Goal: Task Accomplishment & Management: Contribute content

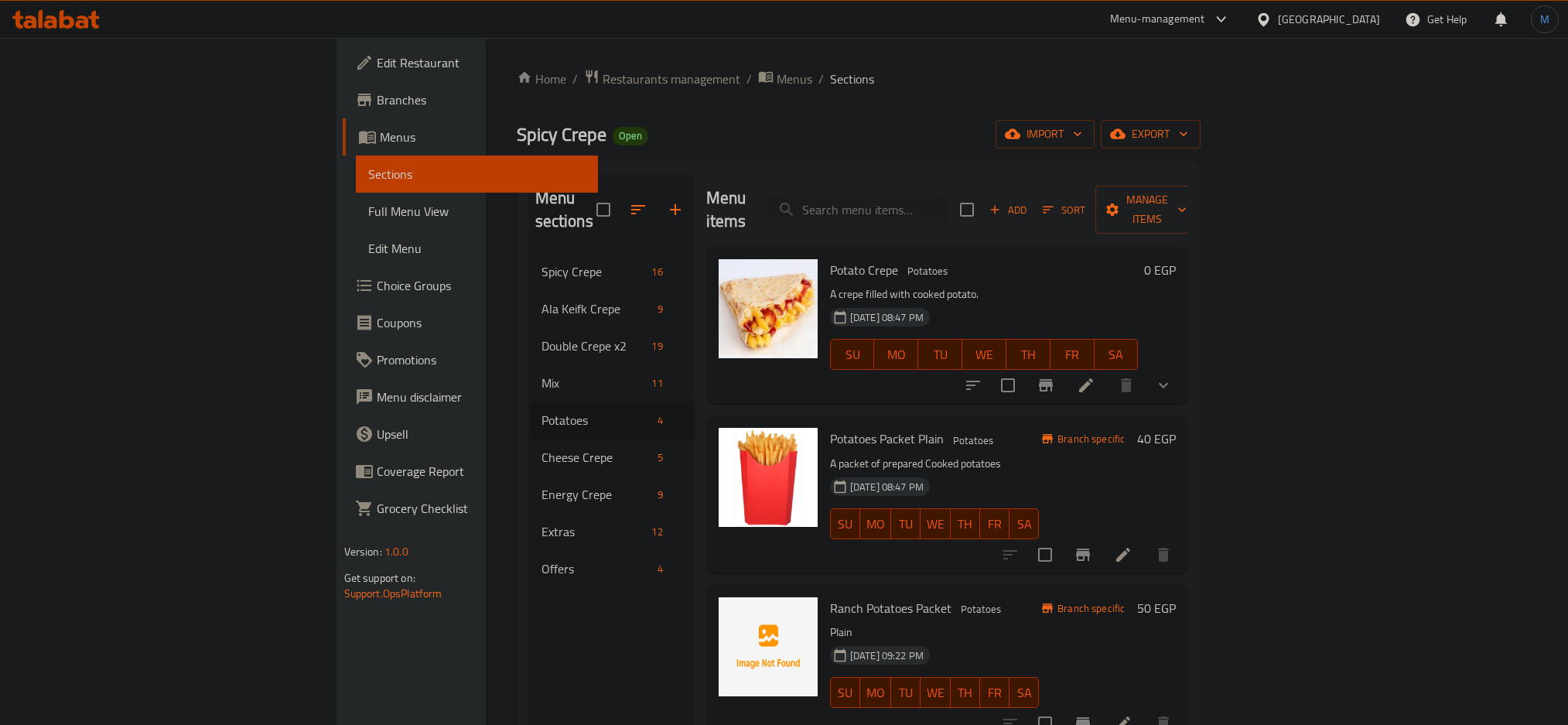
scroll to position [217, 0]
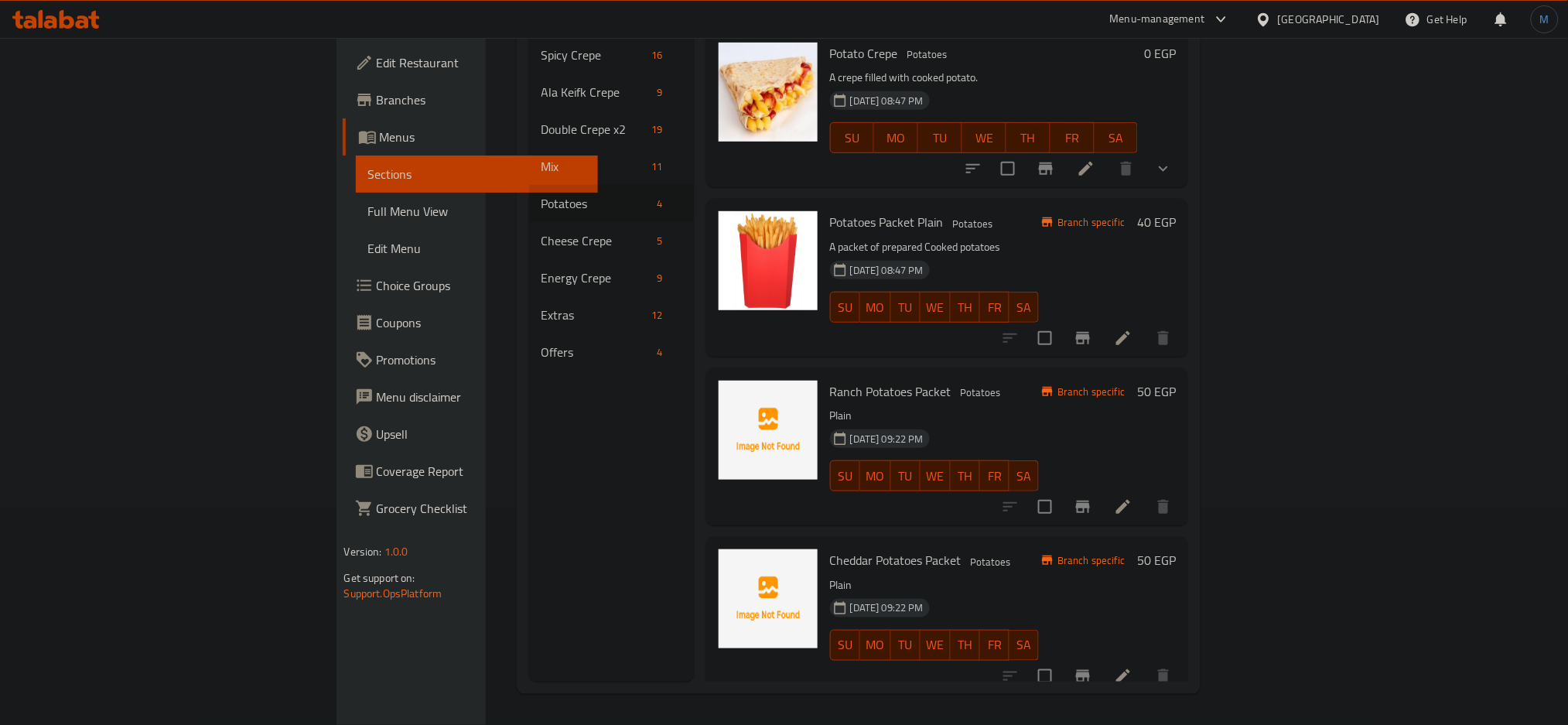
click at [1375, 21] on div "Egypt" at bounding box center [1328, 19] width 102 height 17
click at [1363, 19] on div "Egypt" at bounding box center [1328, 19] width 102 height 17
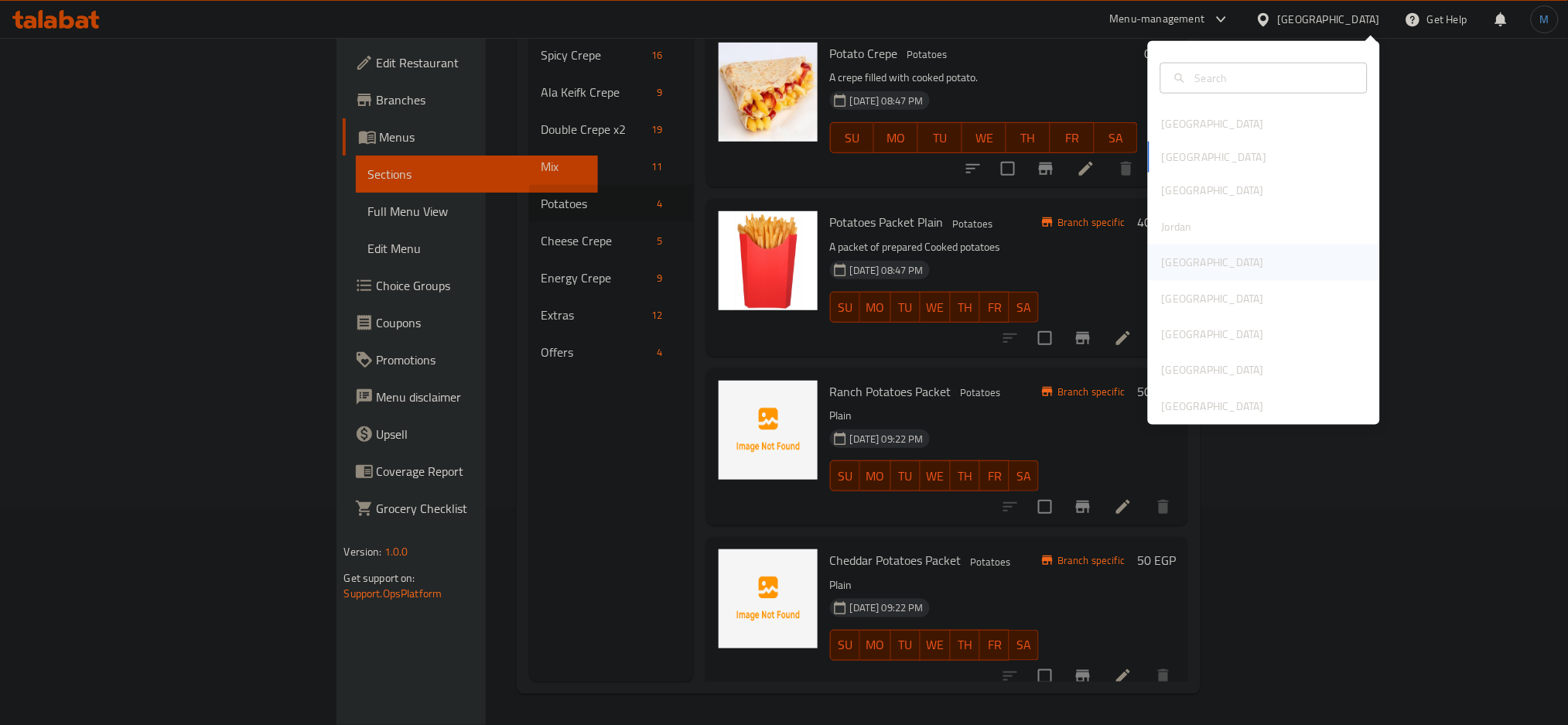
click at [1185, 251] on div "Kuwait" at bounding box center [1212, 262] width 127 height 35
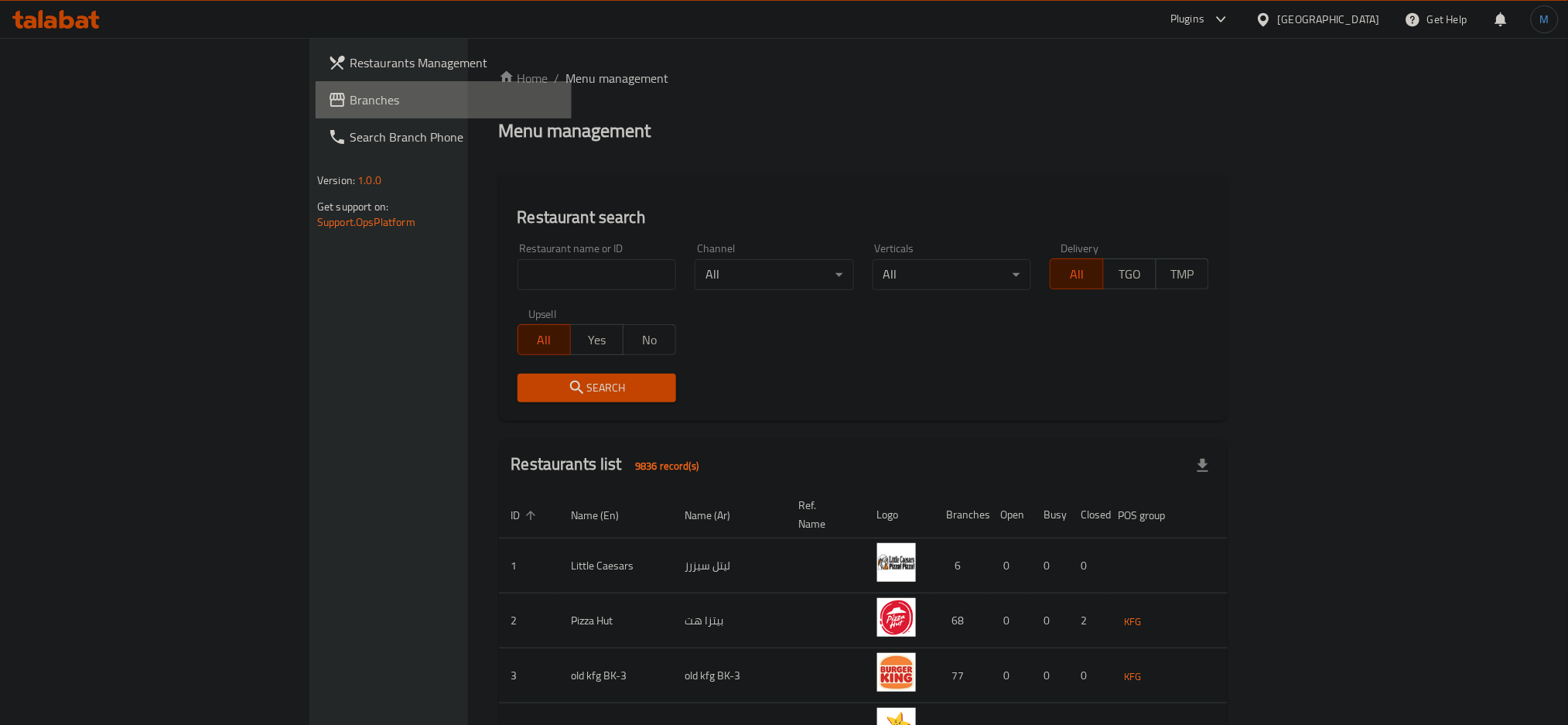
click at [350, 92] on span "Branches" at bounding box center [454, 99] width 210 height 19
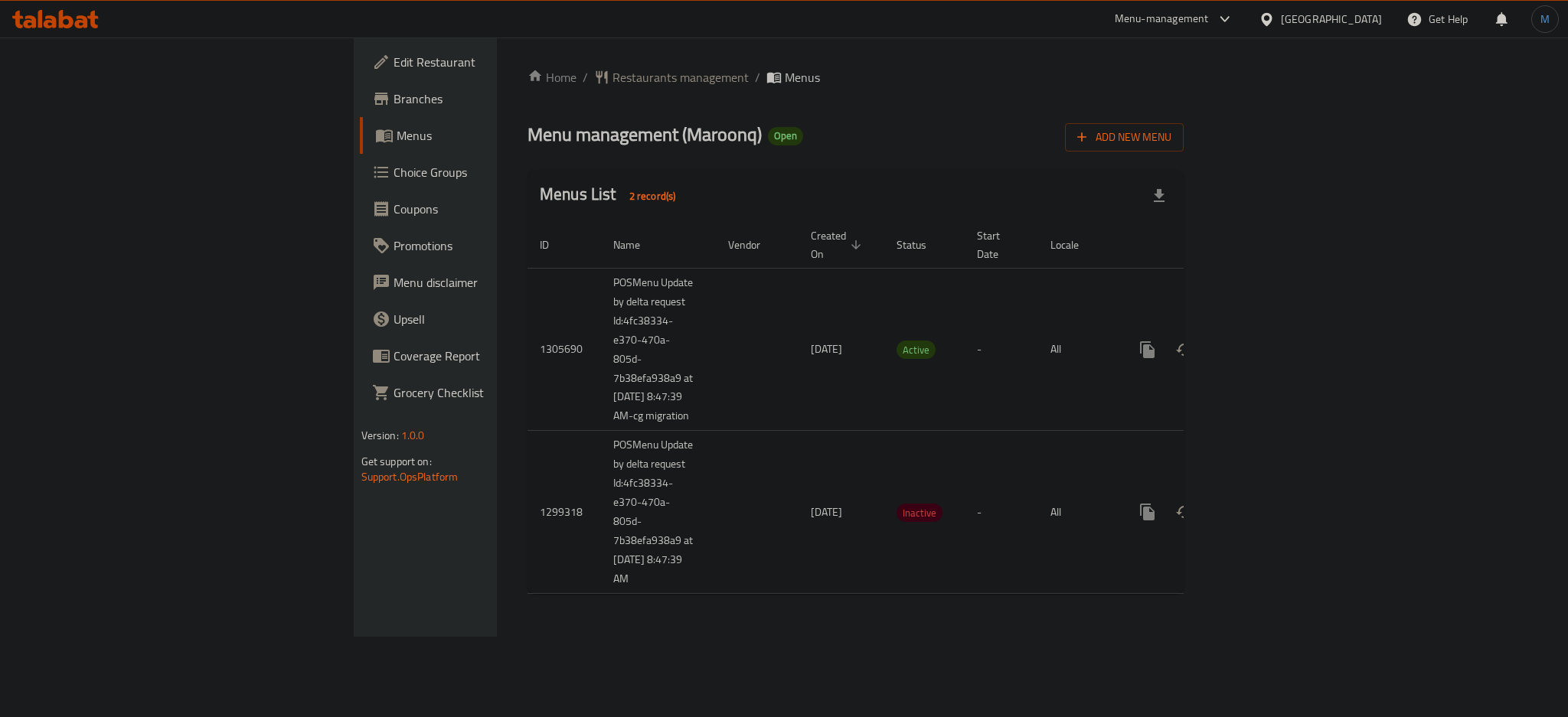
click at [1379, 25] on div "Kuwait" at bounding box center [1331, 18] width 101 height 17
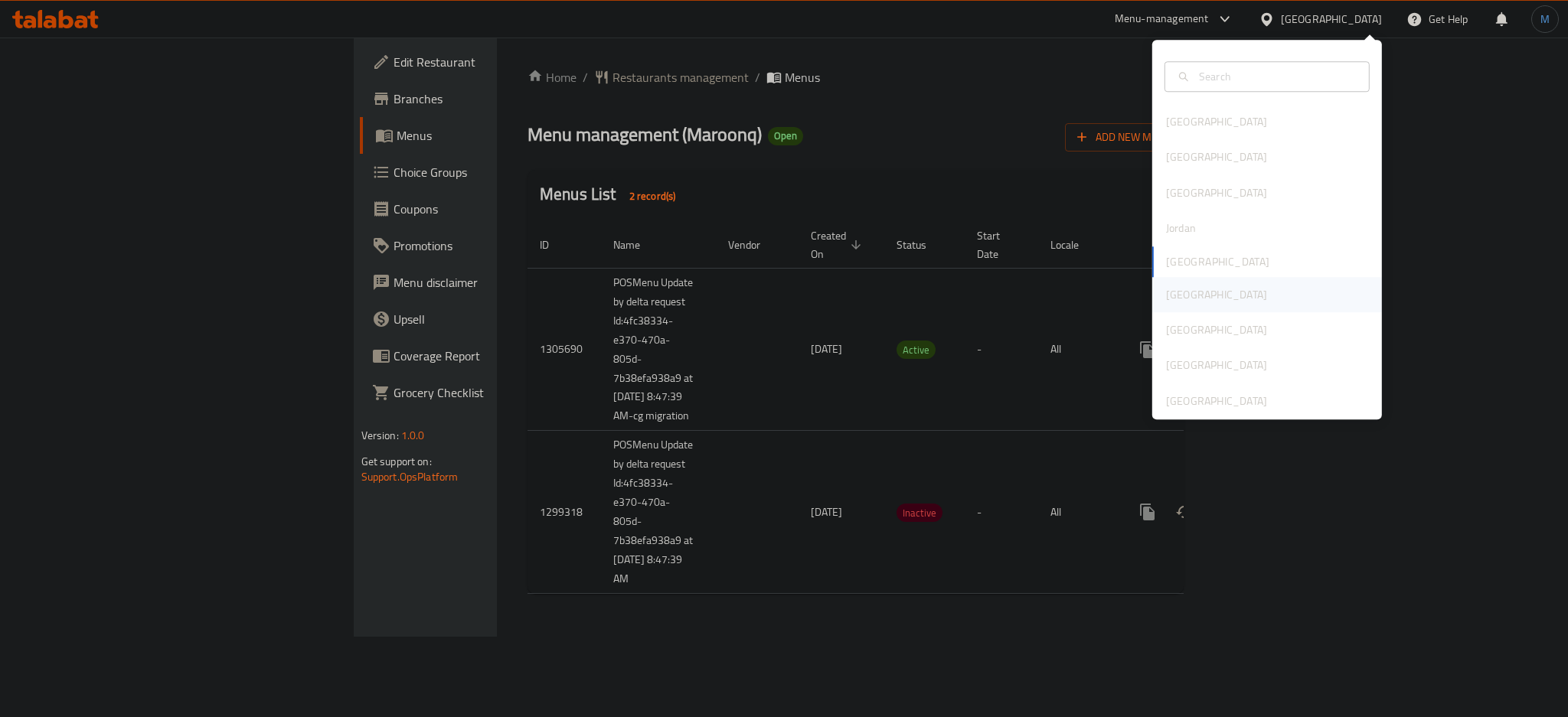
click at [1166, 291] on div "[GEOGRAPHIC_DATA]" at bounding box center [1216, 294] width 101 height 17
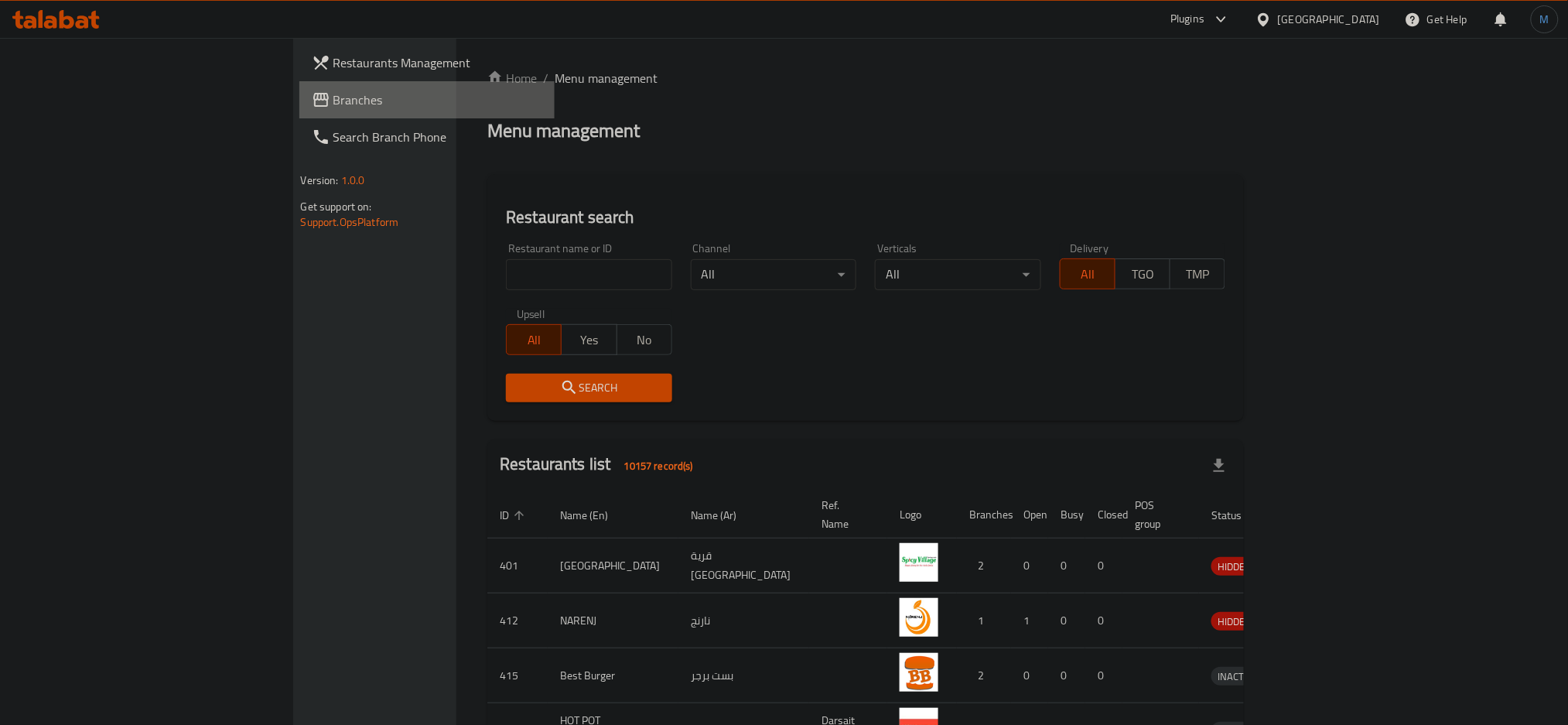
click at [334, 101] on span "Branches" at bounding box center [438, 99] width 210 height 19
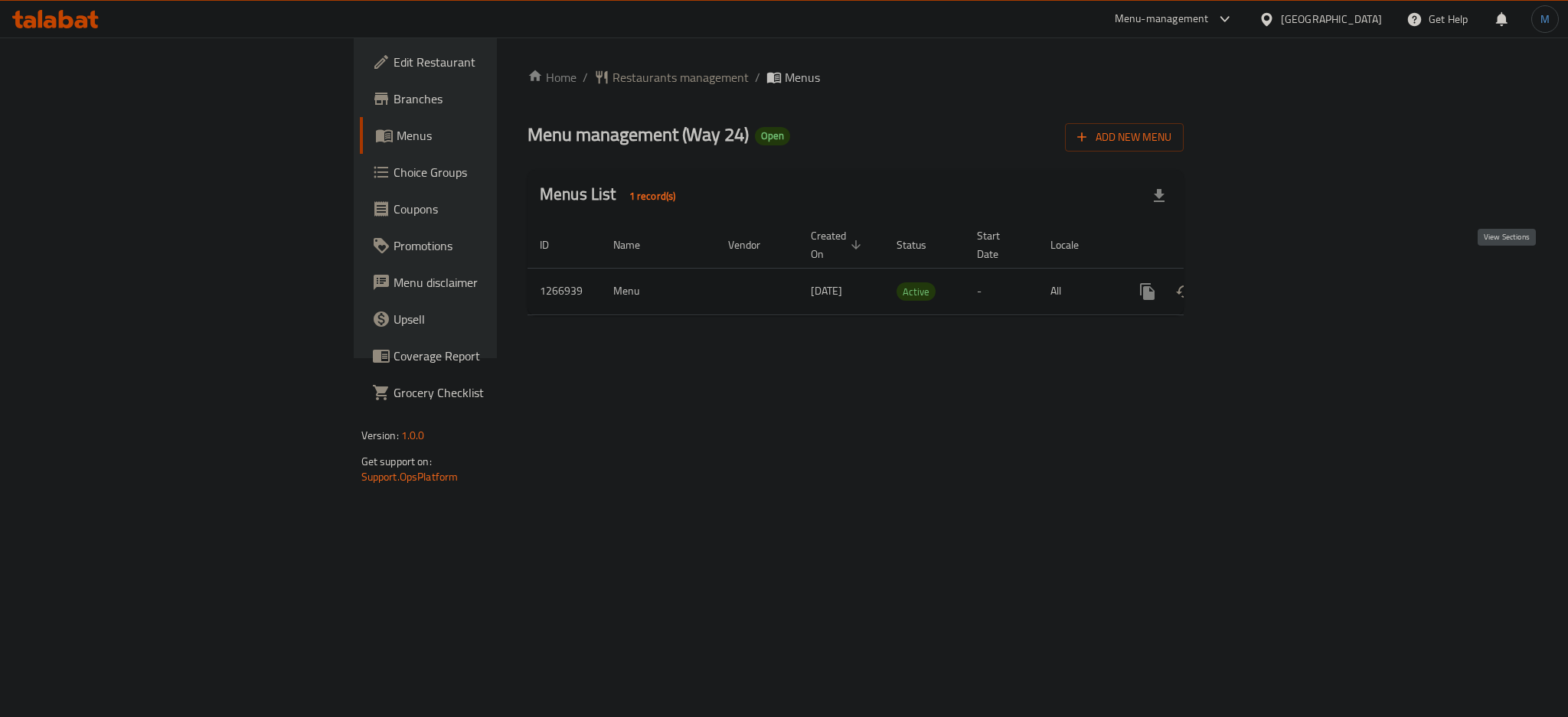
click at [1268, 283] on icon "enhanced table" at bounding box center [1258, 292] width 18 height 18
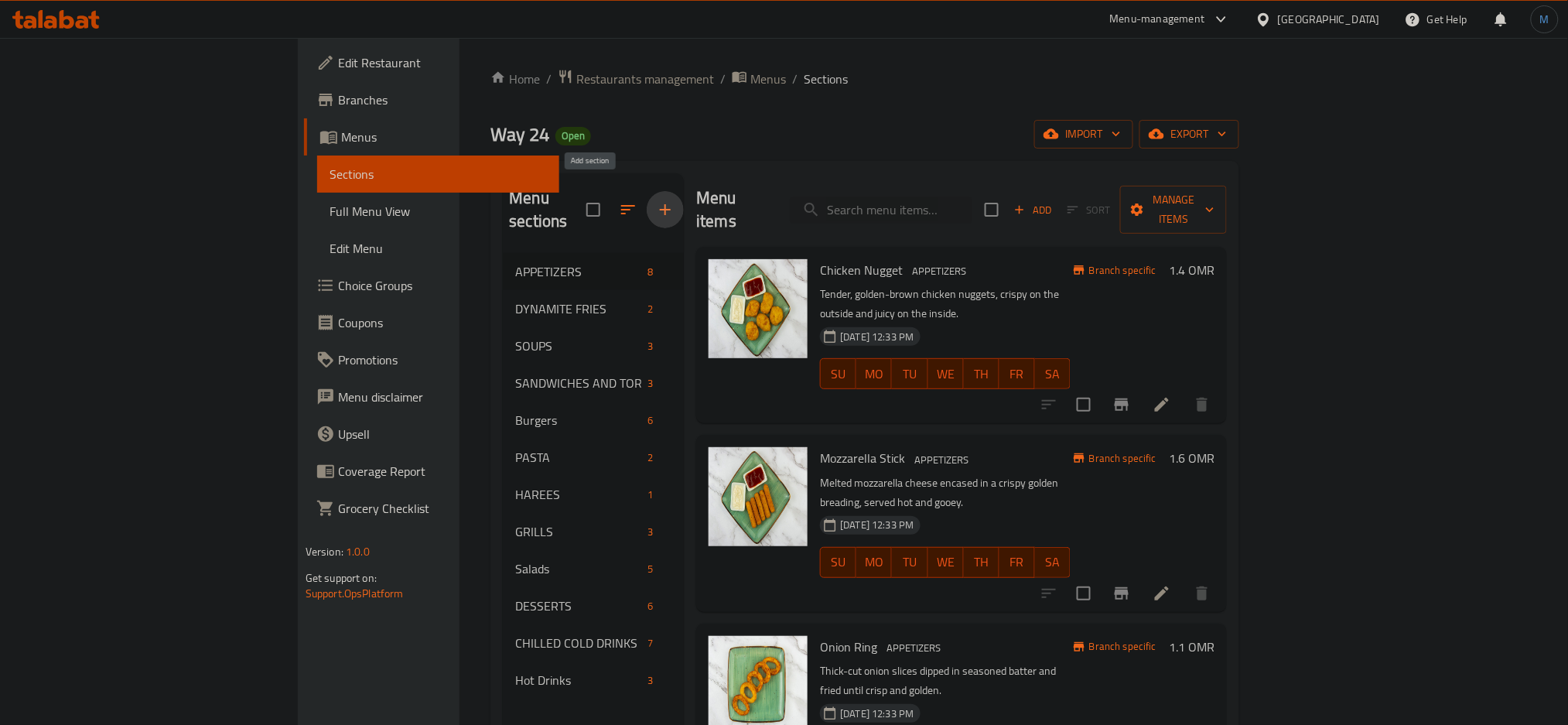
click at [656, 200] on icon "button" at bounding box center [665, 209] width 19 height 19
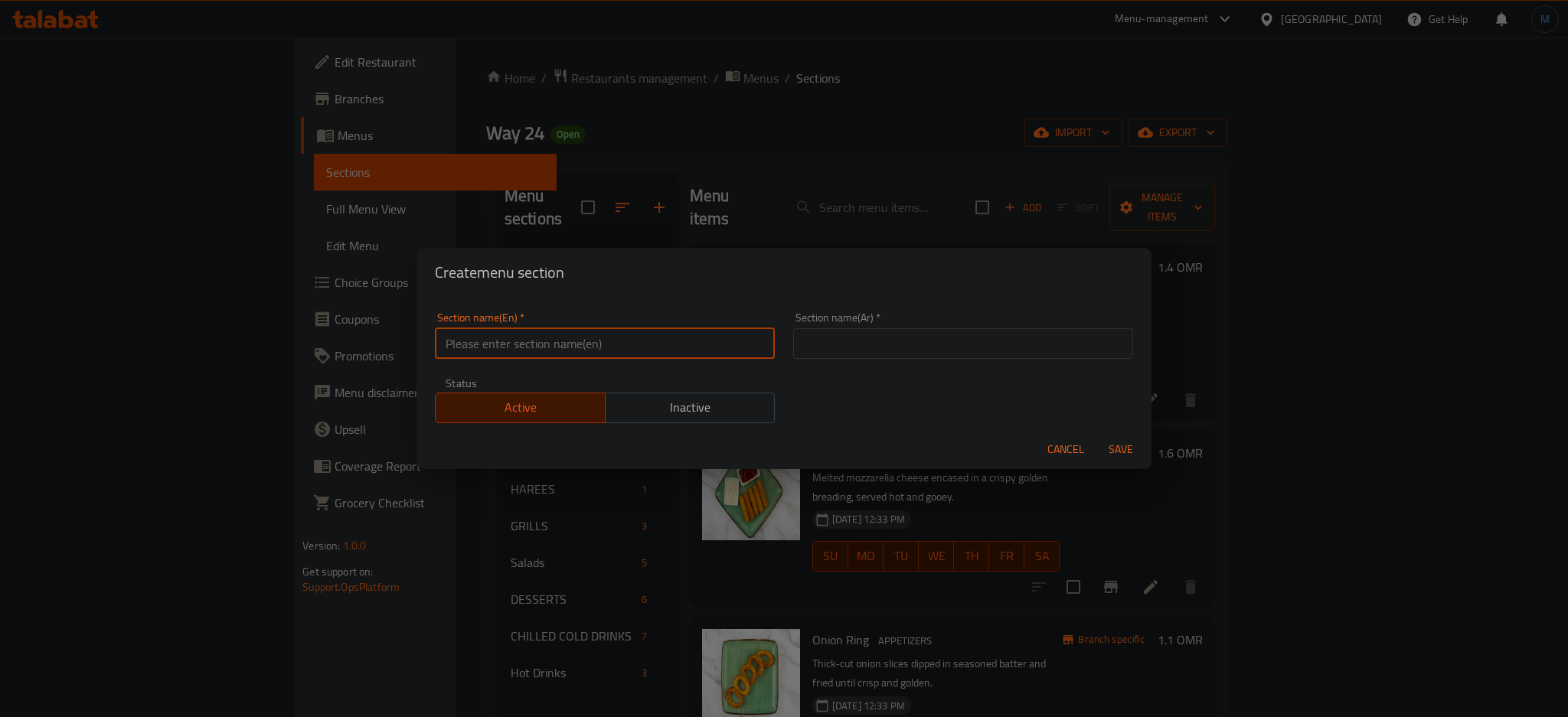
click at [460, 332] on input "text" at bounding box center [605, 343] width 340 height 31
paste input "Rice Meals"
type input "Rice Meals"
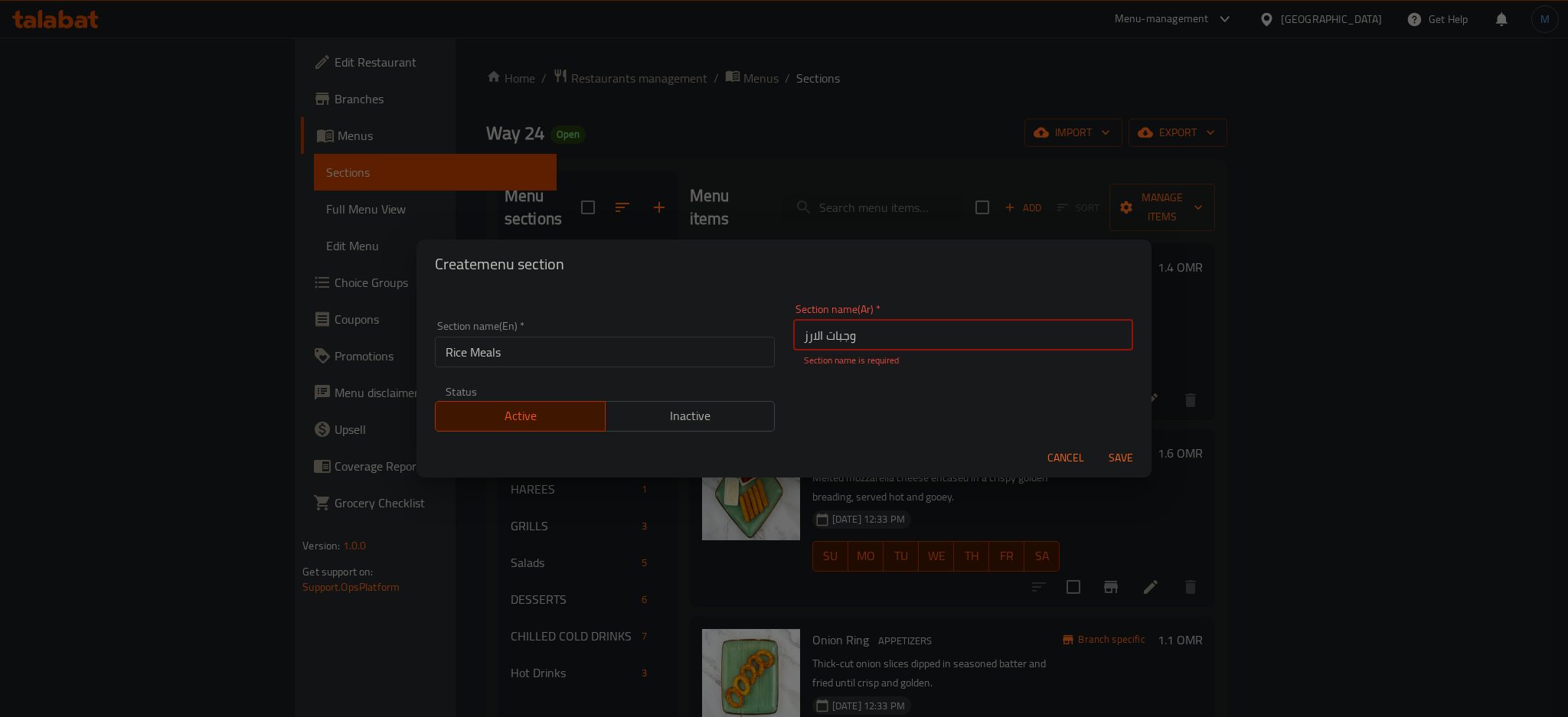
type input "وجبات الارز"
click at [1097, 444] on button "Save" at bounding box center [1121, 458] width 49 height 28
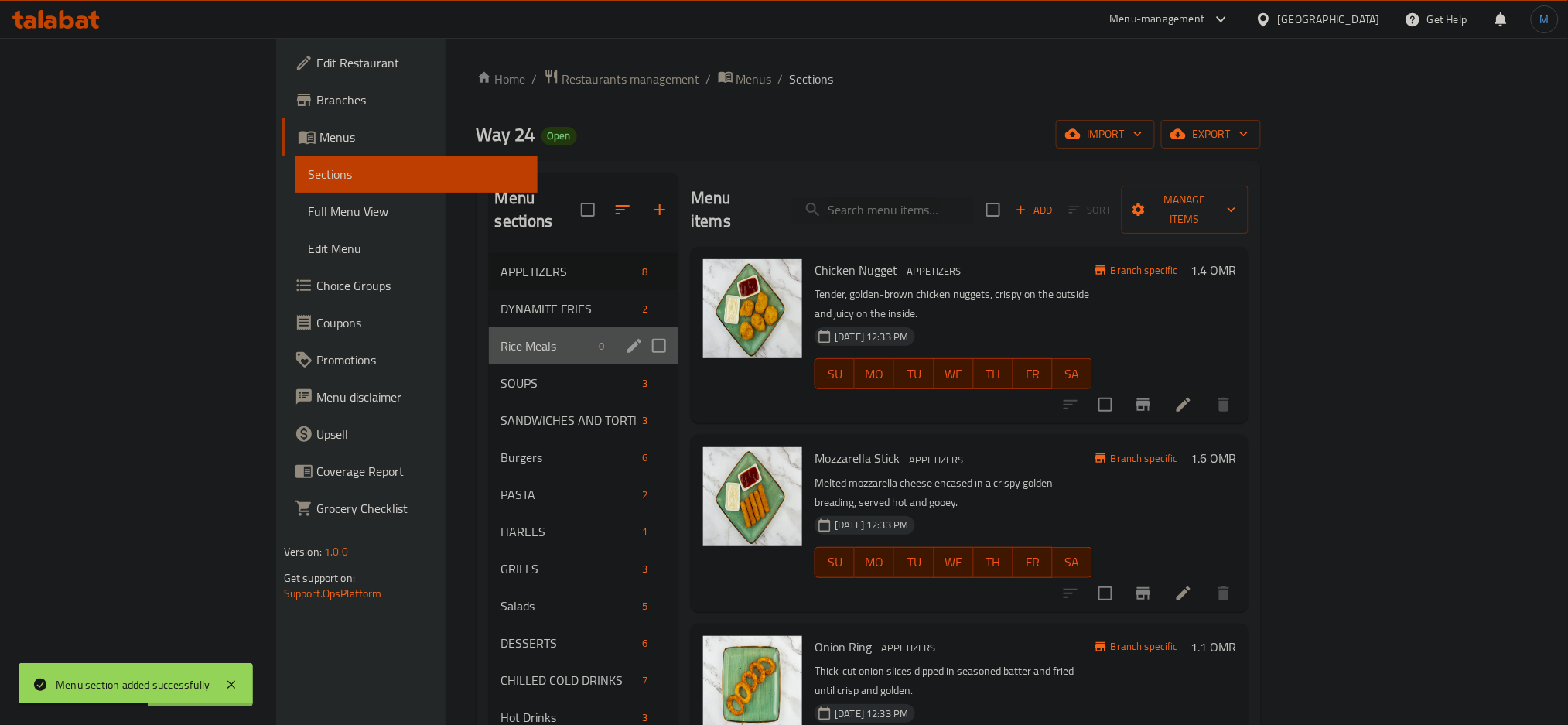
click at [489, 340] on div "Rice Meals 0" at bounding box center [584, 346] width 190 height 37
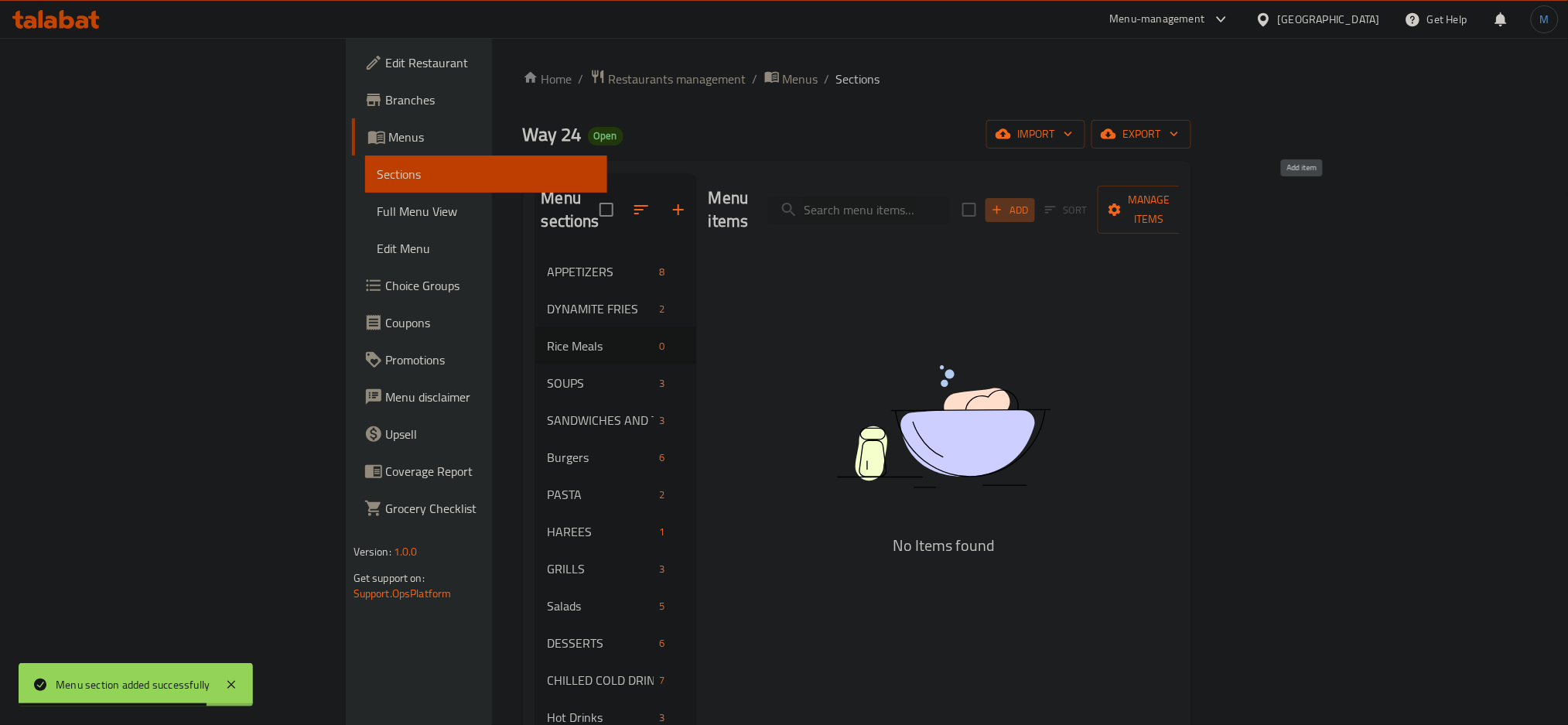
click at [1035, 208] on button "Add" at bounding box center [1011, 210] width 50 height 24
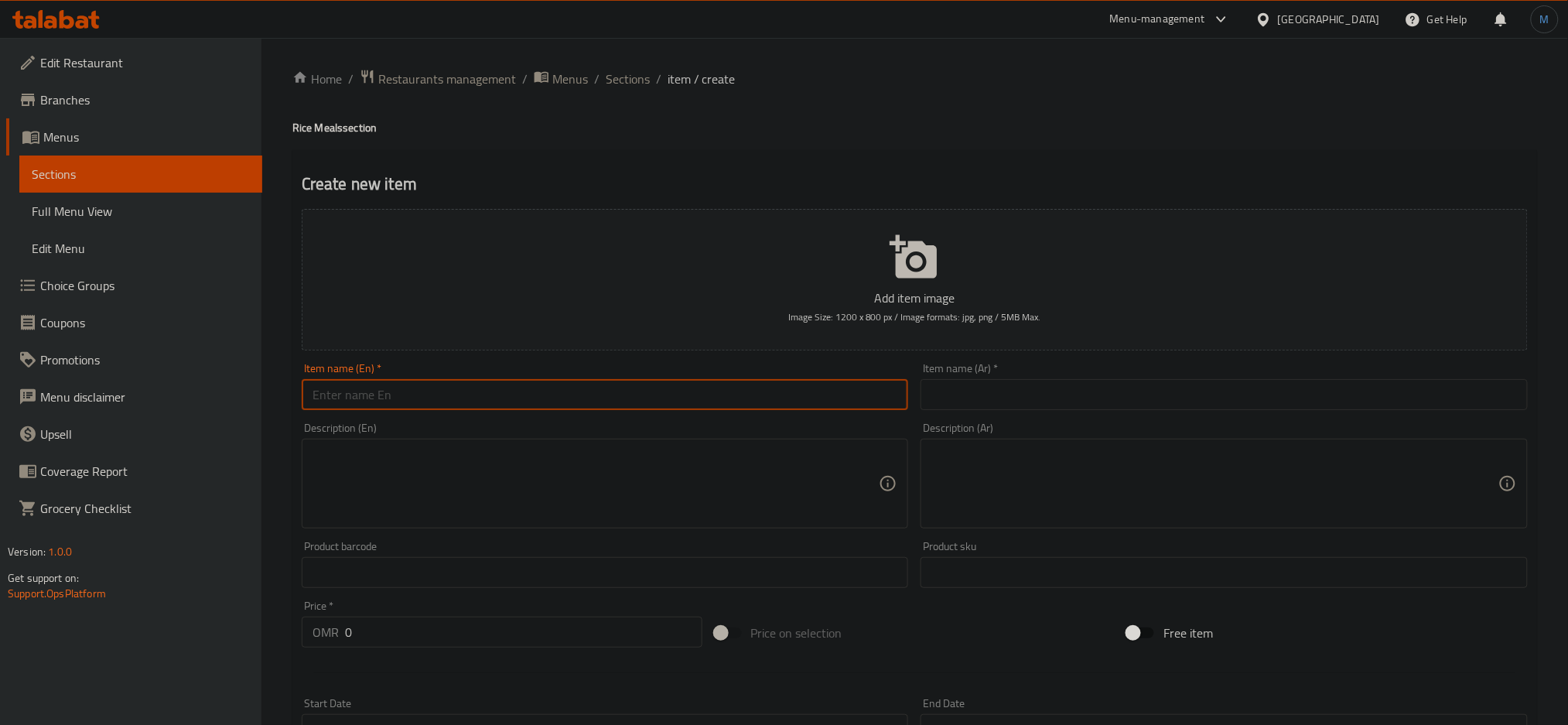
paste input "Lemon Garlic Chicken & Rice"
click at [547, 385] on input "Lemon Garlic Chicken & Rice" at bounding box center [605, 394] width 607 height 31
type input "Lemon Garlic Chicken & Rice"
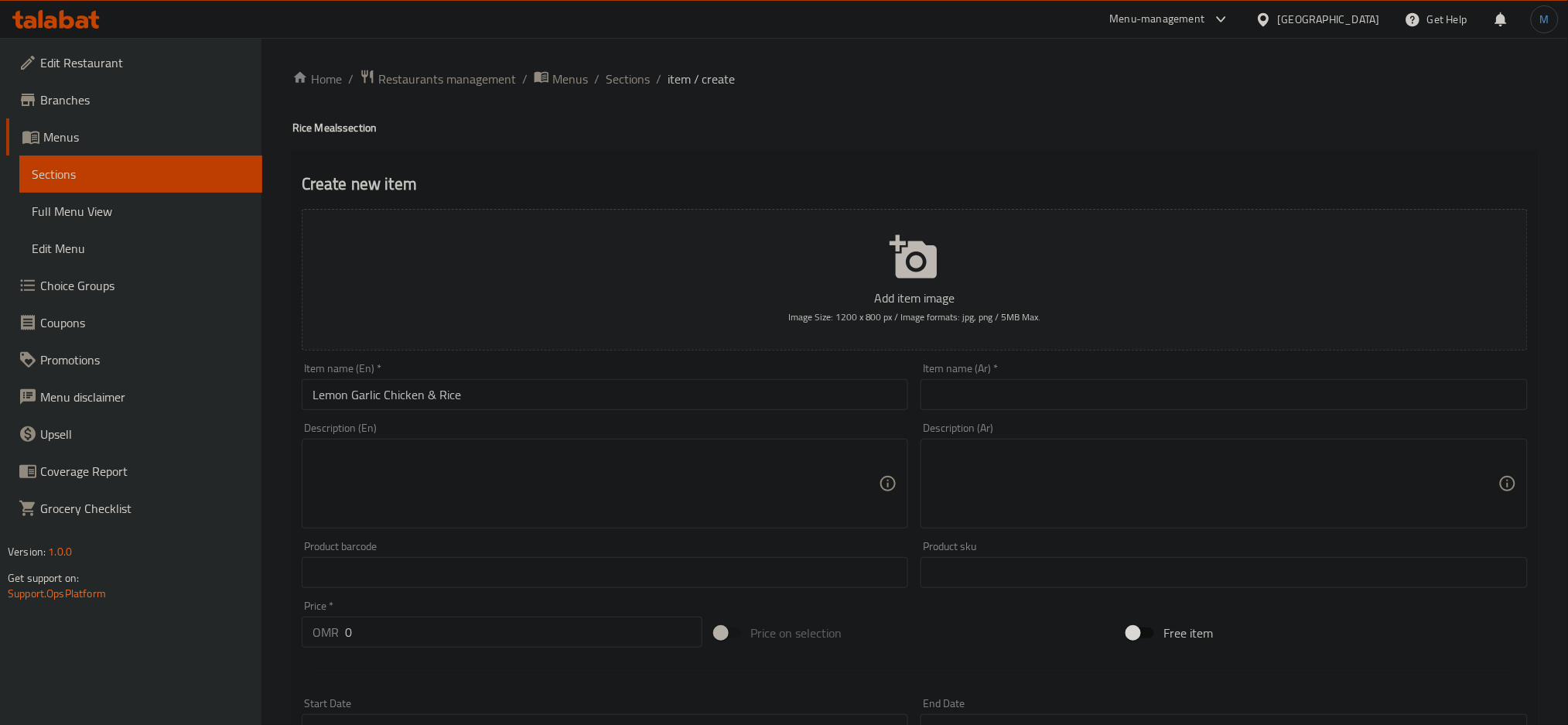
click at [519, 445] on div "Description (En)" at bounding box center [605, 483] width 607 height 89
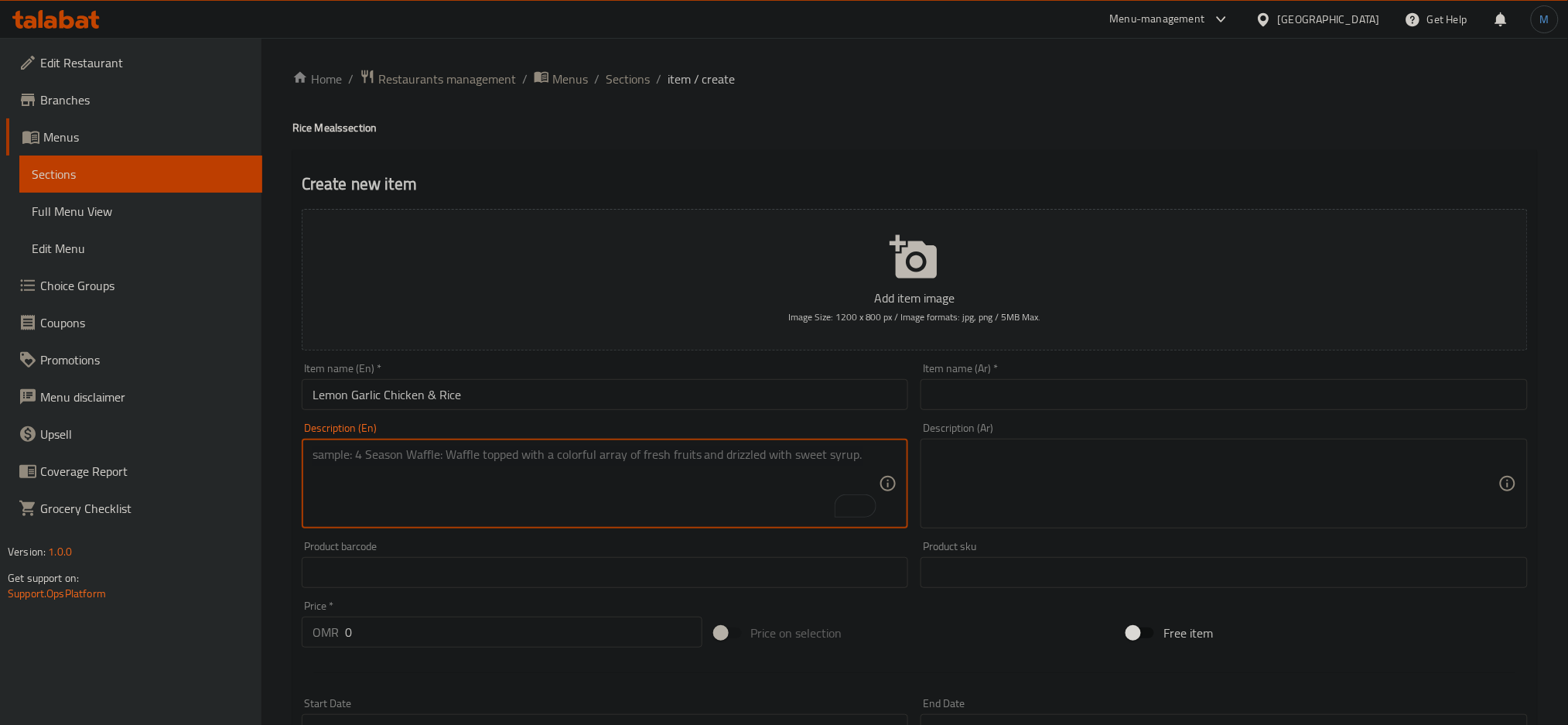
click at [471, 466] on textarea "To enrich screen reader interactions, please activate Accessibility in Grammarl…" at bounding box center [596, 483] width 567 height 73
paste textarea ""Zesty, garlicky chicken served with your choice of rice 500 Kcal - 45g Pro - 4…"
type textarea ""Zesty, garlicky chicken served with your choice of rice 500 Kcal - 45g Pro - 4…"
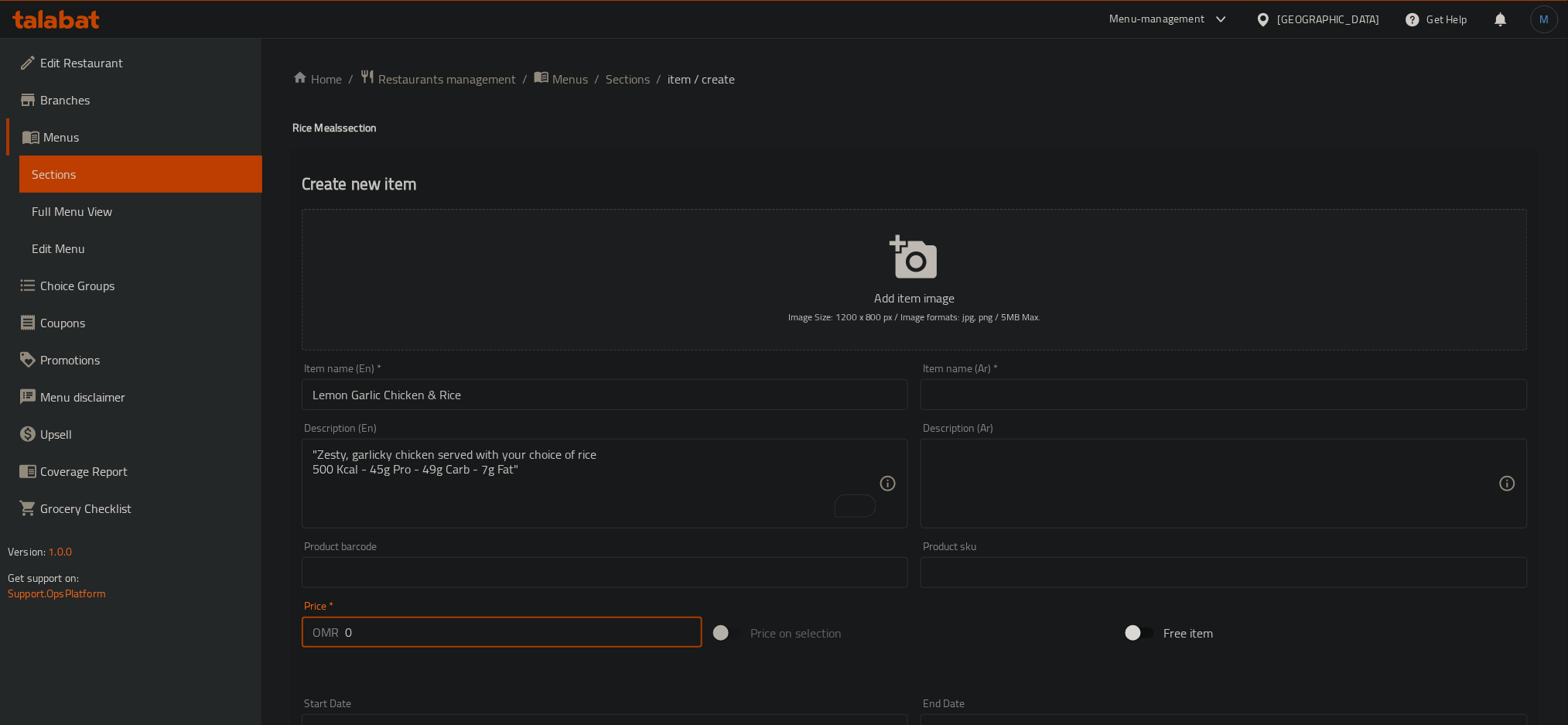
click at [398, 644] on input "0" at bounding box center [524, 632] width 357 height 31
click at [350, 640] on input "1960" at bounding box center [524, 632] width 357 height 31
type input "1.960"
paste input "دجاج ليمون و ثوم مع رز"
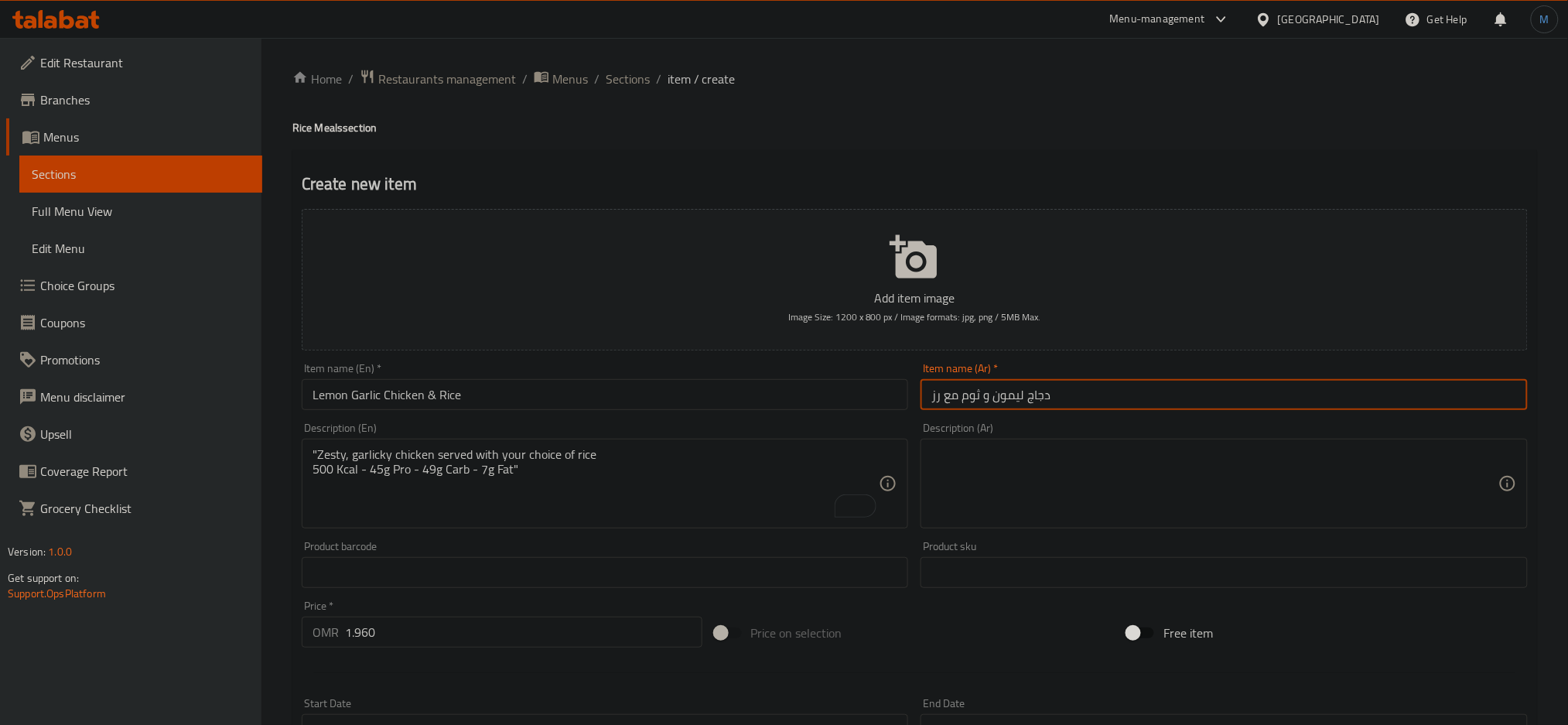
click at [1128, 385] on input "دجاج ليمون و ثوم مع رز" at bounding box center [1224, 394] width 607 height 31
type input "دجاج ليمون و ثوم مع رز"
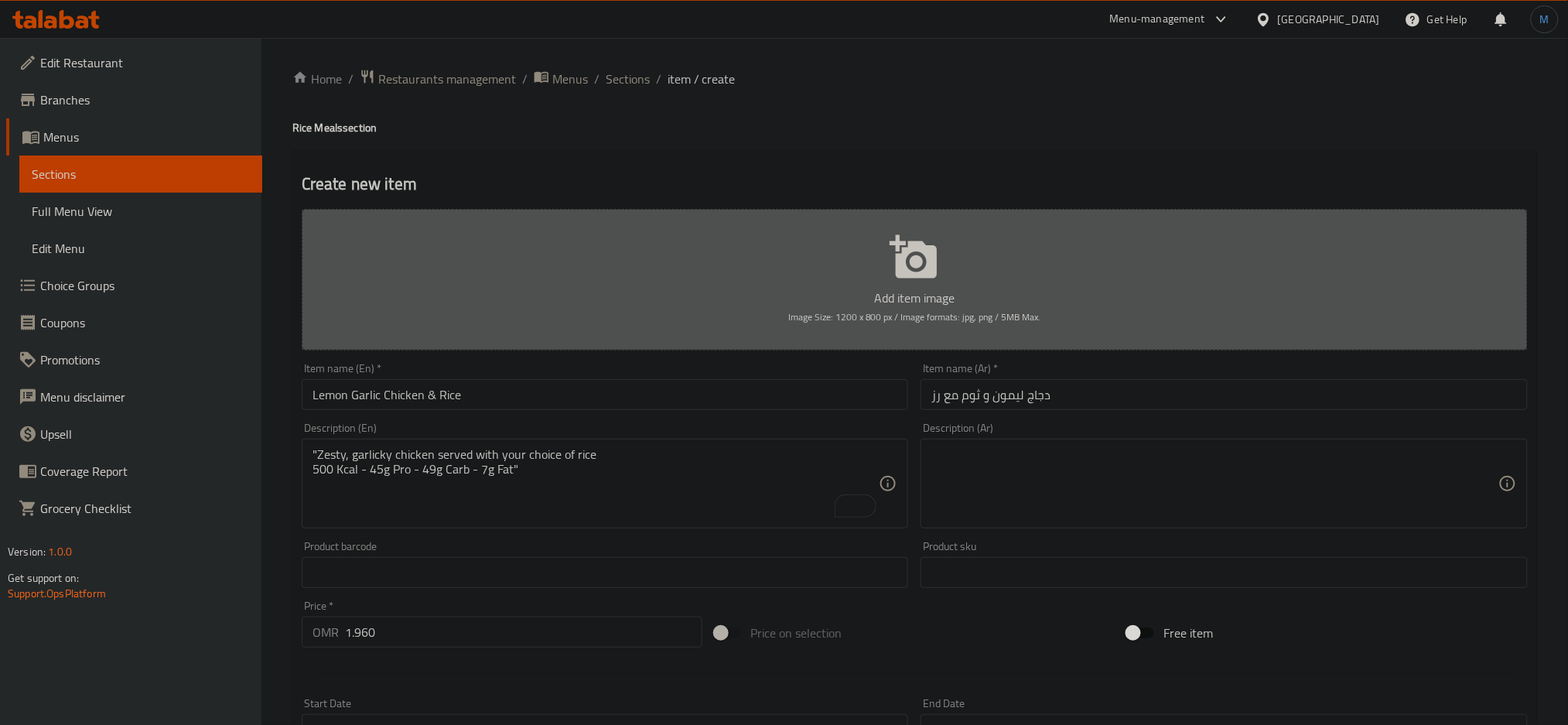
click at [1293, 314] on button "Add item image Image Size: 1200 x 800 px / Image formats: jpg, png / 5MB Max." at bounding box center [915, 280] width 1226 height 142
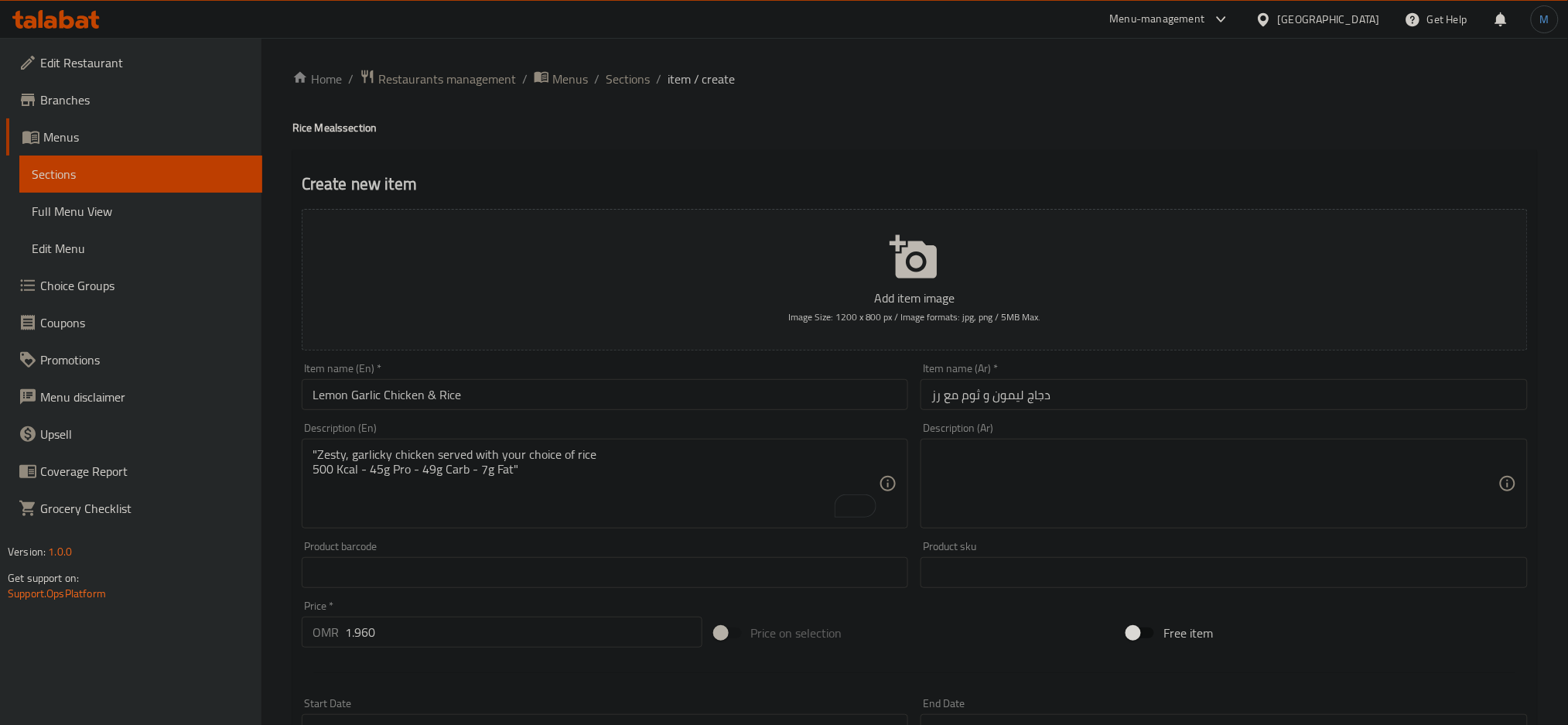
paste textarea ""دجاج بنكهة الليمون والثوم يُقدَّم مع اختيارك من أنواع الرز. ٥٠٠ سعرة – ٤٥ جم ب…"
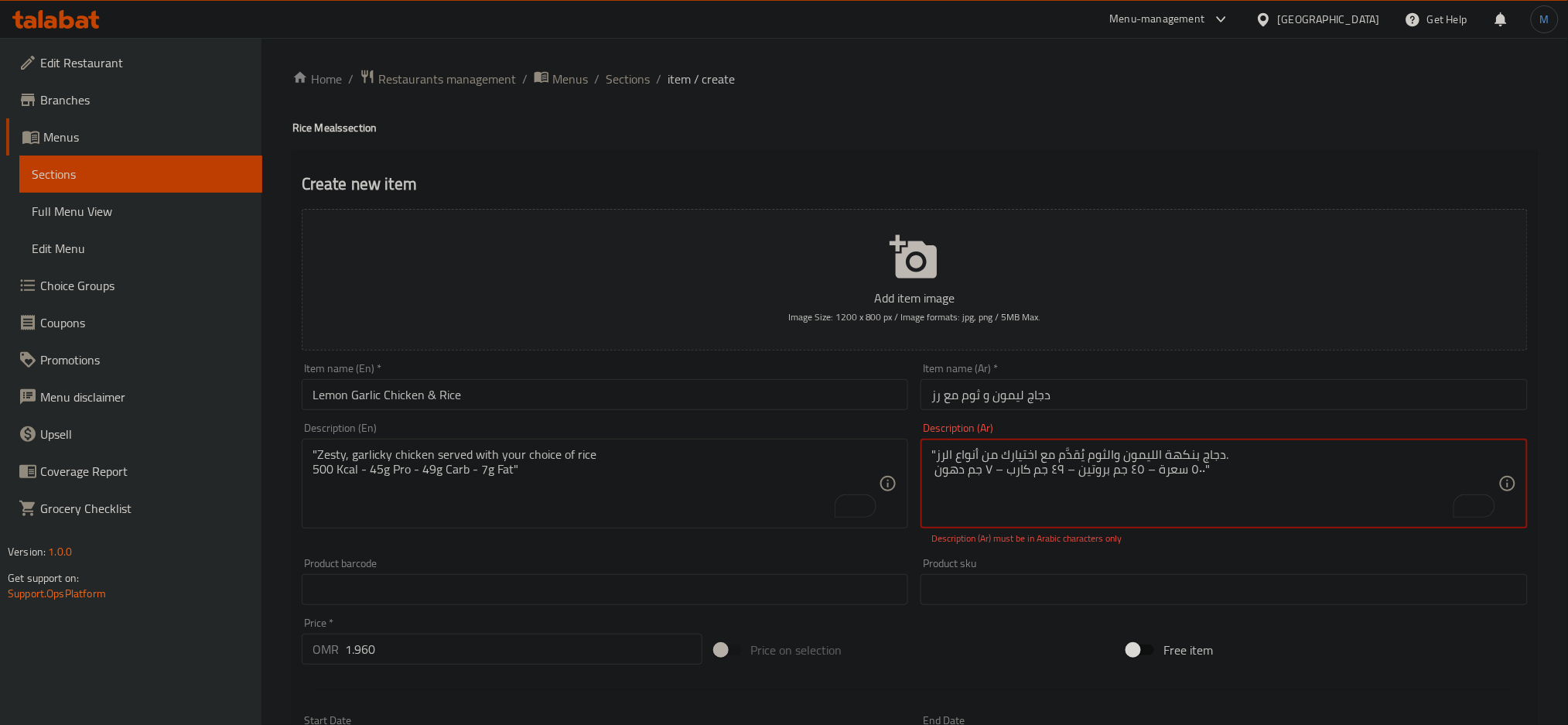
scroll to position [382, 0]
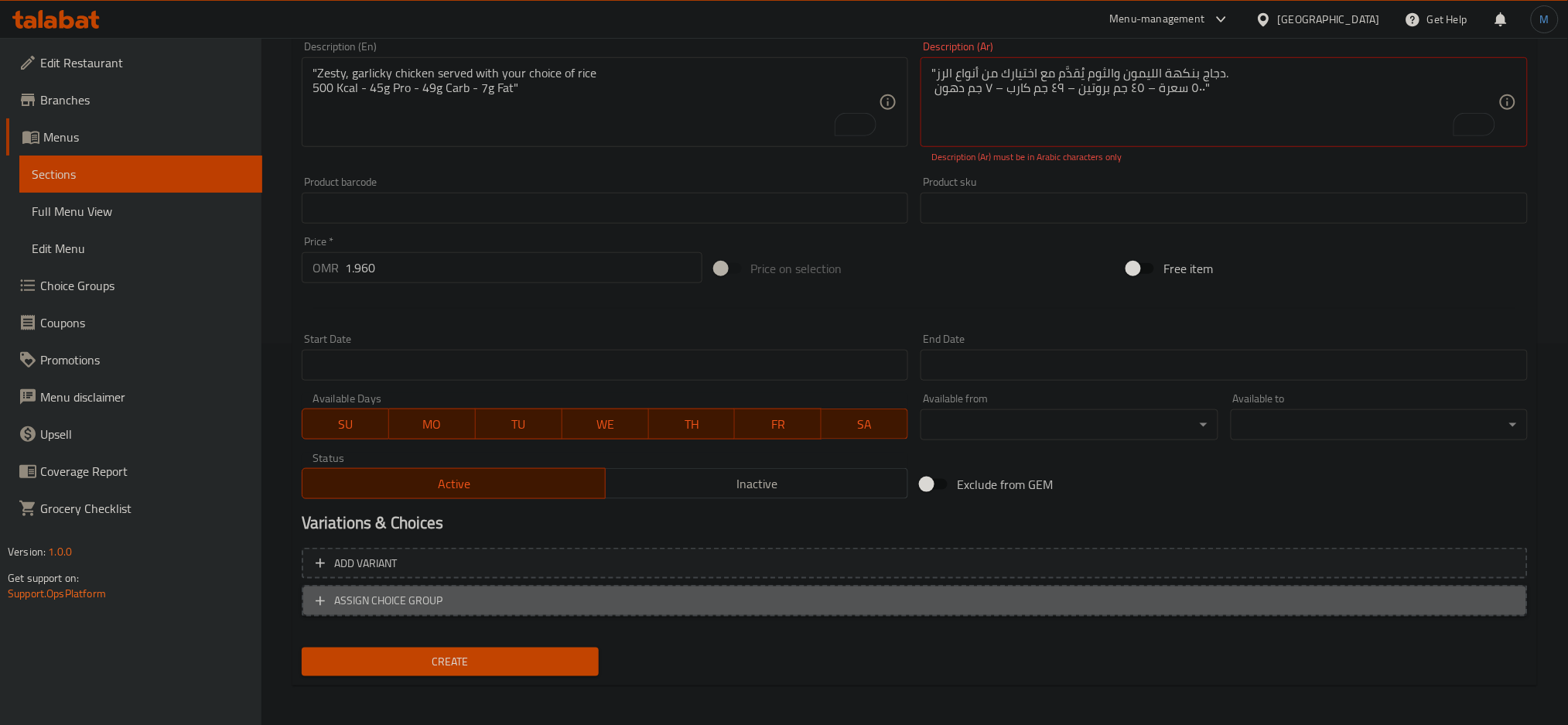
click at [843, 606] on span "ASSIGN CHOICE GROUP" at bounding box center [915, 601] width 1198 height 19
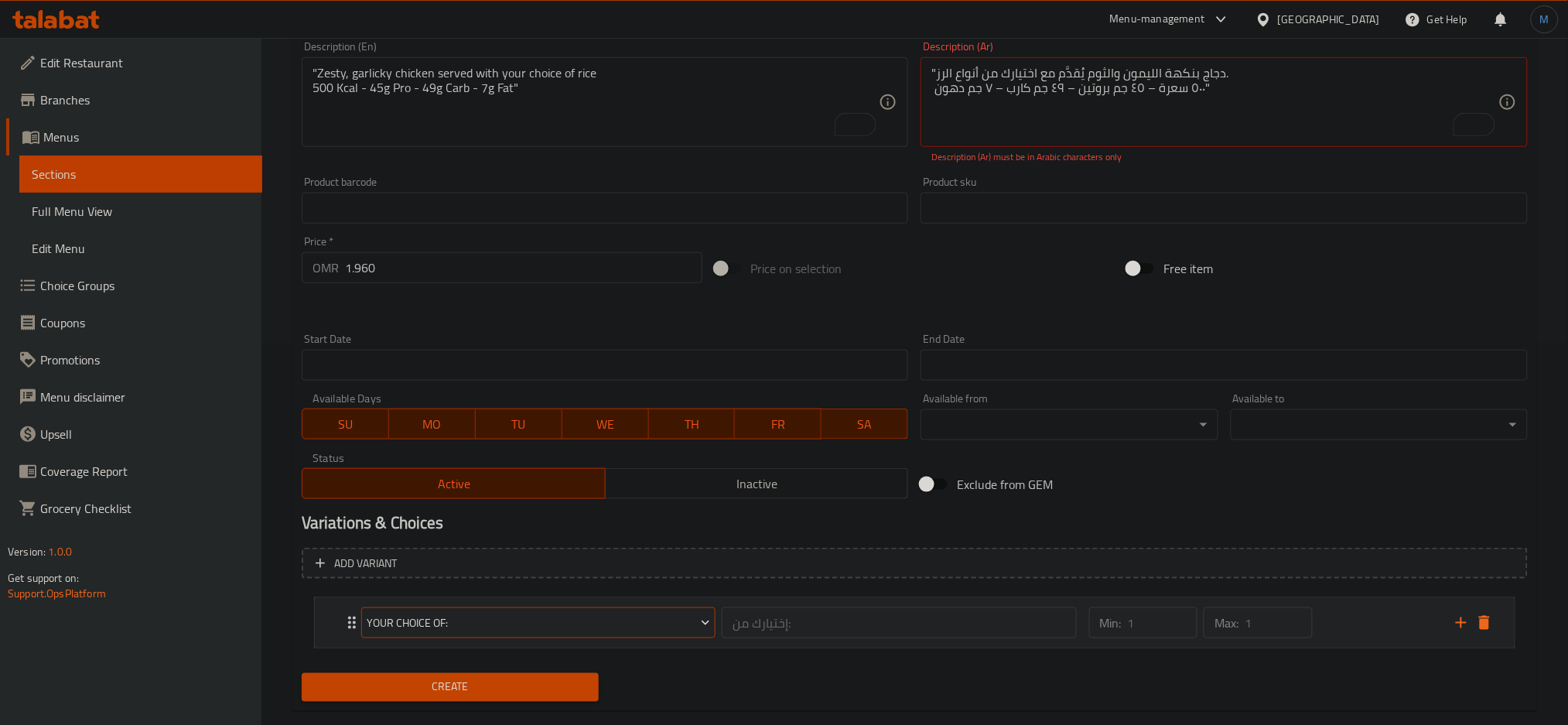
click at [632, 608] on button "Your Choice of:" at bounding box center [538, 622] width 354 height 31
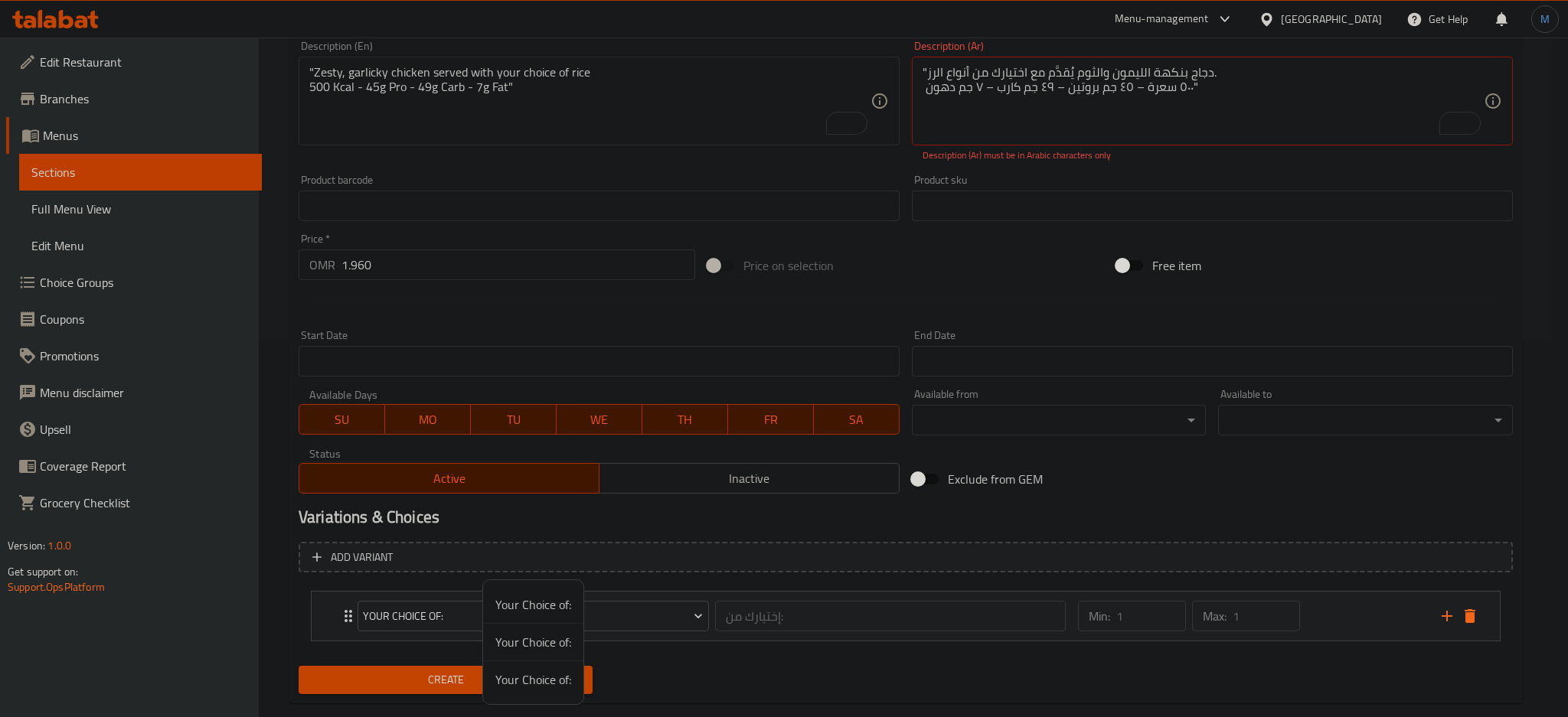
click at [1348, 623] on div at bounding box center [784, 358] width 1568 height 717
click at [1348, 623] on div "Min: 1 ​ Max: 1 ​" at bounding box center [1250, 616] width 363 height 49
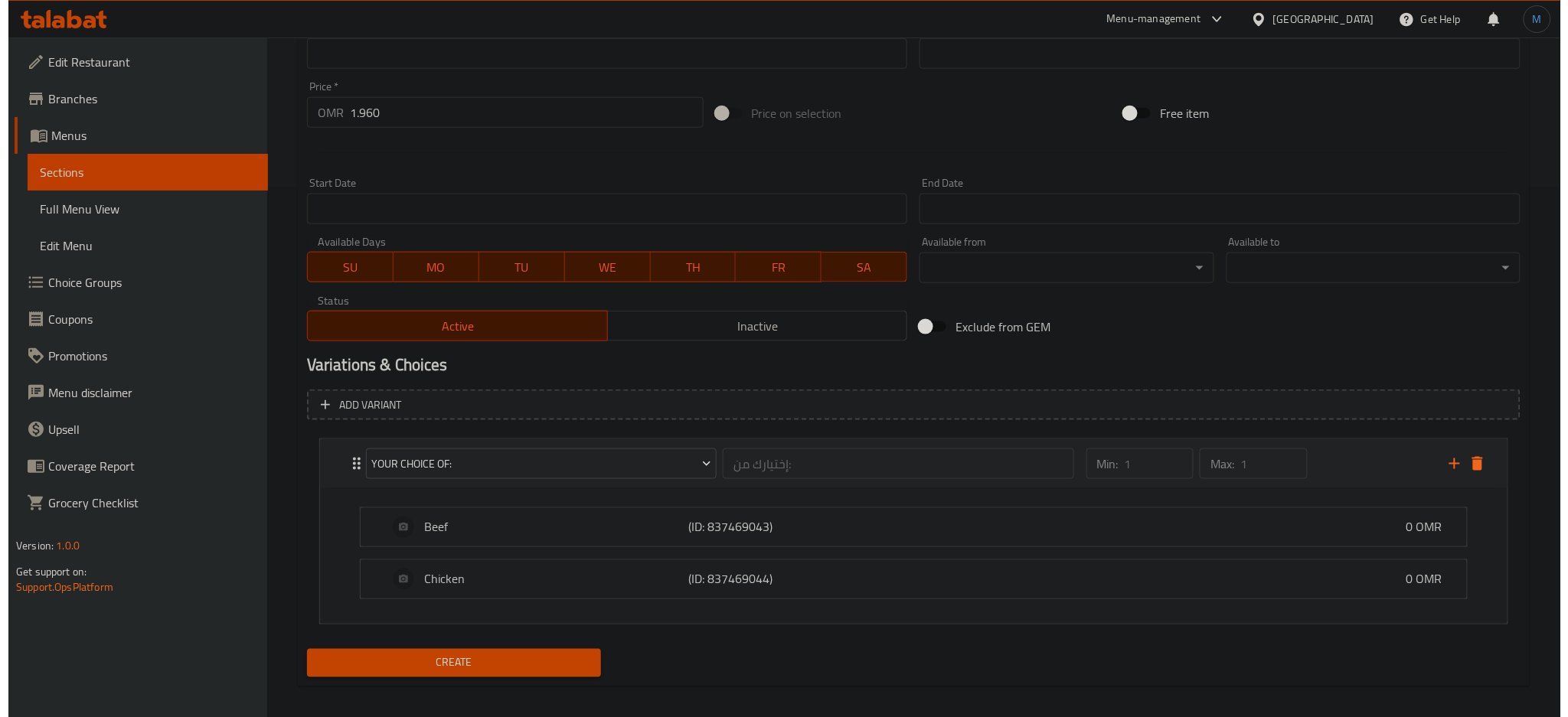
scroll to position [540, 0]
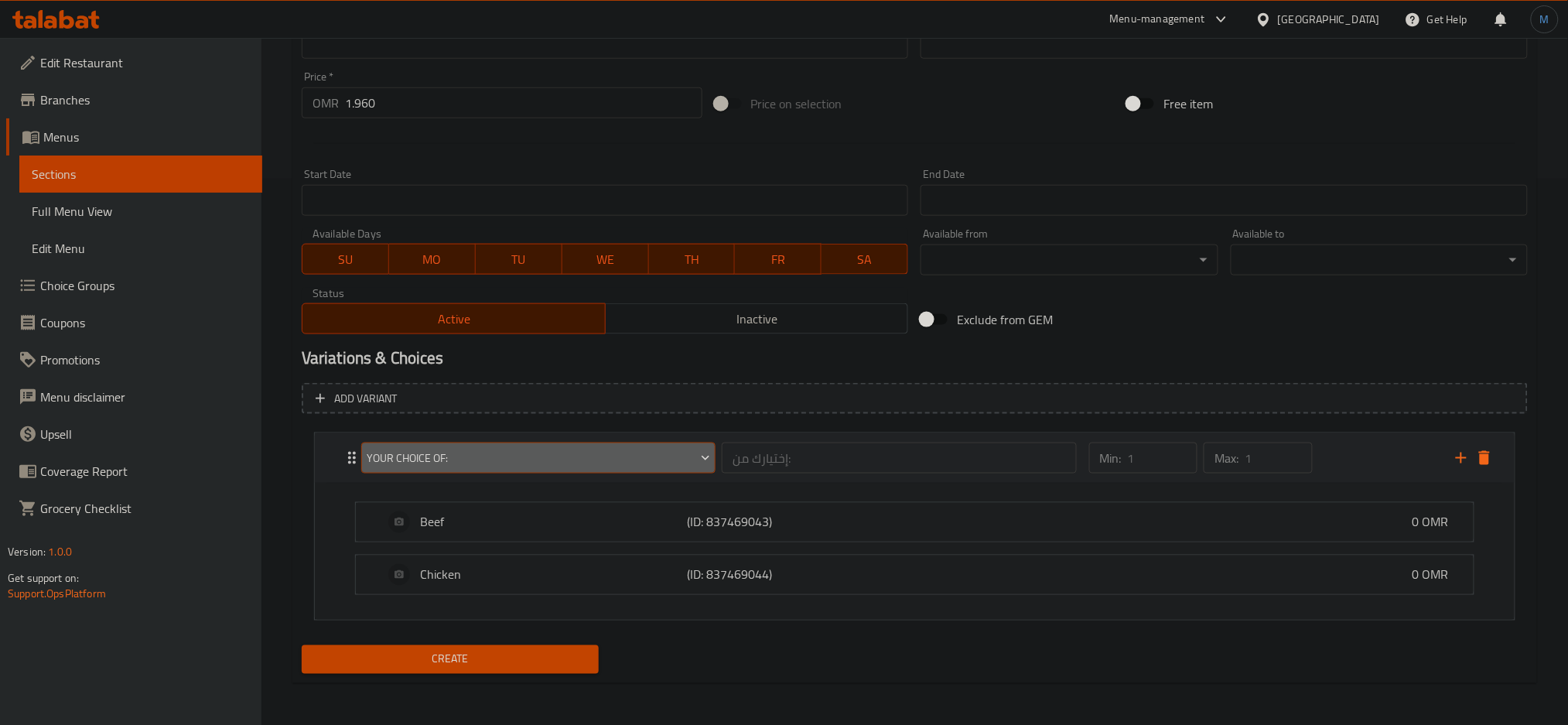
click at [686, 449] on span "Your Choice of:" at bounding box center [538, 459] width 343 height 19
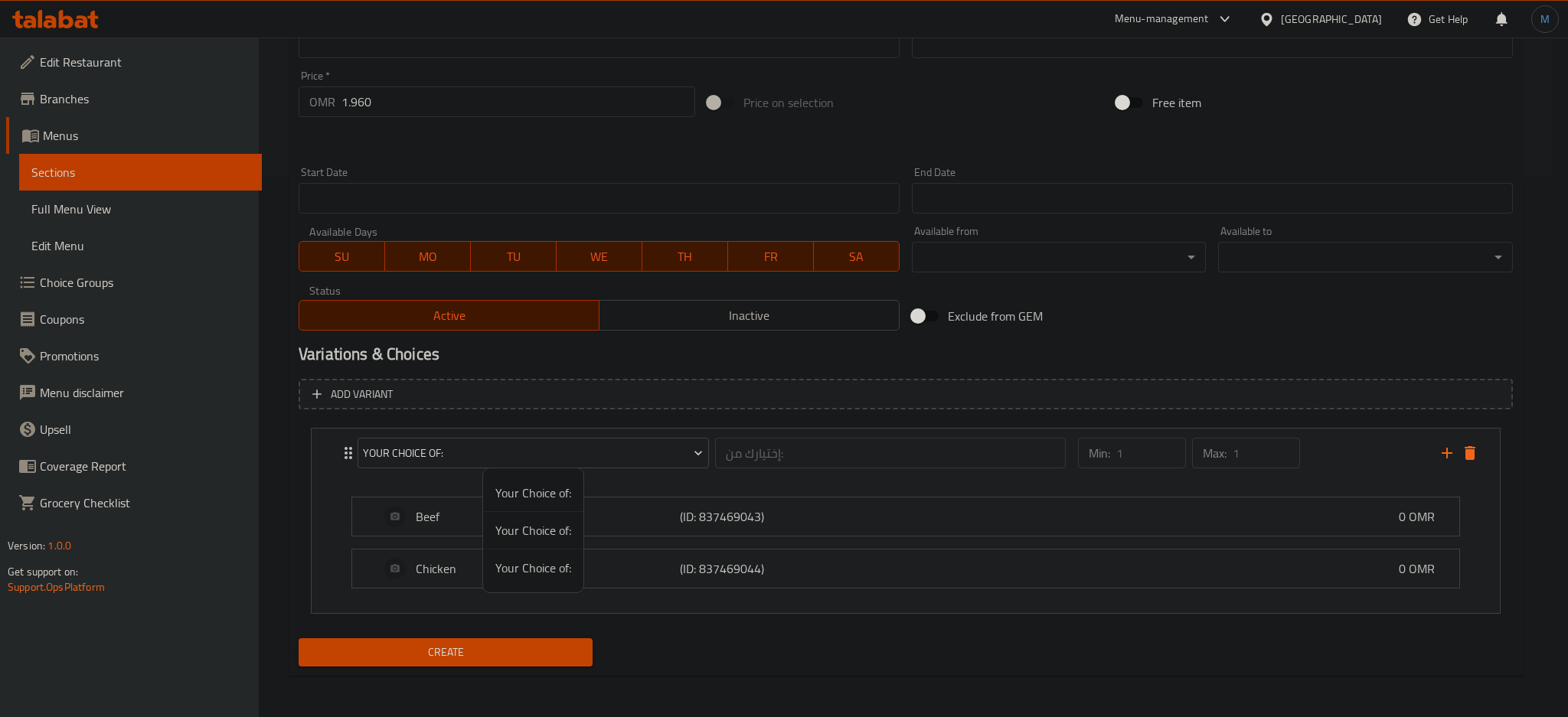
click at [547, 534] on span "Your Choice of:" at bounding box center [533, 530] width 76 height 18
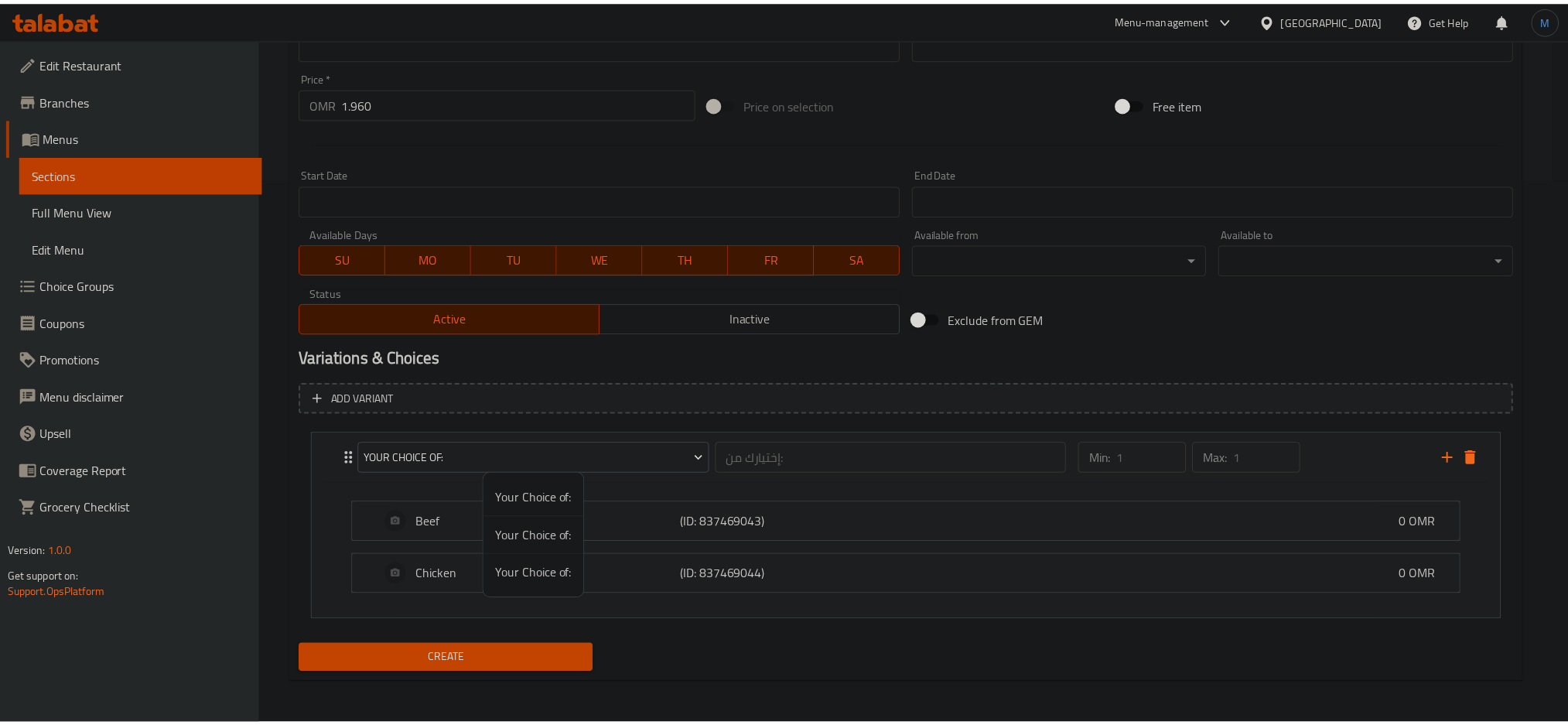
scroll to position [409, 0]
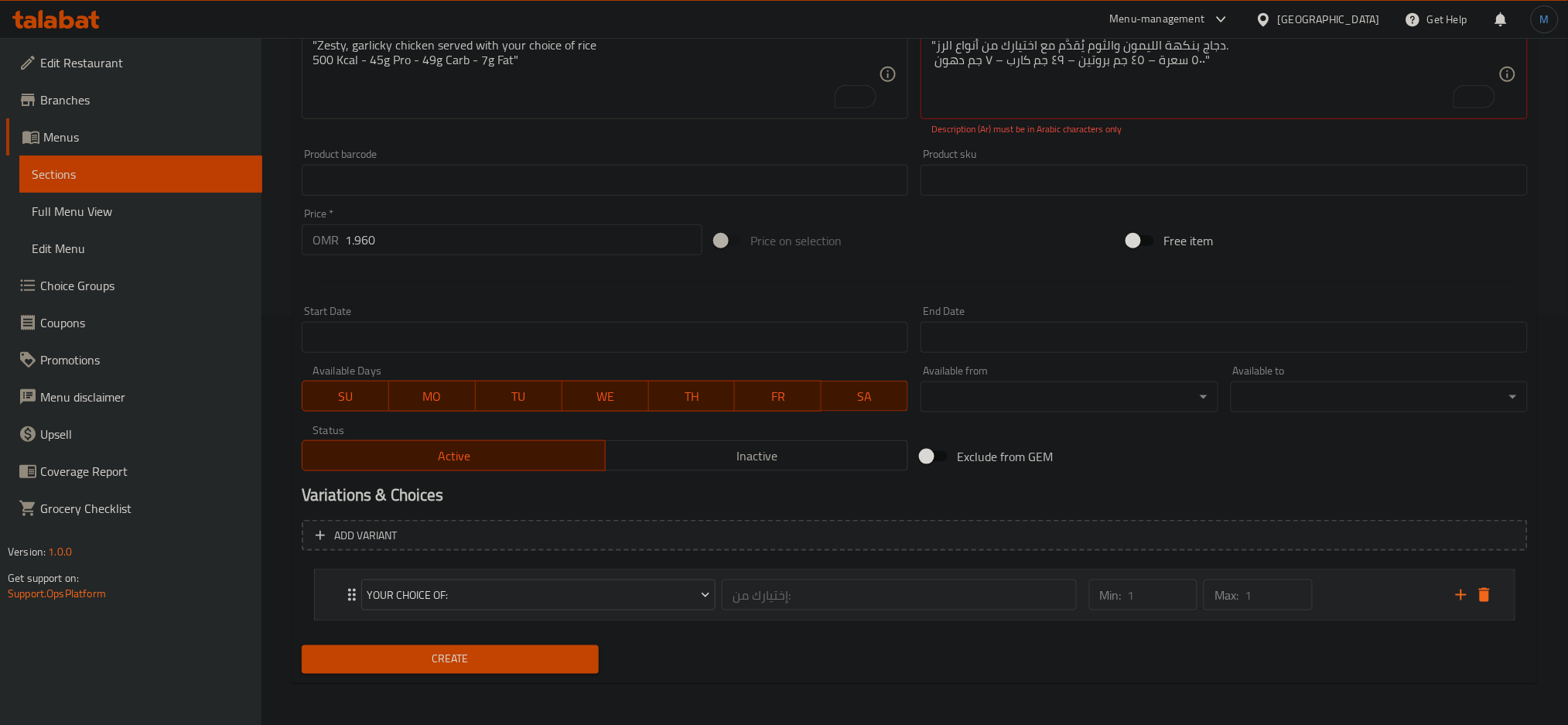
click at [1344, 599] on div "Min: 1 ​ Max: 1 ​" at bounding box center [1263, 595] width 366 height 50
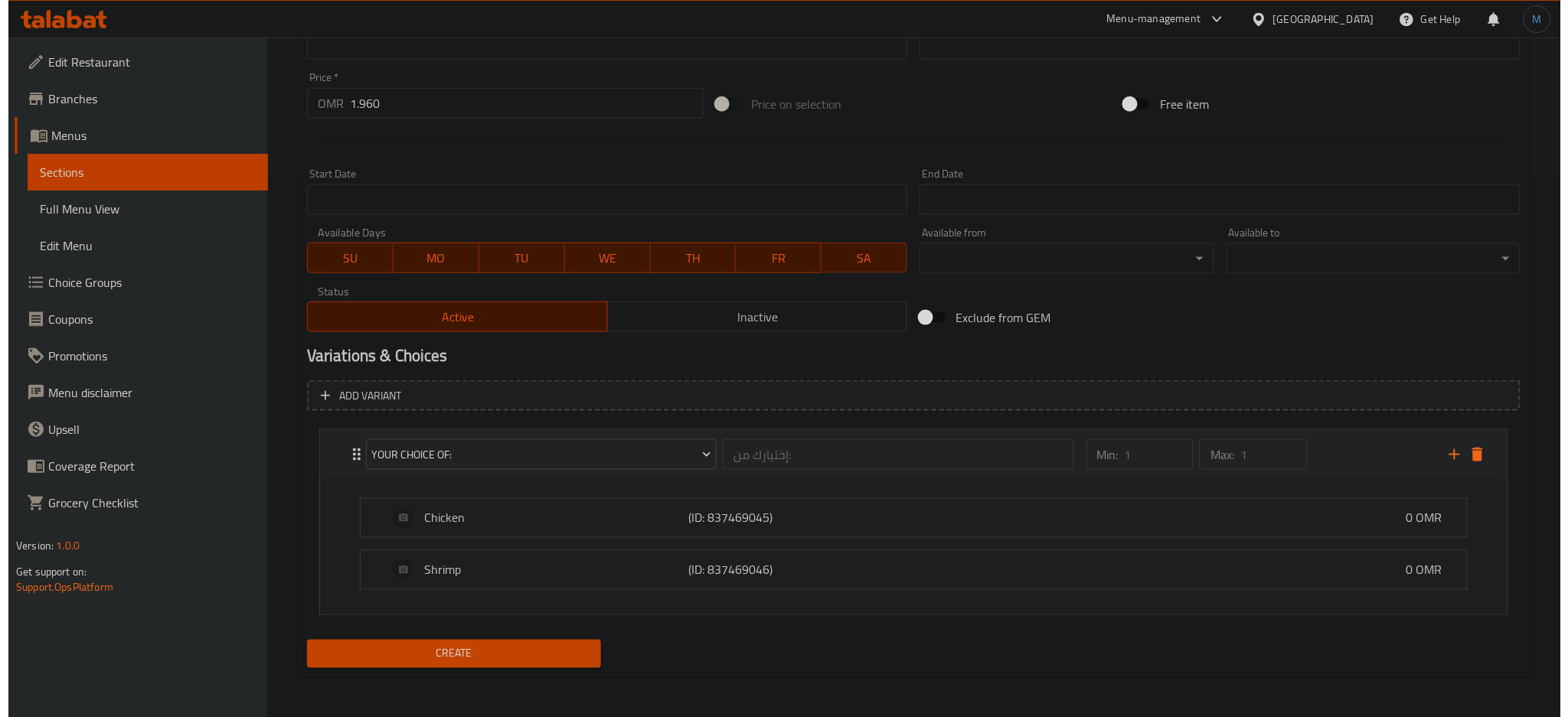
scroll to position [540, 0]
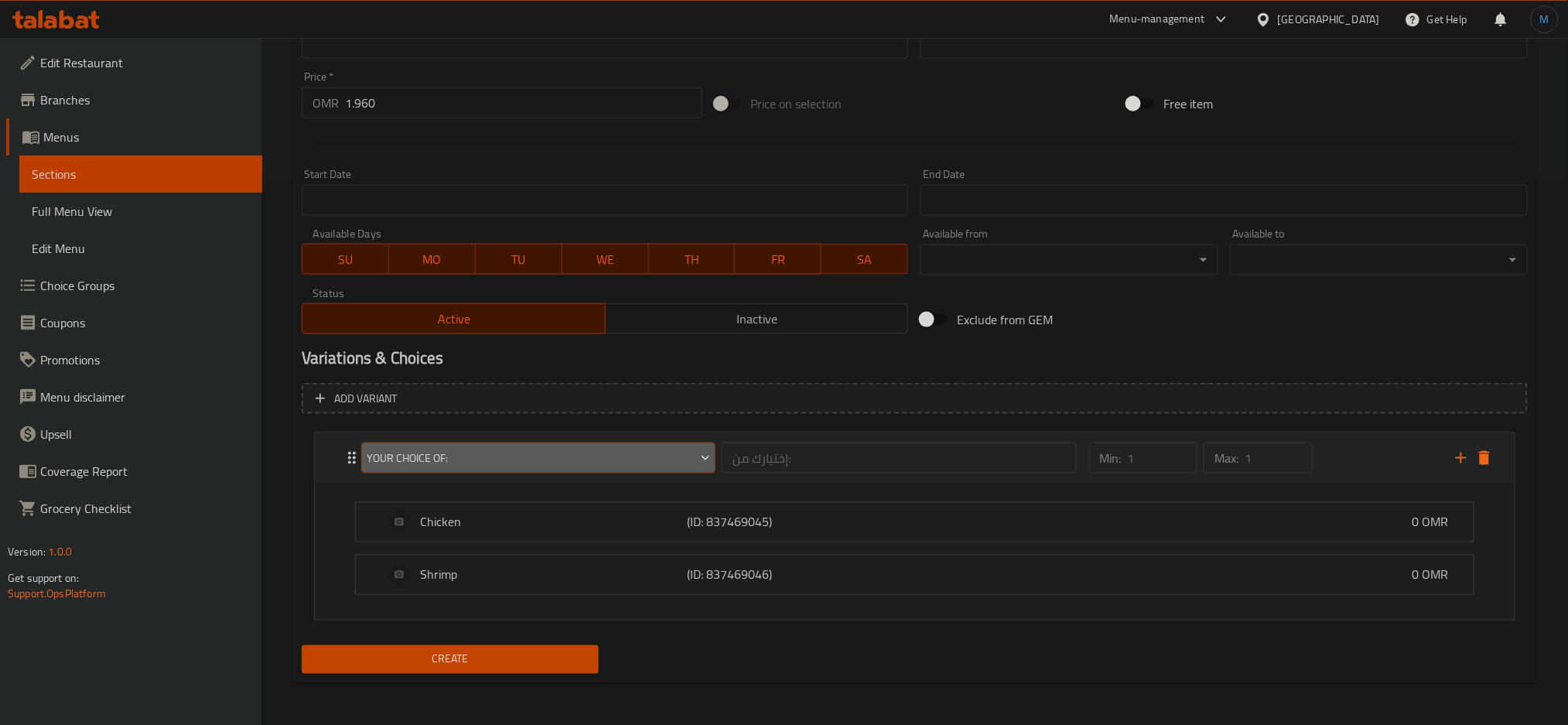
click at [594, 468] on button "Your Choice of:" at bounding box center [538, 458] width 354 height 31
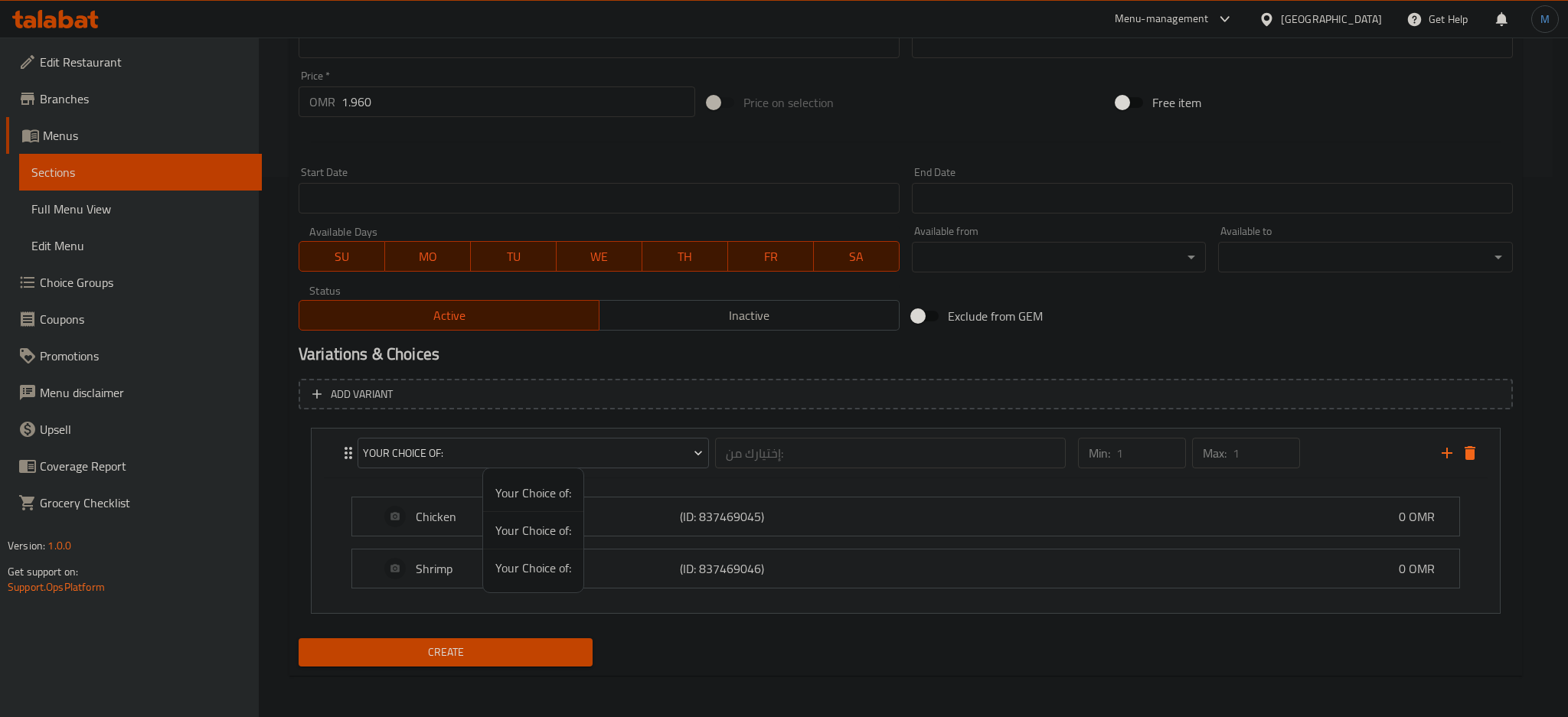
click at [551, 573] on span "Your Choice of:" at bounding box center [533, 567] width 76 height 18
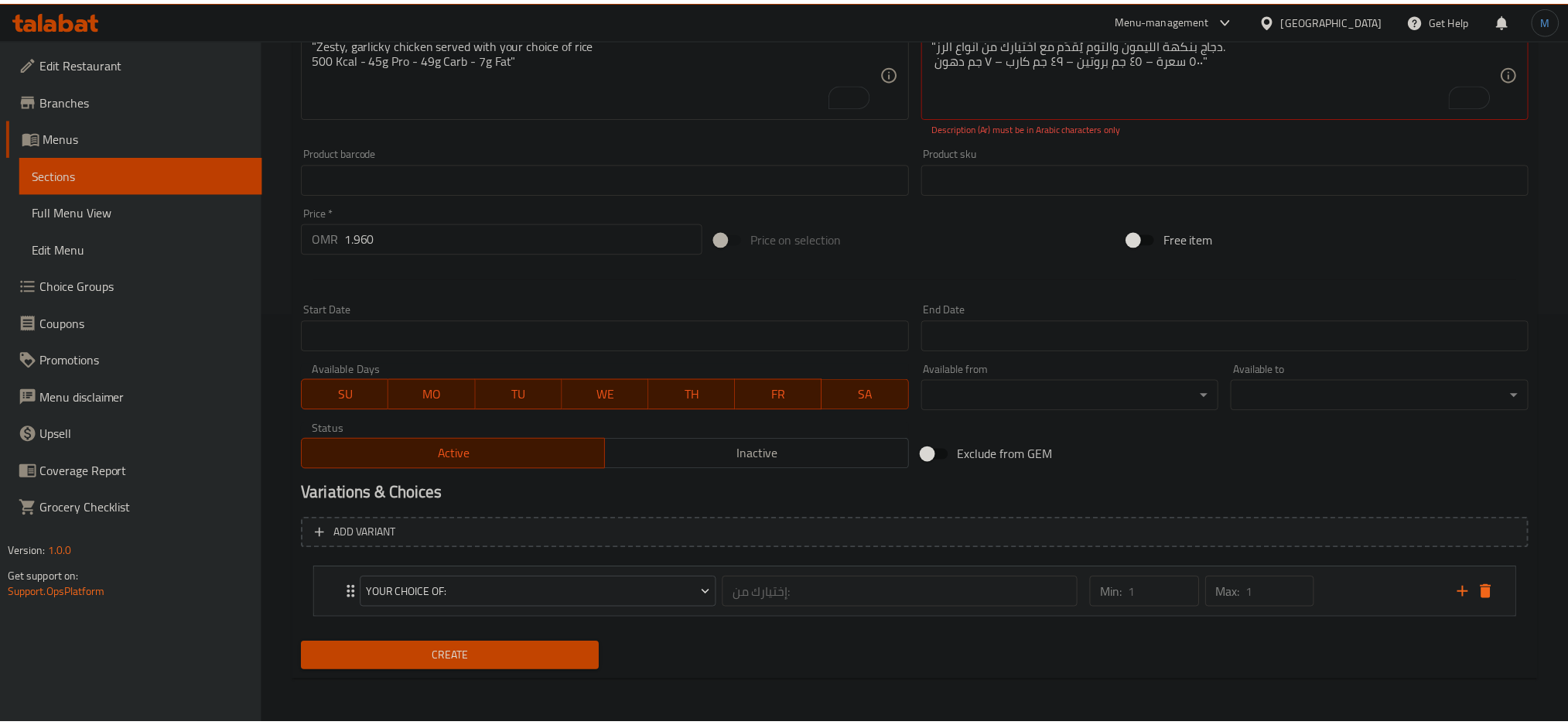
scroll to position [409, 0]
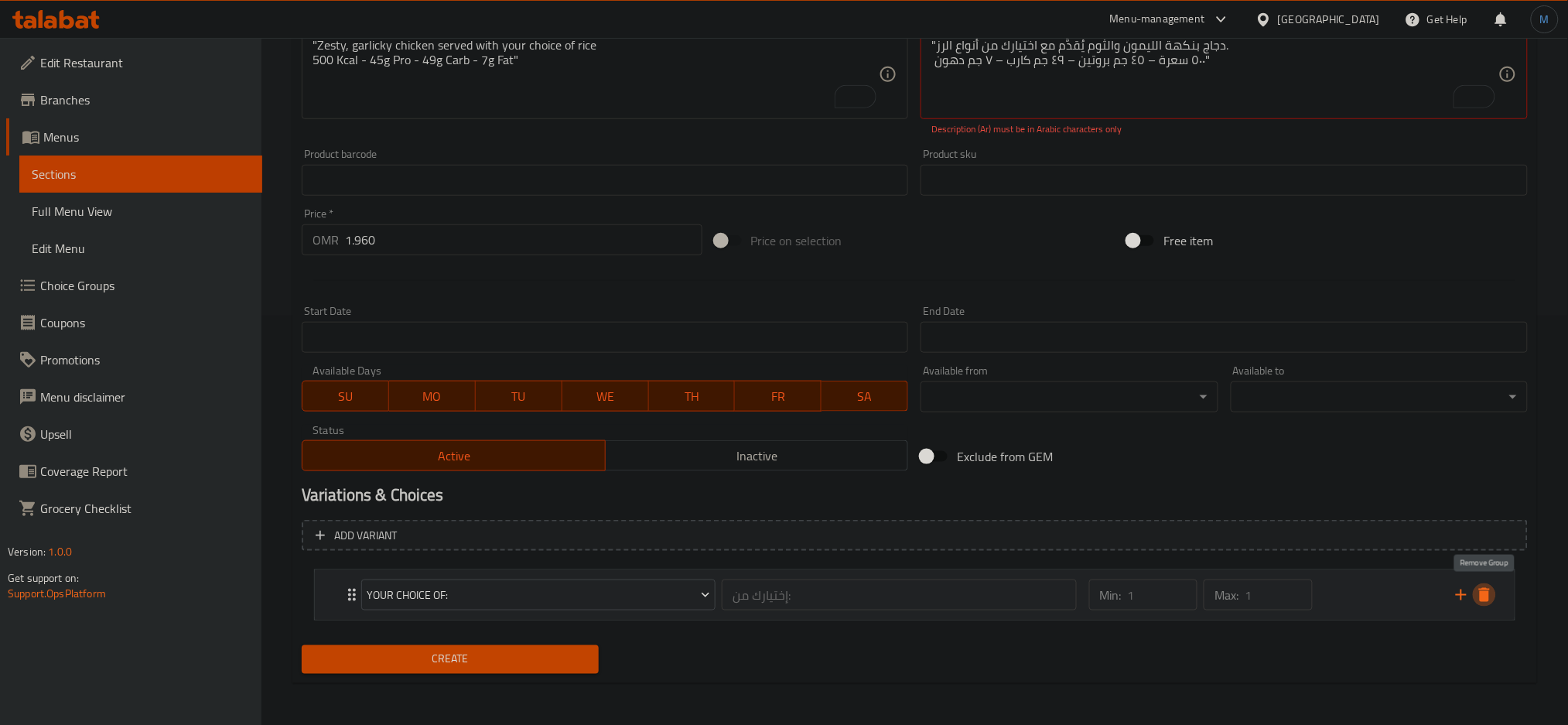
click at [1480, 589] on icon "delete" at bounding box center [1484, 595] width 19 height 19
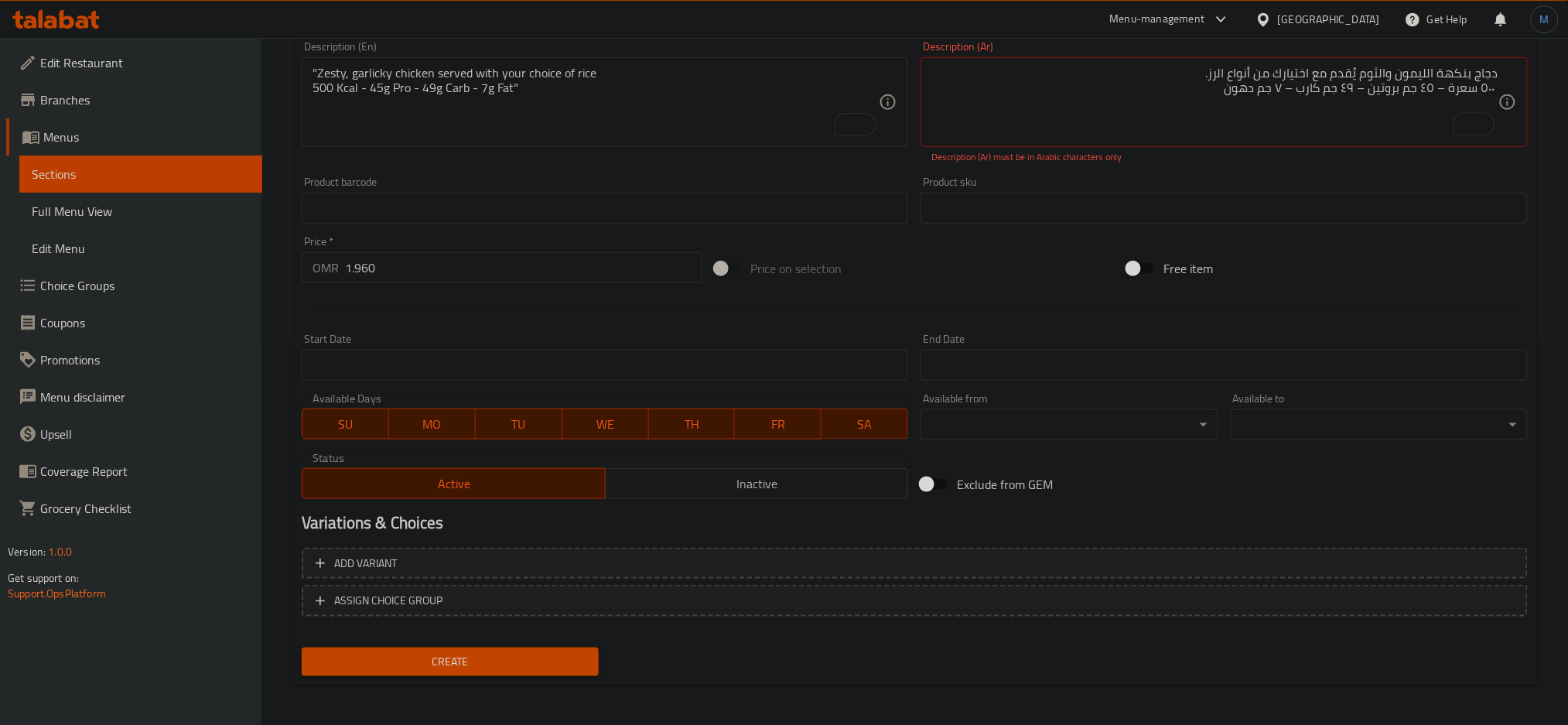
click at [1280, 173] on div "Product sku Product sku" at bounding box center [1224, 199] width 619 height 59
click at [574, 667] on span "Create" at bounding box center [450, 662] width 273 height 19
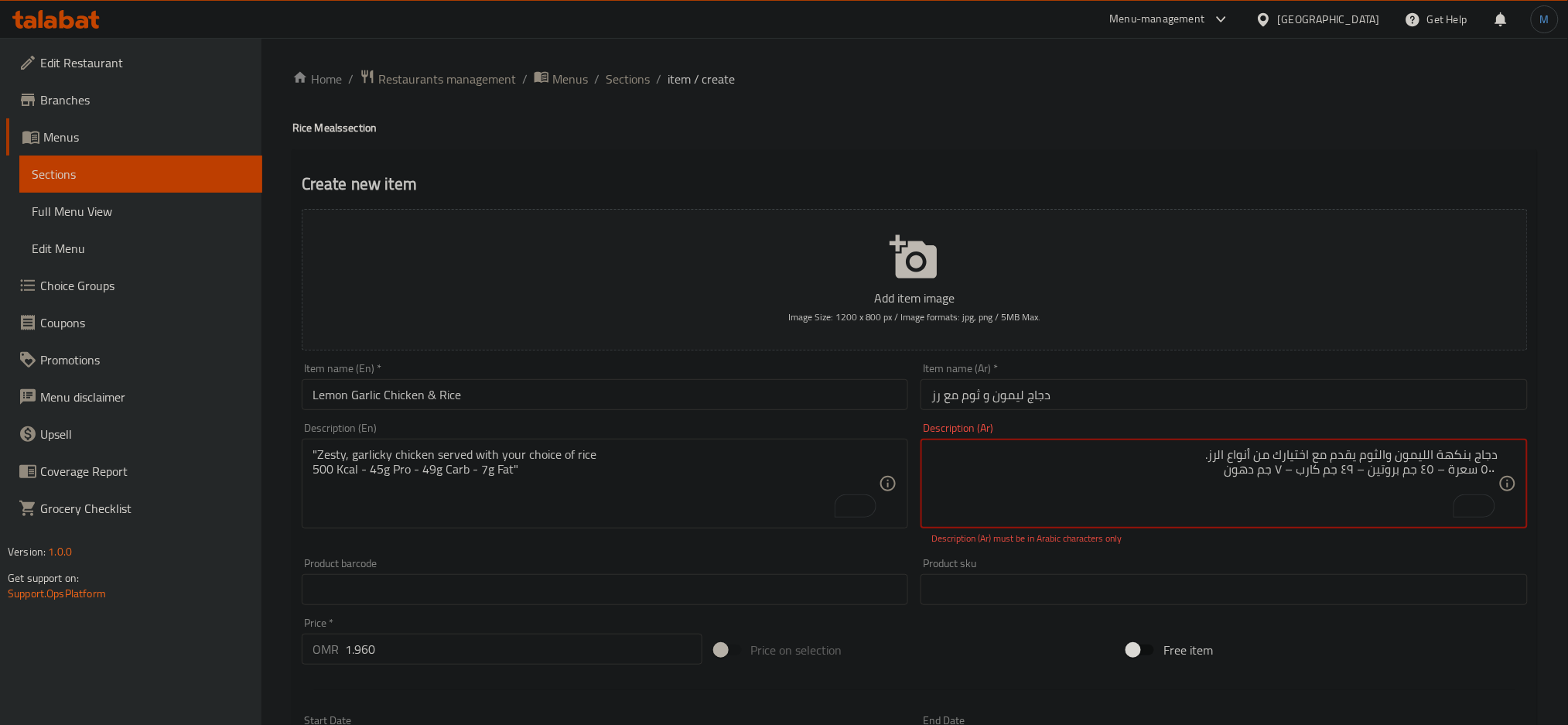
click at [1288, 467] on textarea "دجاج بنكهة الليمون والثوم يقدم مع اختيارك من أنواع الرز. ٥٠٠ سعرة – ٤٥ جم بروتي…" at bounding box center [1215, 483] width 567 height 73
click at [1363, 467] on textarea "دجاج بنكهة الليمون والثوم يقدم مع اختيارك من أنواع الرز. ٥٠٠ سعرة – ٤٥ جم بروتي…" at bounding box center [1215, 483] width 567 height 73
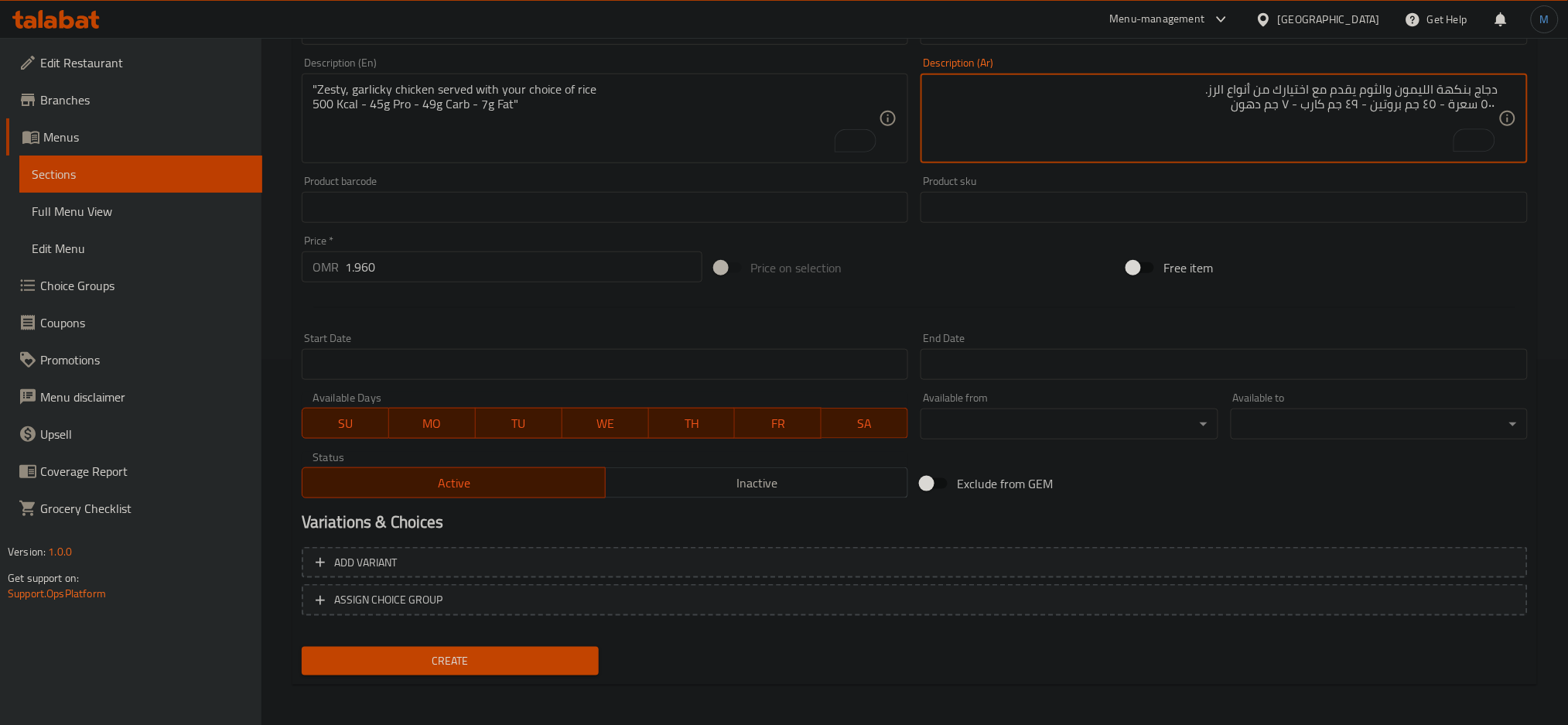
type textarea "دجاج بنكهة الليمون والثوم يقدم مع اختيارك من أنواع الرز. ٥٠٠ سعرة - ٤٥ جم بروتي…"
click at [559, 661] on span "Create" at bounding box center [450, 661] width 273 height 19
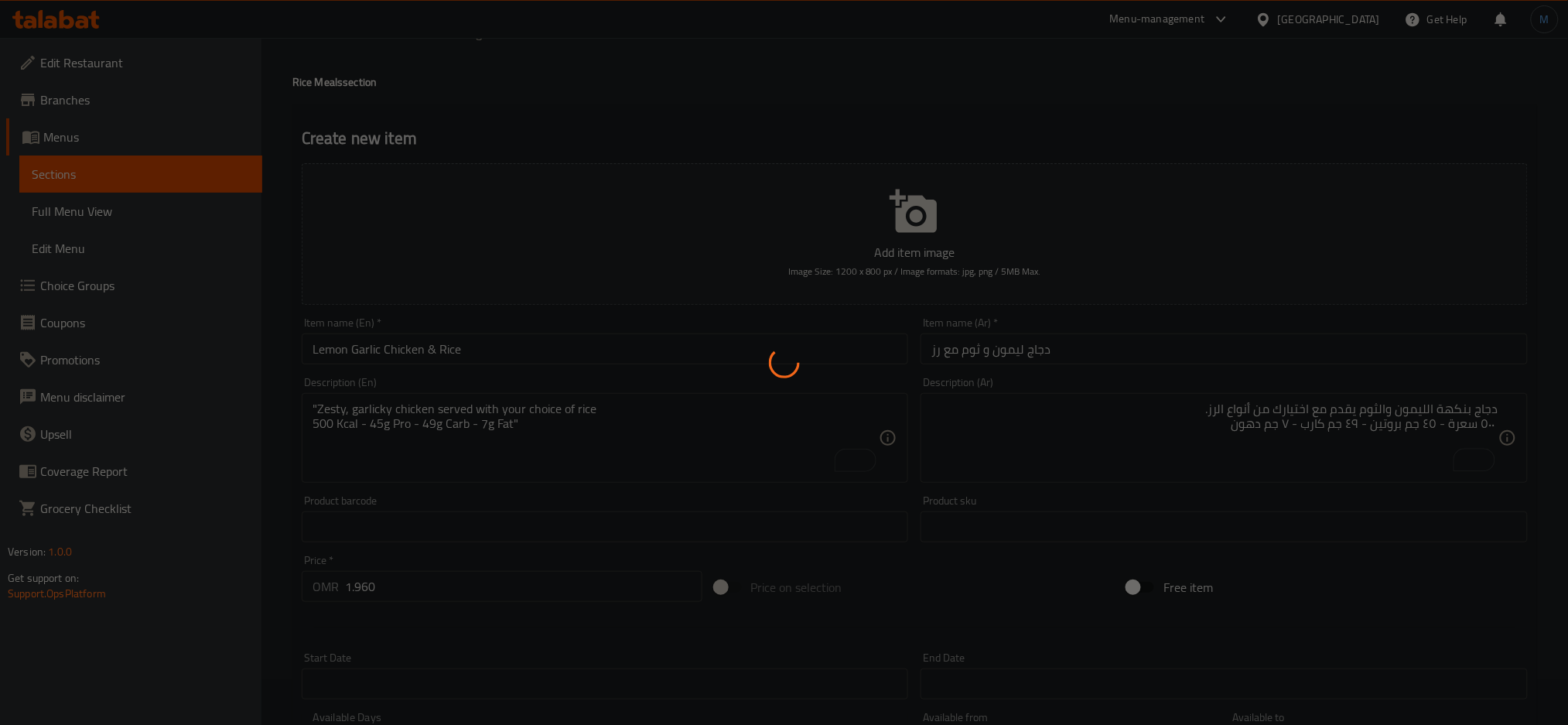
scroll to position [0, 0]
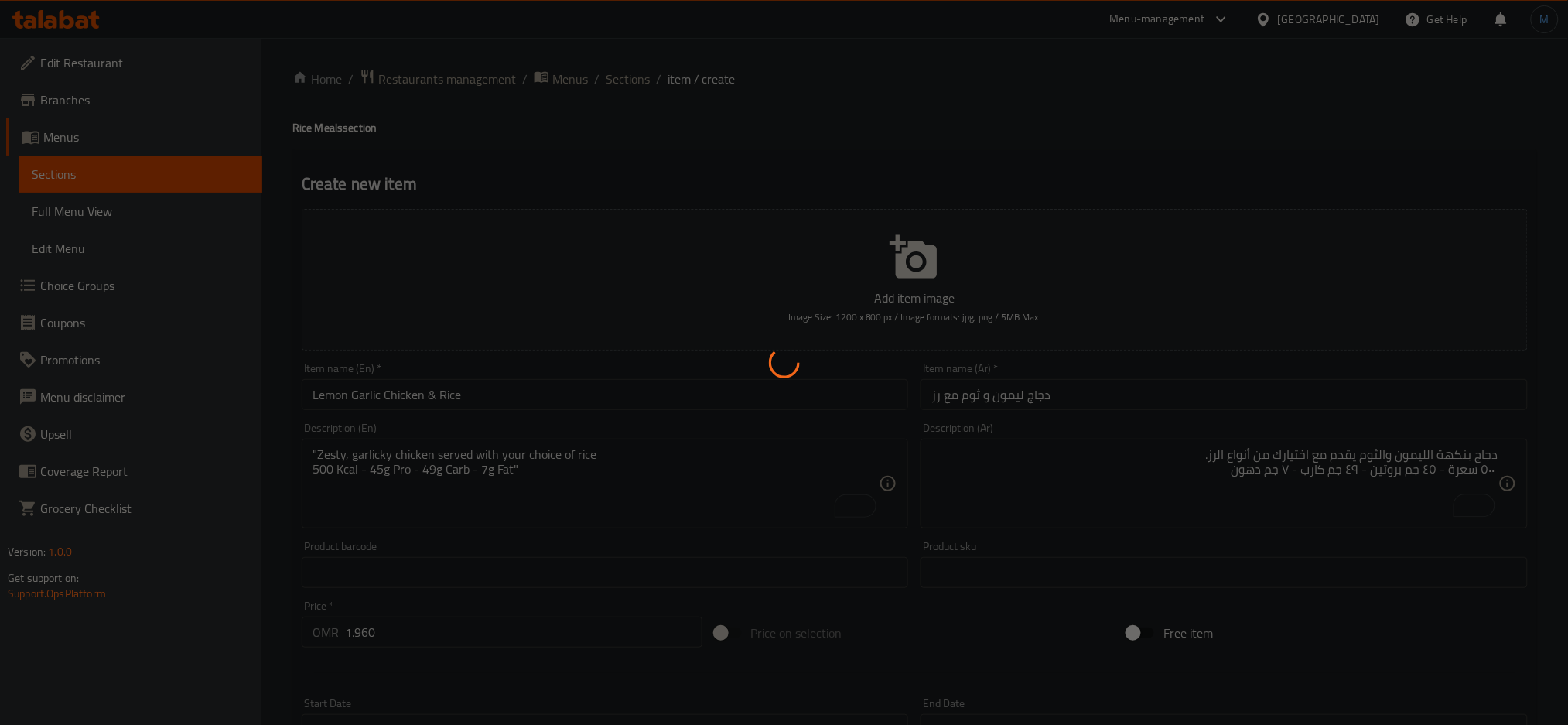
type input "0"
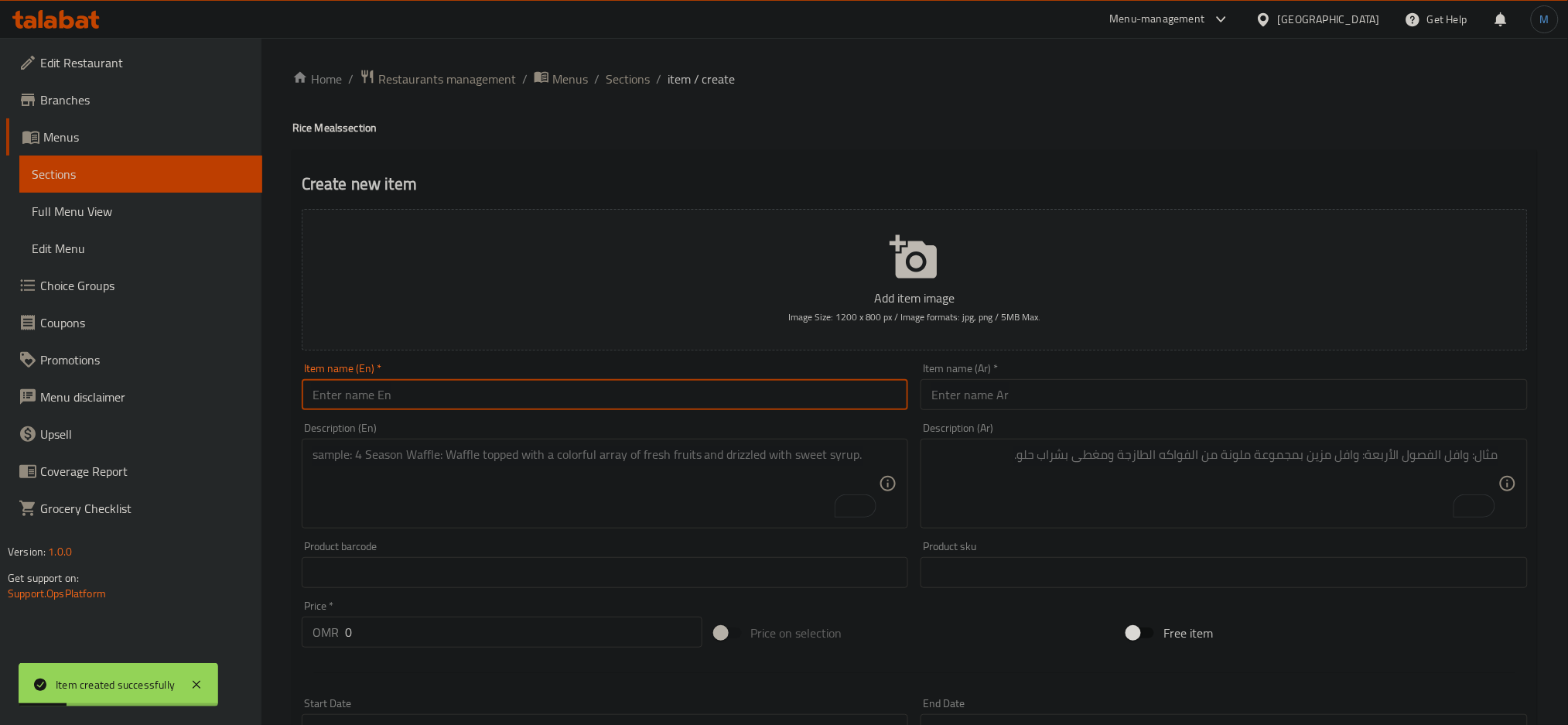
paste input "BBQ chicken & Rice"
click at [442, 404] on input "BBQ chicken & Rice" at bounding box center [605, 394] width 607 height 31
type input "Bbq Chicken & Rice"
paste textarea ""Smoky grilled BBQ chicken served with your choice of rice 516 Kcal - 45g Pro -…"
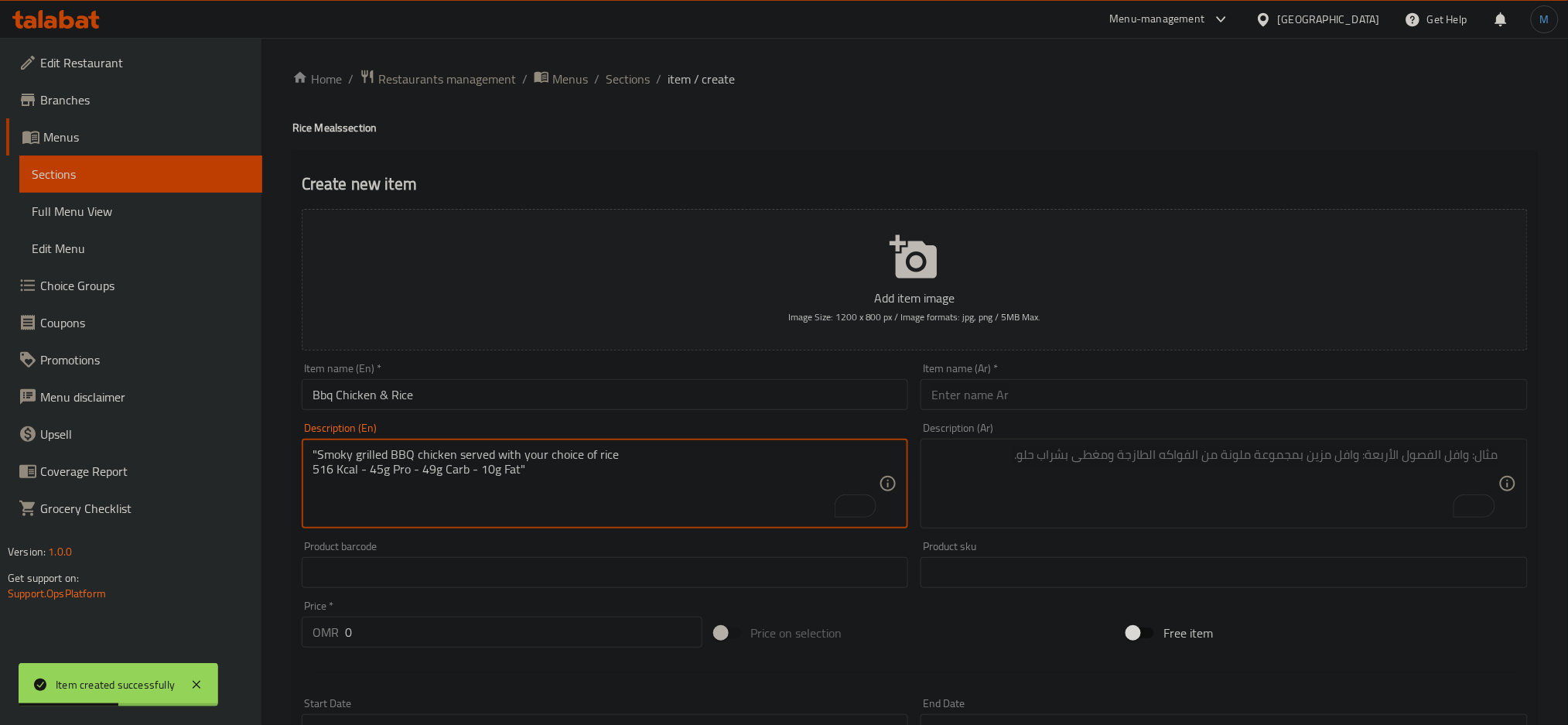
type textarea ""Smoky grilled BBQ chicken served with your choice of rice 516 Kcal - 45g Pro -…"
click at [611, 81] on span "Sections" at bounding box center [628, 79] width 44 height 19
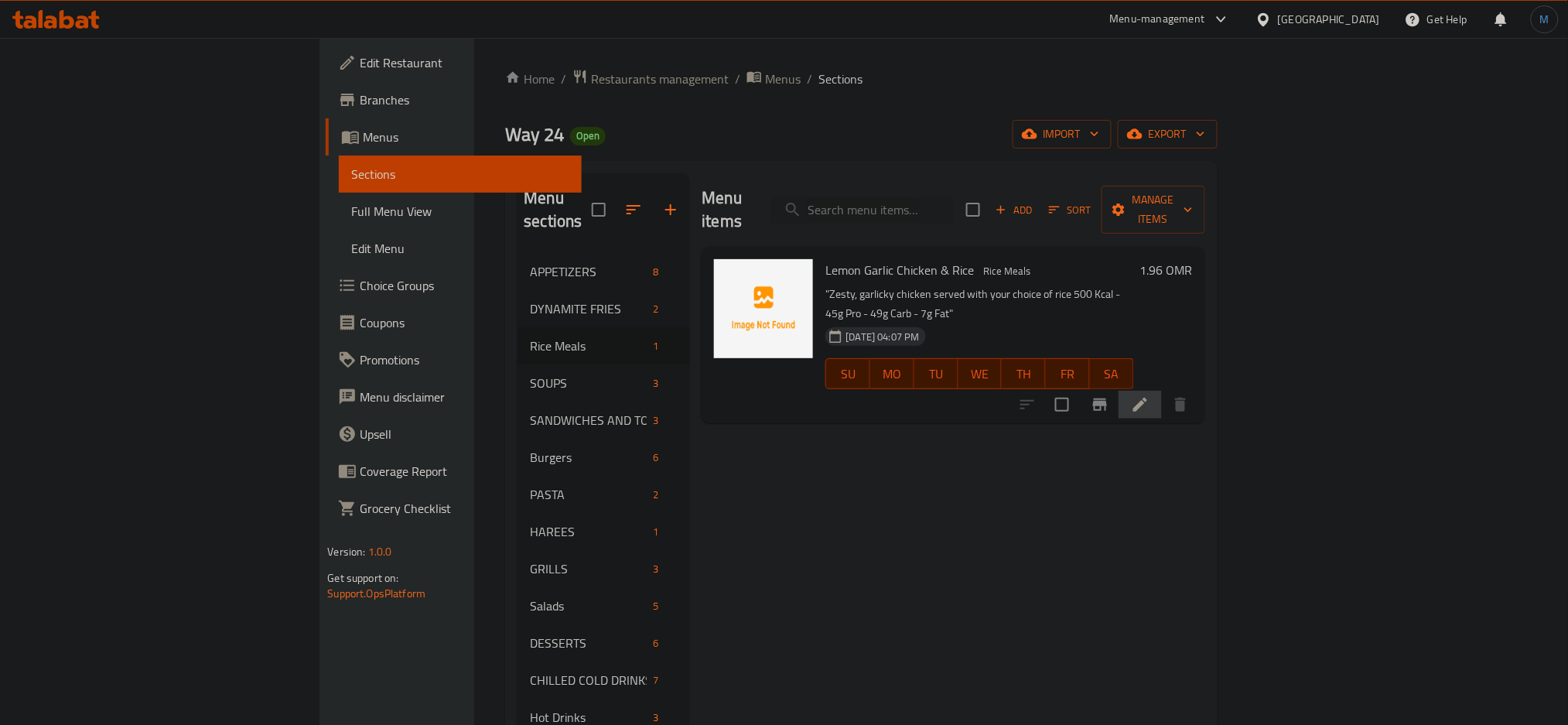
click at [1162, 390] on li at bounding box center [1140, 404] width 43 height 27
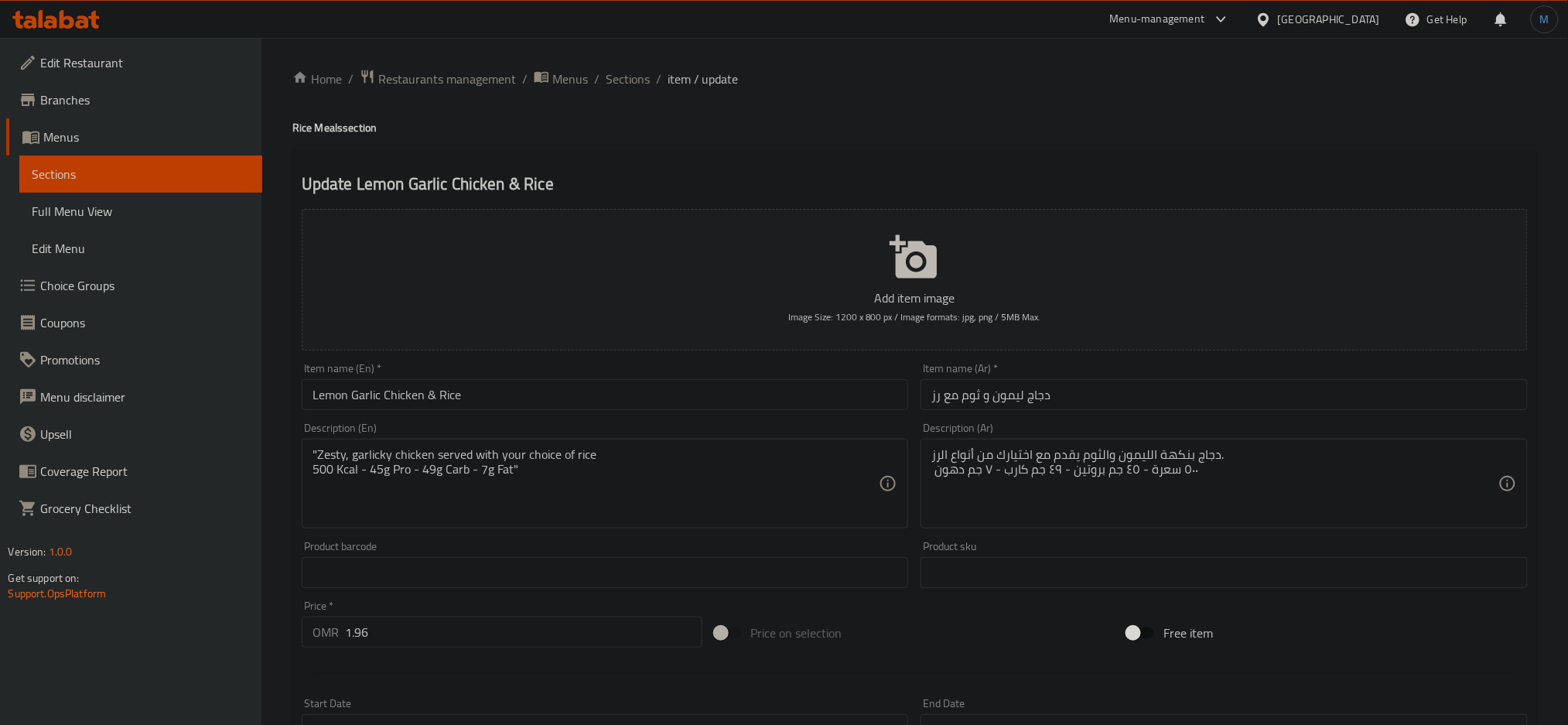
scroll to position [366, 0]
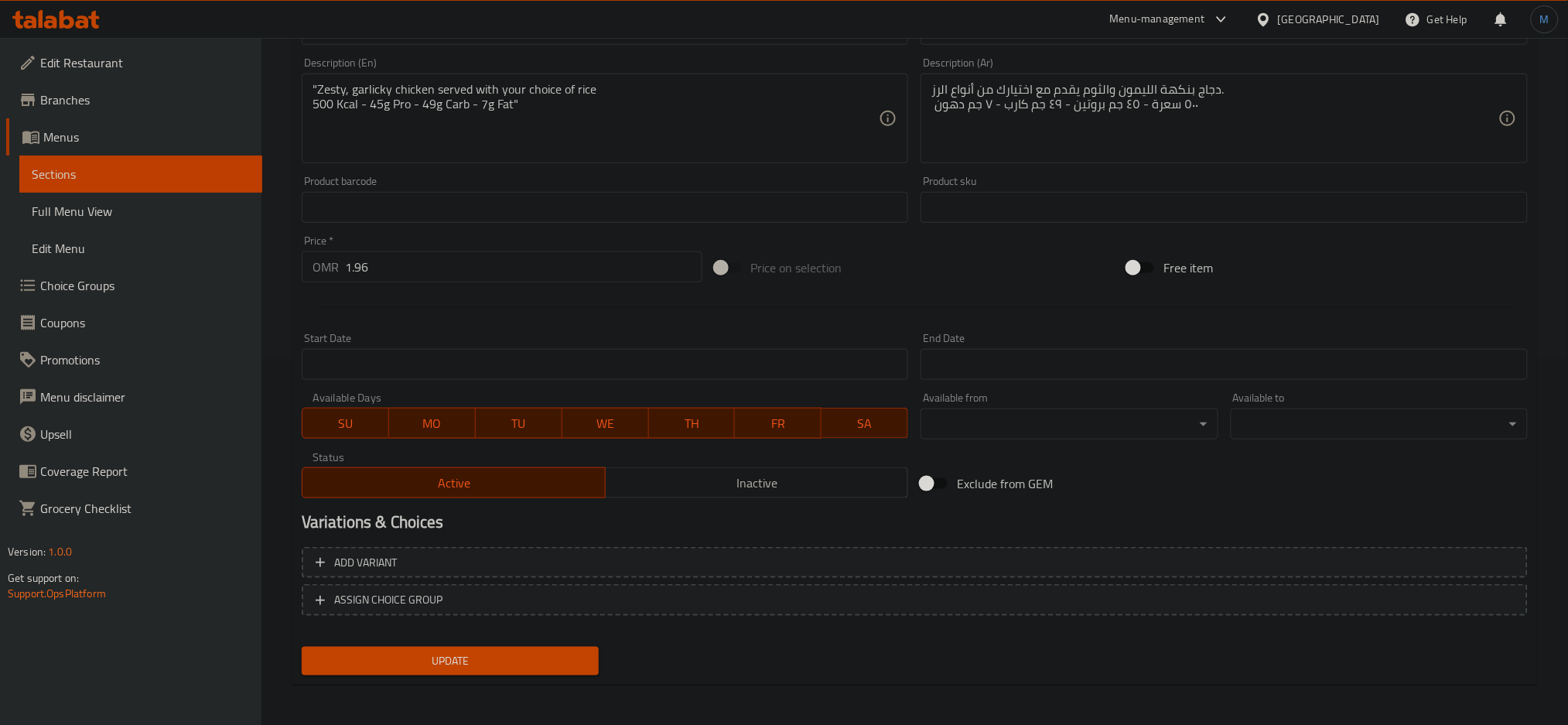
click at [514, 261] on input "1.96" at bounding box center [524, 266] width 357 height 31
type input "0"
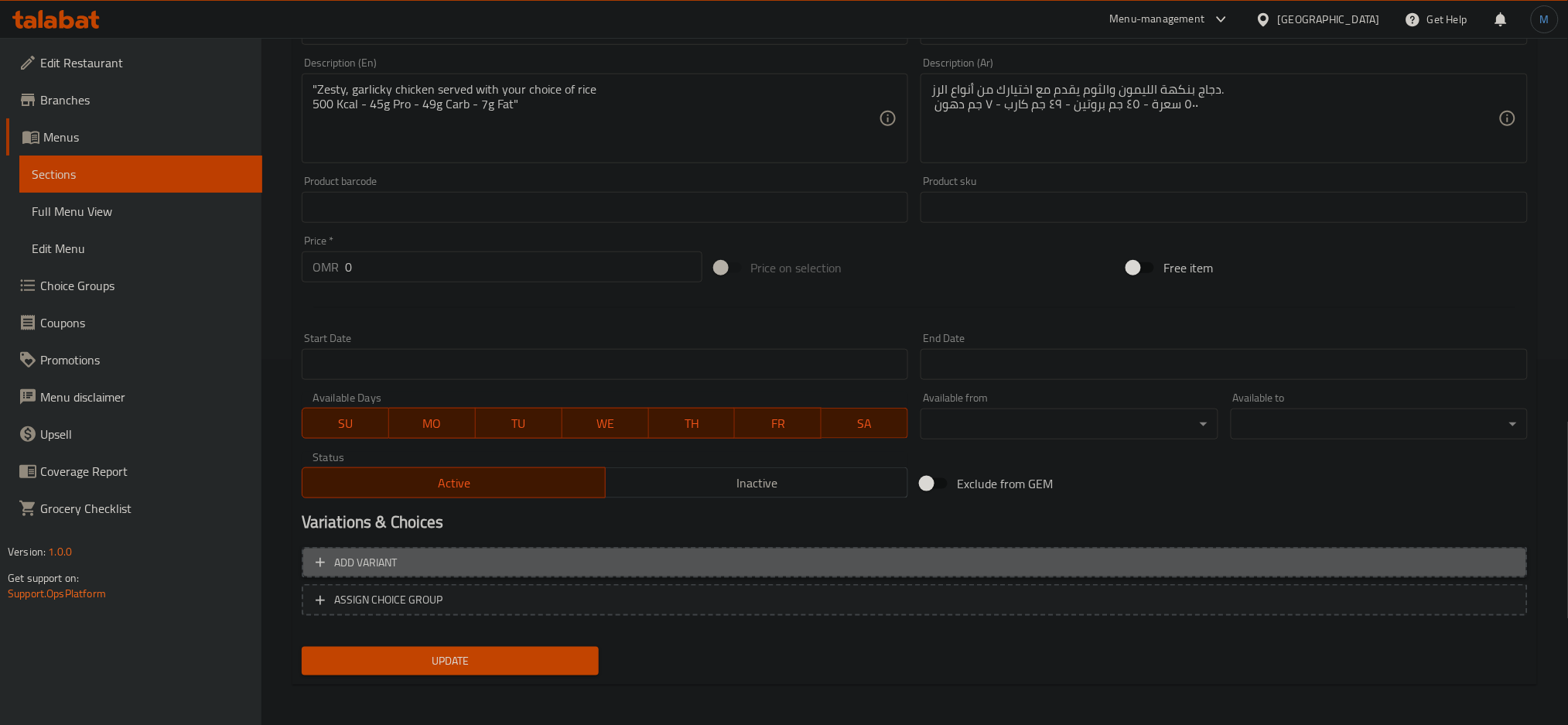
click at [573, 557] on span "Add variant" at bounding box center [915, 563] width 1198 height 19
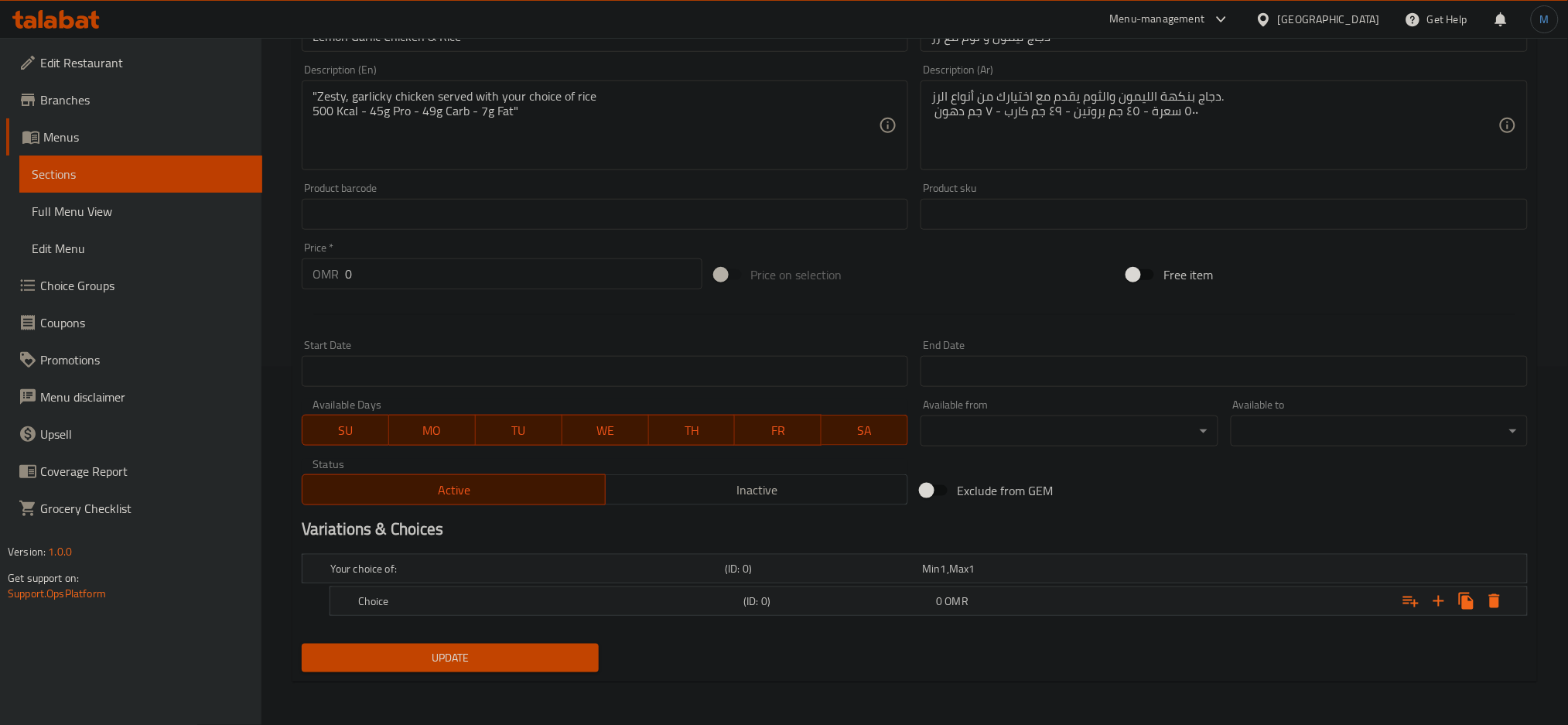
scroll to position [357, 0]
click at [1436, 608] on icon "Expand" at bounding box center [1439, 603] width 19 height 19
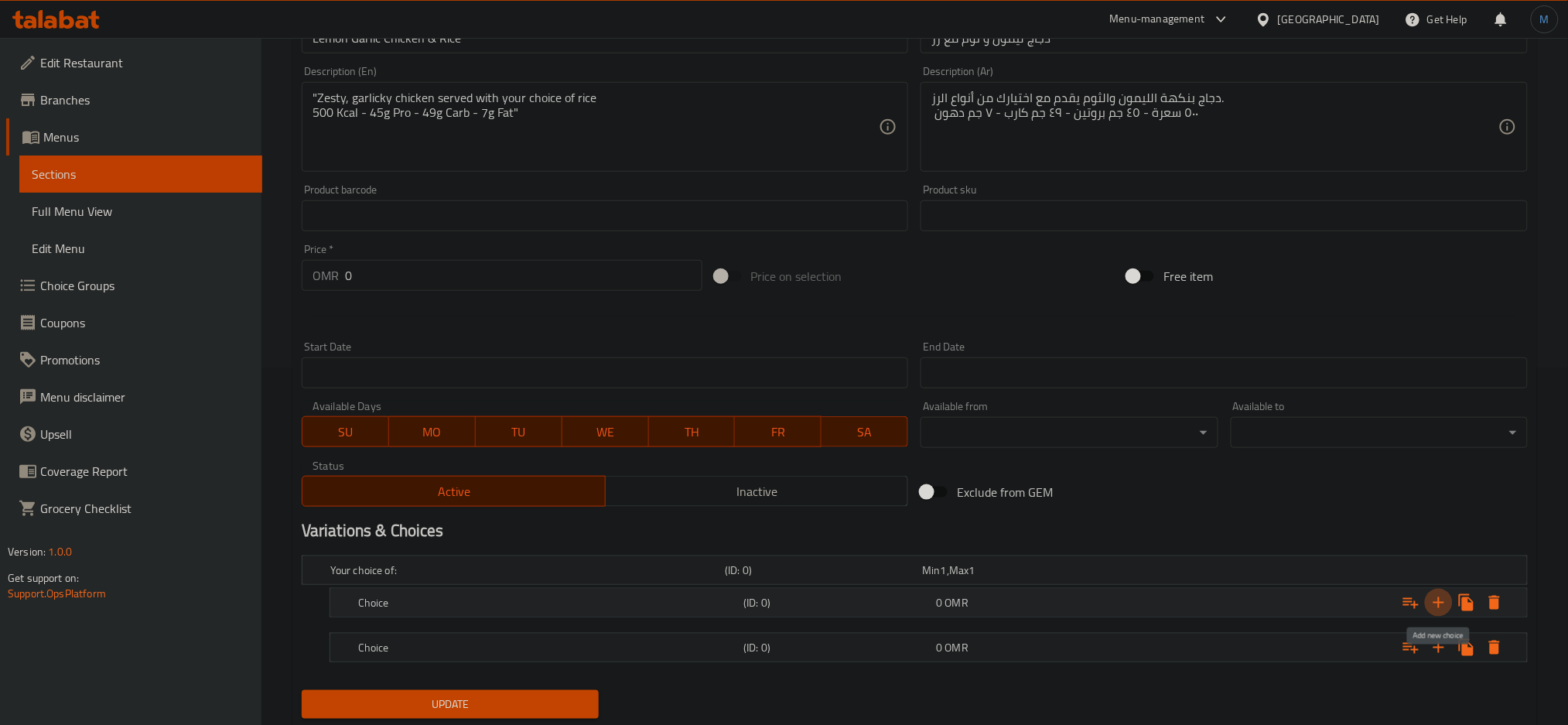
click at [1436, 608] on icon "Expand" at bounding box center [1439, 603] width 19 height 19
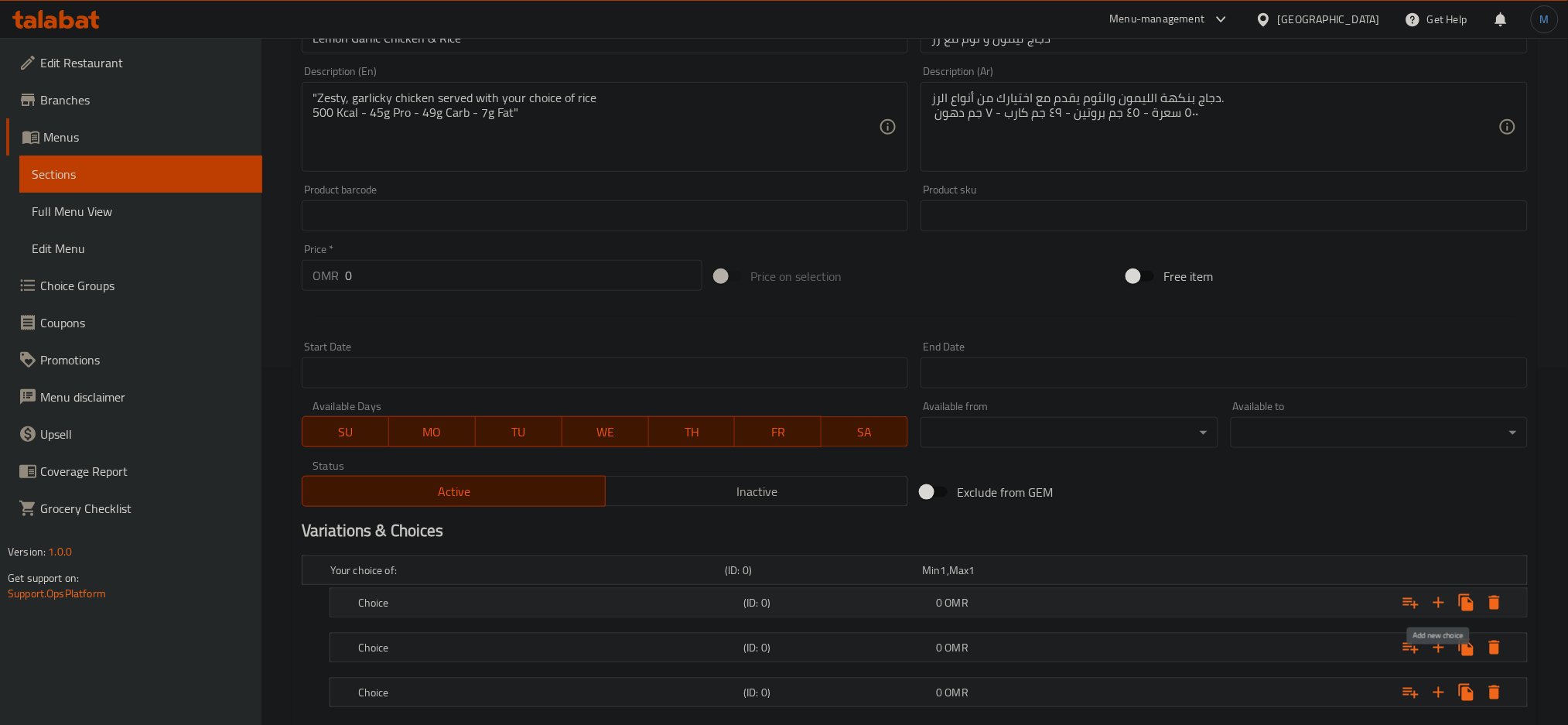
scroll to position [447, 0]
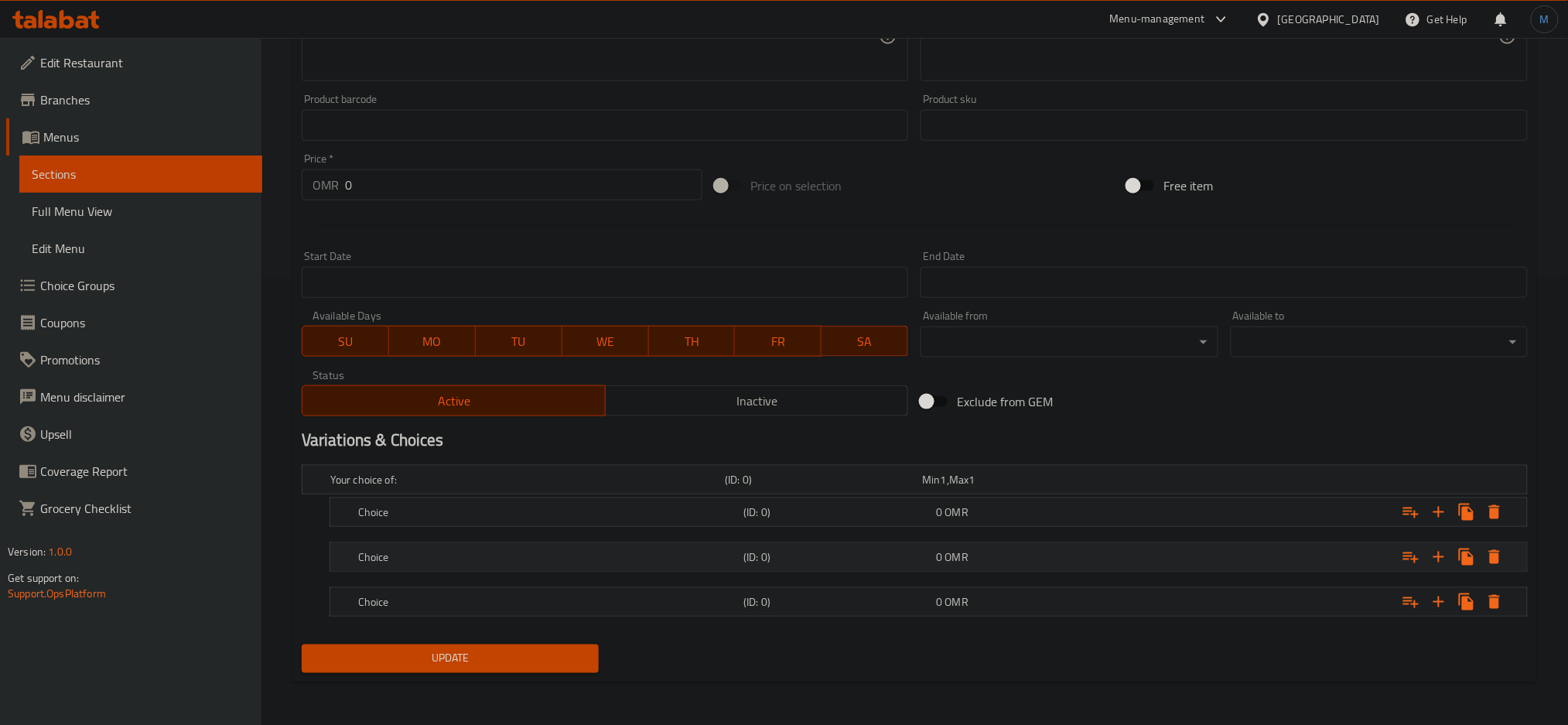
drag, startPoint x: 1024, startPoint y: 610, endPoint x: 961, endPoint y: 555, distance: 83.6
click at [961, 555] on div "Your choice of: (ID: 0) Min 1 , Max 1 Name (En) Your choice of: Name (En) Name …" at bounding box center [915, 548] width 1239 height 180
click at [947, 490] on span "OMR" at bounding box center [943, 480] width 6 height 20
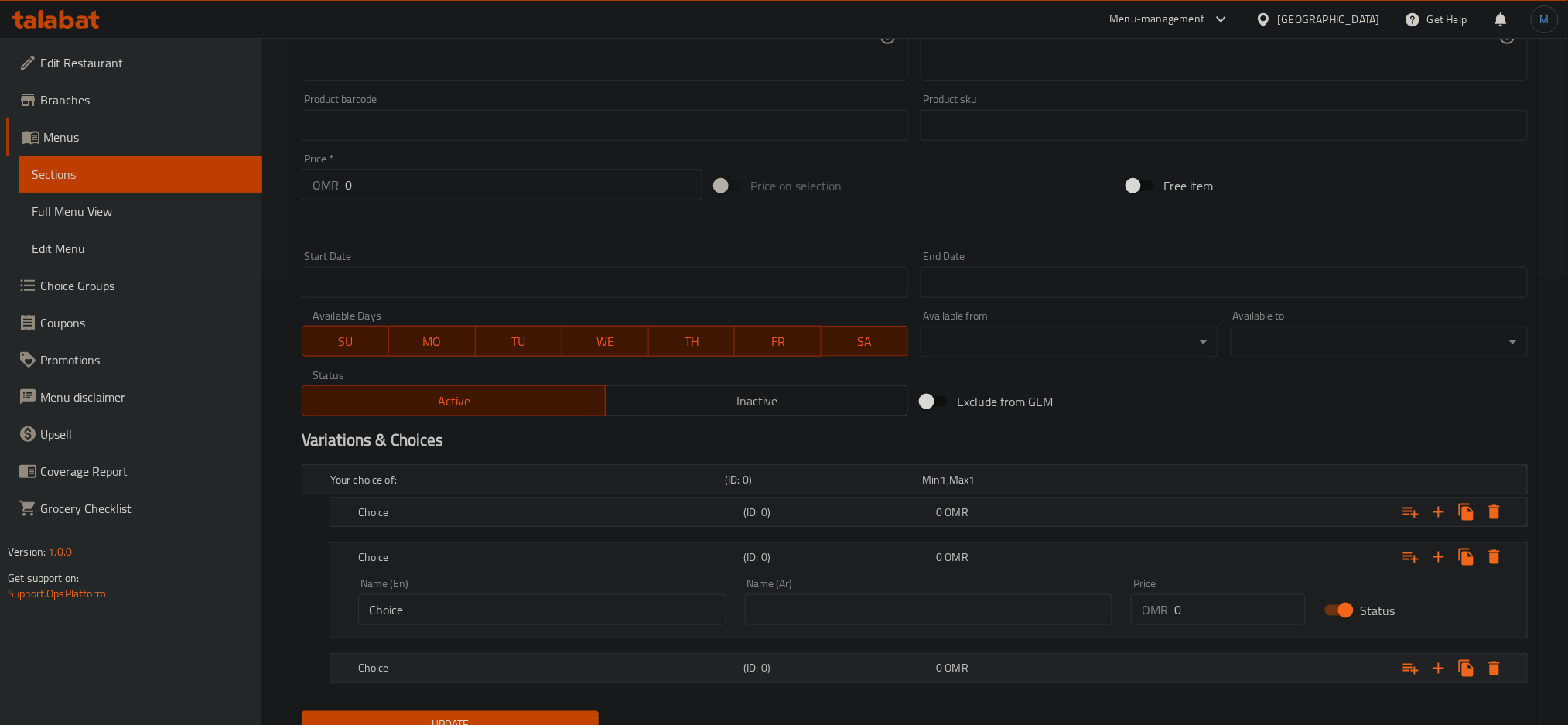
click at [840, 488] on h5 "(ID: 0)" at bounding box center [820, 479] width 191 height 15
click at [760, 488] on h5 "(ID: 0)" at bounding box center [820, 479] width 191 height 15
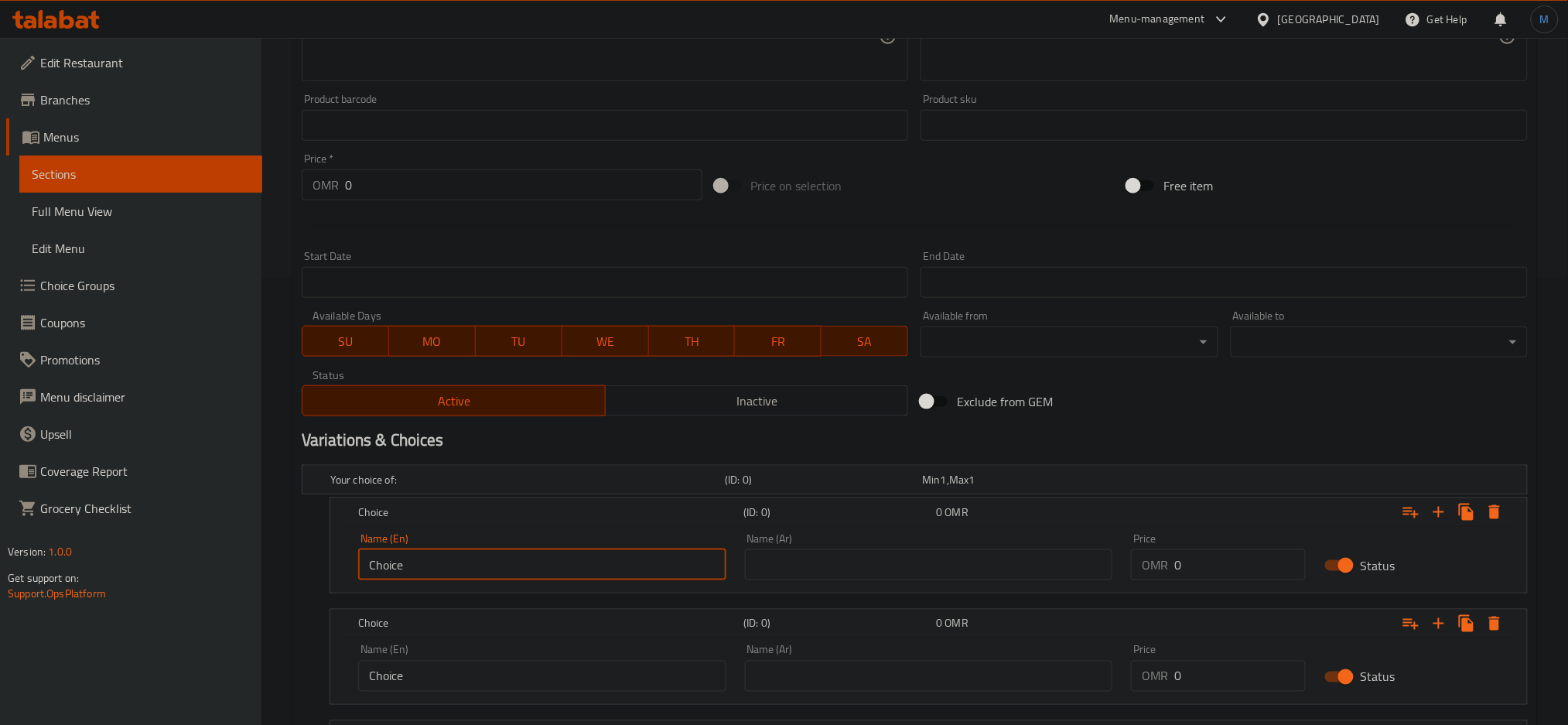
paste input "White rice (150g)"
click at [588, 566] on input "White rice (150g)" at bounding box center [542, 565] width 368 height 31
type input "White rice (150g)"
paste input "arrot R"
click at [574, 663] on input "Carrot Rice" at bounding box center [542, 676] width 368 height 31
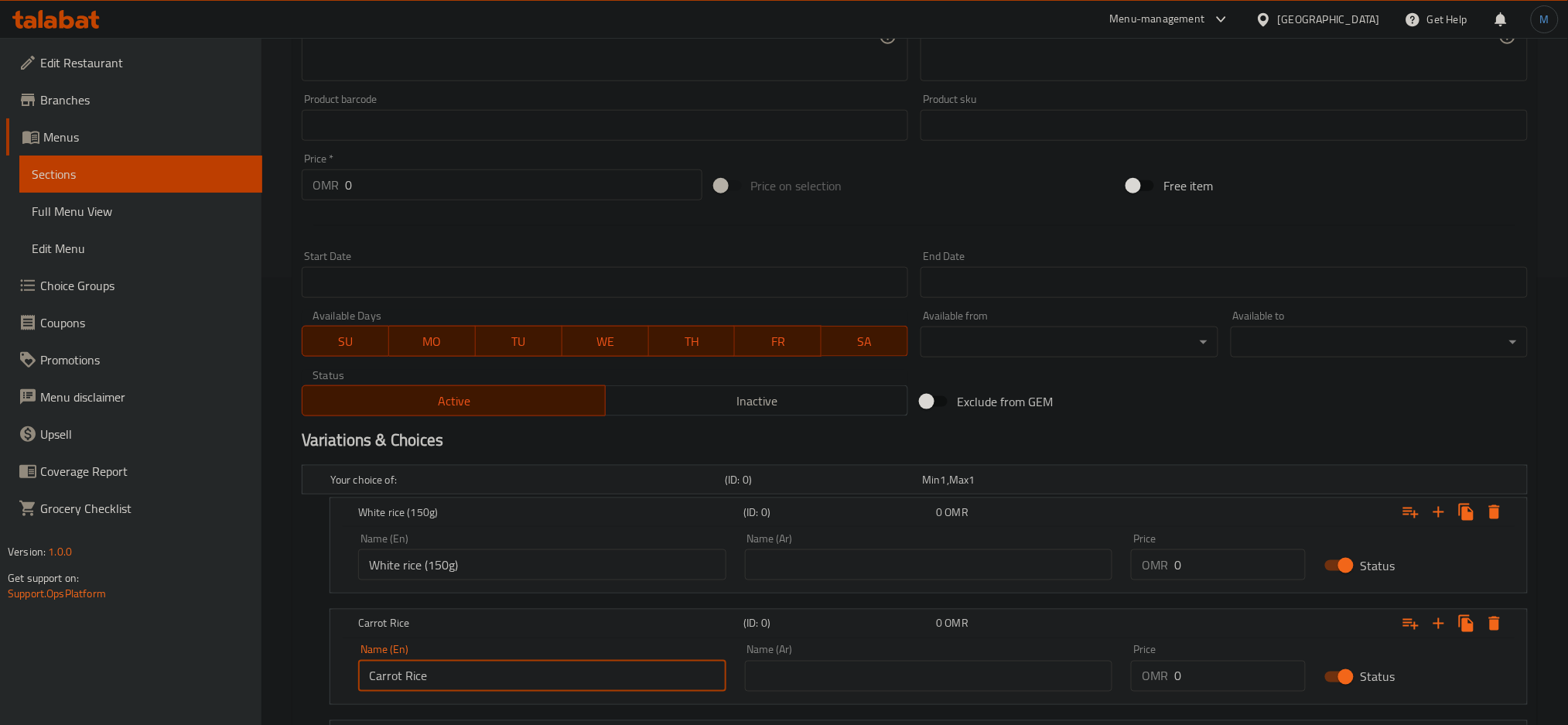
type input "Carrot Rice"
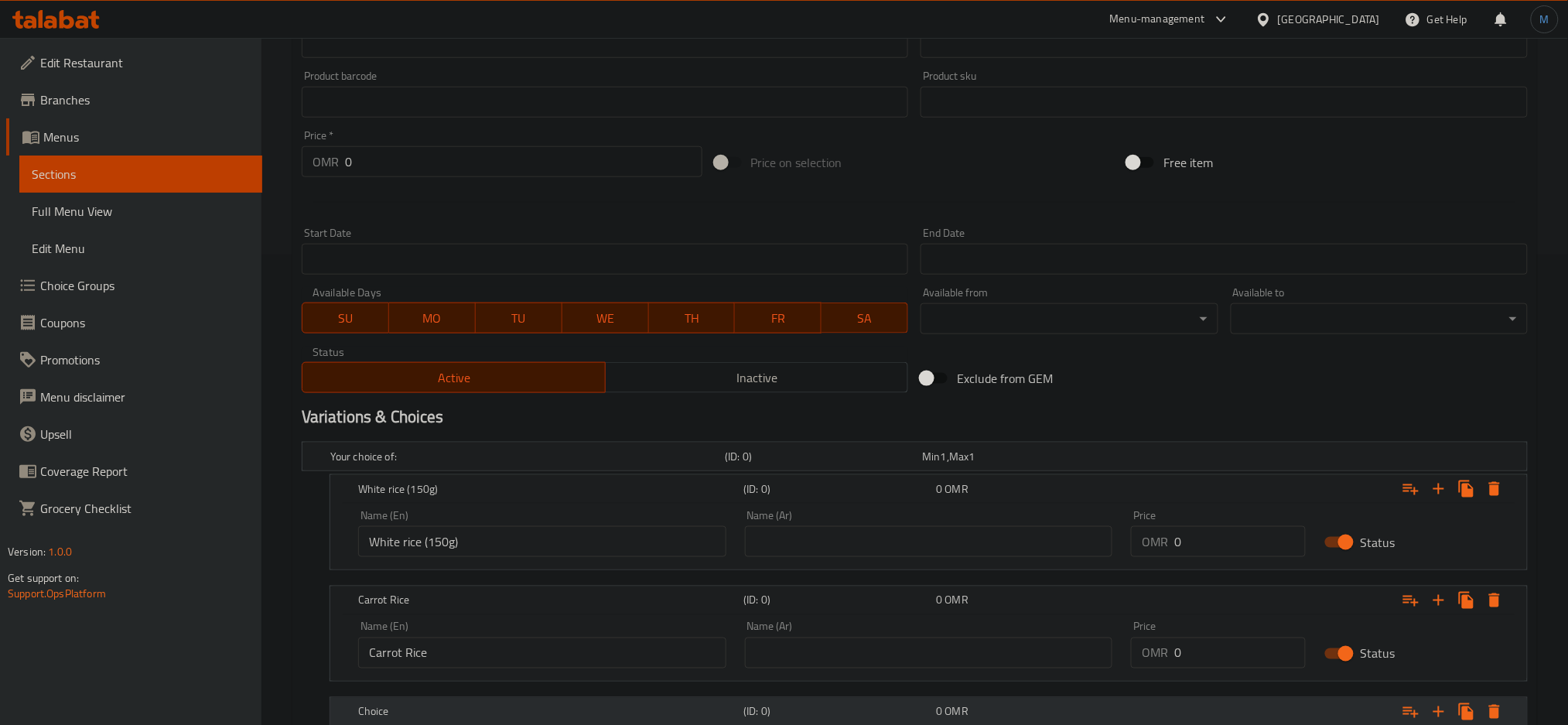
scroll to position [647, 0]
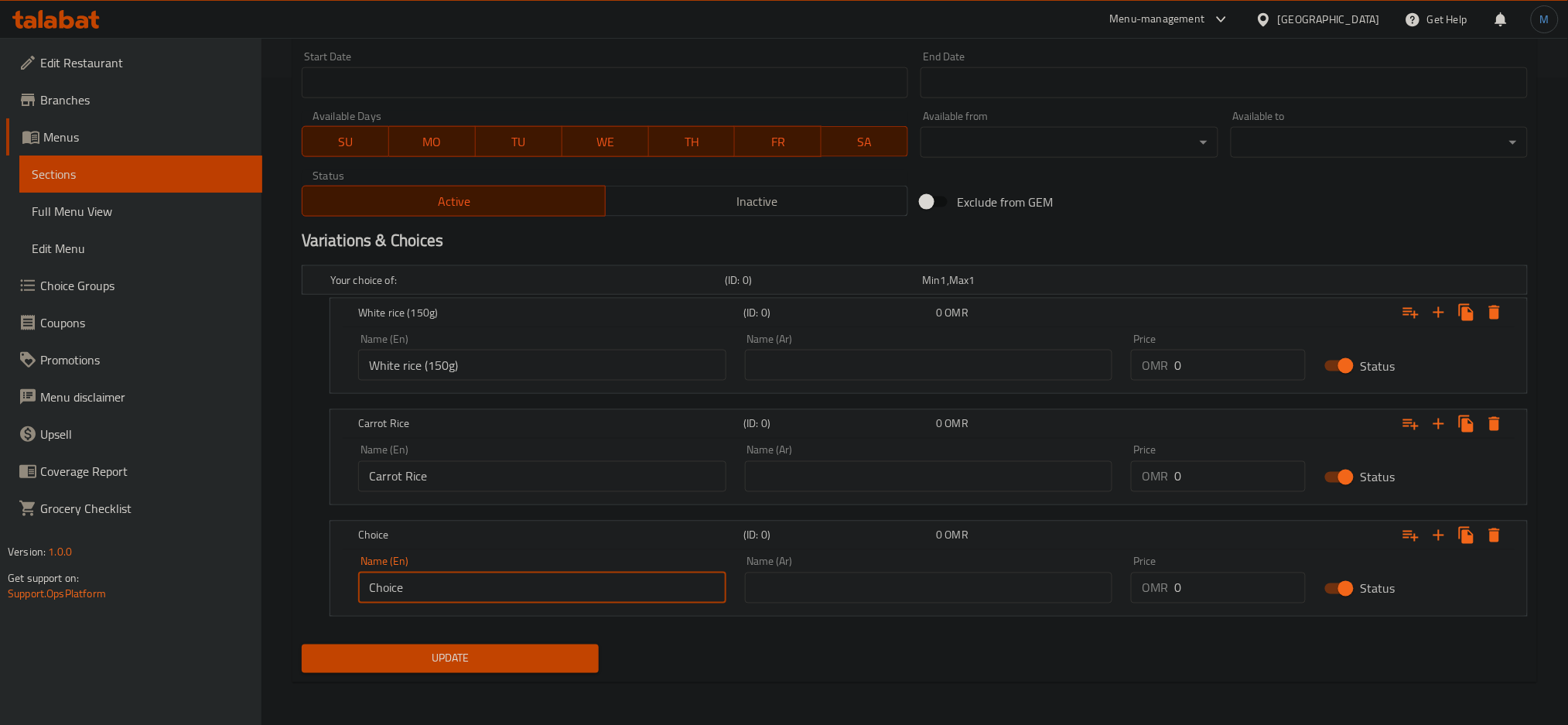
paste input "Qabooli R"
click at [526, 591] on input "Qabooli Rice" at bounding box center [542, 588] width 368 height 31
type input "Qabooli Rice"
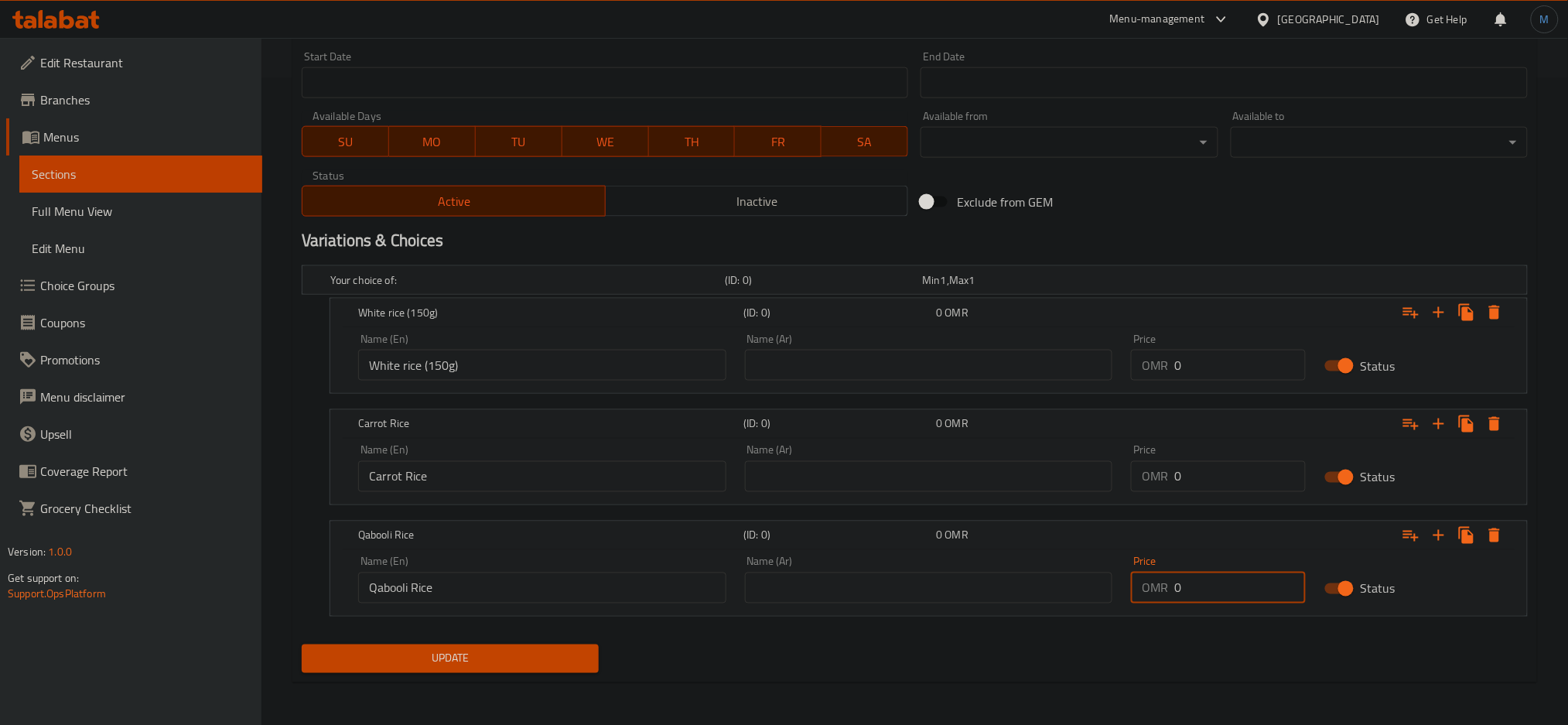
paste input "2.35"
click at [1196, 585] on input "2.350" at bounding box center [1240, 588] width 132 height 31
type input "2.350"
paste input "2.30"
click at [1206, 483] on input "2.300" at bounding box center [1240, 476] width 132 height 31
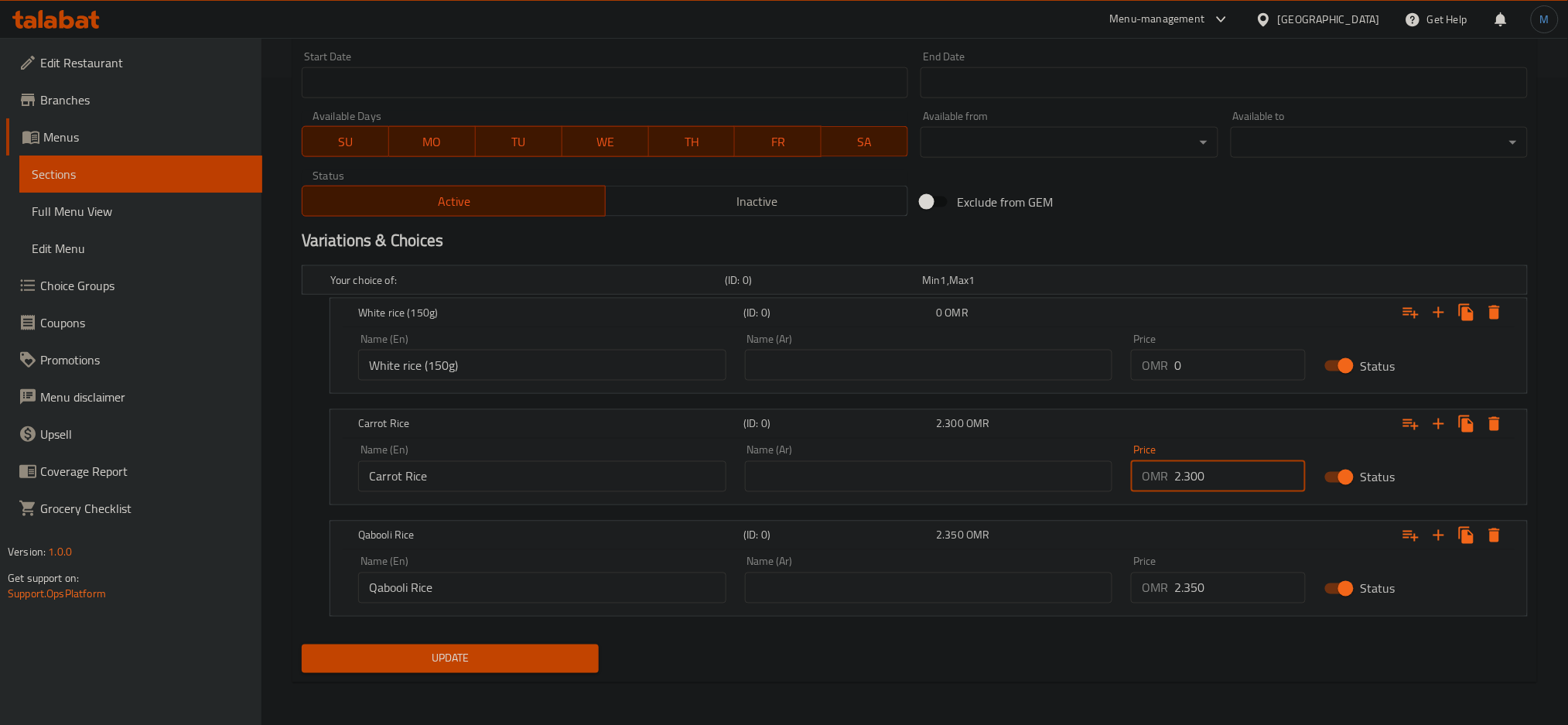
type input "2.300"
paste input "1.96"
click at [1204, 359] on input "1.960" at bounding box center [1240, 365] width 132 height 31
type input "1.960"
click at [945, 364] on input "text" at bounding box center [929, 365] width 368 height 31
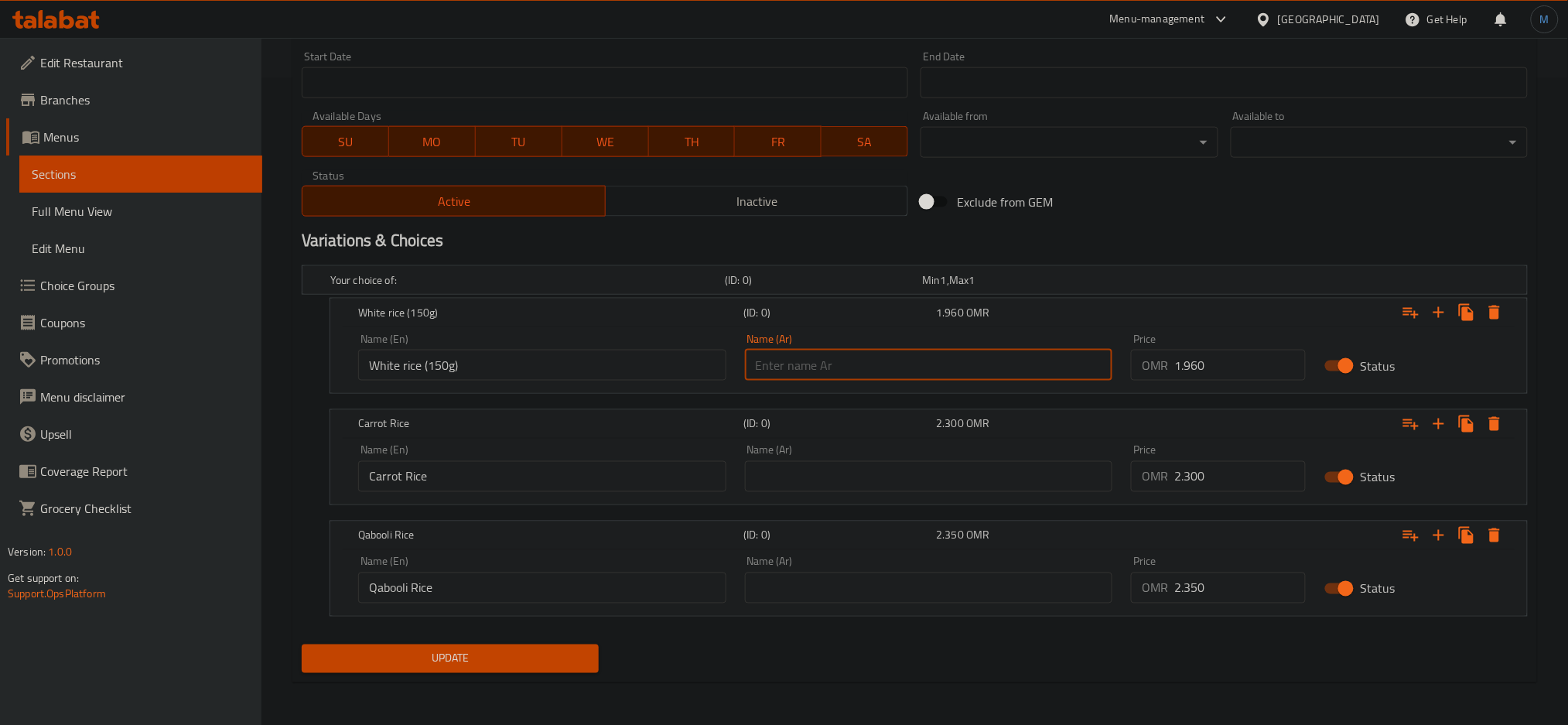
paste input "رز ابيض"
type input "رز ابيض 150 جم"
click at [922, 483] on input "text" at bounding box center [929, 476] width 368 height 31
paste input "رز الجزر"
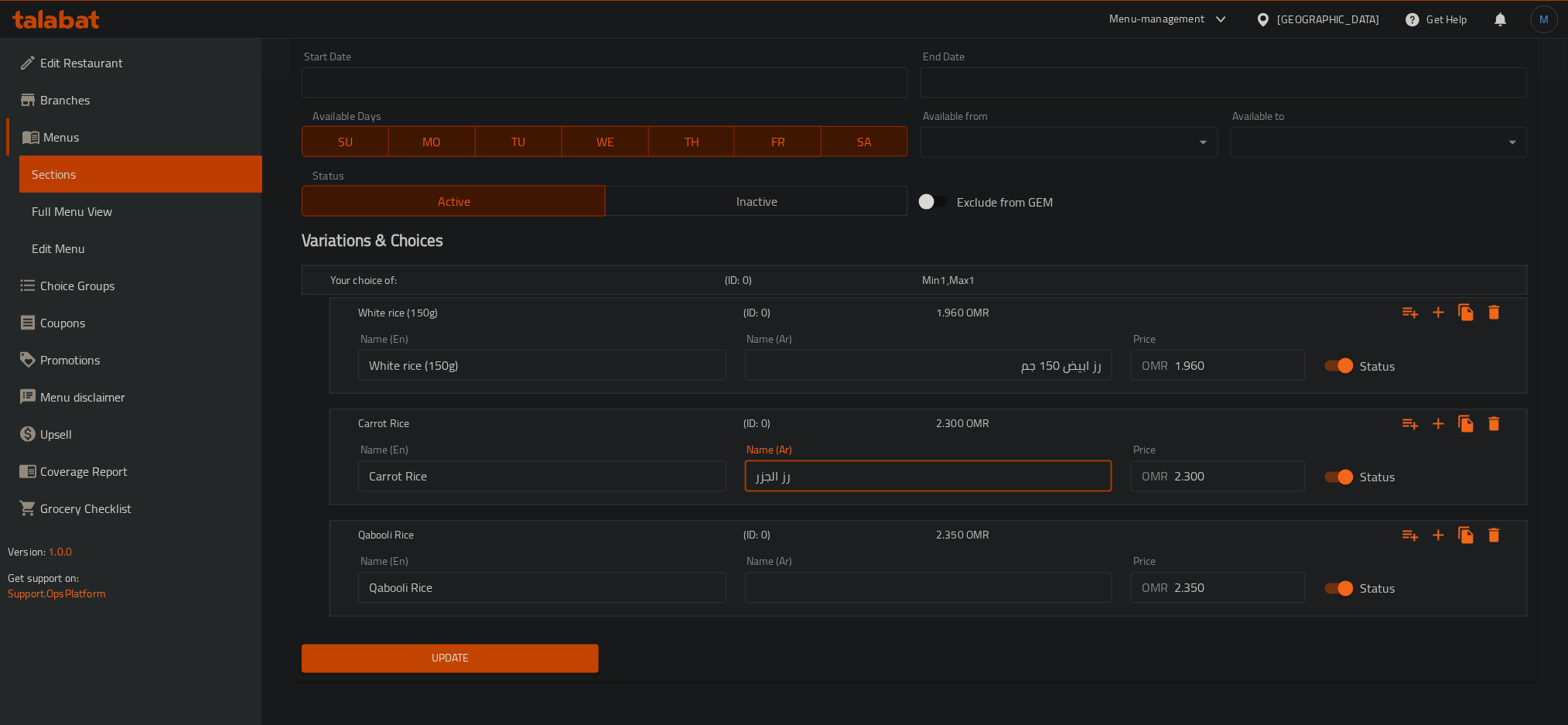
click at [922, 483] on input "رز الجزر" at bounding box center [929, 476] width 368 height 31
type input "رز الجزر"
paste input "رز قبولي"
click at [885, 575] on input "رز قبولي" at bounding box center [929, 588] width 368 height 31
type input "رز قبولي"
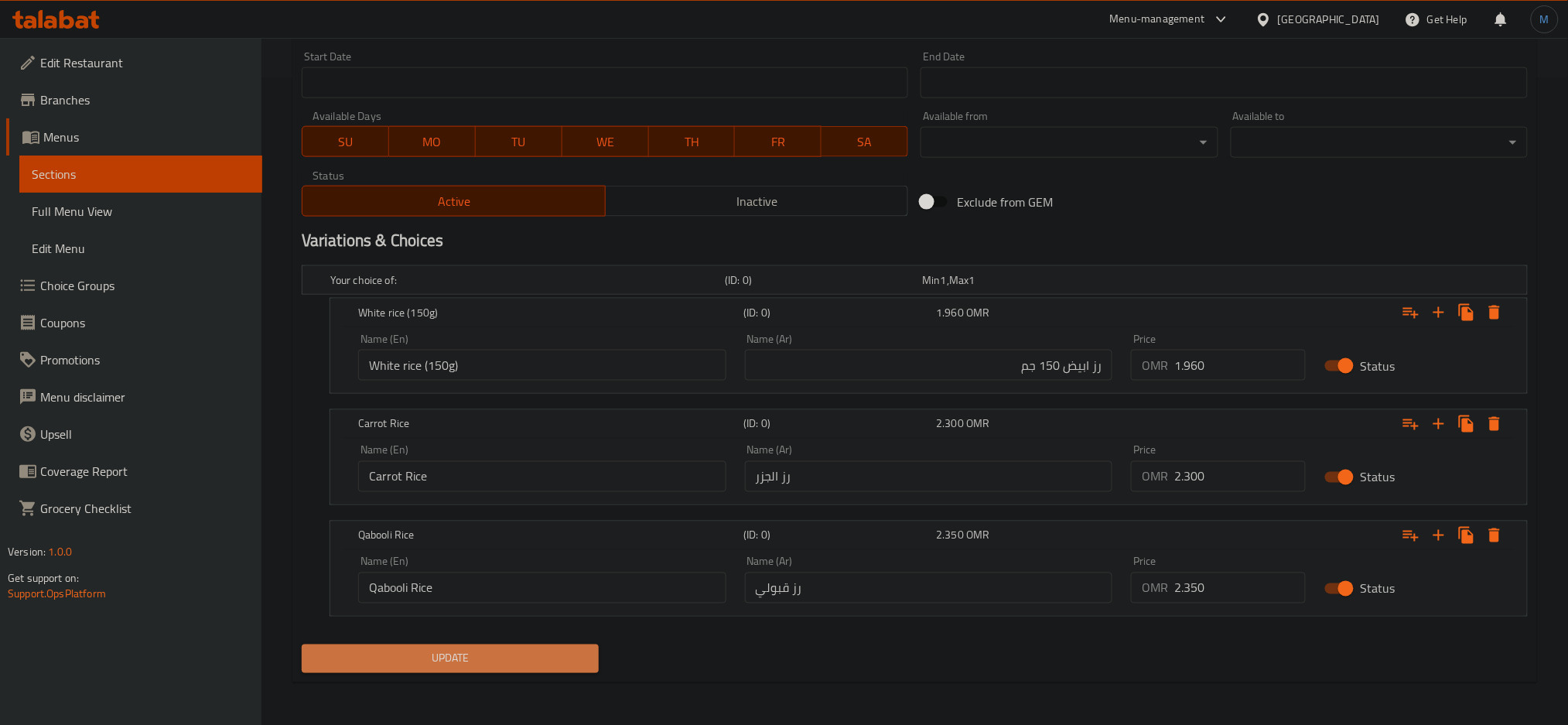
click at [542, 647] on button "Update" at bounding box center [450, 659] width 297 height 28
click at [491, 672] on button "Update" at bounding box center [450, 659] width 297 height 28
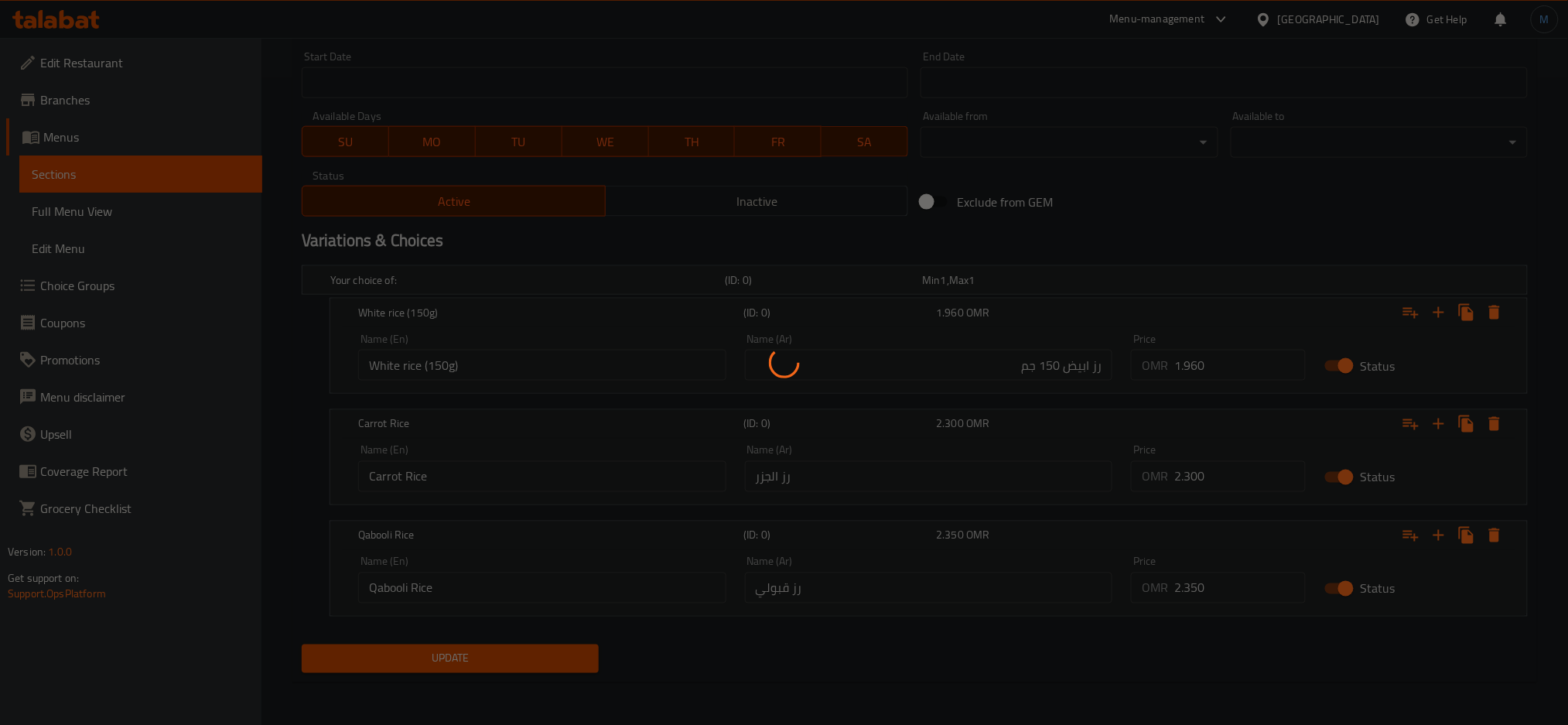
scroll to position [0, 0]
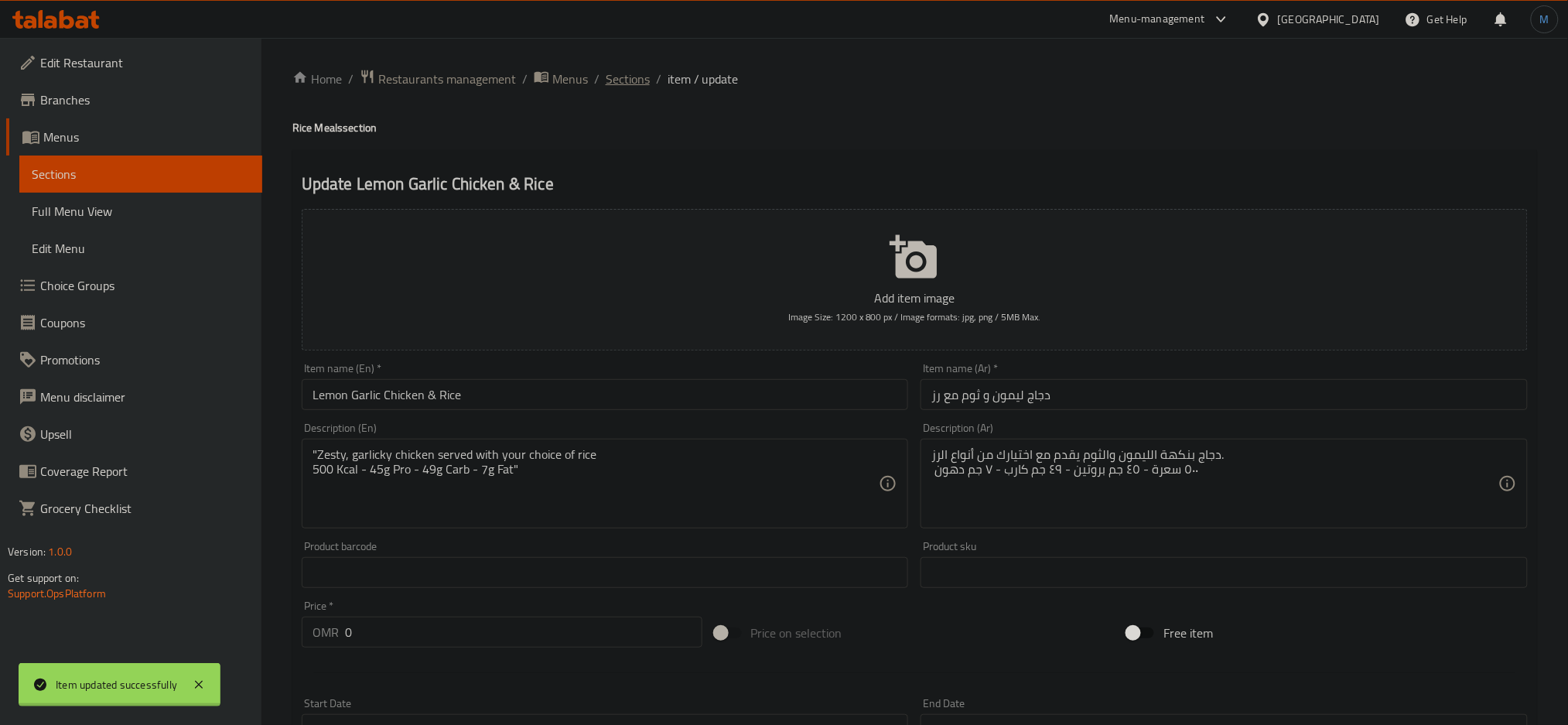
click at [636, 80] on div "Home / Restaurants management / Menus / Sections / item / update Rice Meals sec…" at bounding box center [914, 706] width 1245 height 1273
click at [636, 80] on span "Sections" at bounding box center [628, 79] width 44 height 19
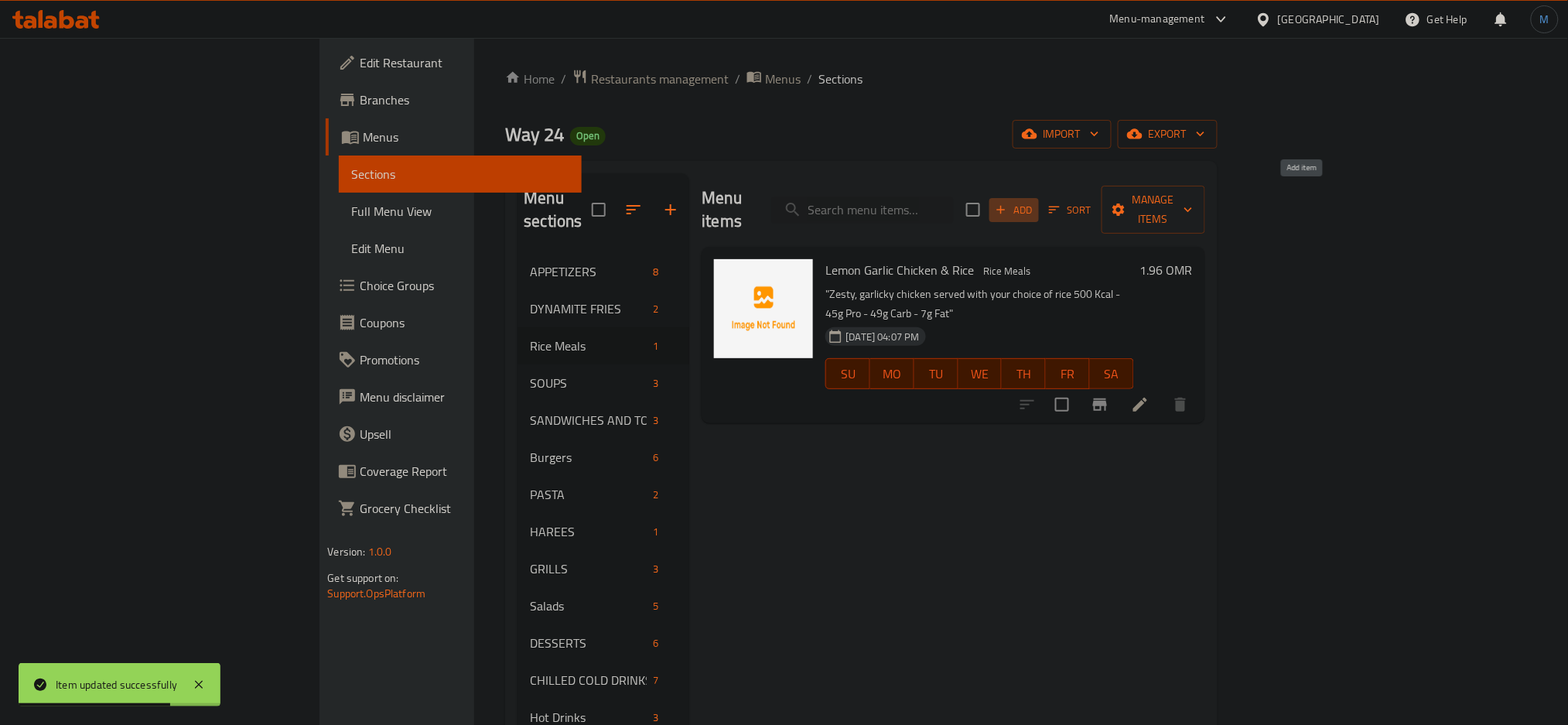
click at [1039, 198] on button "Add" at bounding box center [1014, 210] width 50 height 24
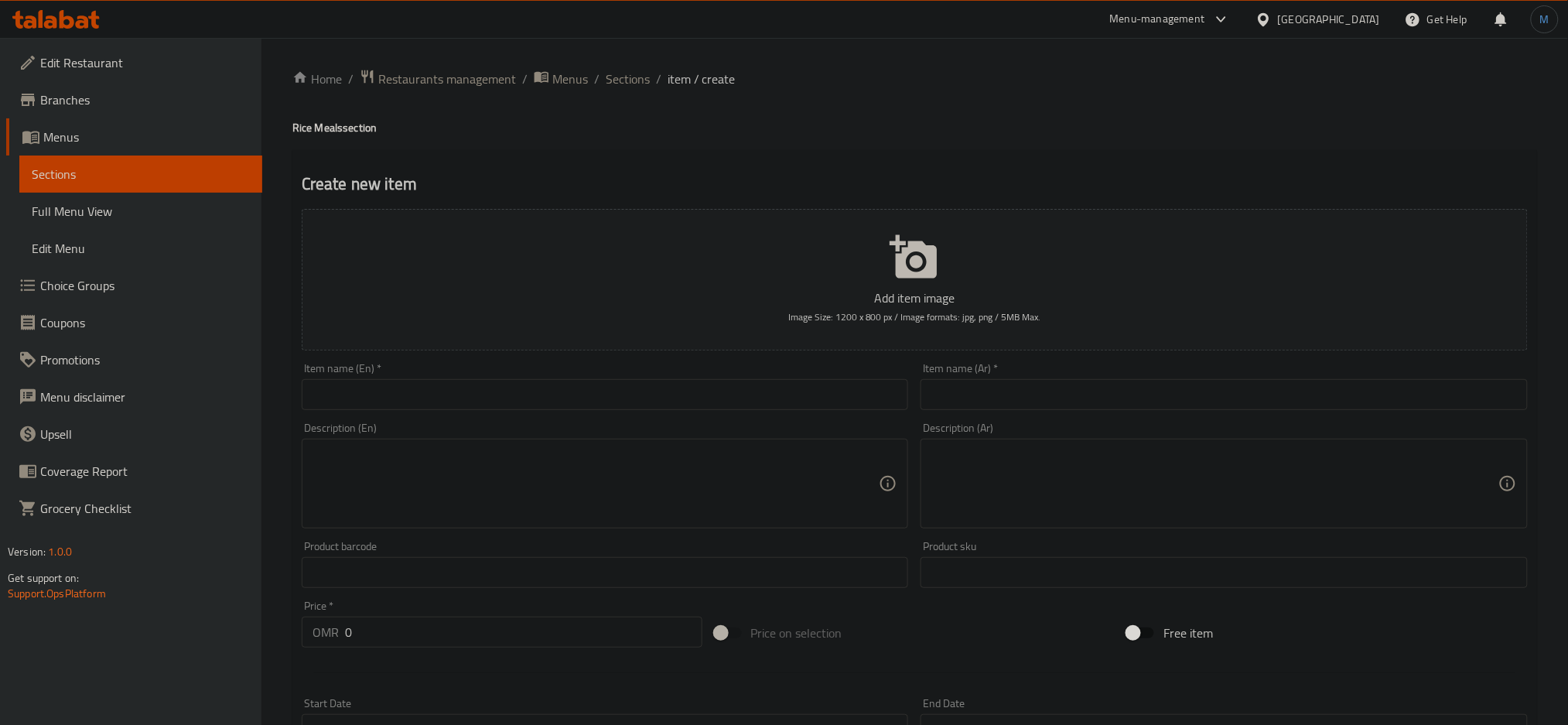
paste input "BBQ chicken & Rice"
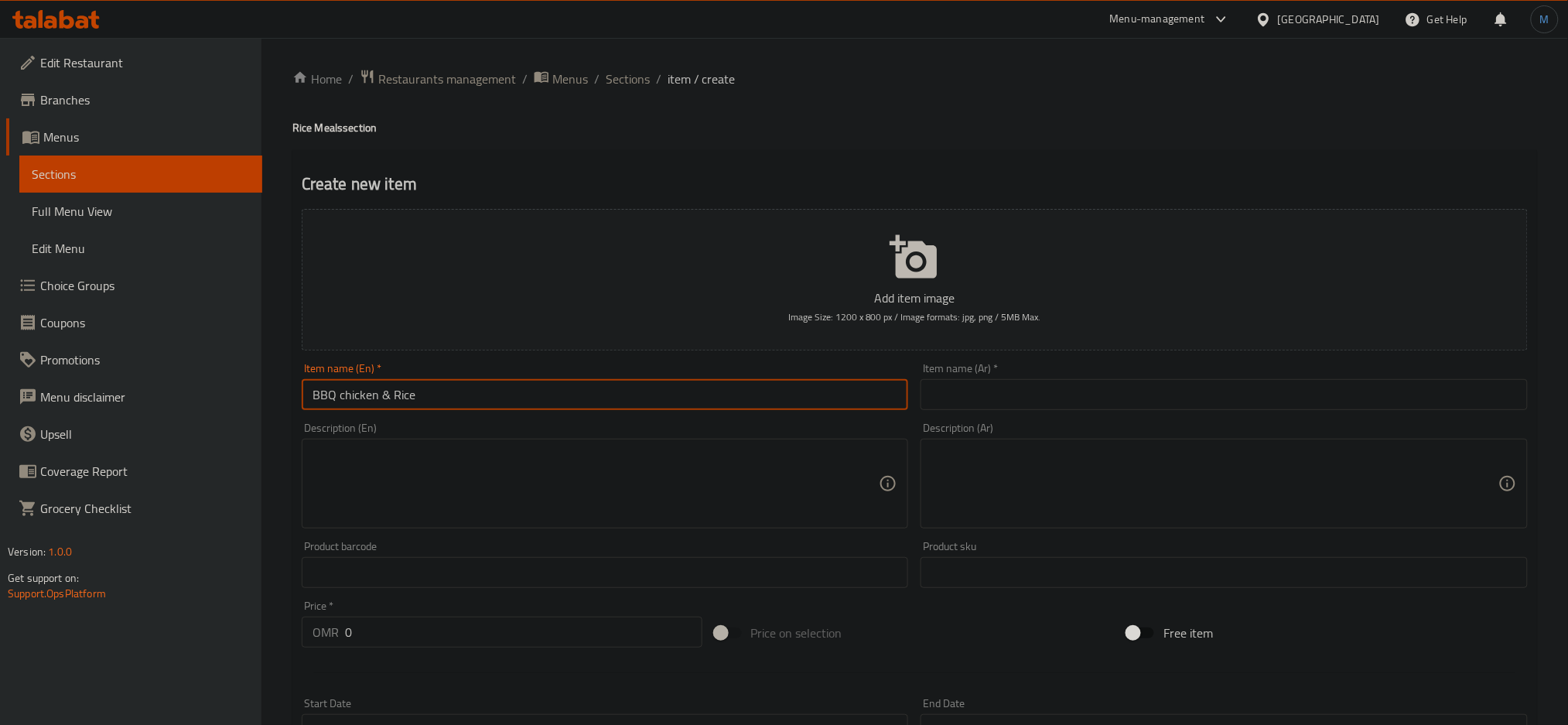
click at [625, 395] on input "BBQ chicken & Rice" at bounding box center [605, 394] width 607 height 31
type input "Bbq Chicken & Rice"
click at [612, 447] on textarea at bounding box center [596, 483] width 567 height 73
paste textarea ""Smoky grilled BBQ chicken served with your choice of rice 516 Kcal - 45g Pro -…"
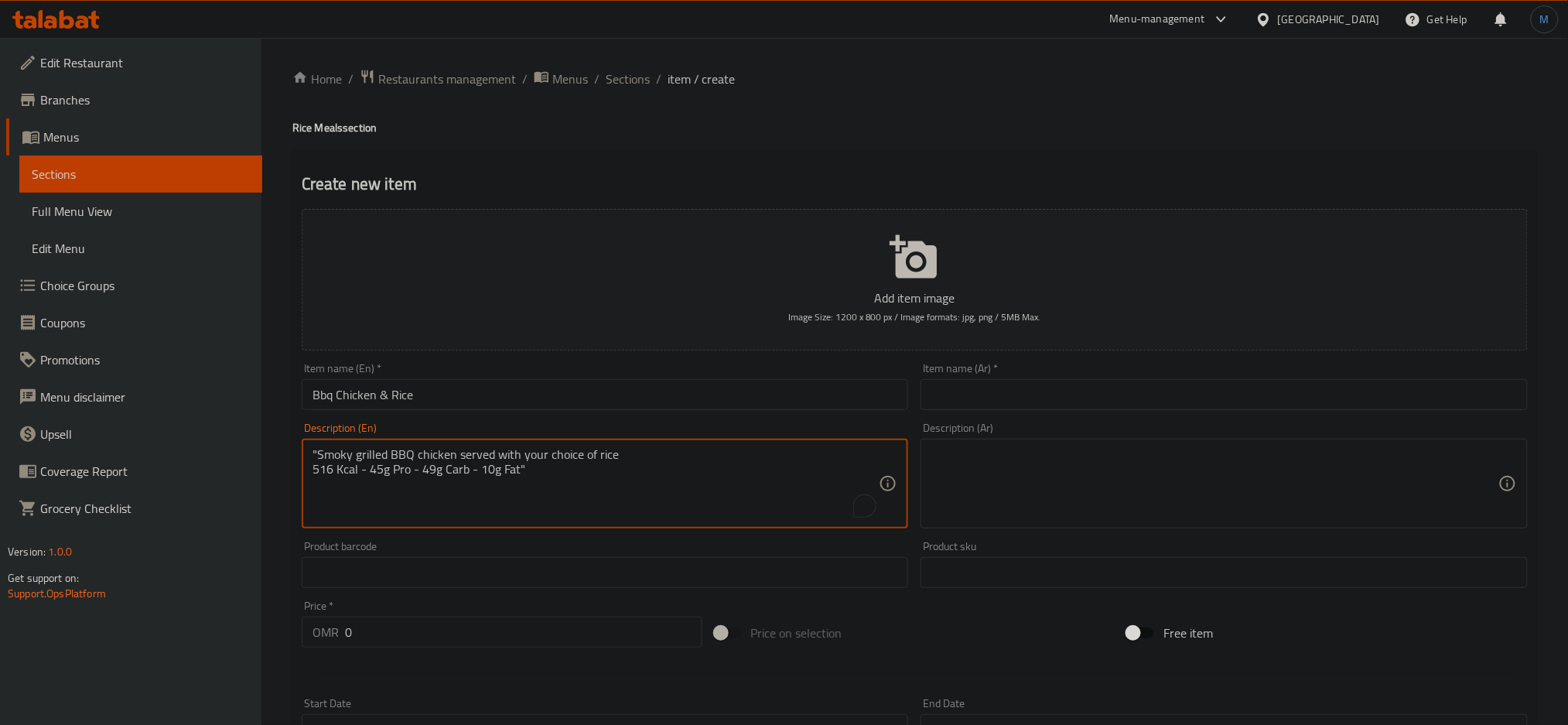
type textarea ""Smoky grilled BBQ chicken served with your choice of rice 516 Kcal - 45g Pro -…"
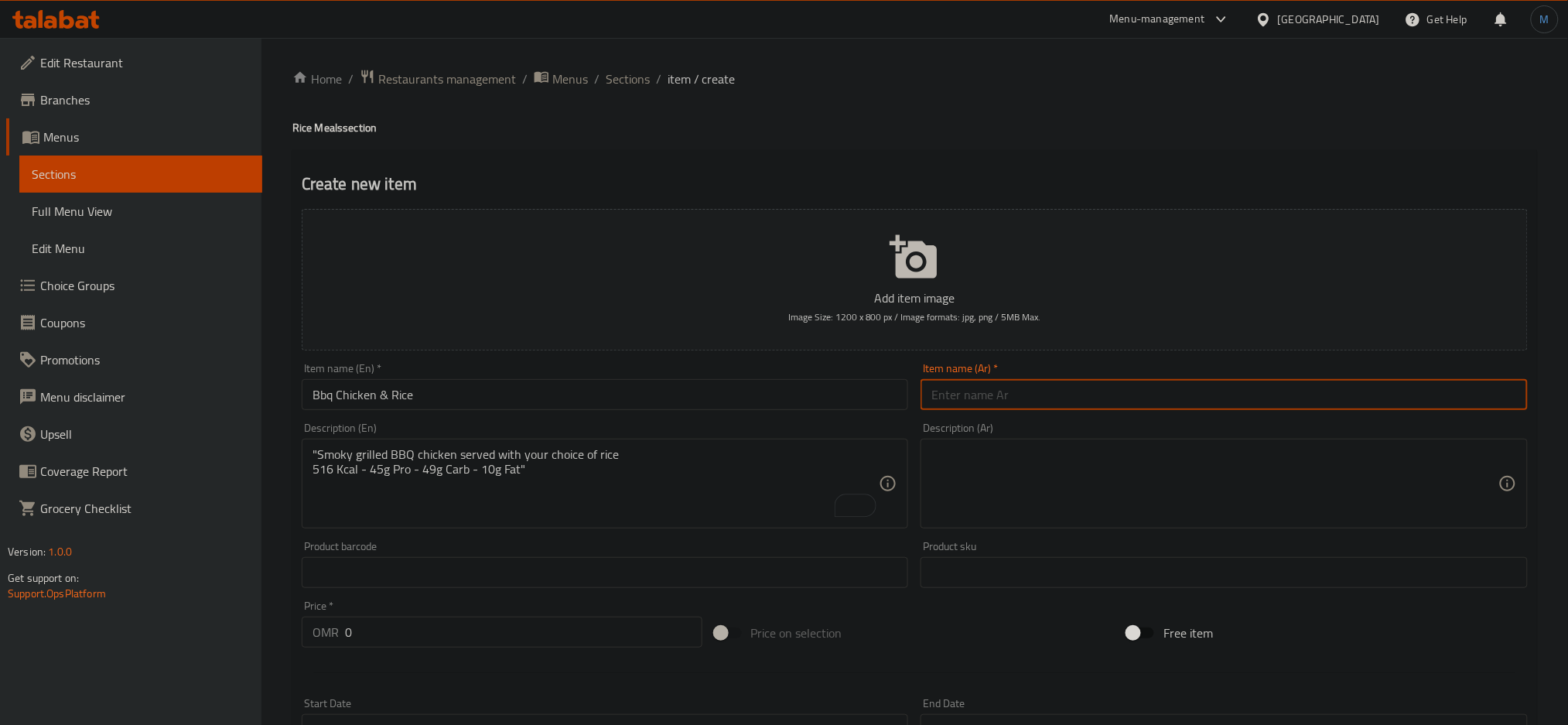
paste input "دجاج باربكيو مع رز"
click at [935, 403] on input "دجاج باربكيو مع رز" at bounding box center [1224, 394] width 607 height 31
type input "دجاج باربكيو مع رز"
paste textarea ""دجاج باربكيو مشوي يُقدَّم مع اختيارك من أنواع الرز. ٥١٦ سعرة – ٤٥ جم بروتين – …"
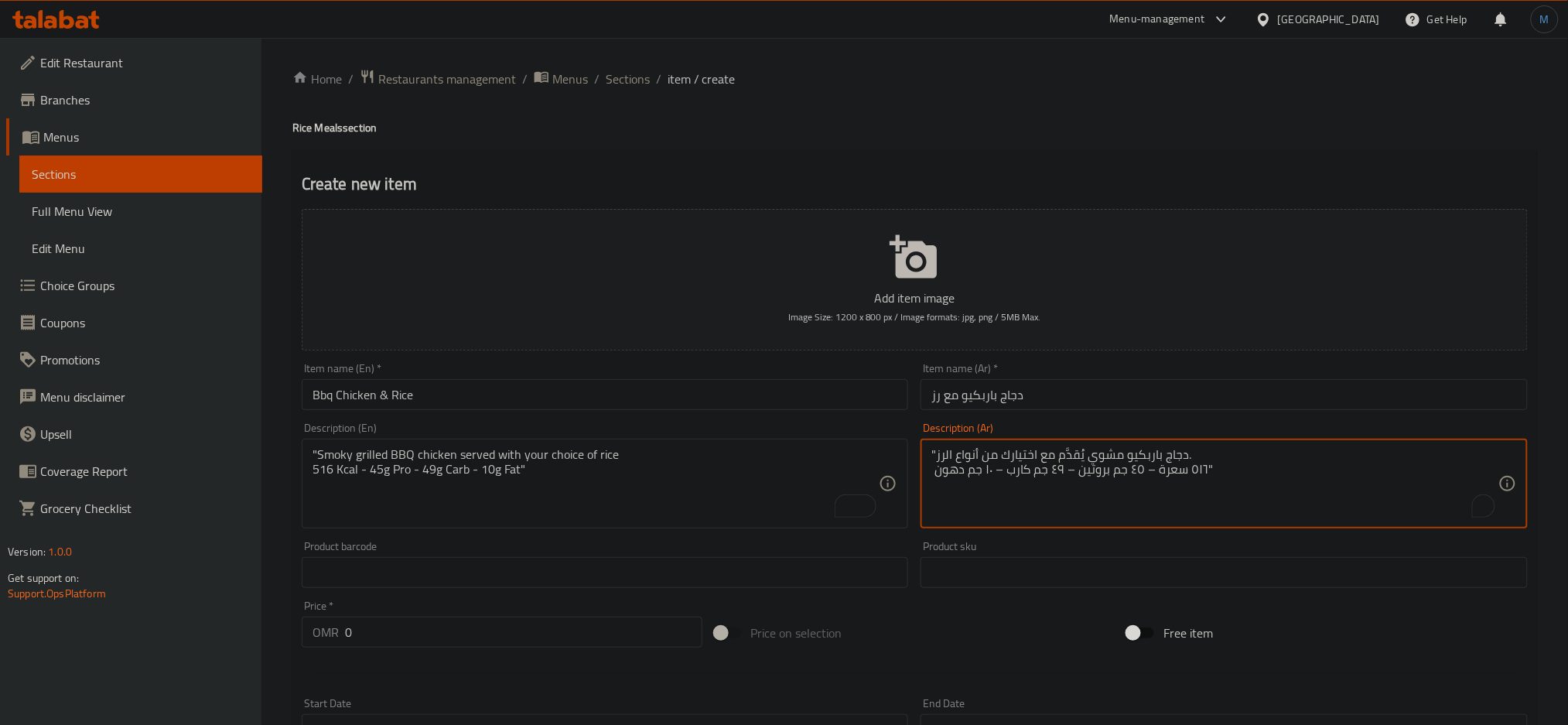
type textarea ""دجاج باربكيو مشوي يُقدَّم مع اختيارك من أنواع الرز. ٥١٦ سعرة – ٤٥ جم بروتين – …"
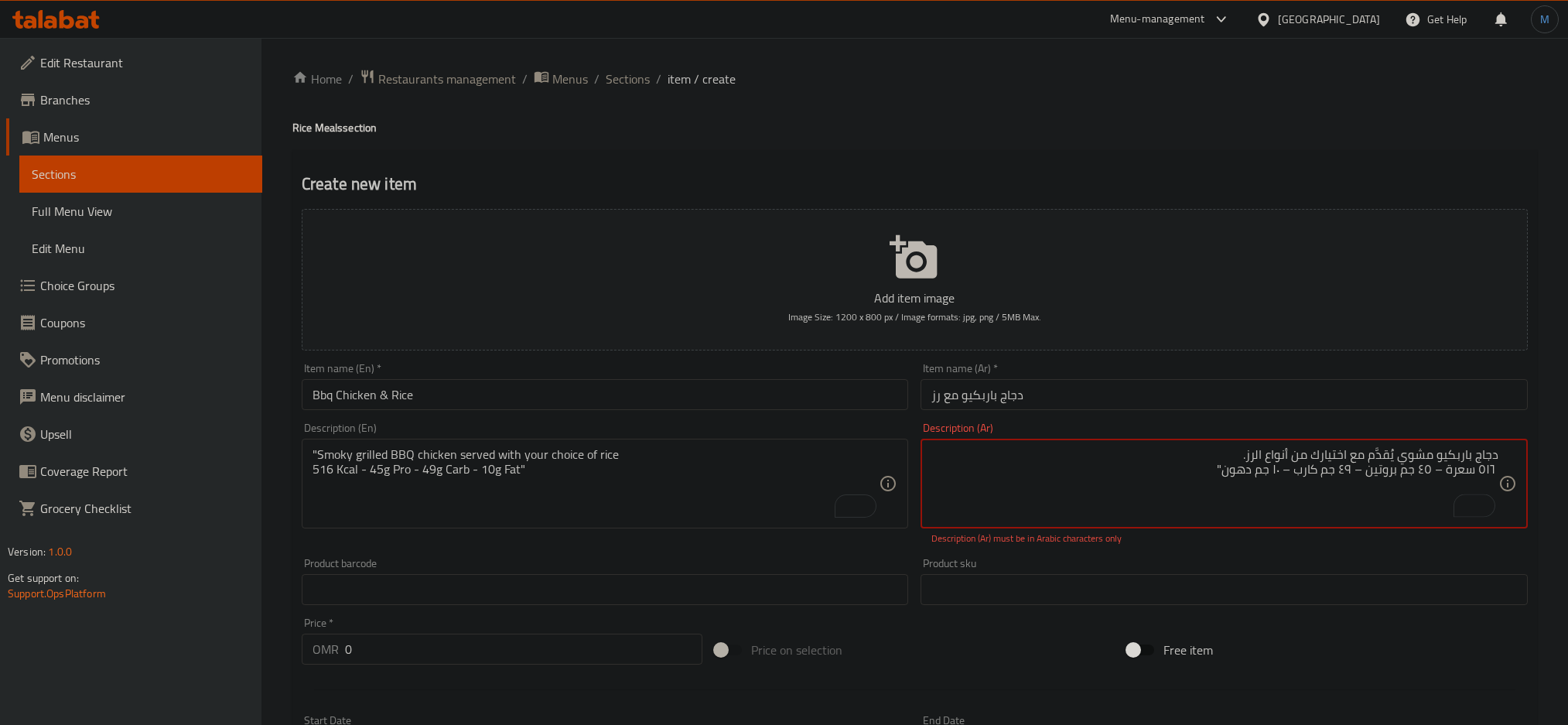
scroll to position [382, 0]
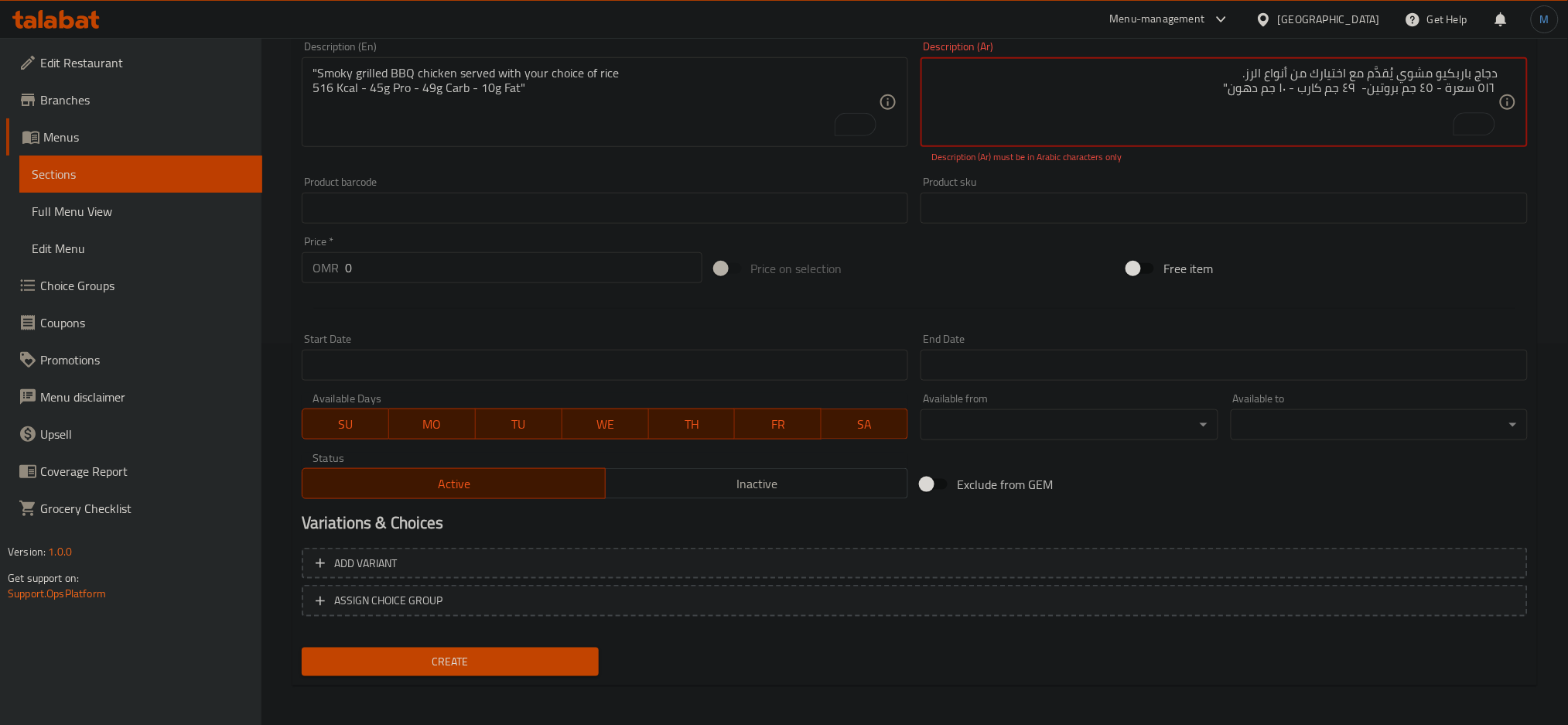
click at [1073, 115] on textarea "دجاج باربكيو مشوي يُقدَّم مع اختيارك من أنواع الرز. ٥١٦ سعرة - ٤٥ جم بروتين- ٤٩…" at bounding box center [1215, 102] width 567 height 73
click at [1084, 91] on textarea "دجاج باربكيو مشوي يُقدَّم مع اختيارك من أنواع الرز. ٥١٦ سعرة - ٤٥ جم بروتين- ٤٩…" at bounding box center [1215, 102] width 567 height 73
type textarea "دجاج باربكيو مشوي يقدم مع اختيارك من أنواع الرز. ٥١٦ سعرة - ٤٥ جم بروتين- ٤٩ جم…"
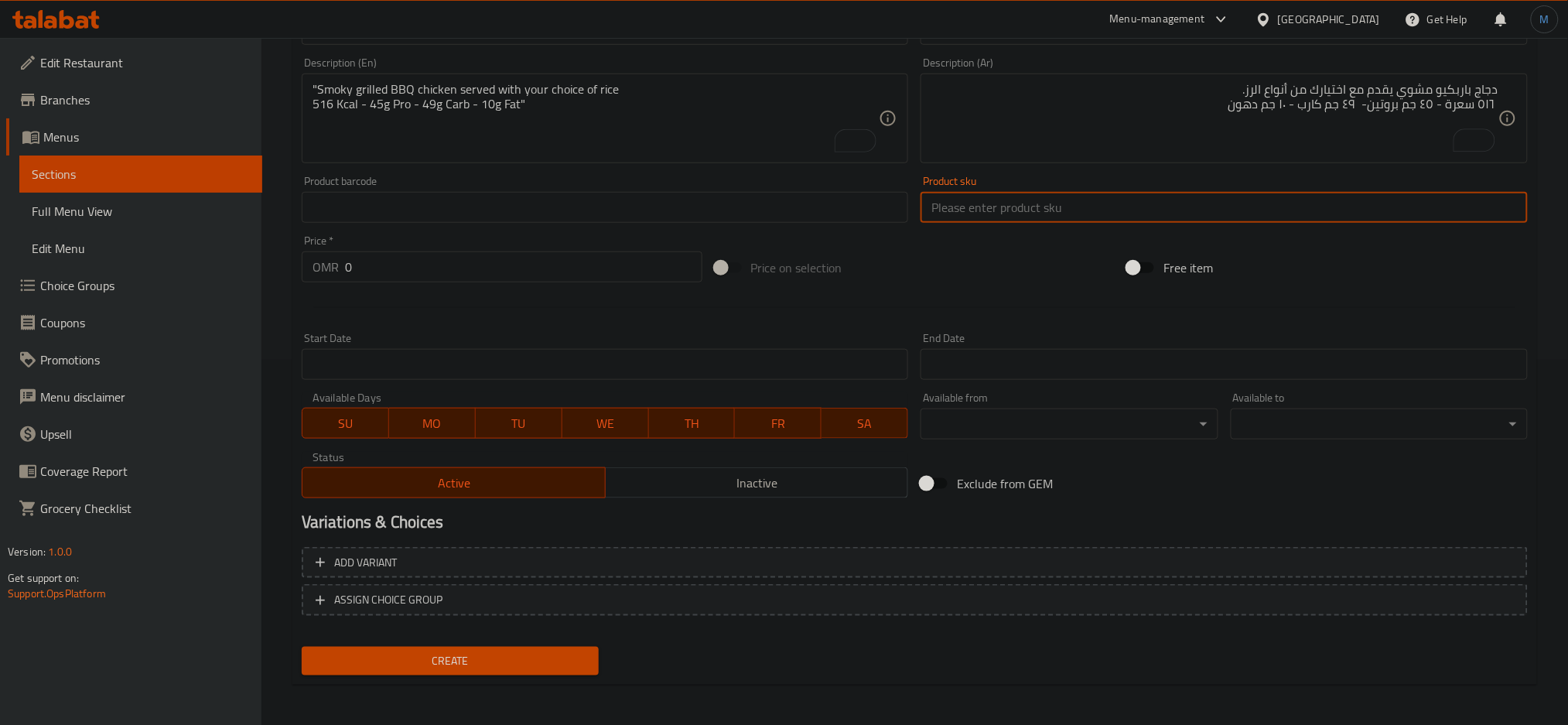
click at [1053, 197] on input "text" at bounding box center [1224, 207] width 607 height 31
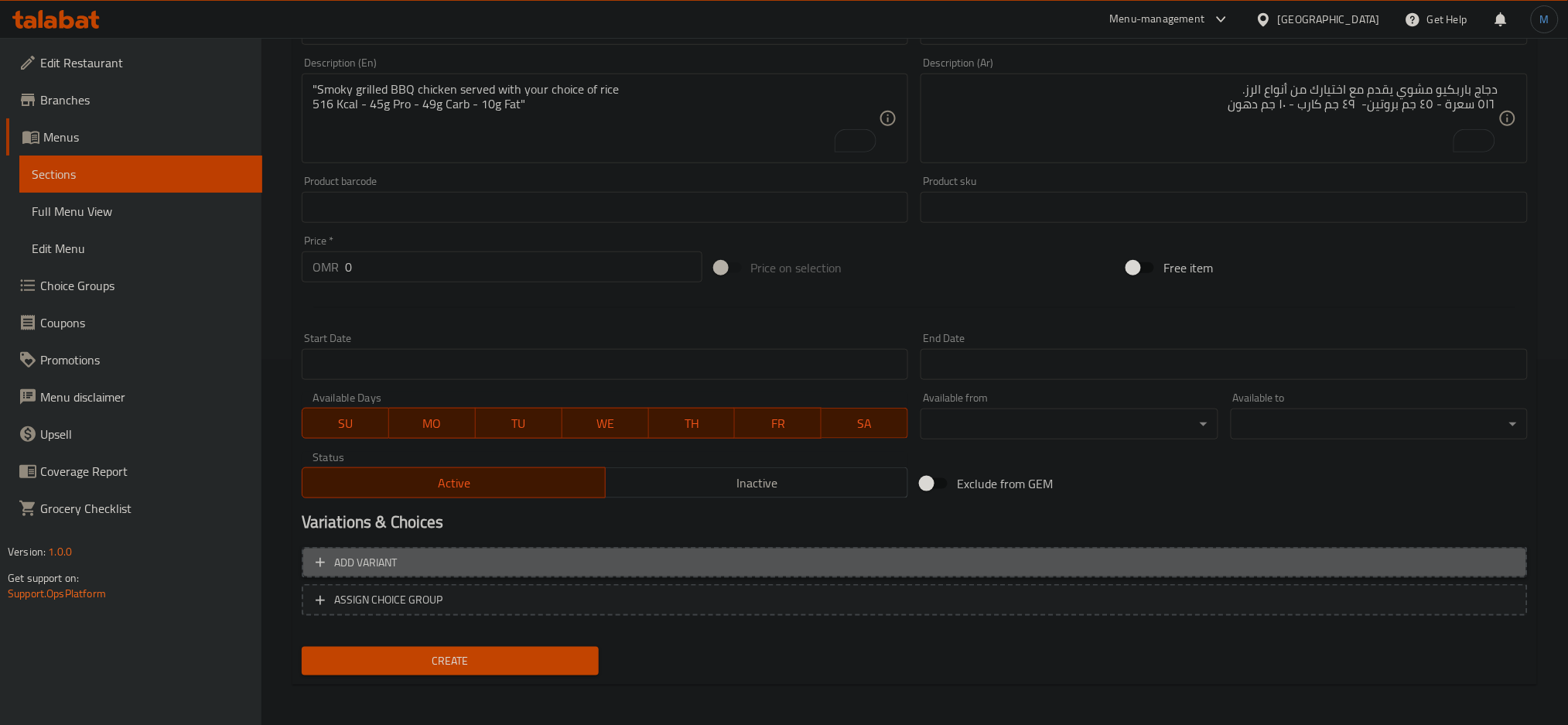
click at [750, 562] on span "Add variant" at bounding box center [915, 563] width 1198 height 19
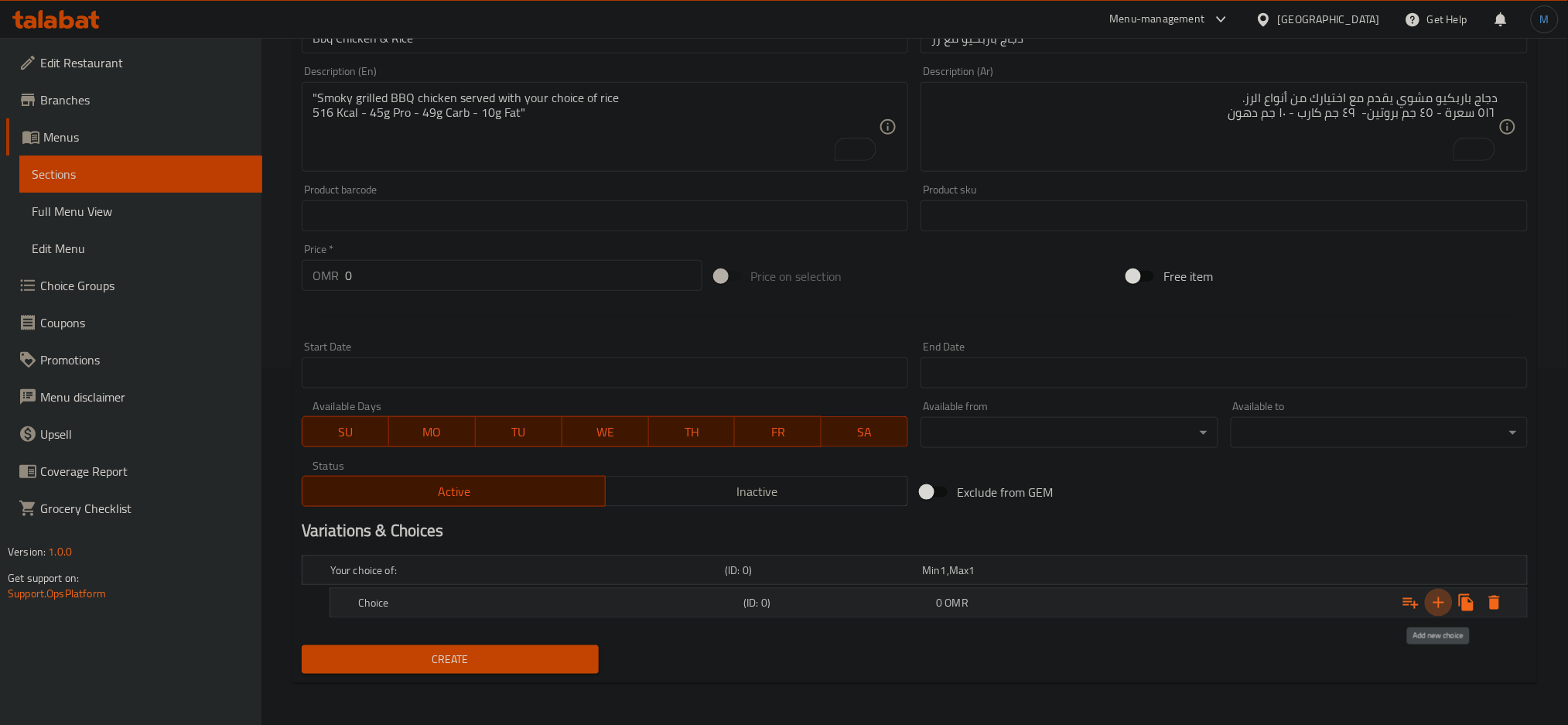
click at [1445, 605] on icon "Expand" at bounding box center [1439, 603] width 19 height 19
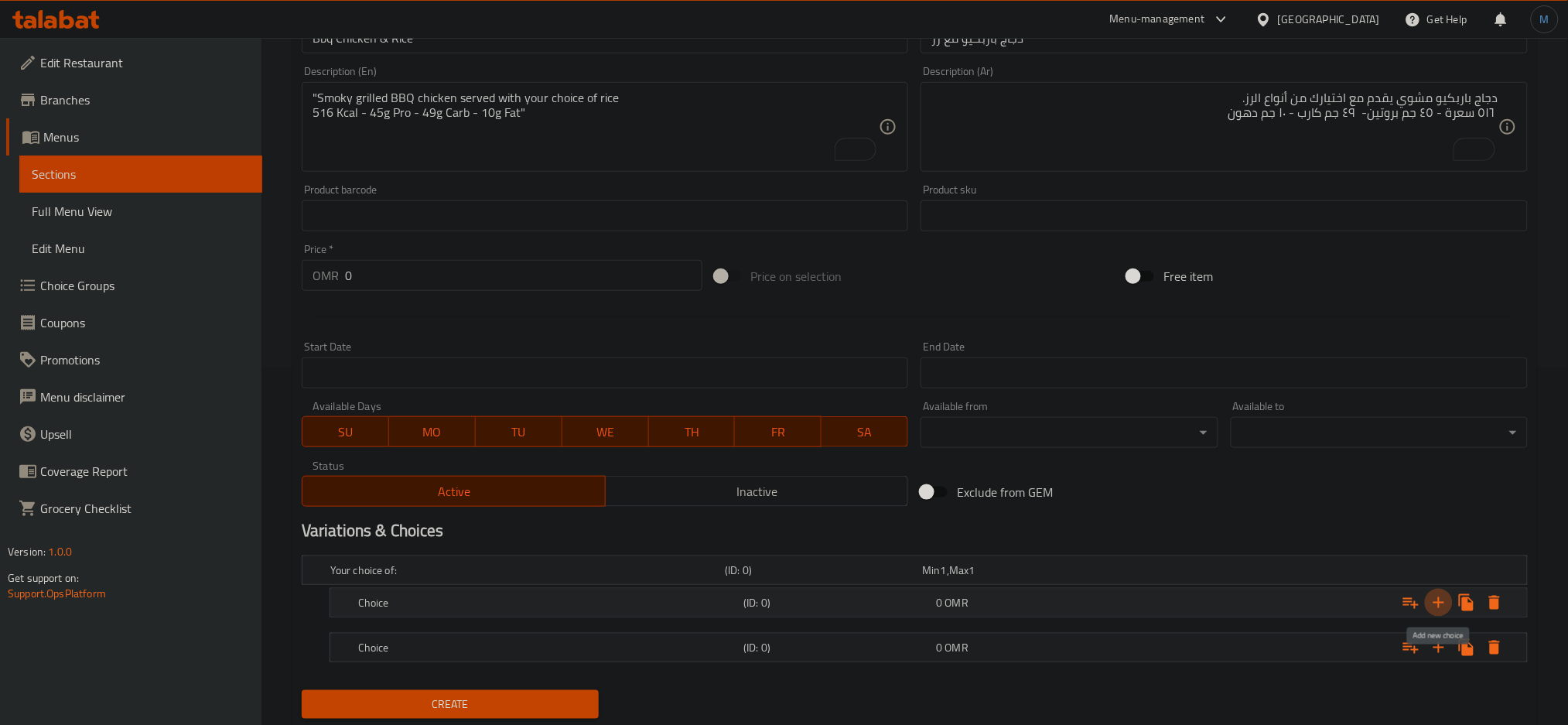
click at [1445, 605] on icon "Expand" at bounding box center [1439, 603] width 19 height 19
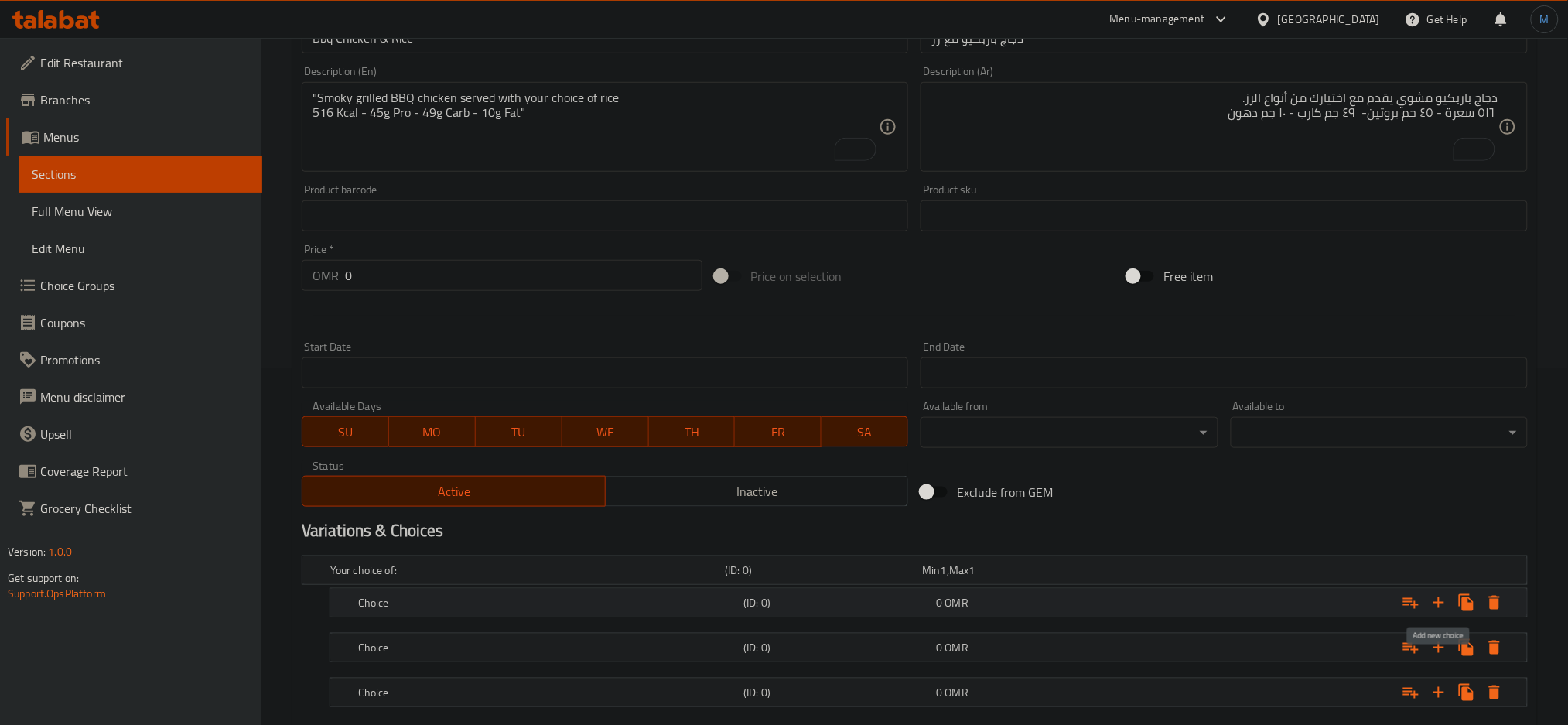
scroll to position [447, 0]
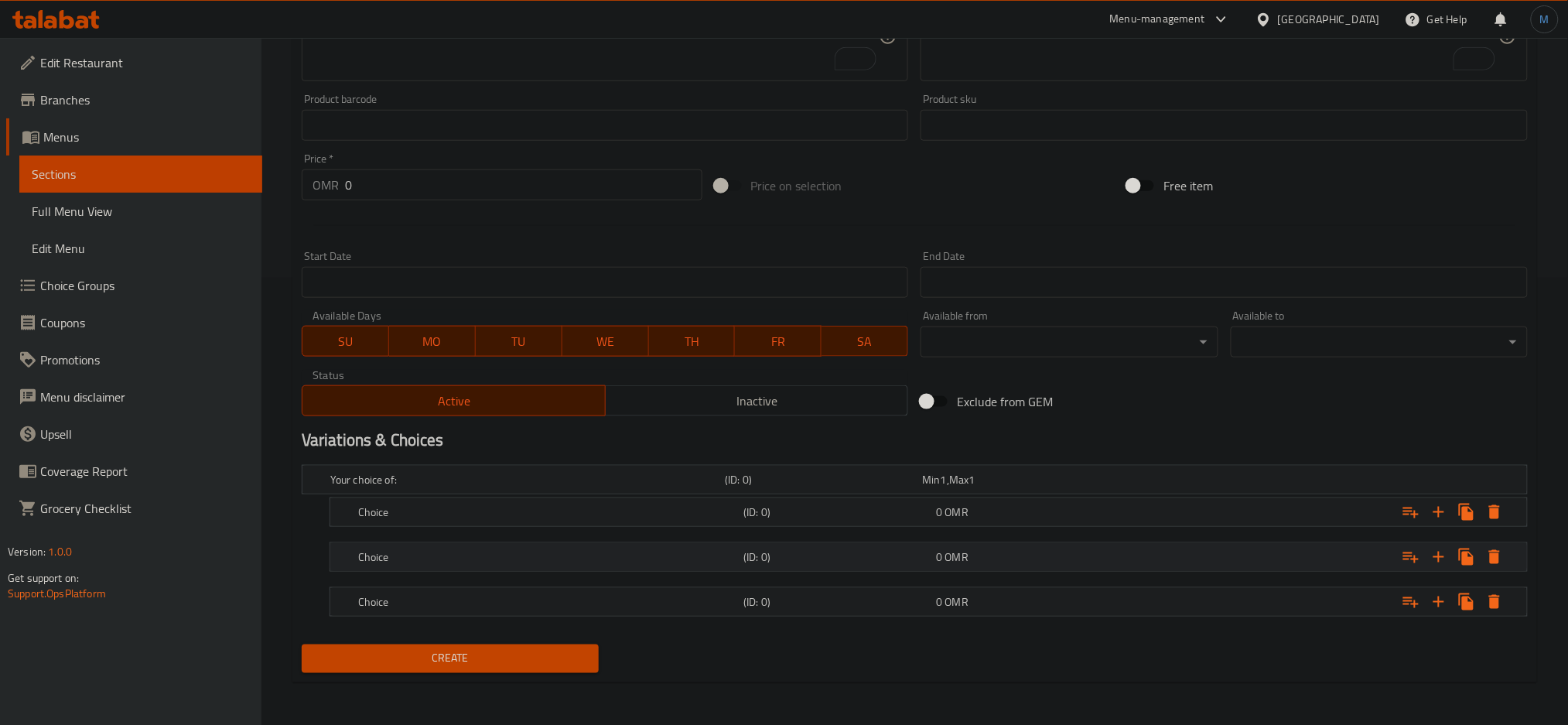
drag, startPoint x: 1094, startPoint y: 600, endPoint x: 1098, endPoint y: 564, distance: 36.2
click at [1098, 564] on div "Your choice of: (ID: 0) Min 1 , Max 1 Name (En) Your choice of: Name (En) Name …" at bounding box center [915, 548] width 1239 height 180
click at [1098, 488] on div "0 OMR" at bounding box center [1018, 479] width 191 height 15
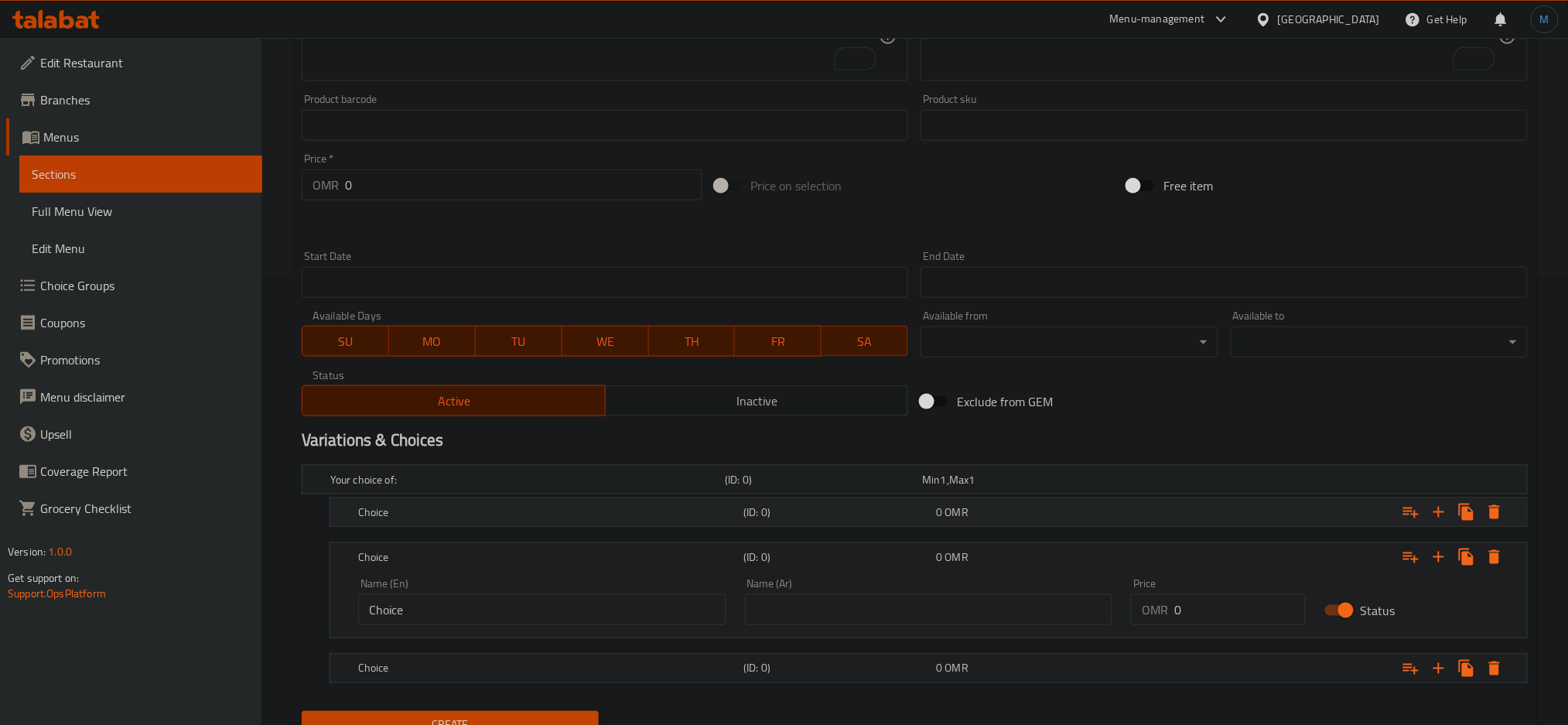
click at [1126, 483] on div "Expand" at bounding box center [1314, 480] width 395 height 6
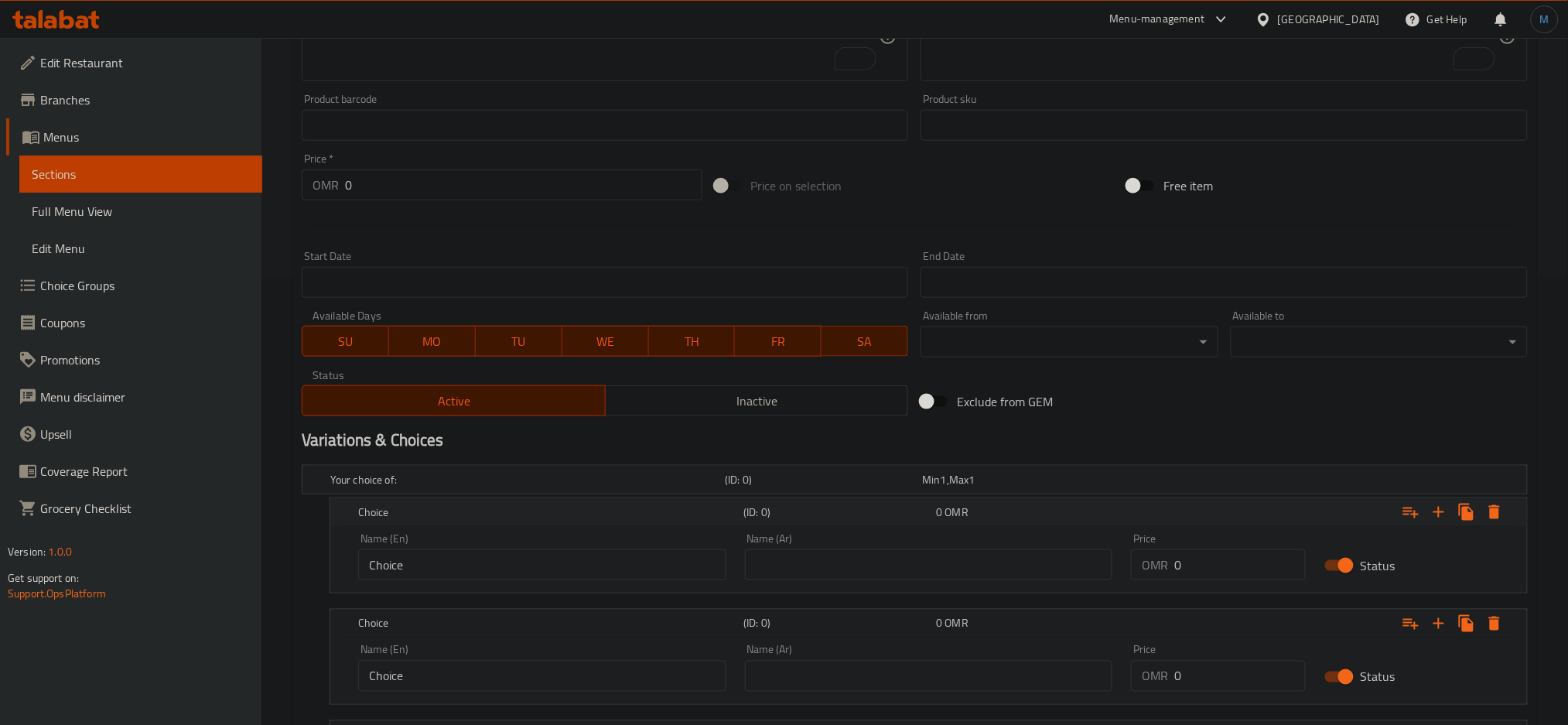
scroll to position [581, 0]
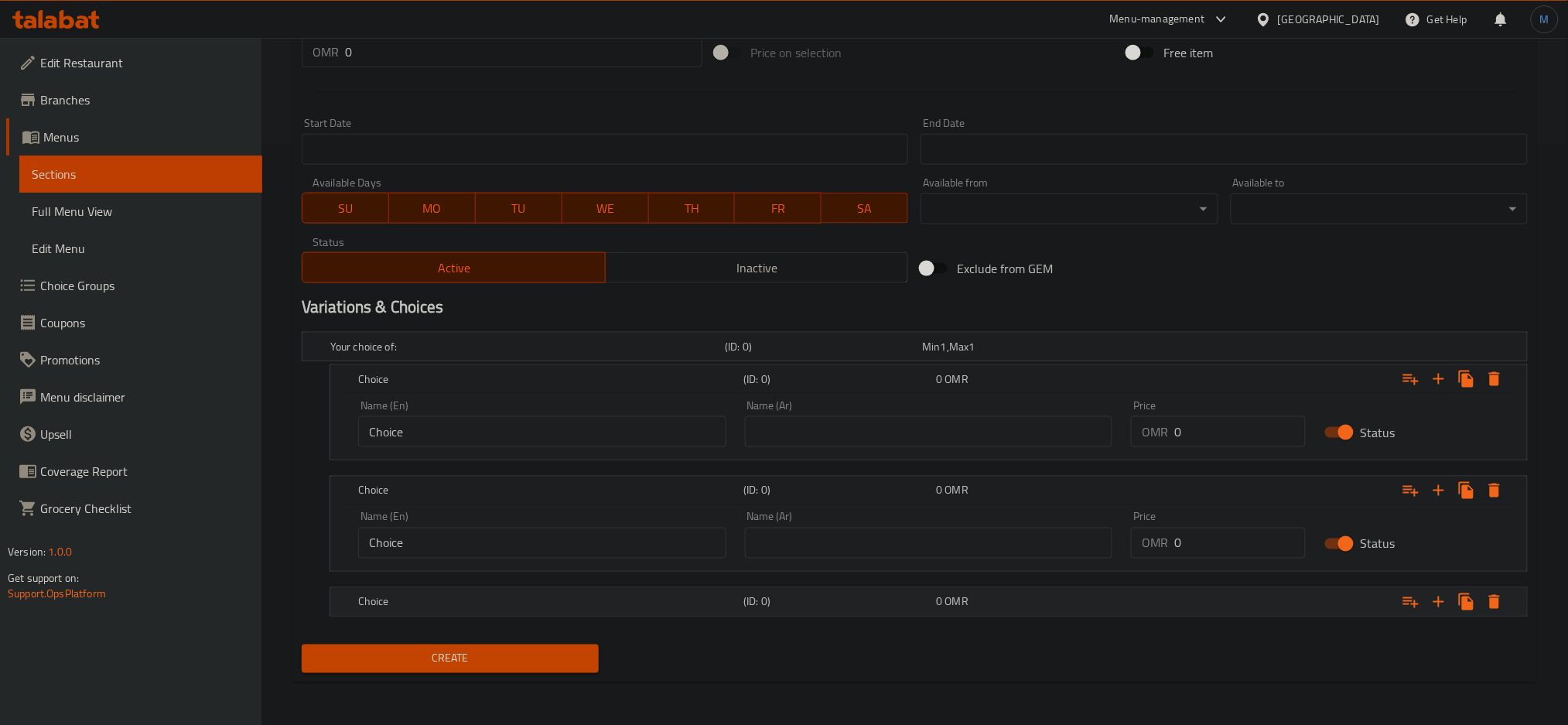
click at [789, 364] on div "Choice (ID: 0) 0 OMR" at bounding box center [919, 346] width 1184 height 34
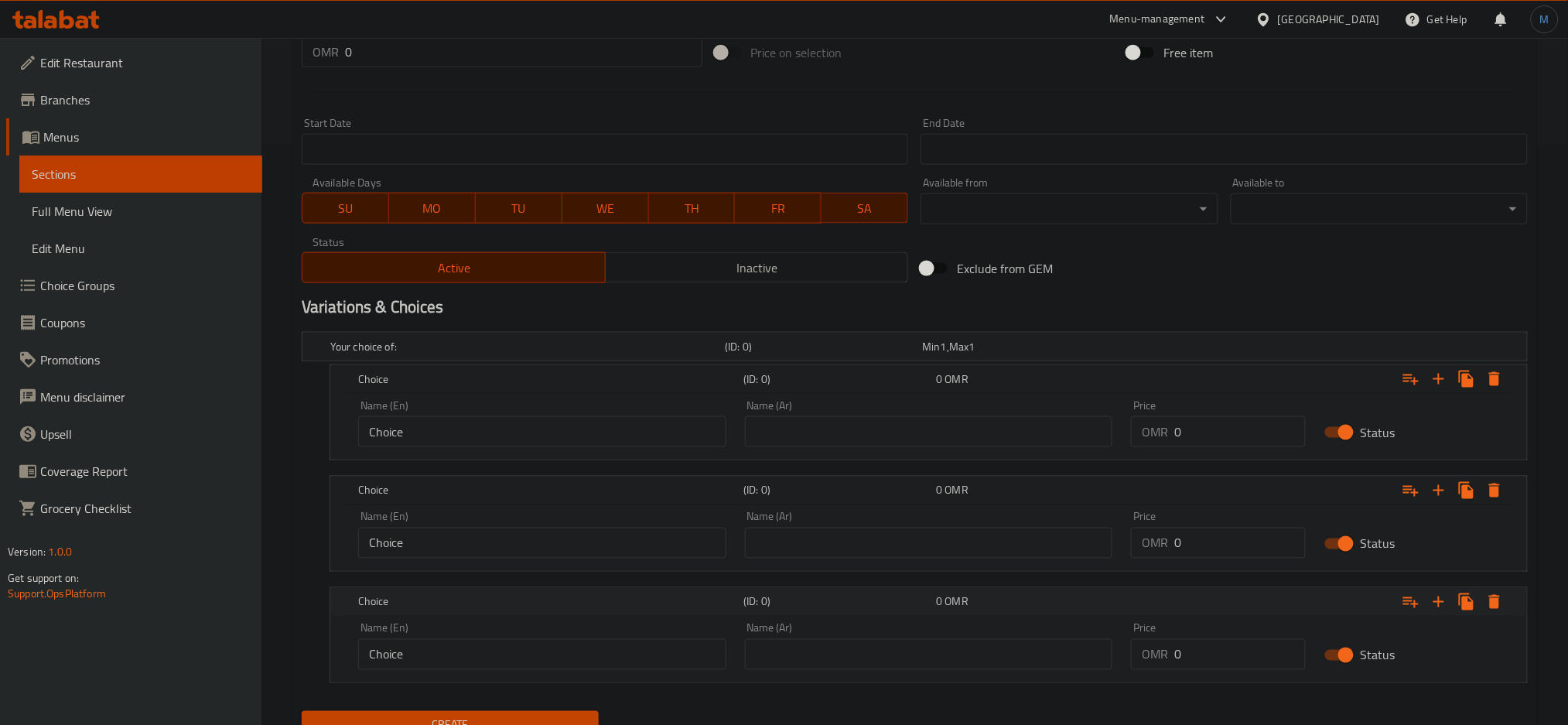
scroll to position [647, 0]
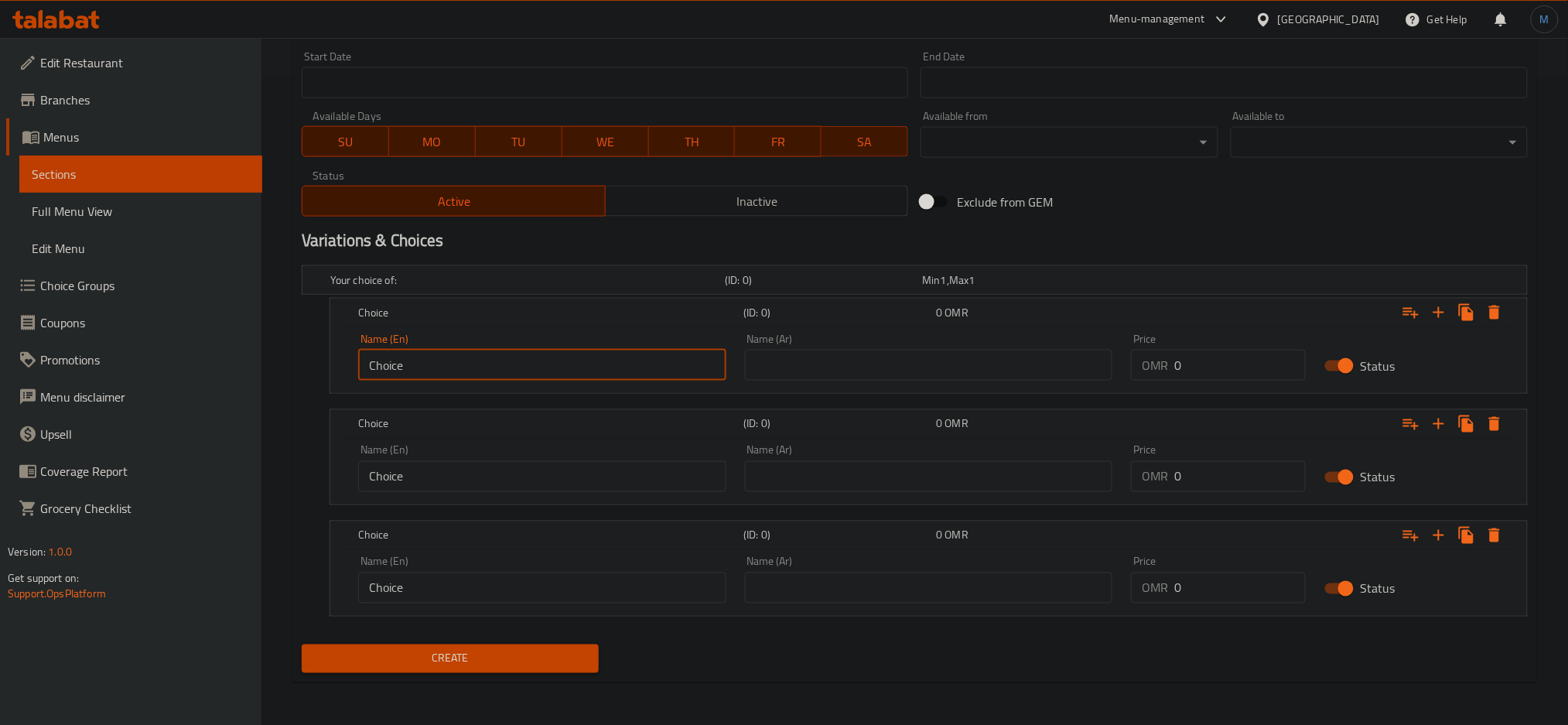
click at [521, 375] on input "Choice" at bounding box center [542, 365] width 368 height 31
paste input "White rice"
type input "White rice"
paste input "arrot R"
click at [490, 472] on input "Carrot Rice" at bounding box center [542, 476] width 368 height 31
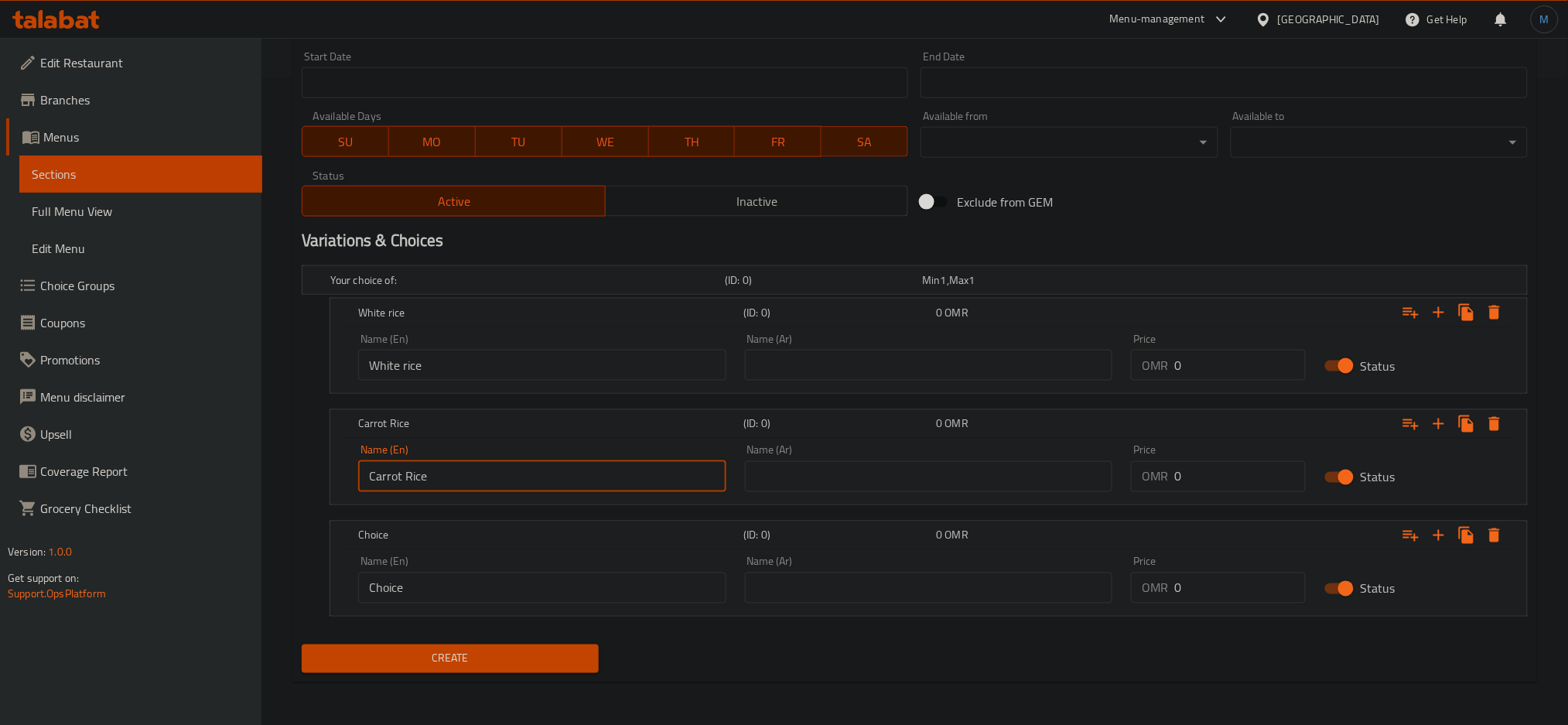
type input "Carrot Rice"
paste input "Qabooli R"
click at [503, 598] on input "Qabooli Rice" at bounding box center [542, 588] width 368 height 31
type input "Qabooli Rice"
click at [512, 359] on input "White rice" at bounding box center [542, 365] width 368 height 31
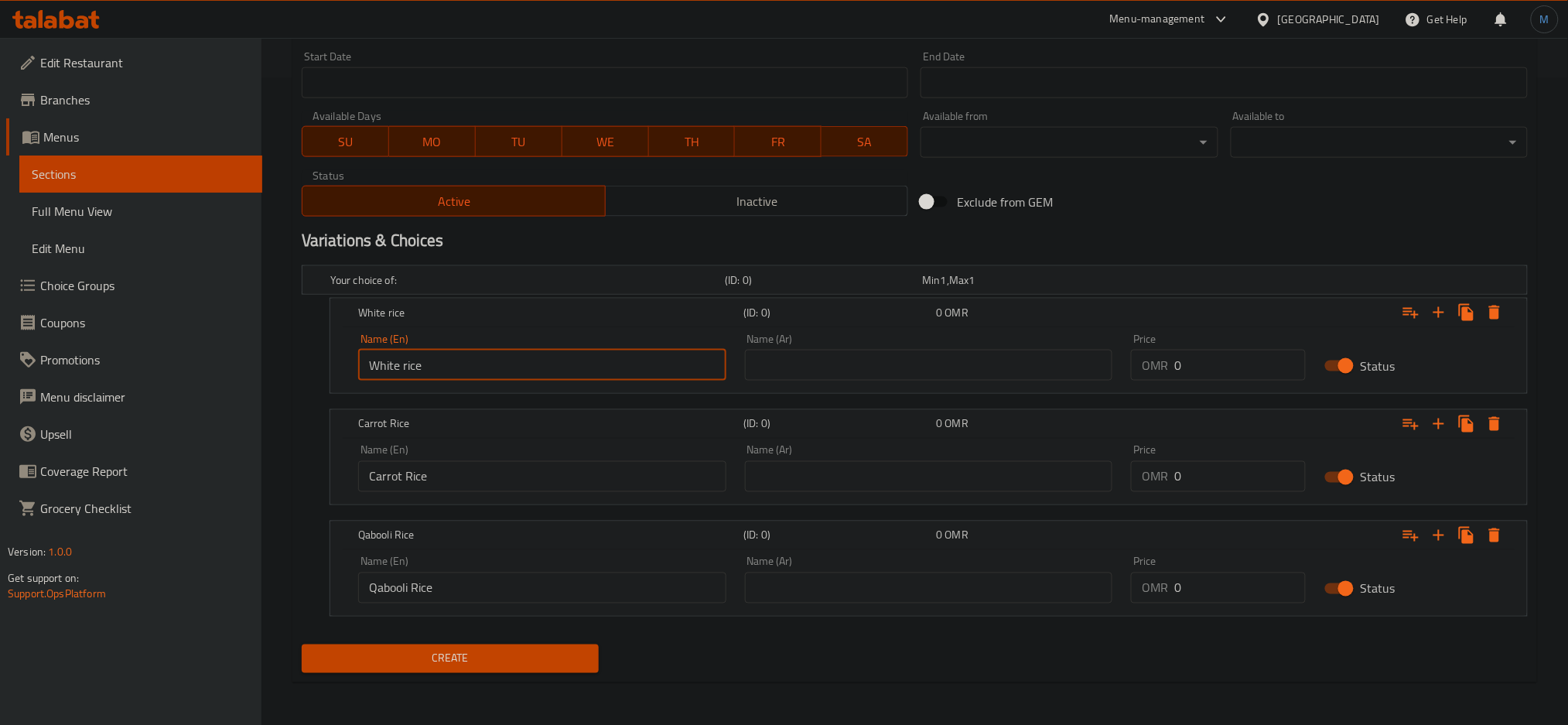
type input "White Rice"
paste input "2.30"
type input "2.300"
paste input "2.45"
click at [1206, 479] on input "2.450" at bounding box center [1240, 476] width 132 height 31
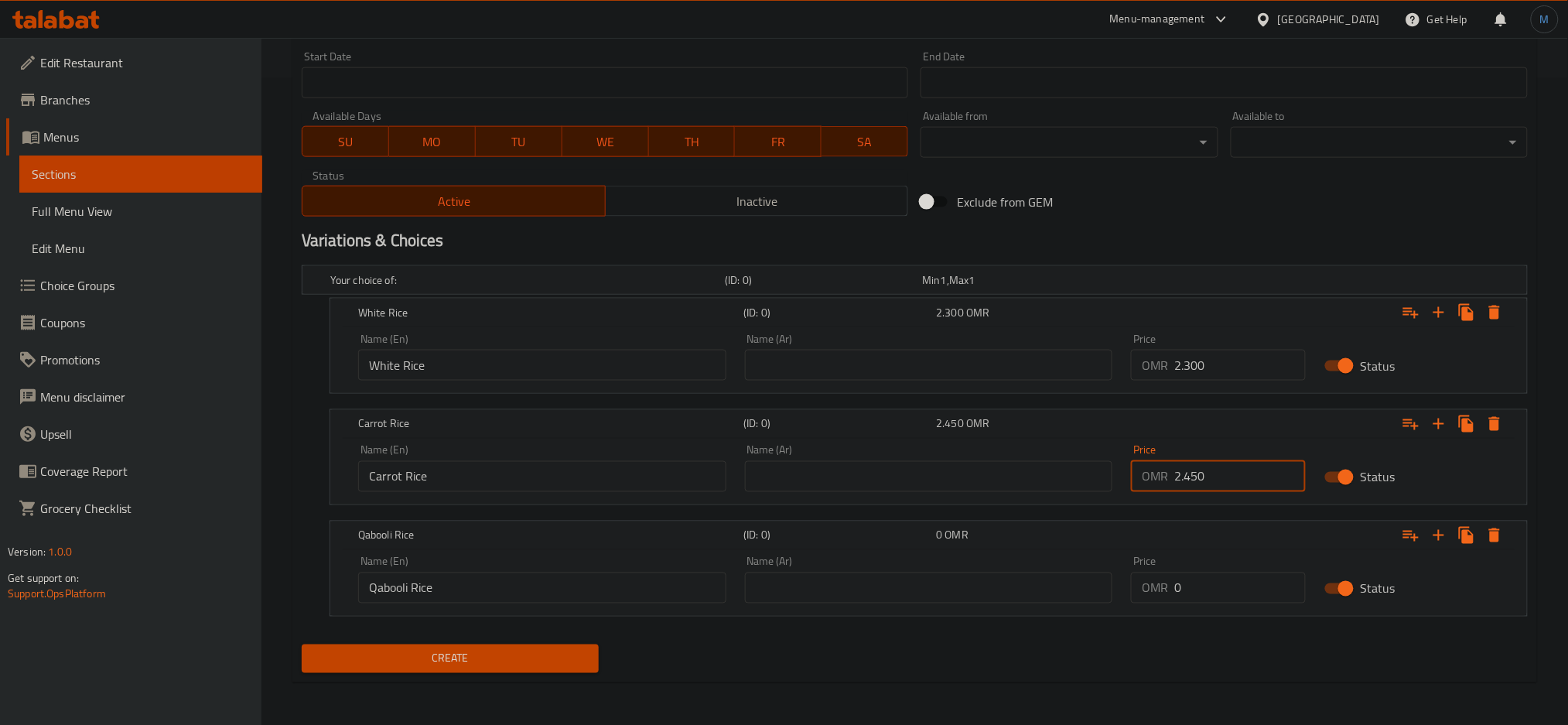
type input "2.450"
paste input "2.50"
click at [1226, 594] on input "2.500" at bounding box center [1240, 588] width 132 height 31
type input "2.500"
paste input "رز ابيض"
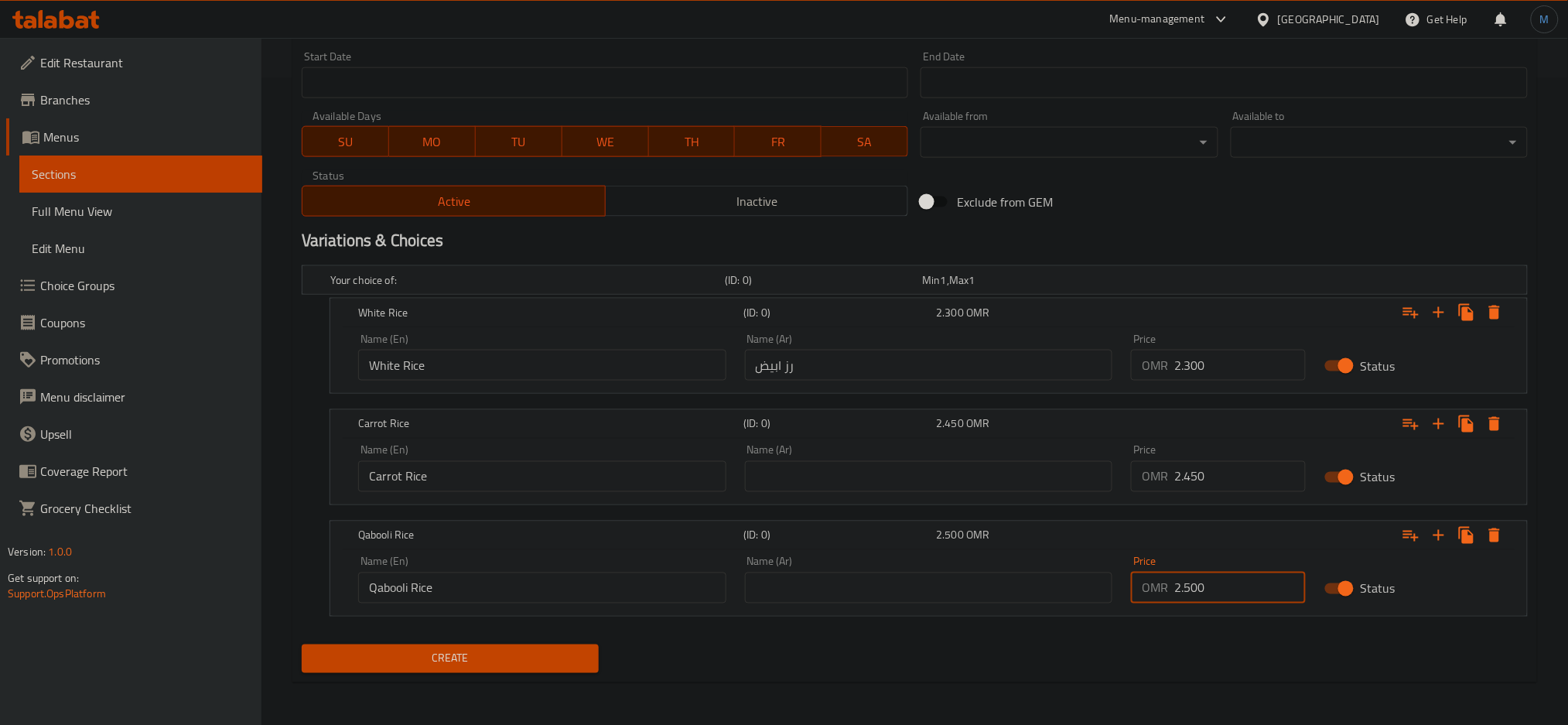
click at [939, 368] on input "رز ابيض" at bounding box center [929, 365] width 368 height 31
type input "رز ابيض"
click at [980, 474] on input "text" at bounding box center [929, 476] width 368 height 31
paste input "رز الجزر"
type input "رز الجزر"
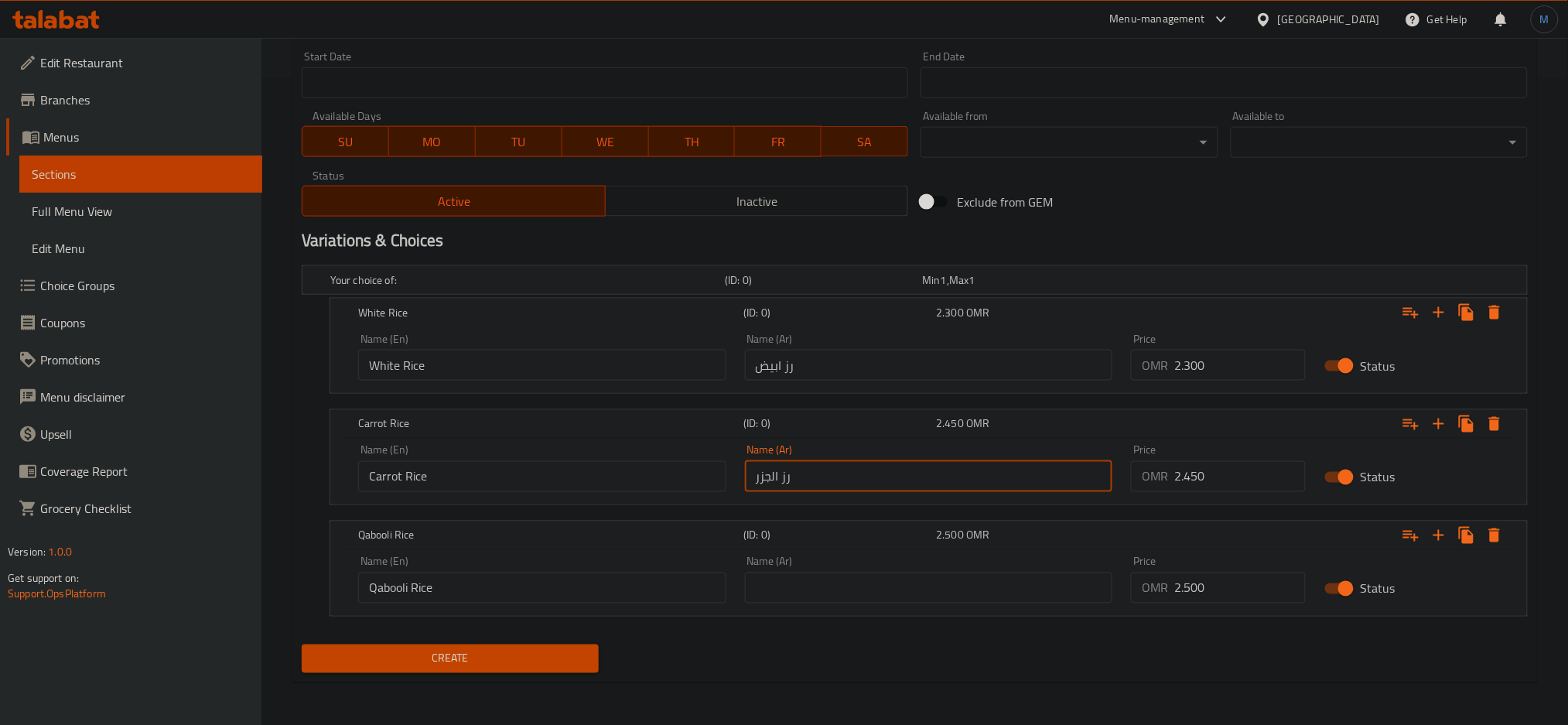
paste input "رز قبولي"
click at [880, 593] on input "رز قبولي" at bounding box center [929, 588] width 368 height 31
type input "رز قبولي"
click at [443, 667] on span "Create" at bounding box center [450, 659] width 273 height 19
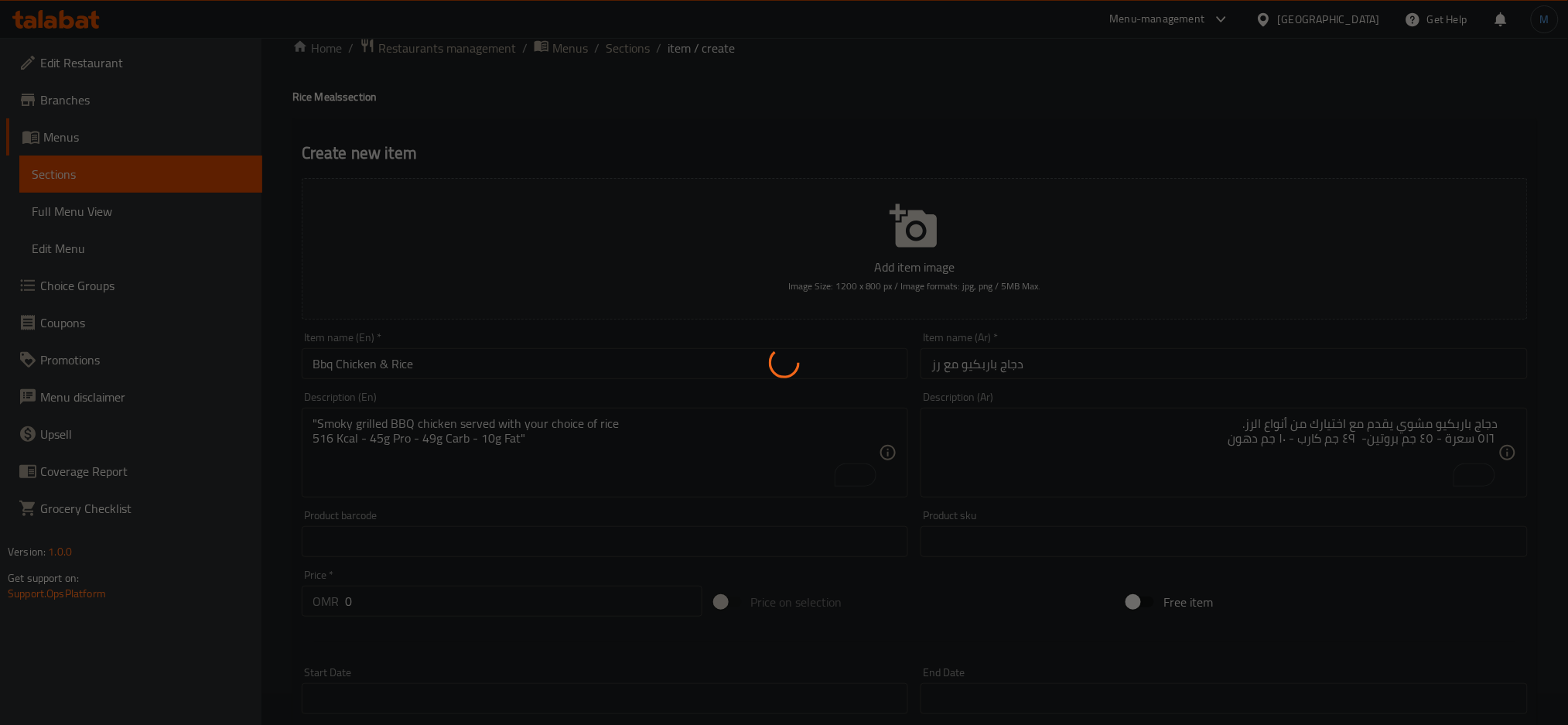
scroll to position [0, 0]
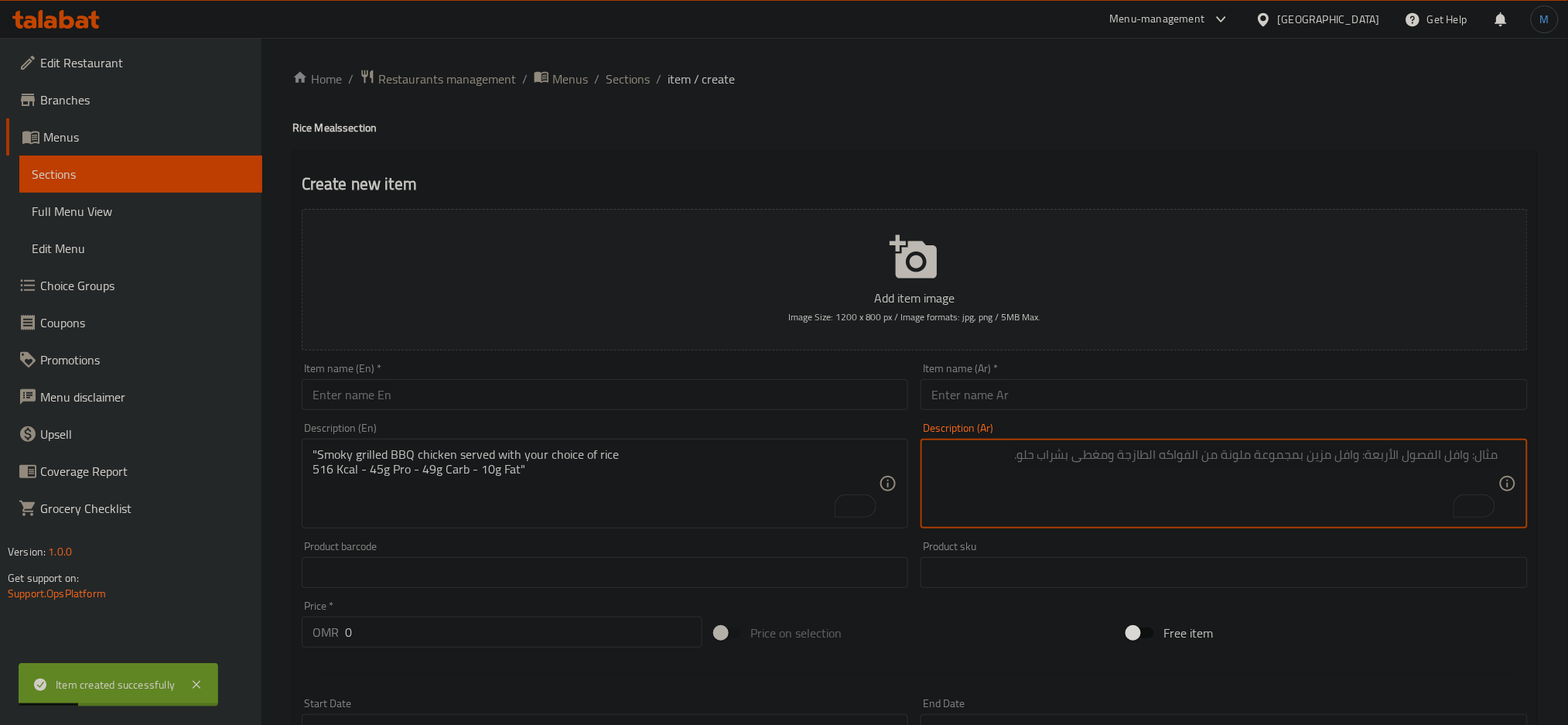
paste textarea ""دجاج مشوي بصوص البيستو الطازج يُقدَّم مع اختيارك من أنواع الرز. ٥٦٠ سعرة – ٤٥ …"
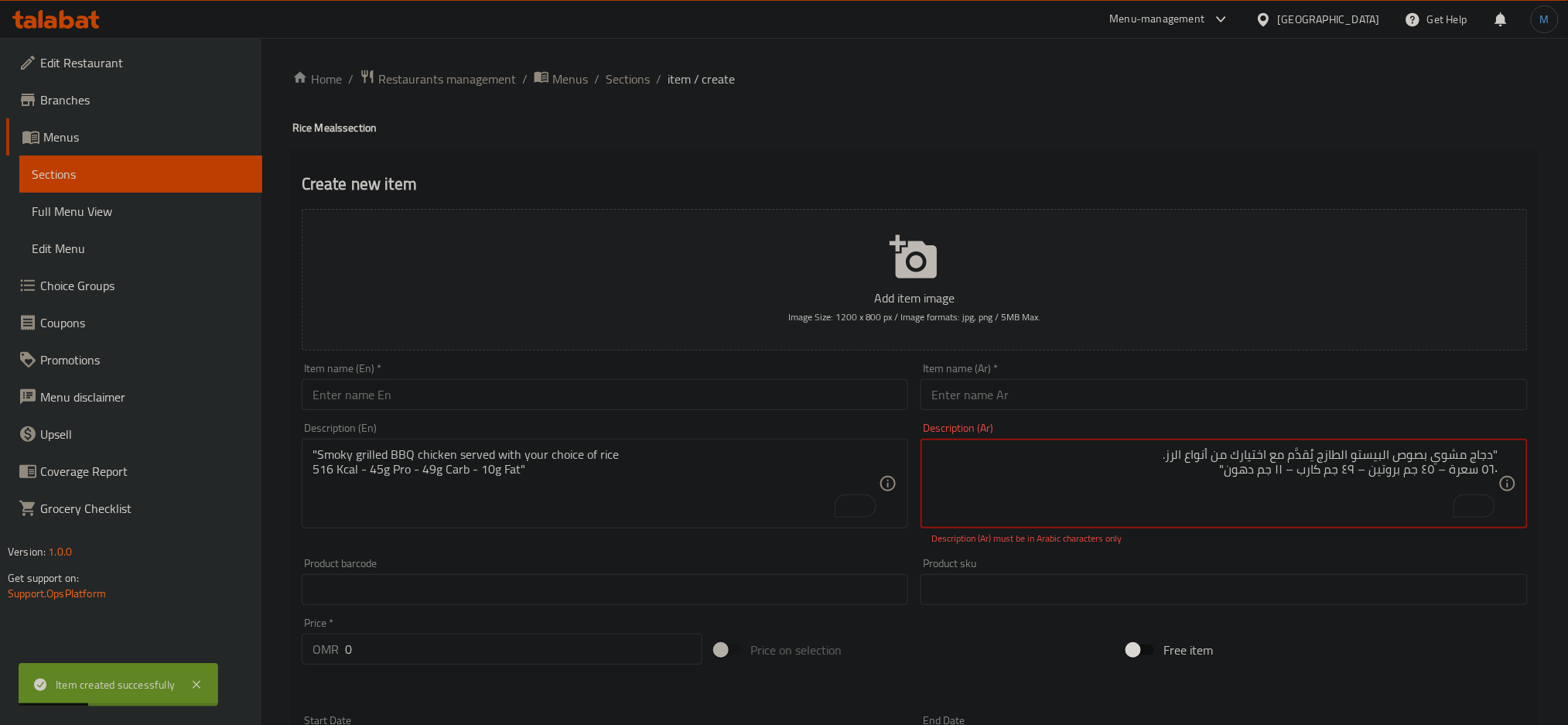
type textarea ""دجاج مشوي بصوص البيستو الطازج يُقدَّم مع اختيارك من أنواع الرز. ٥٦٠ سعرة – ٤٥ …"
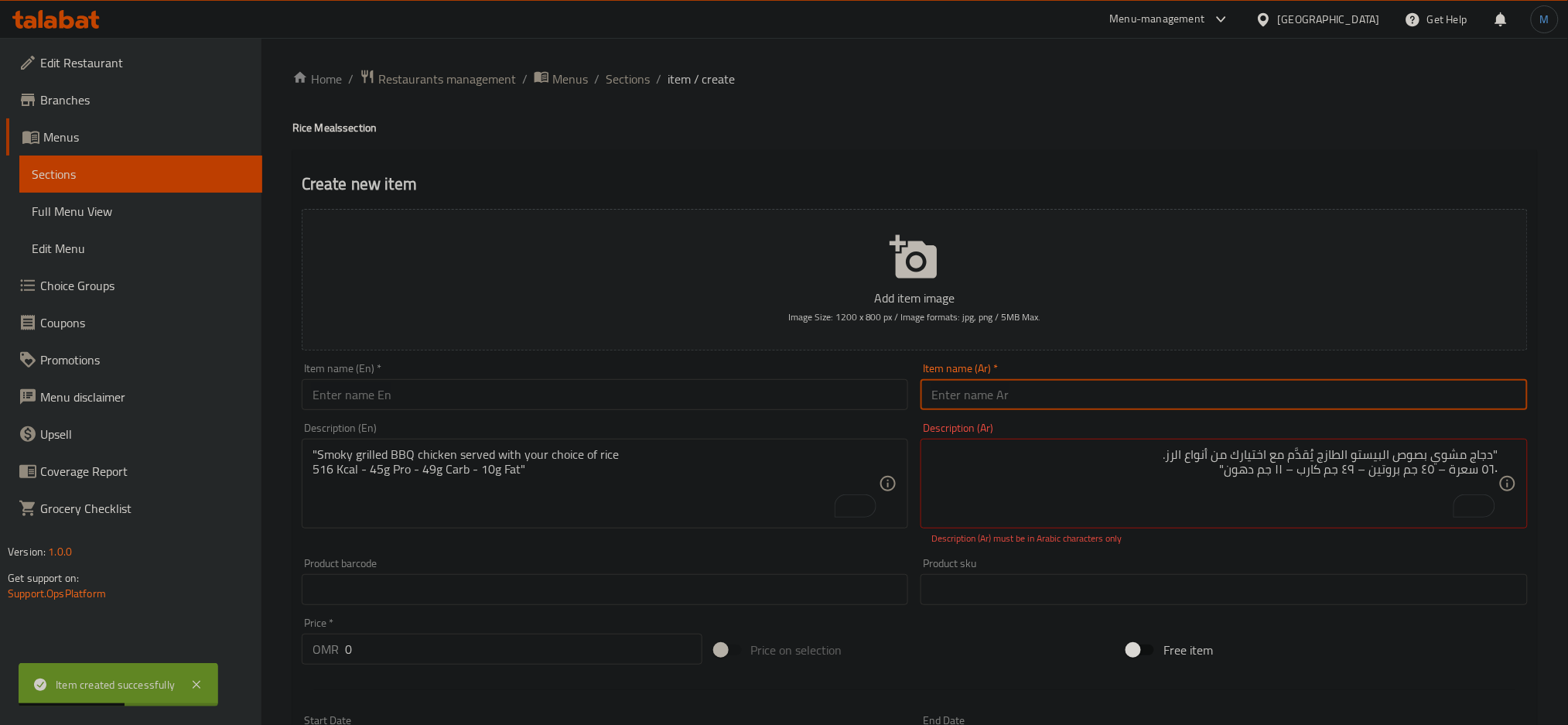
paste input "دجاج بيستو مع رز"
click at [1294, 405] on input "دجاج بيستو مع رز" at bounding box center [1224, 394] width 607 height 31
type input "دجاج بيستو مع رز"
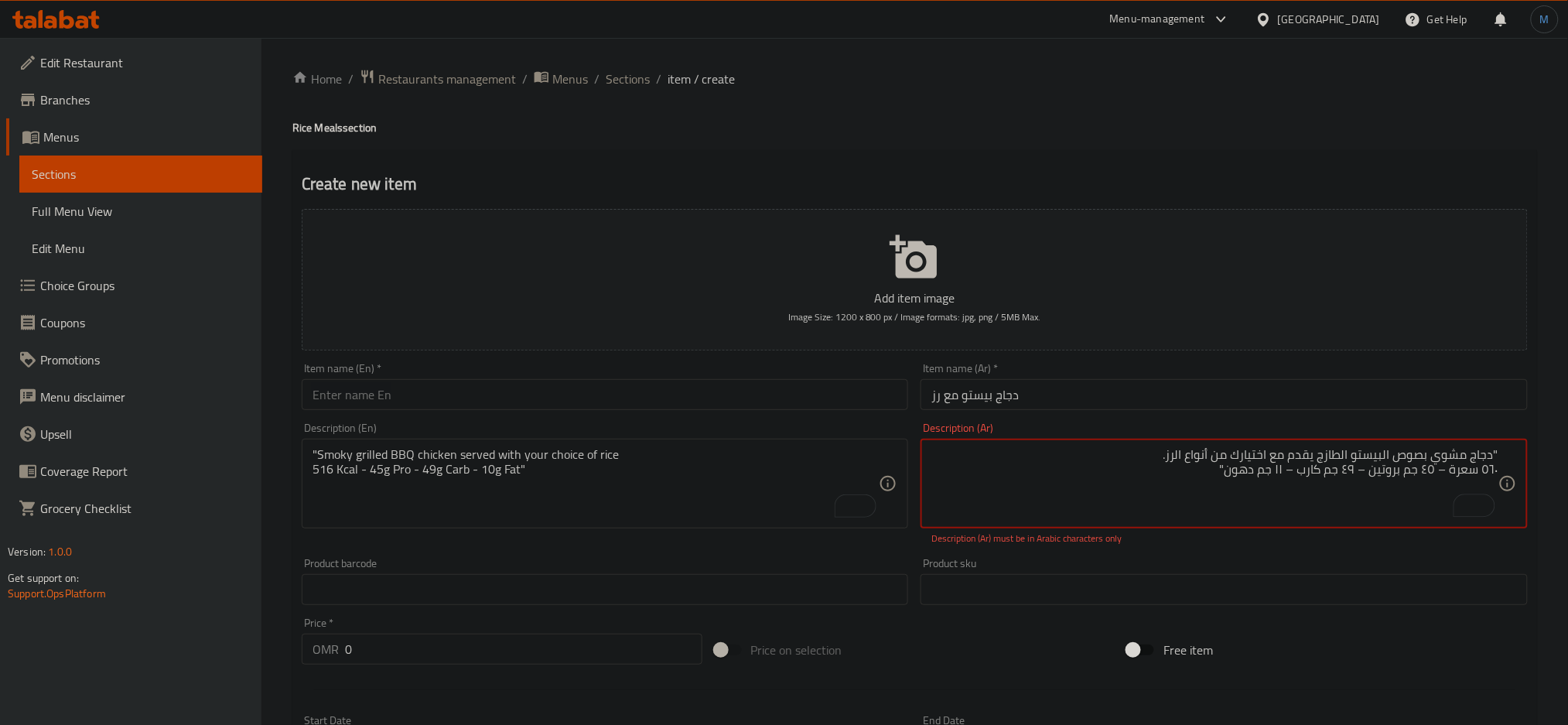
click at [1291, 471] on textarea ""دجاج مشوي بصوص البيستو الطازج يقدم مع اختيارك من أنواع الرز. ٥٦٠ سعرة – ٤٥ جم …" at bounding box center [1215, 483] width 567 height 73
type textarea ""دجاج مشوي بصوص البيستو الطازج يقدم مع اختيارك من أنواع الرز. ٥٦٠ سعرة - ٤٥ جم …"
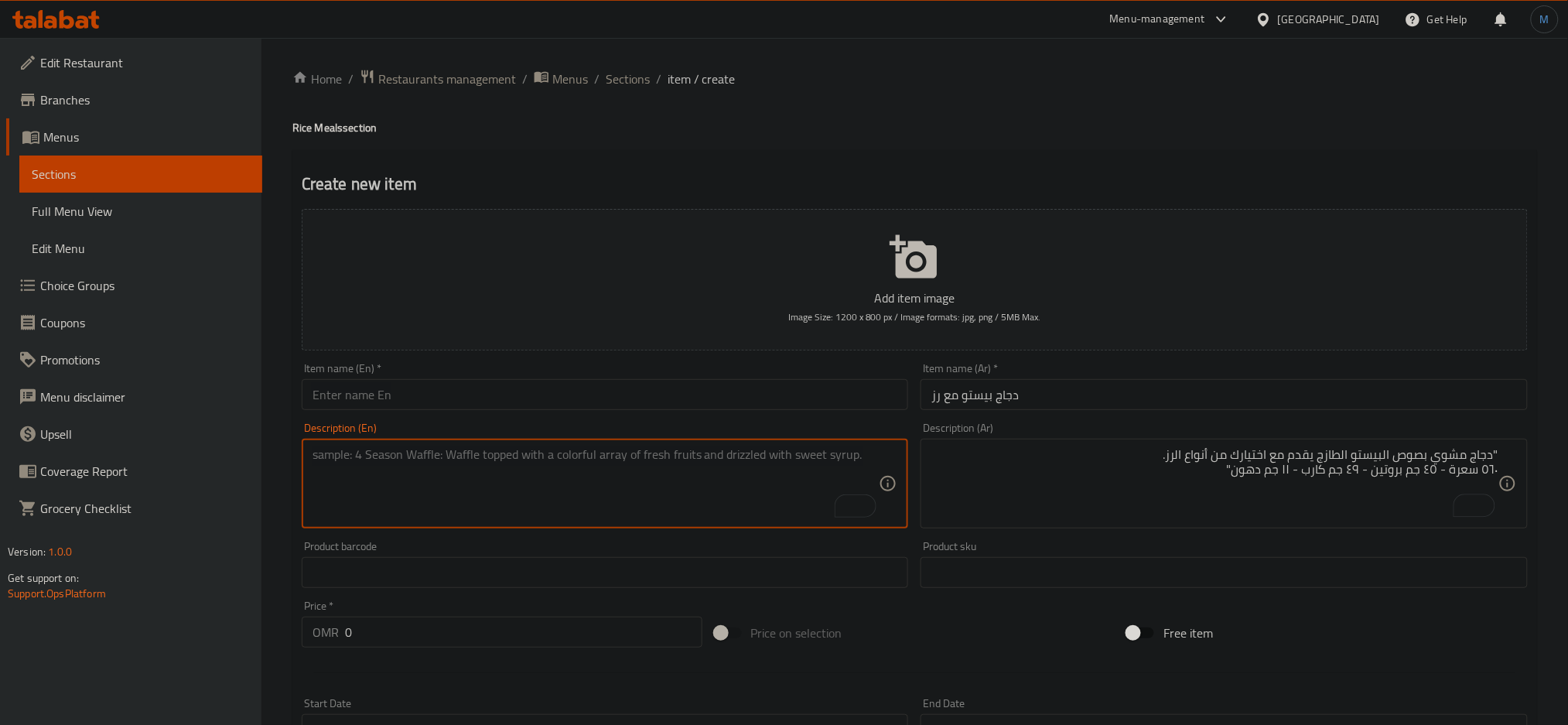
paste textarea ""Grilled chicken in fresh basil pesto served with your choice of rice 560 Kcal …"
type textarea ""Grilled chicken in fresh basil pesto served with your choice of rice 560 Kcal …"
paste input "Pesto Chicken & Rice"
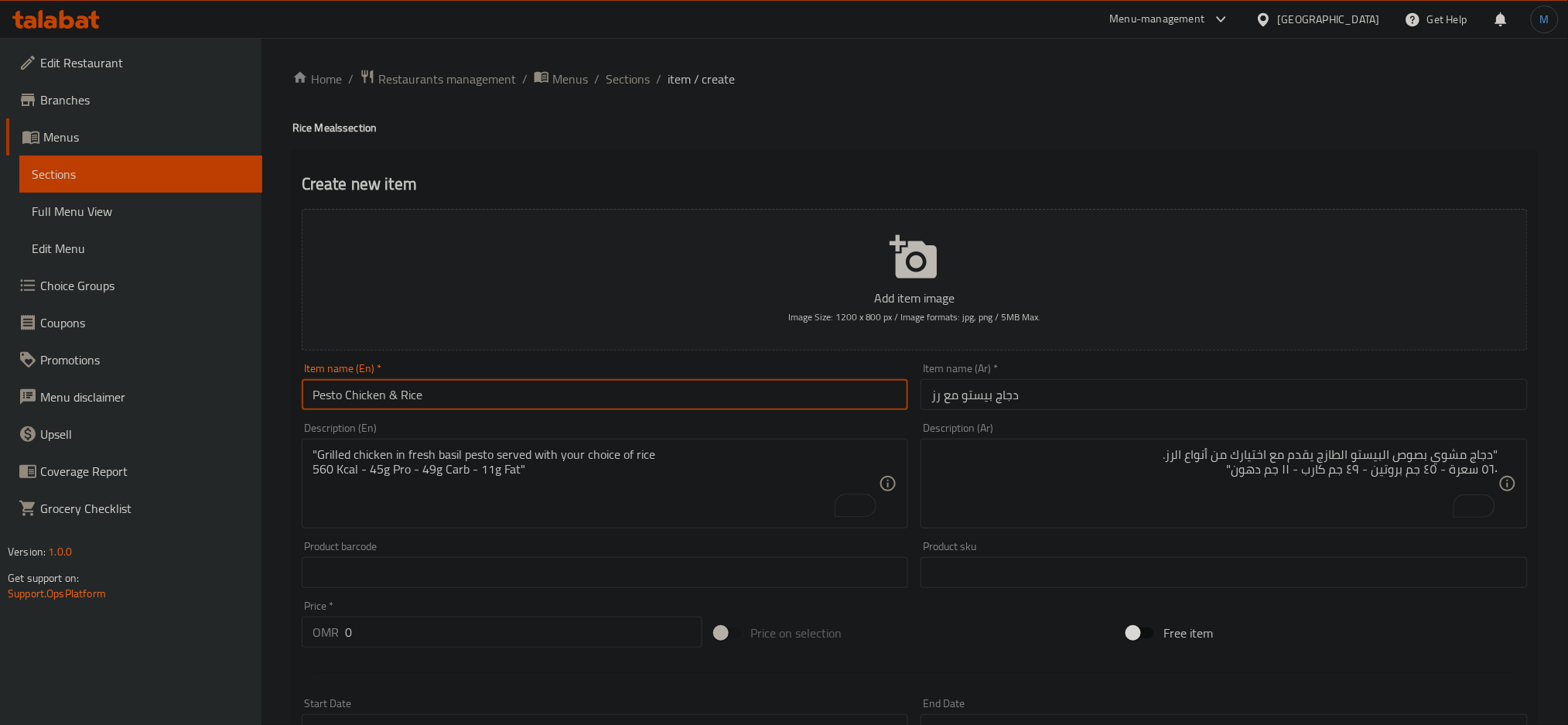
click at [415, 380] on input "Pesto Chicken & Rice" at bounding box center [605, 394] width 607 height 31
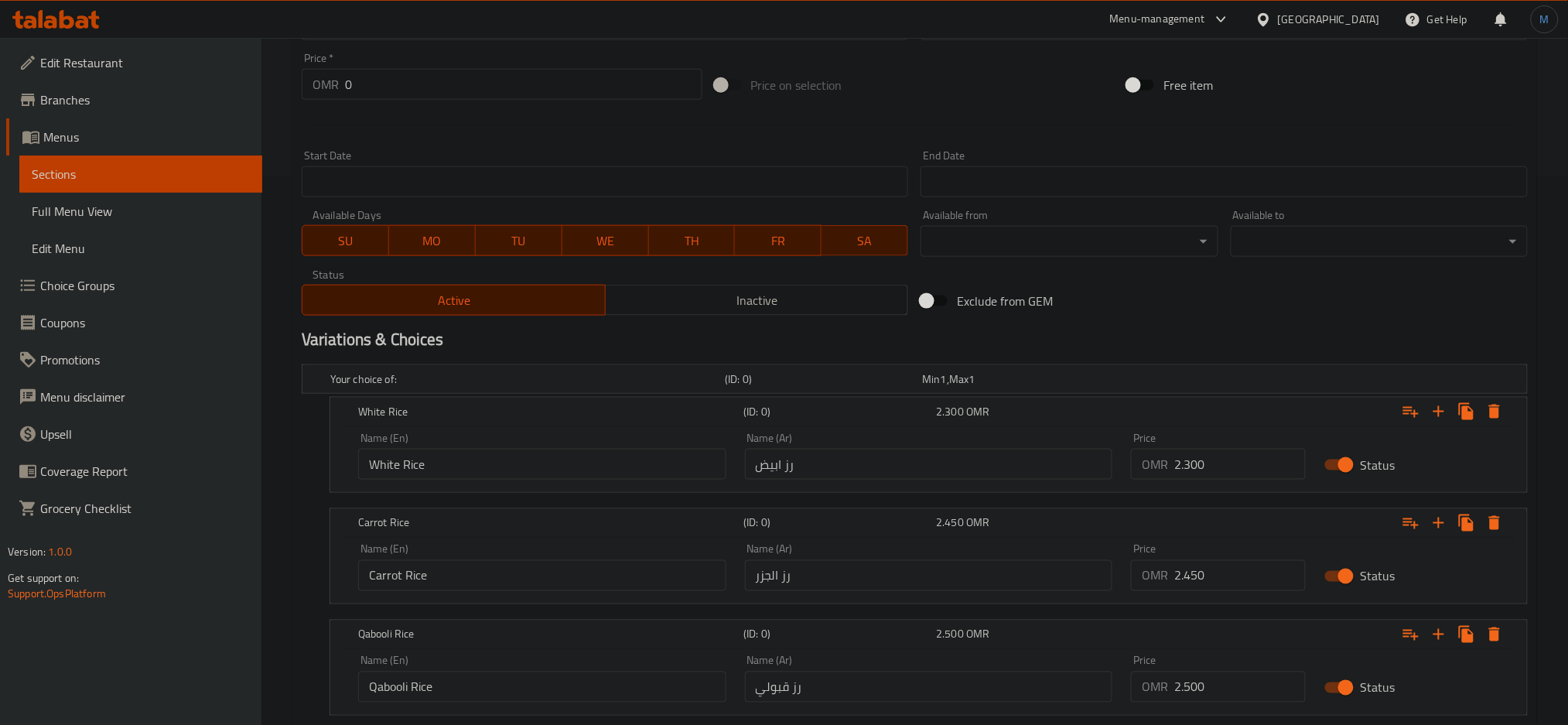
scroll to position [647, 0]
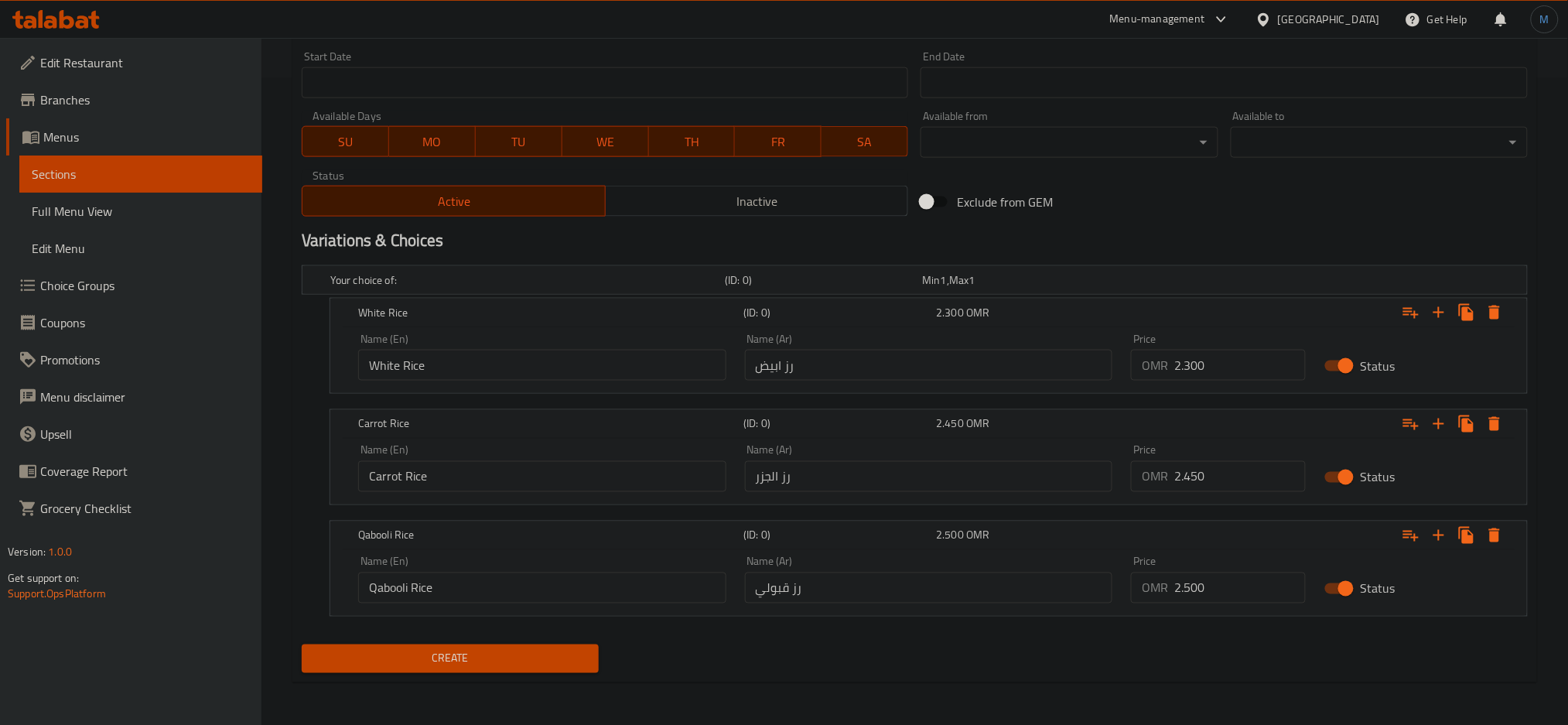
type input "Pesto Chicken & Rice"
paste input "2.45"
click at [1221, 375] on input "2.450" at bounding box center [1240, 365] width 132 height 31
type input "2.450"
click at [1209, 470] on input "0" at bounding box center [1240, 476] width 132 height 31
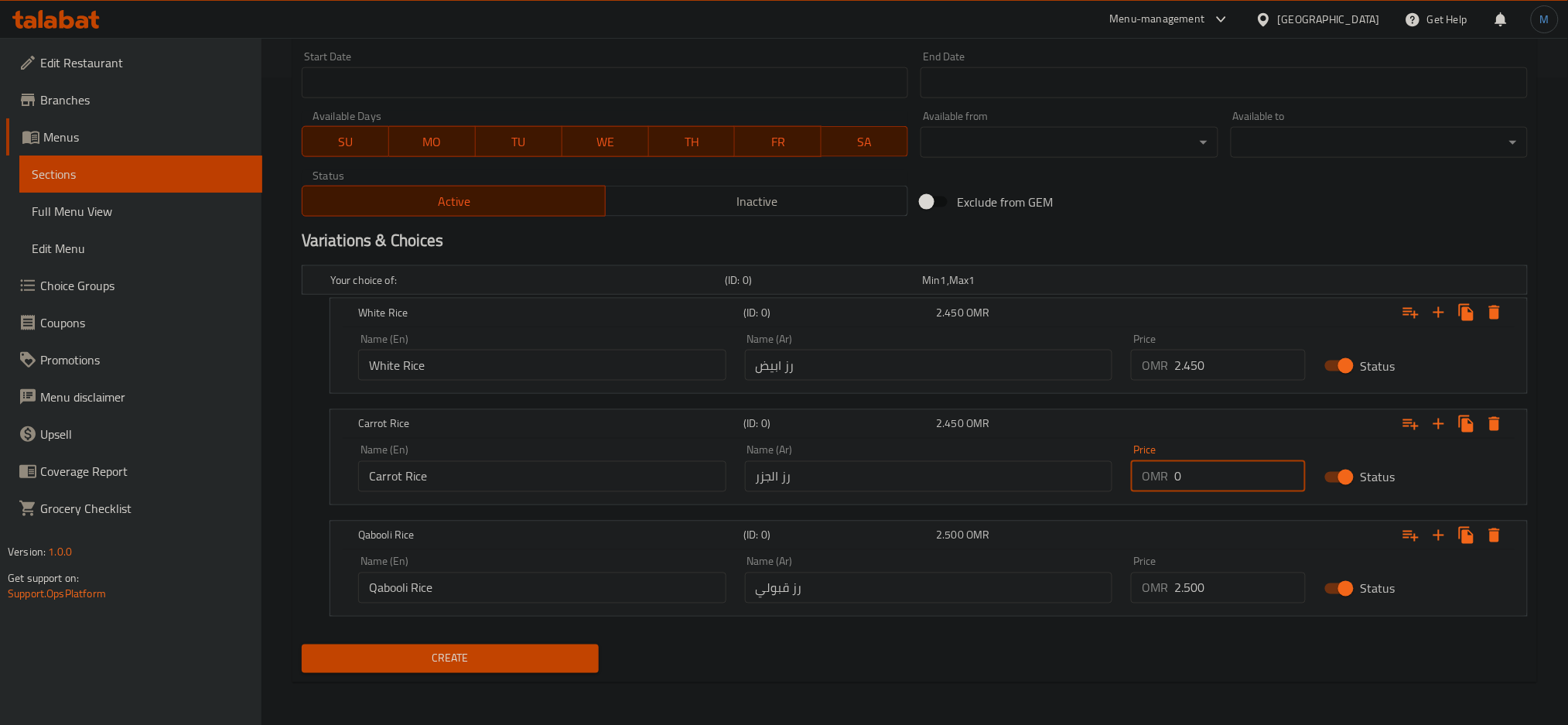
paste input "2.60"
type input "2.600"
paste input "2.65"
click at [1209, 588] on input "2.650" at bounding box center [1240, 588] width 132 height 31
type input "2.650"
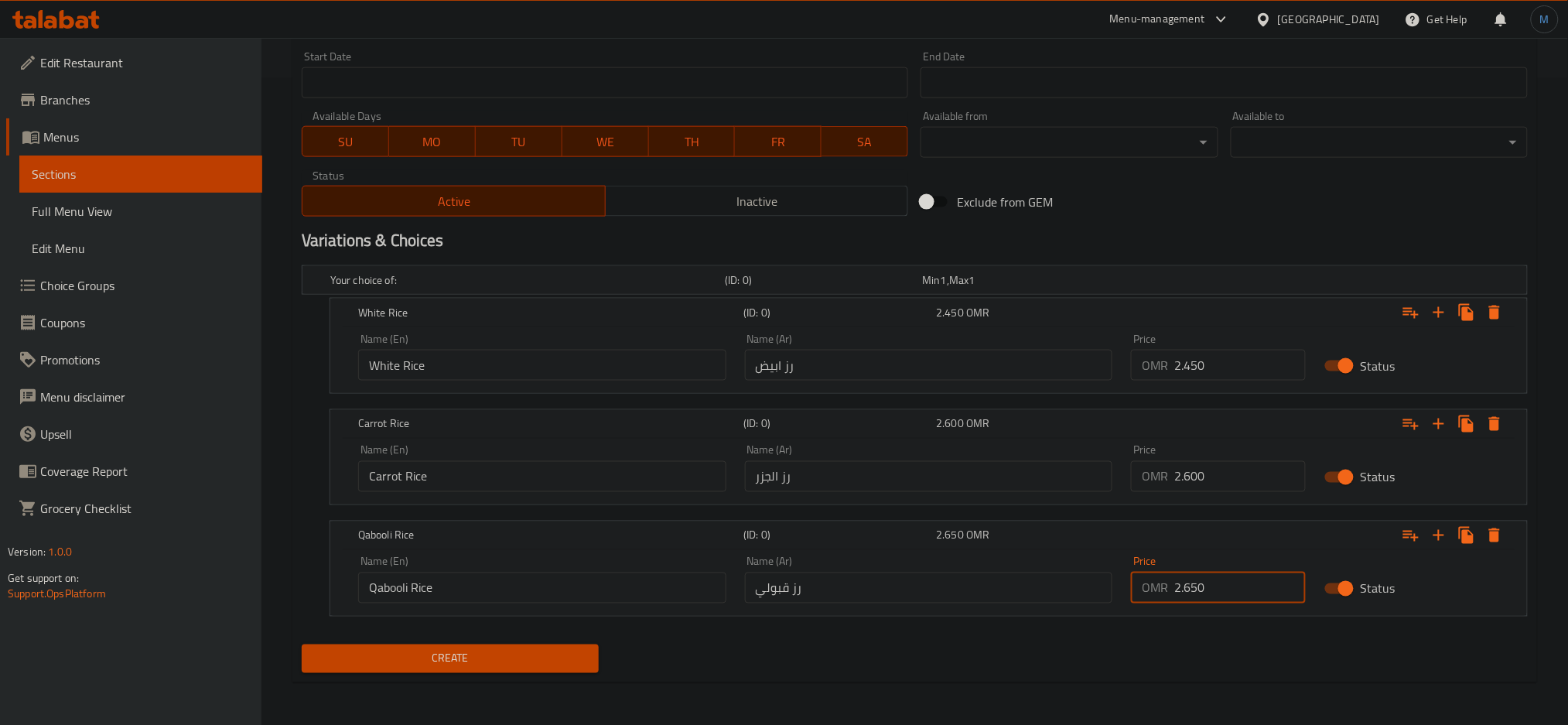
click at [498, 665] on span "Create" at bounding box center [450, 659] width 273 height 19
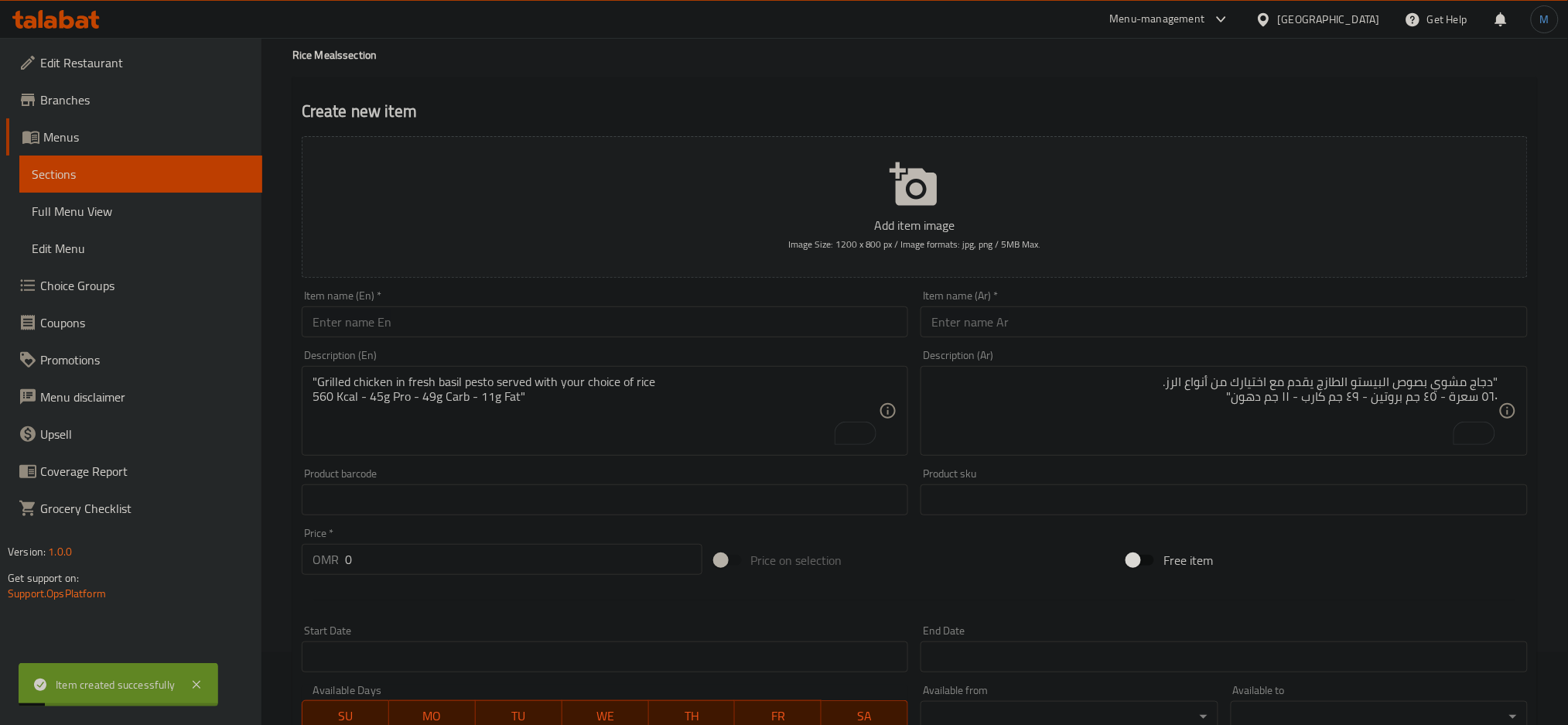
scroll to position [0, 0]
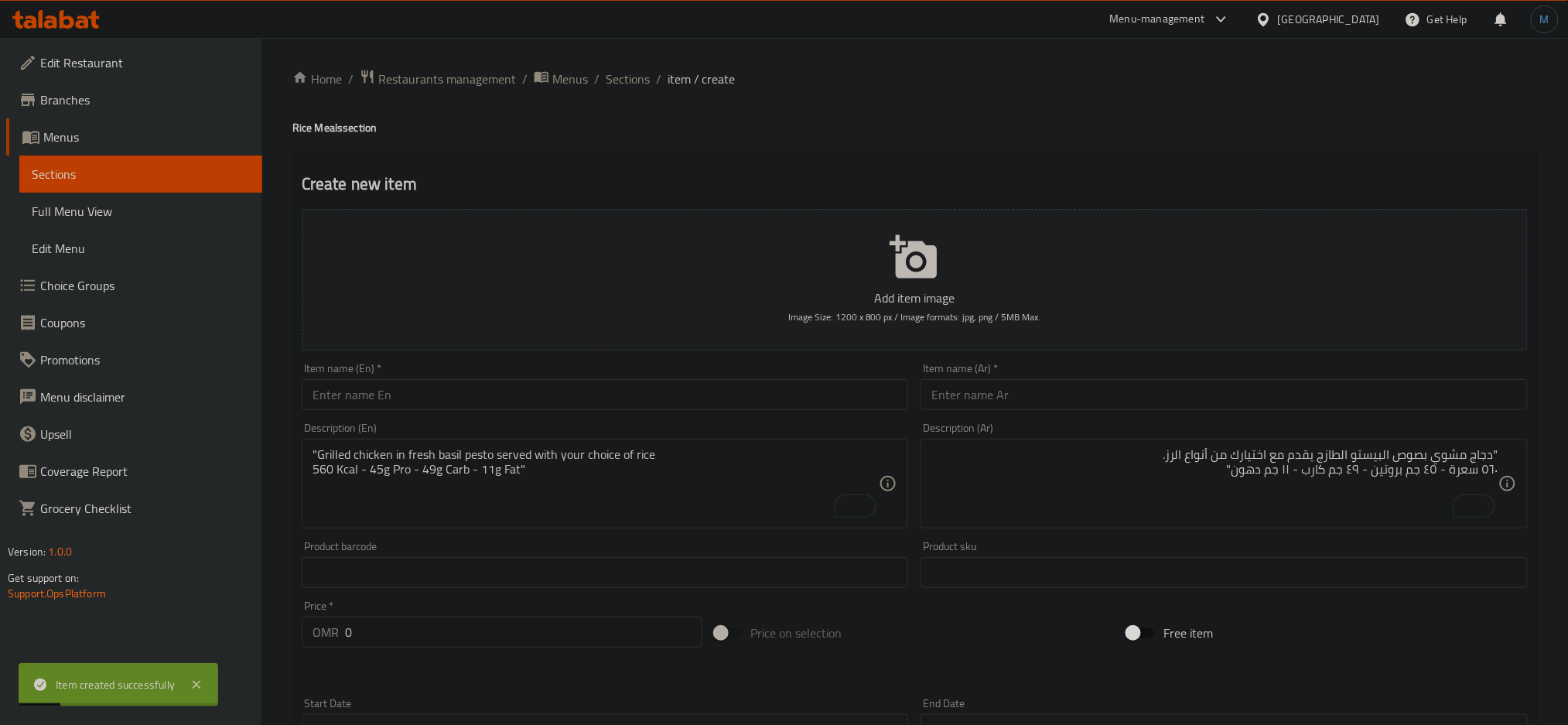
paste input "ستيك مشروم مع رز"
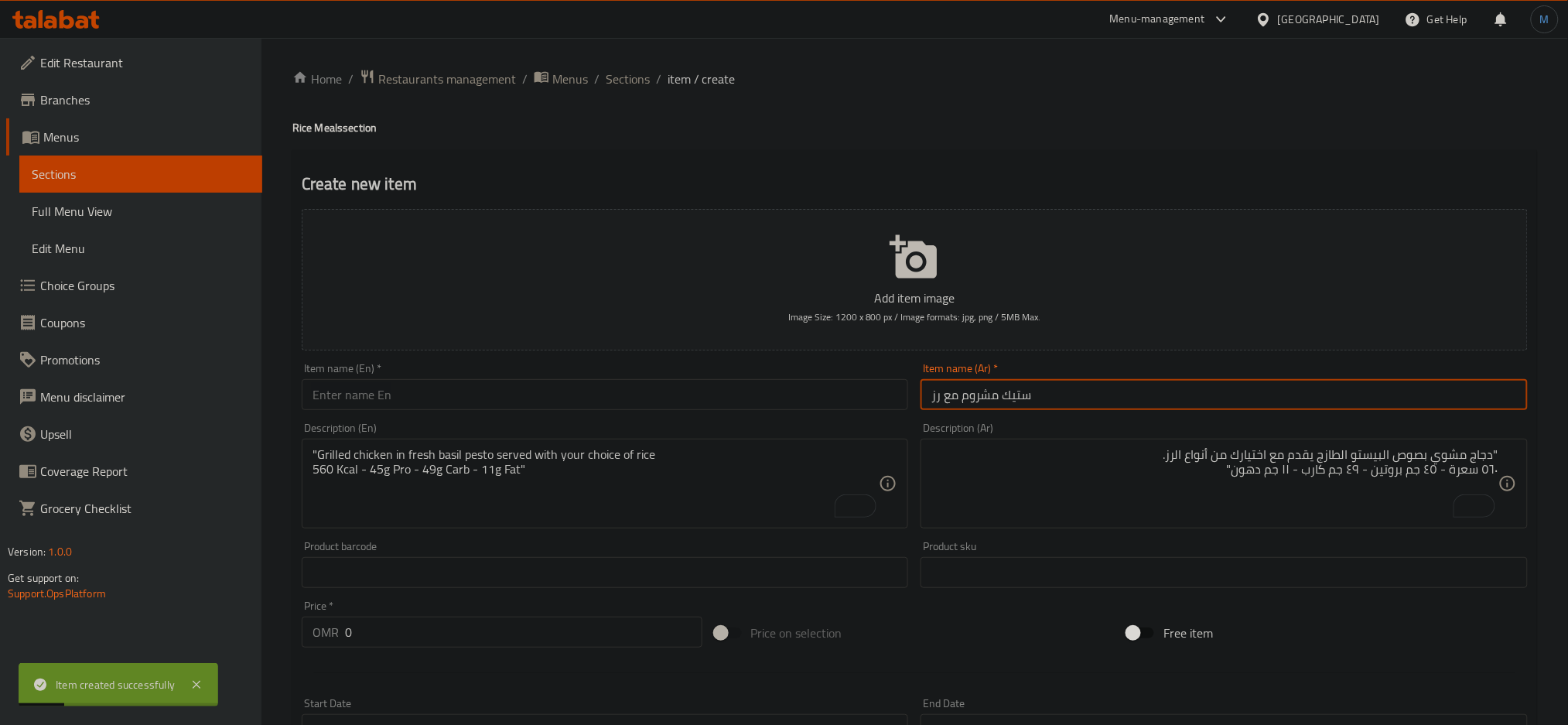
click at [1081, 380] on input "ستيك مشروم مع رز" at bounding box center [1224, 394] width 607 height 31
type input "ستيك مشروم مع رز"
paste textarea ""Tenderloin steak in creamy light mushroom sauce served with your choice of ric…"
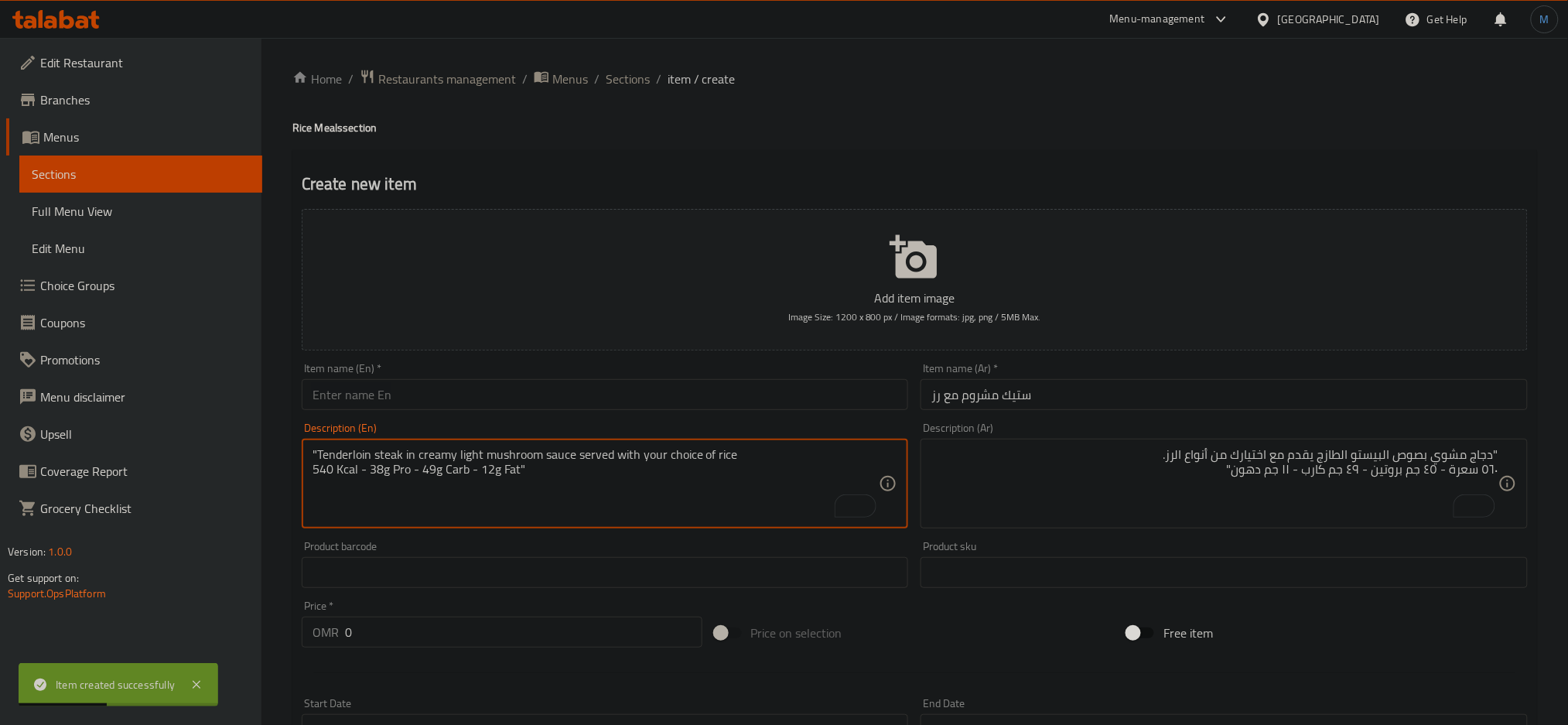
type textarea ""Tenderloin steak in creamy light mushroom sauce served with your choice of ric…"
paste textarea ""ستيك بصوص مشروم كريمي خفيف يُقدَّم مع اختيارك من أنواع الرز. 540 سعرة – 38 جم …"
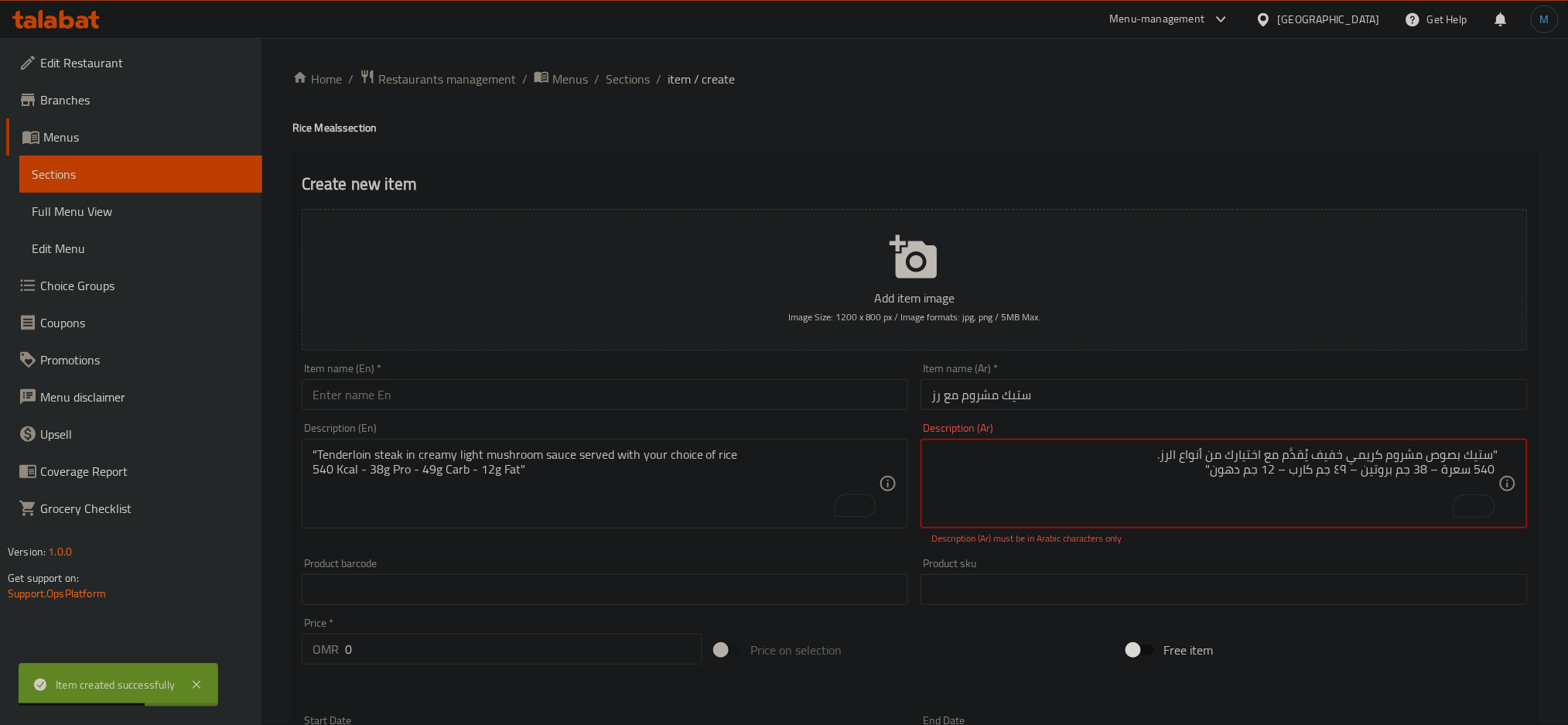
type textarea ""ستيك بصوص مشروم كريمي خفيف يُقدَّم مع اختيارك من أنواع الرز. 540 سعرة – 38 جم …"
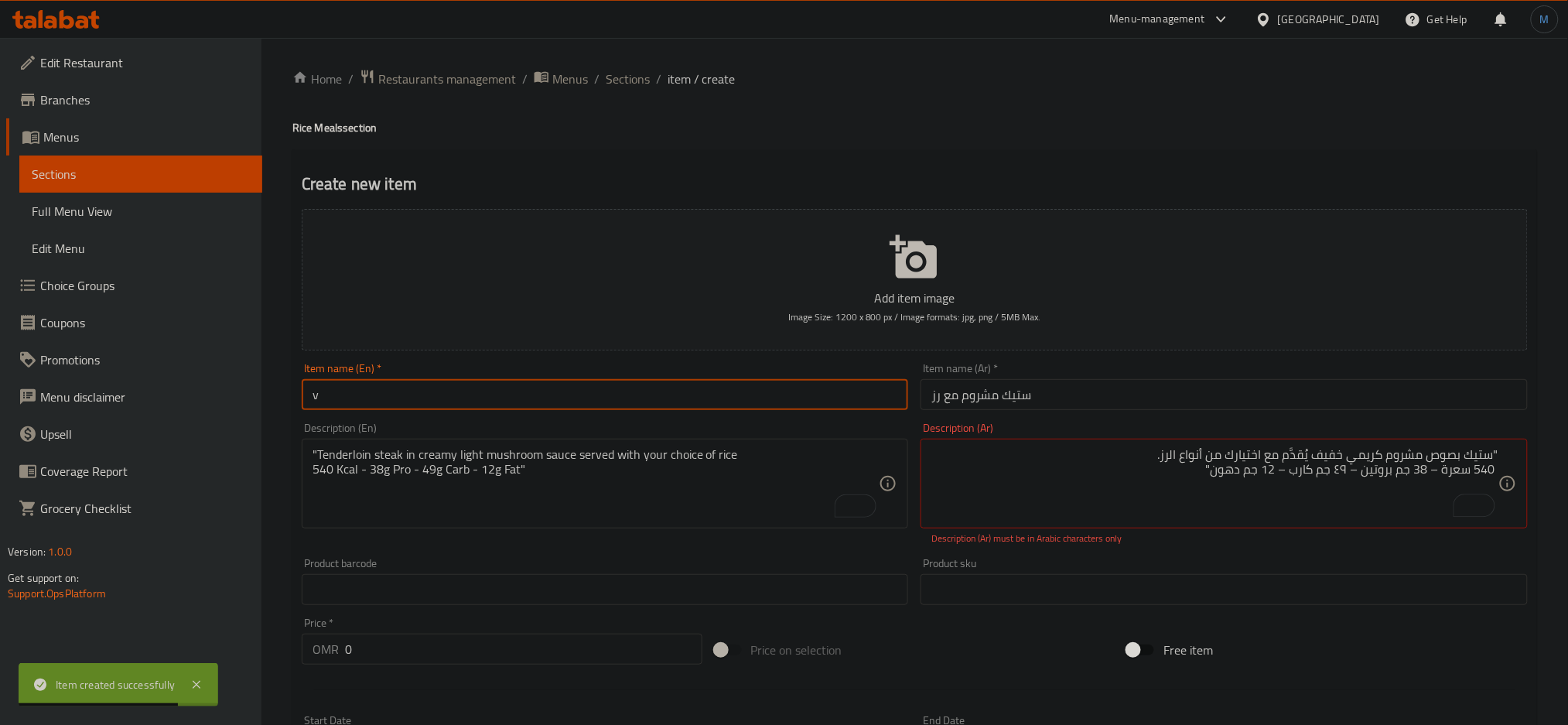
click at [647, 408] on input "v" at bounding box center [605, 394] width 607 height 31
paste input "Mushroom Steak & Rice"
type input "Mushroom Steak & Rice"
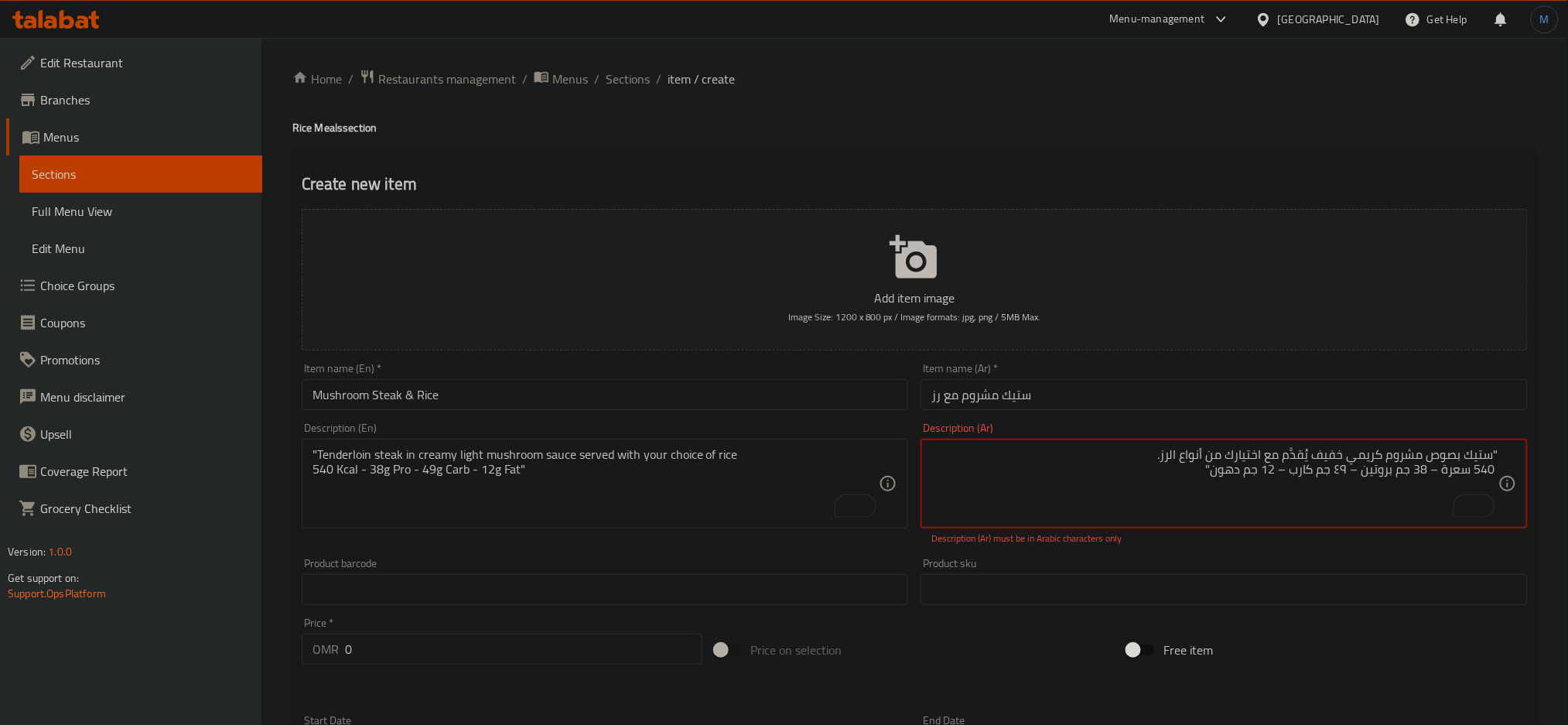
click at [1440, 469] on textarea ""ستيك بصوص مشروم كريمي خفيف يُقدَّم مع اختيارك من أنواع الرز. 540 سعرة – 38 جم …" at bounding box center [1215, 483] width 567 height 73
type textarea ""ستيك بصوص مشروم كريمي خفيف يُقدَّم مع اختيارك من أنواع الرز. 540 سعرة - 38 جم …"
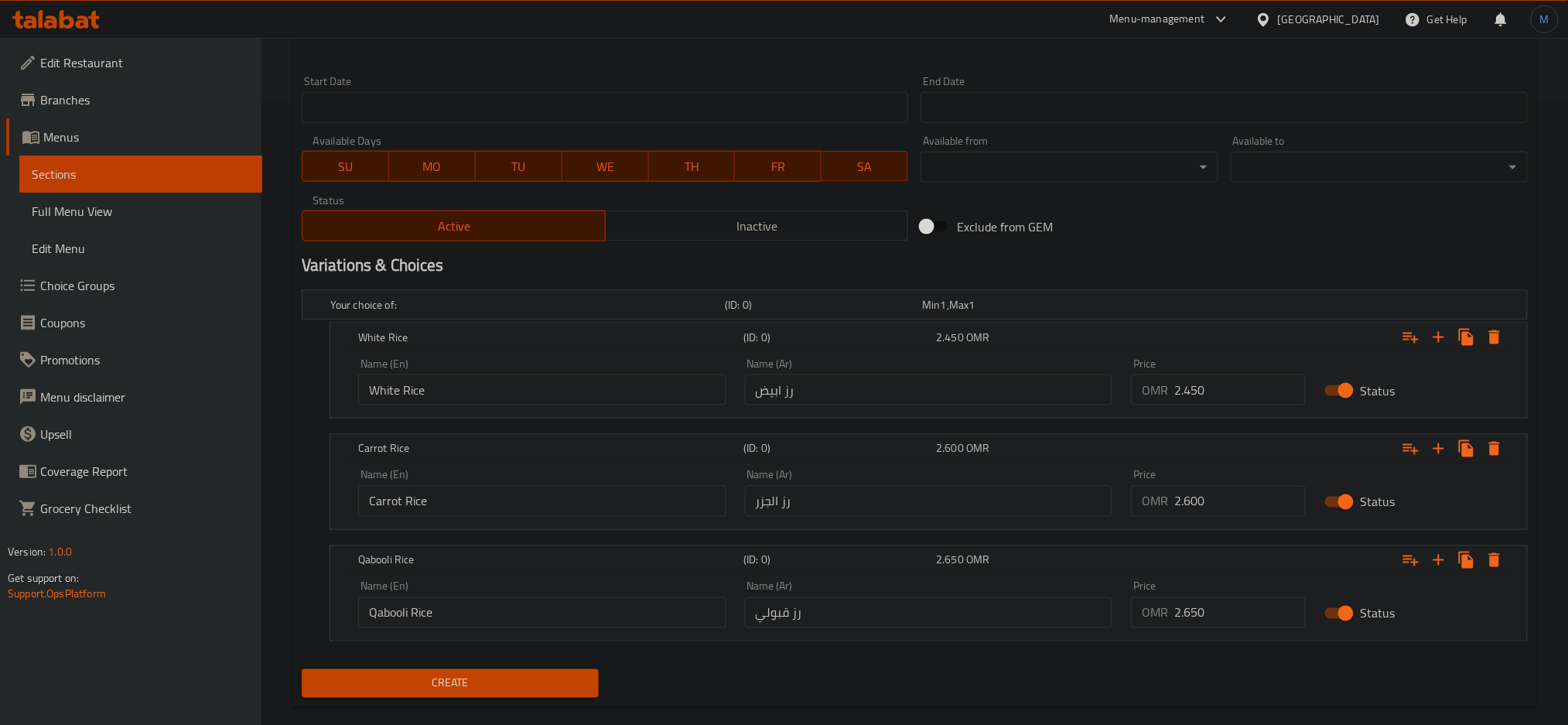
scroll to position [624, 0]
paste input "2.475"
click at [1195, 393] on input "2.475" at bounding box center [1240, 388] width 132 height 31
type input "2.475"
paste input "2.775"
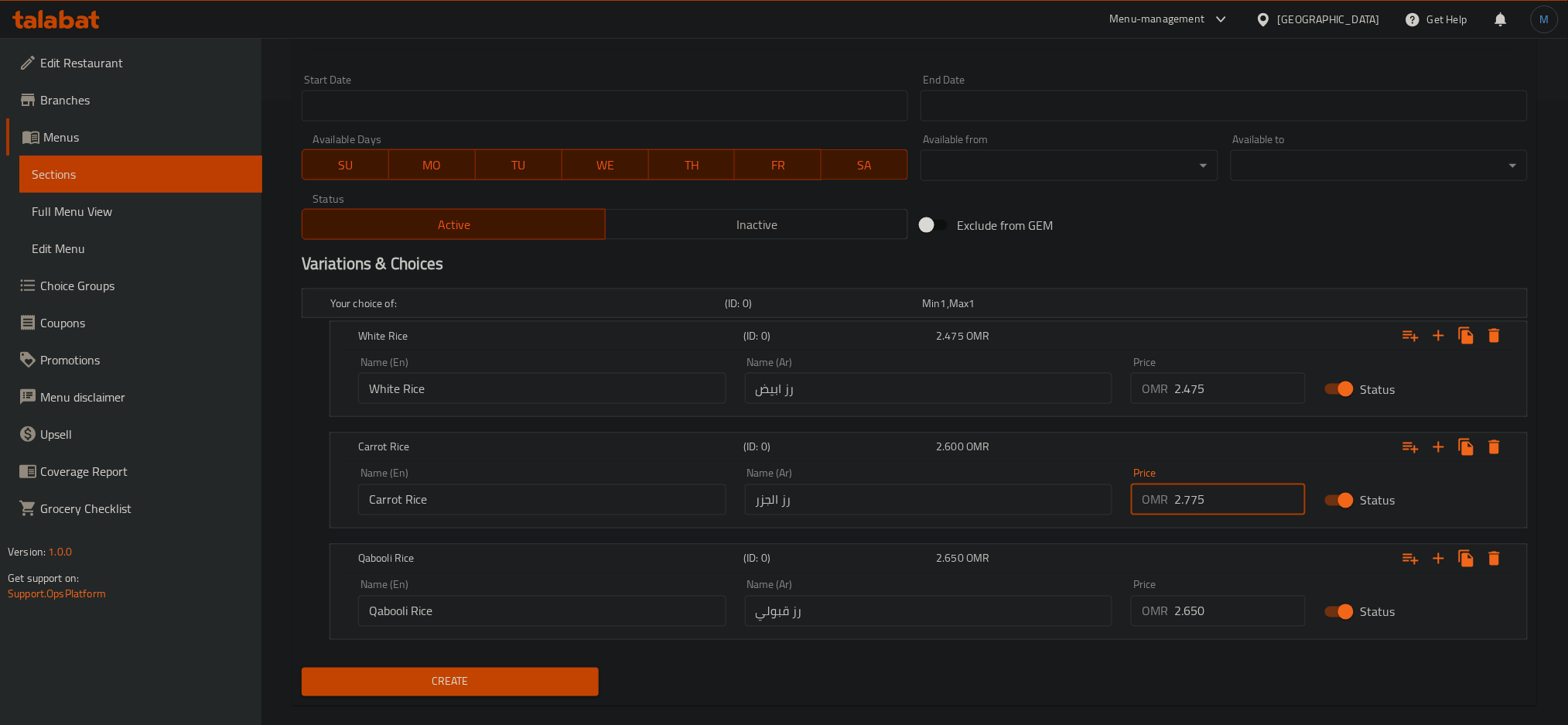
click at [1199, 492] on input "2.775" at bounding box center [1240, 499] width 132 height 31
type input "2.775"
paste input "2.825"
click at [1204, 621] on input "2.825" at bounding box center [1240, 611] width 132 height 31
type input "2.825"
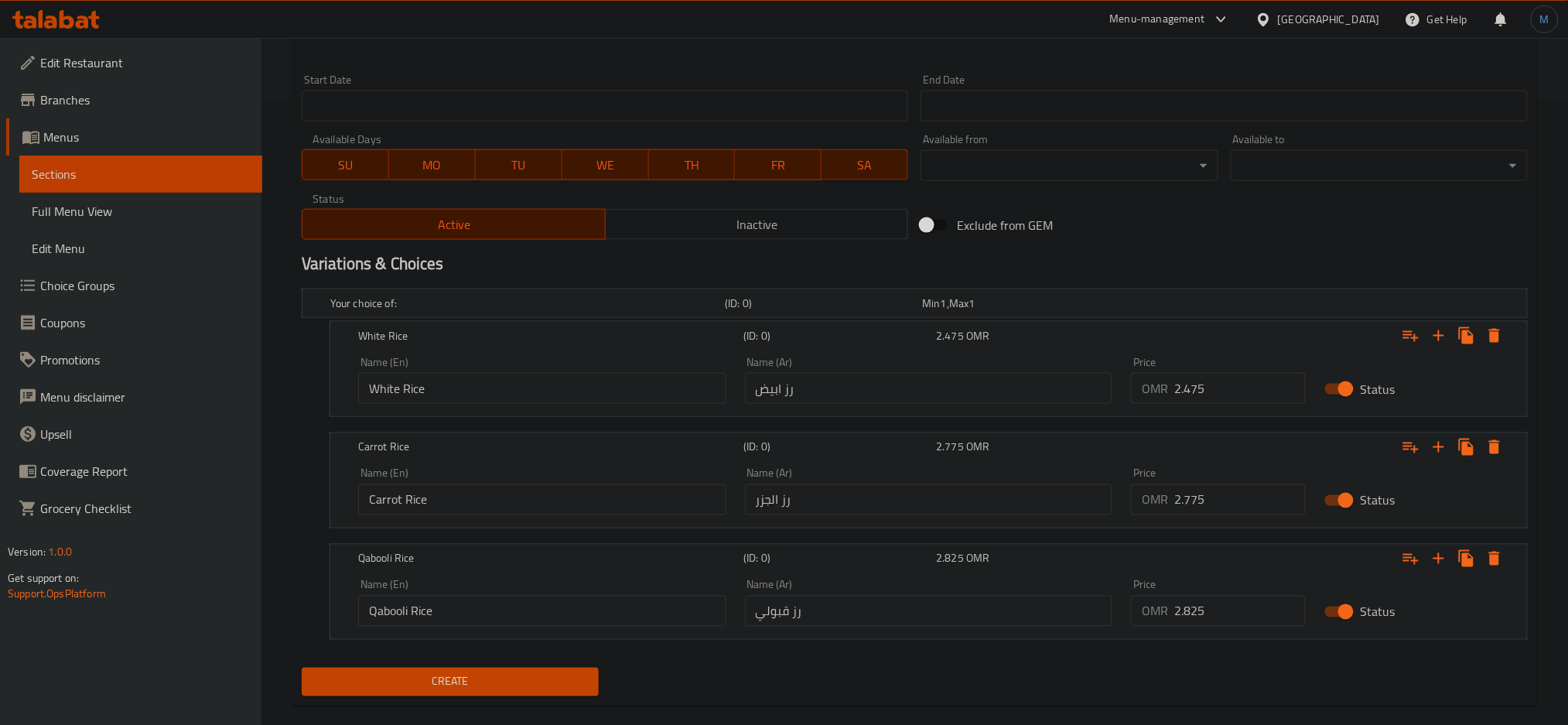
click at [1069, 676] on div "Create" at bounding box center [915, 682] width 1239 height 41
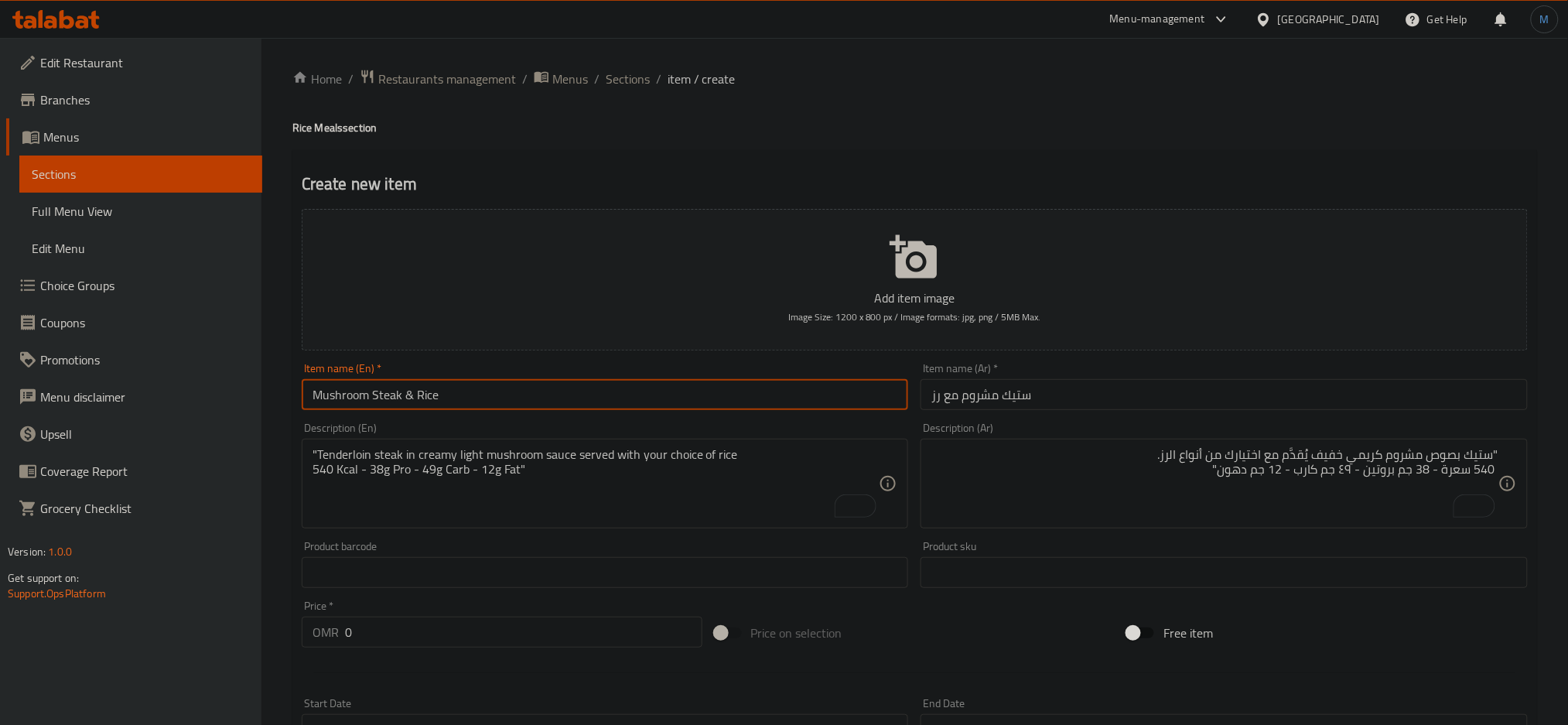
click at [752, 382] on input "Mushroom Steak & Rice" at bounding box center [605, 394] width 607 height 31
click at [620, 85] on span "Sections" at bounding box center [628, 79] width 44 height 19
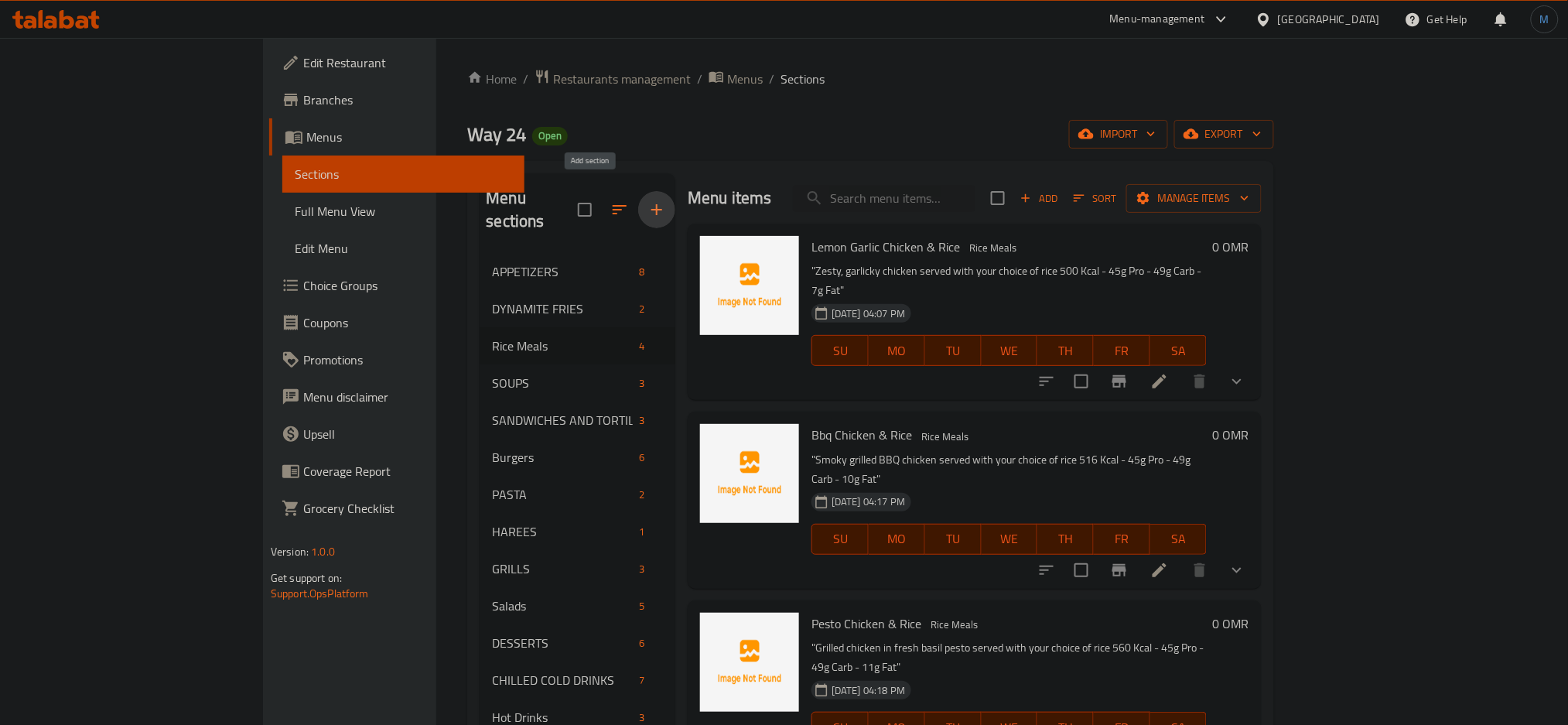
click at [651, 204] on icon "button" at bounding box center [657, 210] width 11 height 11
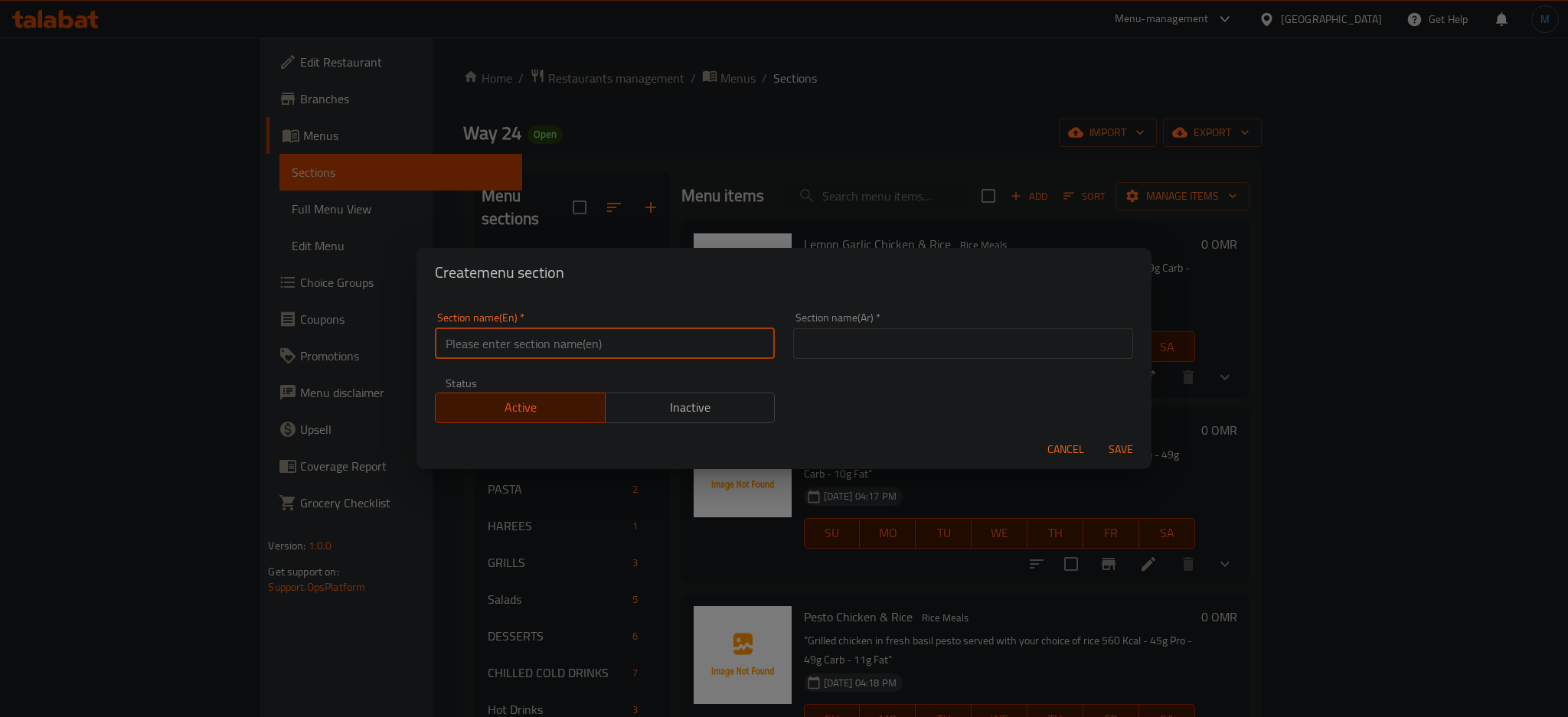
click at [480, 336] on input "text" at bounding box center [605, 343] width 340 height 31
paste input "Potato Meals"
type input "Potato Meals"
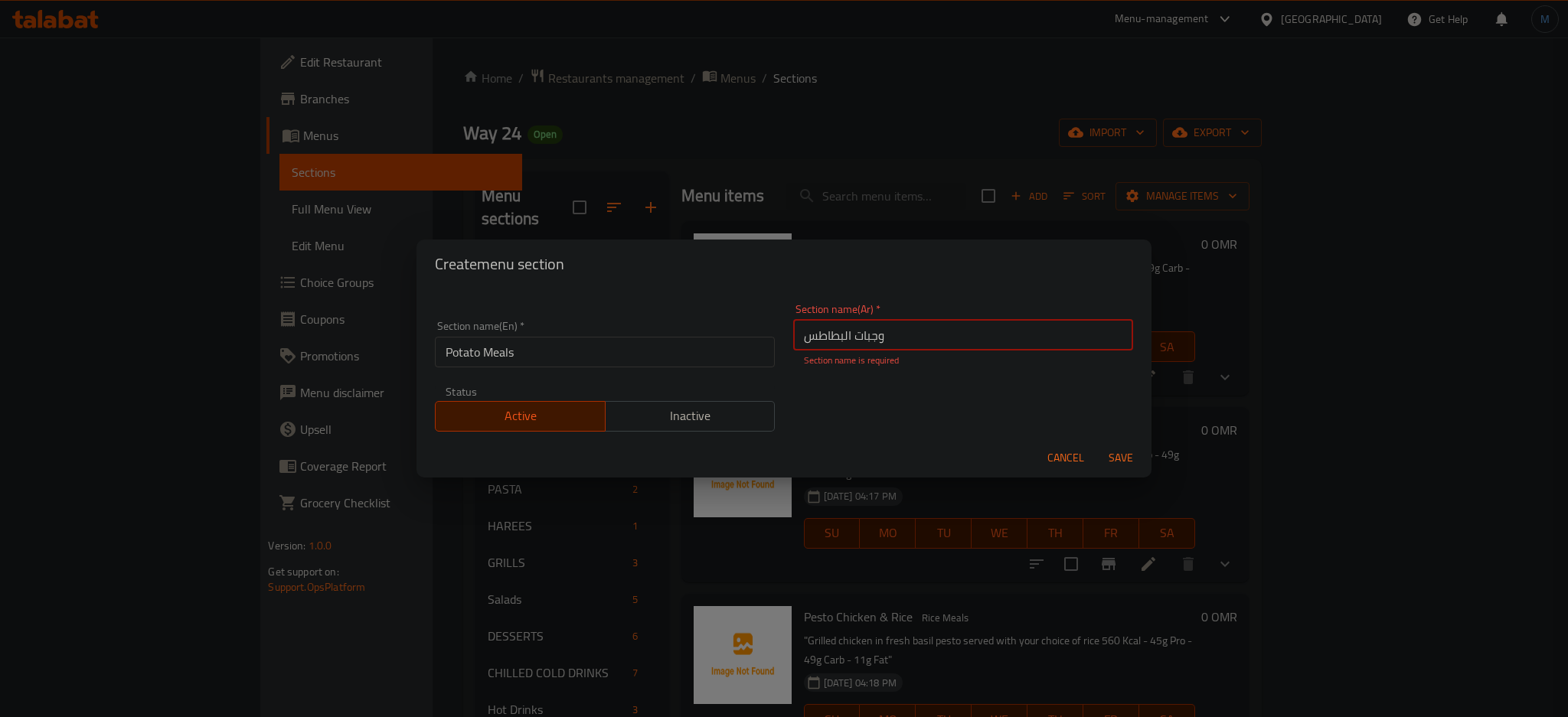
type input "وجبات البطاطس"
click at [1097, 444] on button "Save" at bounding box center [1121, 458] width 49 height 28
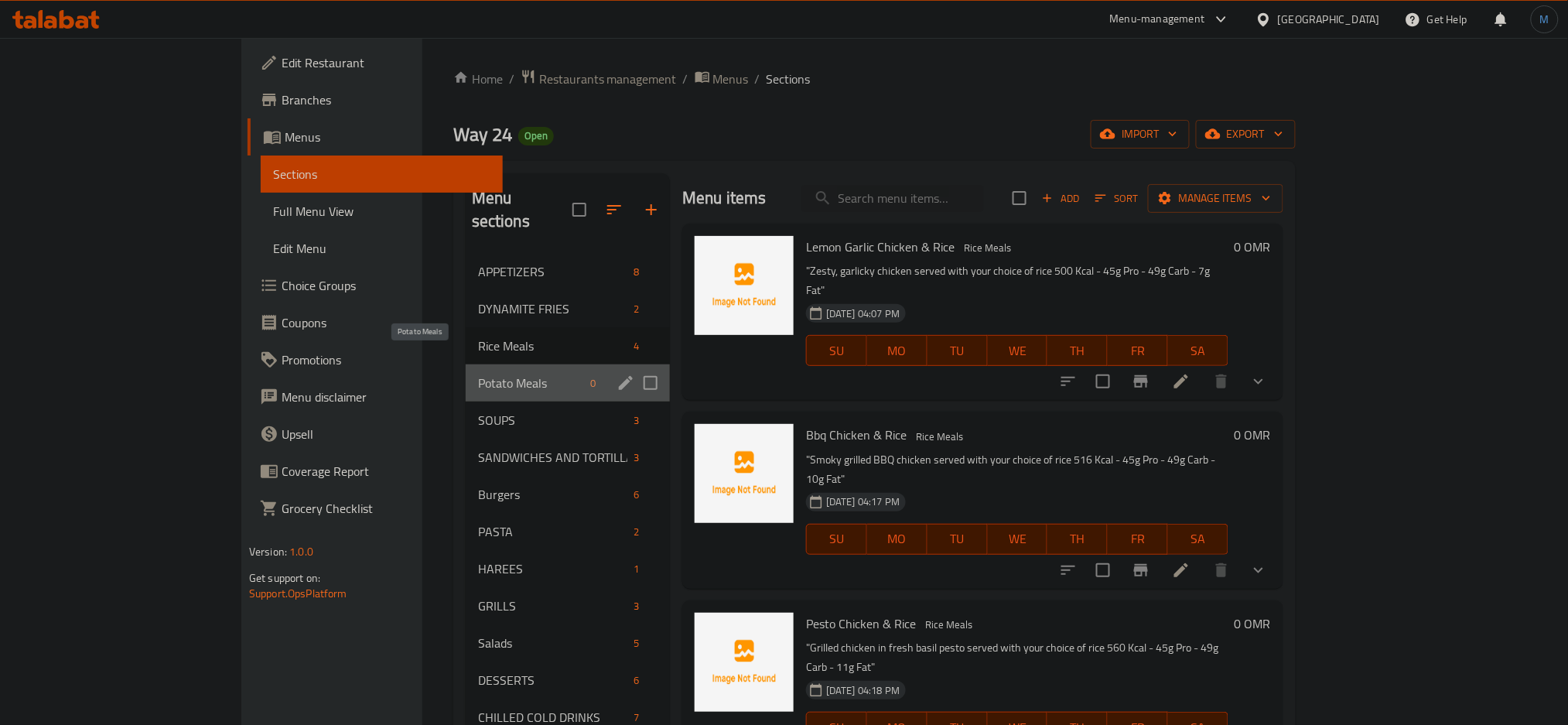
click at [478, 374] on span "Potato Meals" at bounding box center [531, 382] width 106 height 19
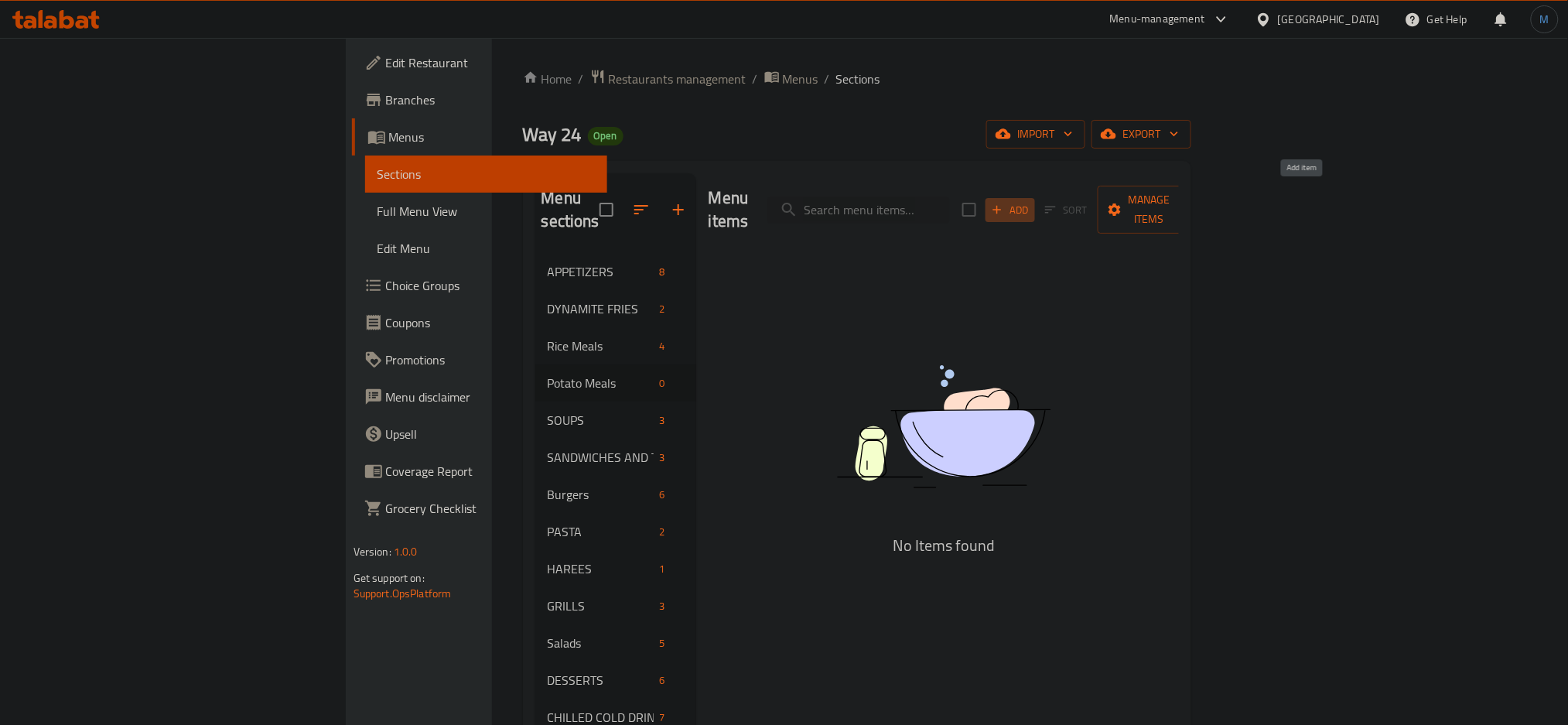
click at [1004, 203] on icon "button" at bounding box center [997, 210] width 14 height 14
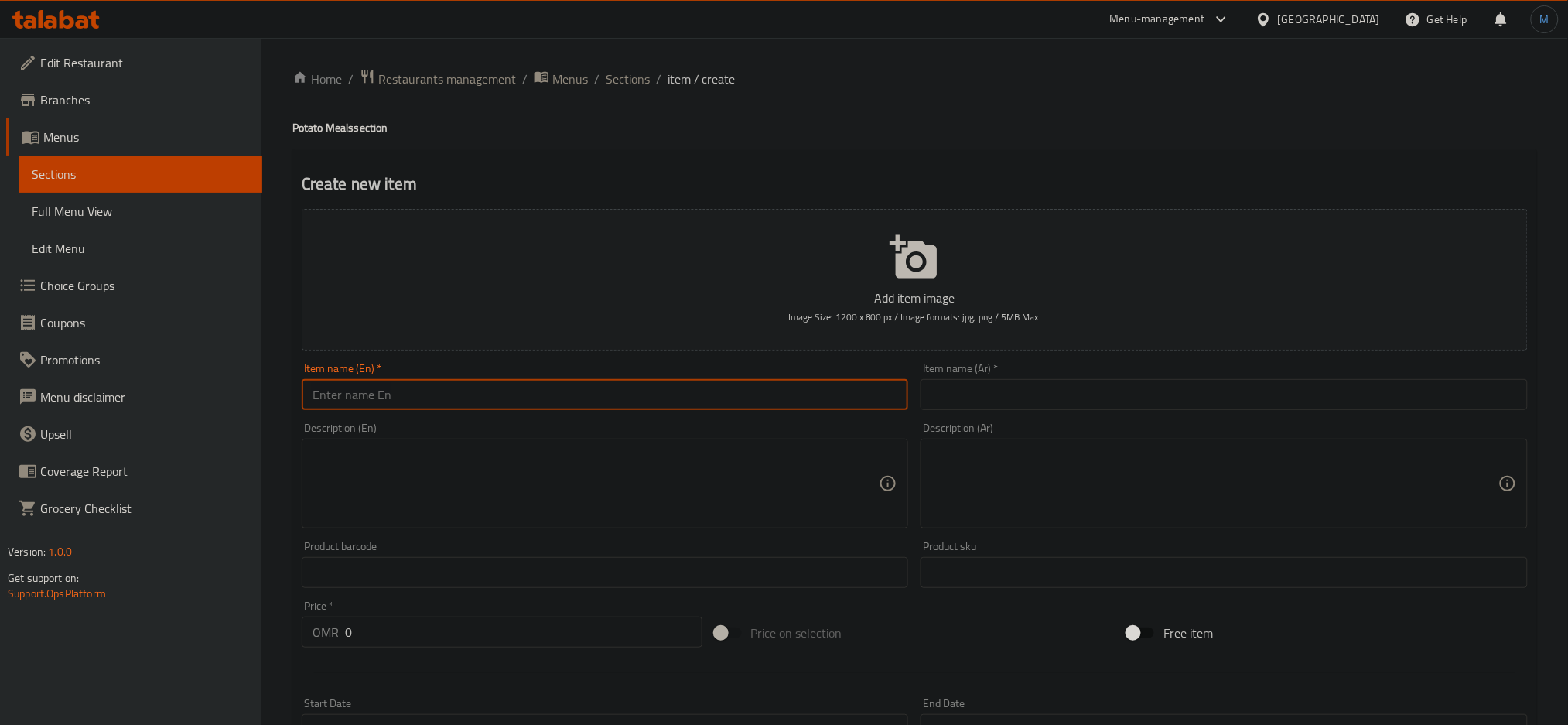
click at [786, 394] on input "text" at bounding box center [605, 394] width 607 height 31
paste input "Lemon Garlic Chicken & Potato Cuts"
type input "Lemon Garlic Chicken & Potato Cuts"
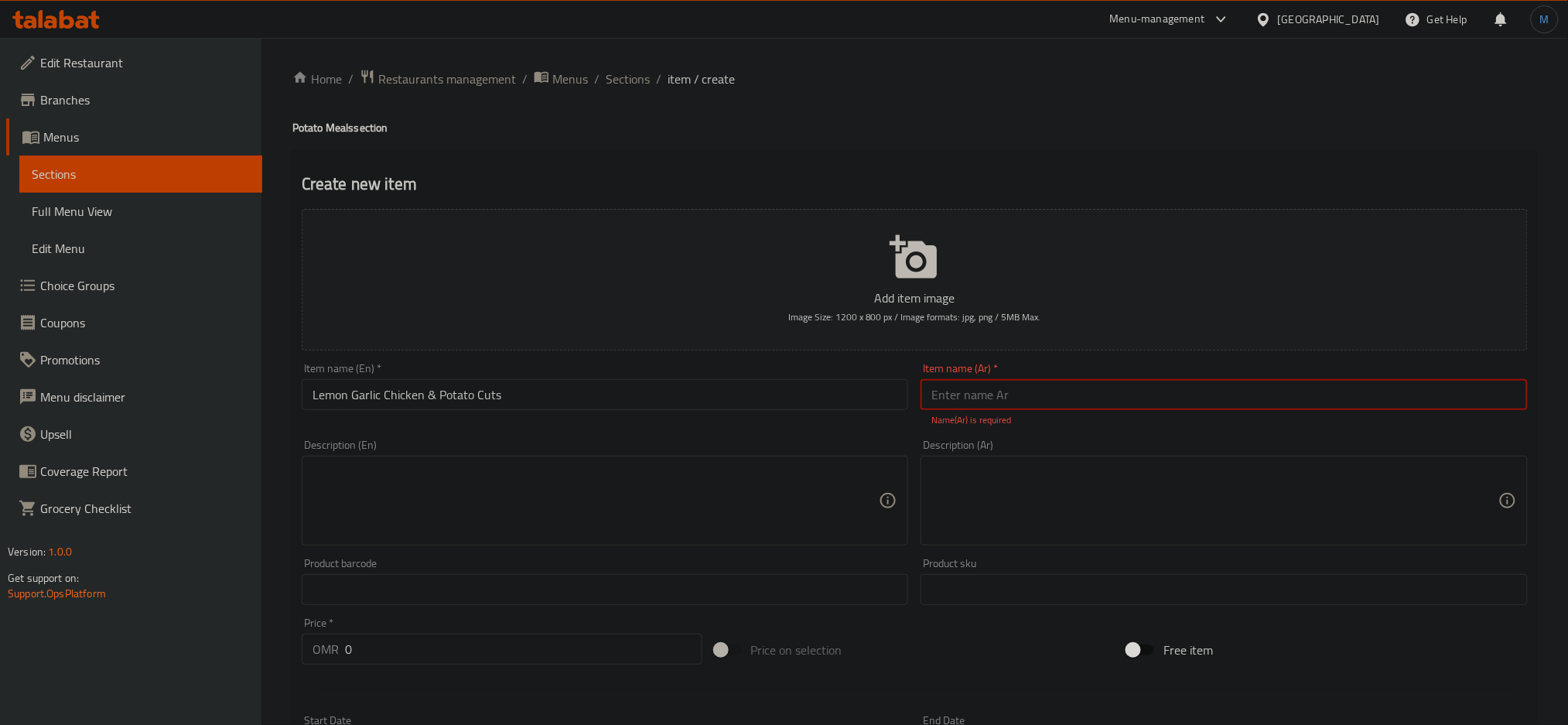
paste textarea ""Lemon-garlic chicken with crispy oven-baked Potato cuts. 515 Kcal - 45g Pro - …"
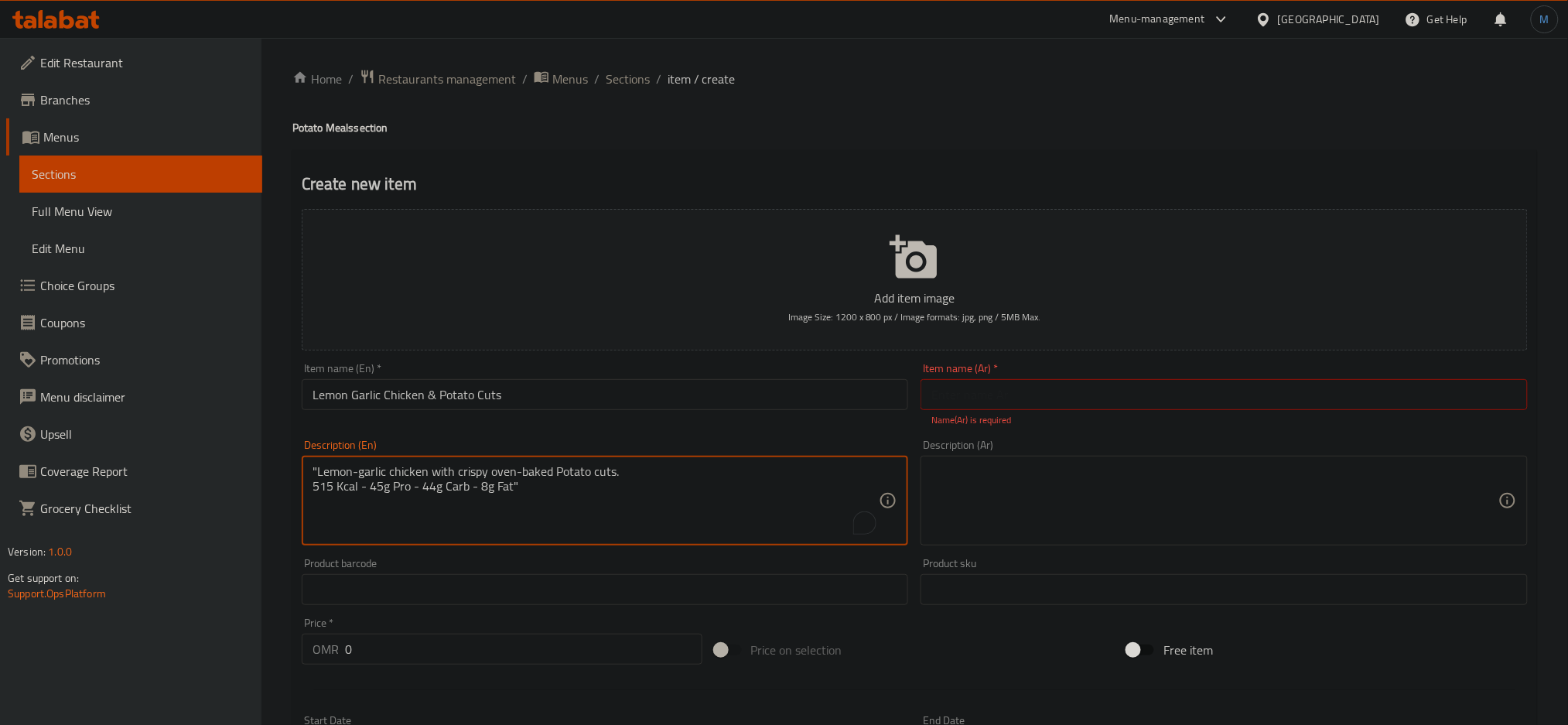
type textarea ""Lemon-garlic chicken with crispy oven-baked Potato cuts. 515 Kcal - 45g Pro - …"
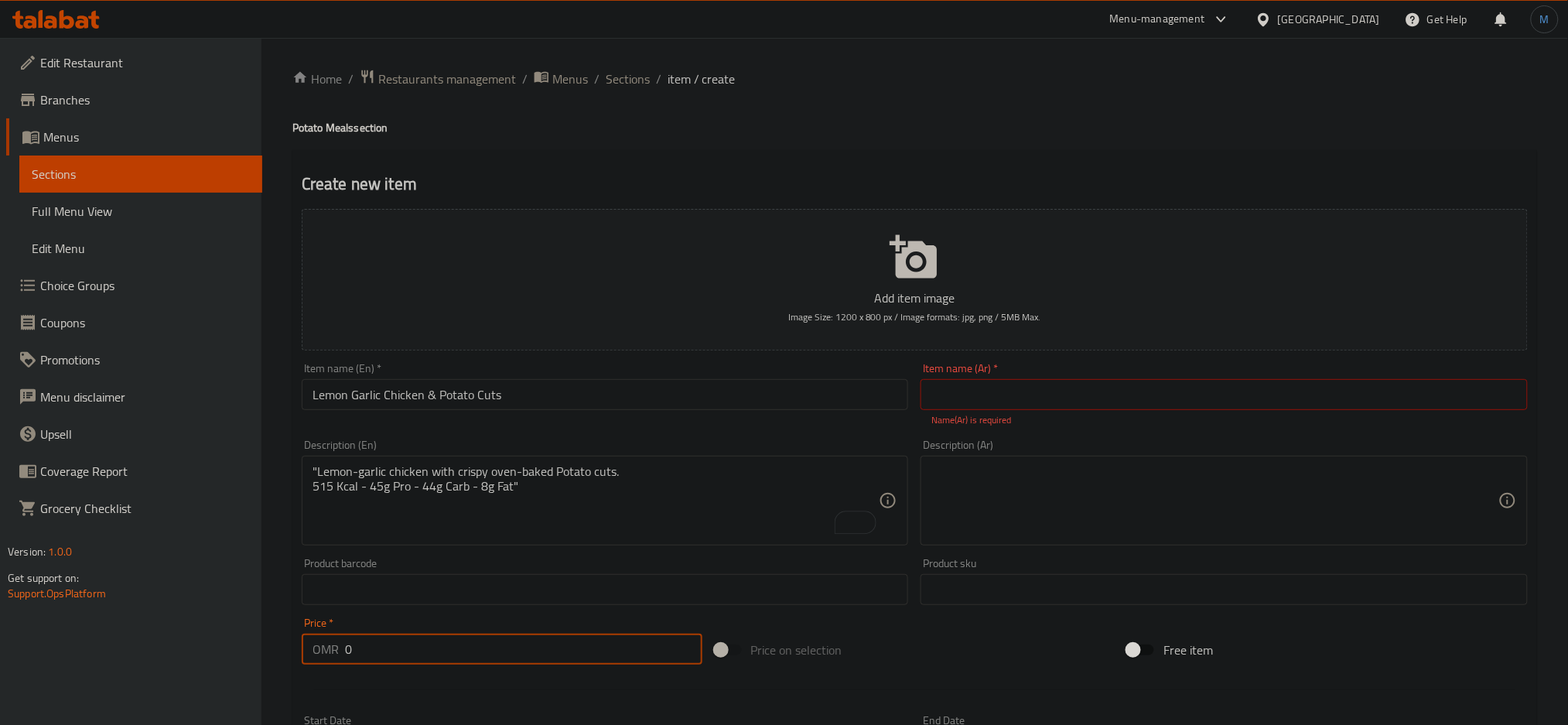
drag, startPoint x: 404, startPoint y: 632, endPoint x: 399, endPoint y: 639, distance: 8.6
click at [399, 639] on div "Price   * OMR 0 Price *" at bounding box center [502, 641] width 401 height 47
paste input "1.96"
click at [399, 639] on input "1.960" at bounding box center [524, 649] width 357 height 31
type input "1.960"
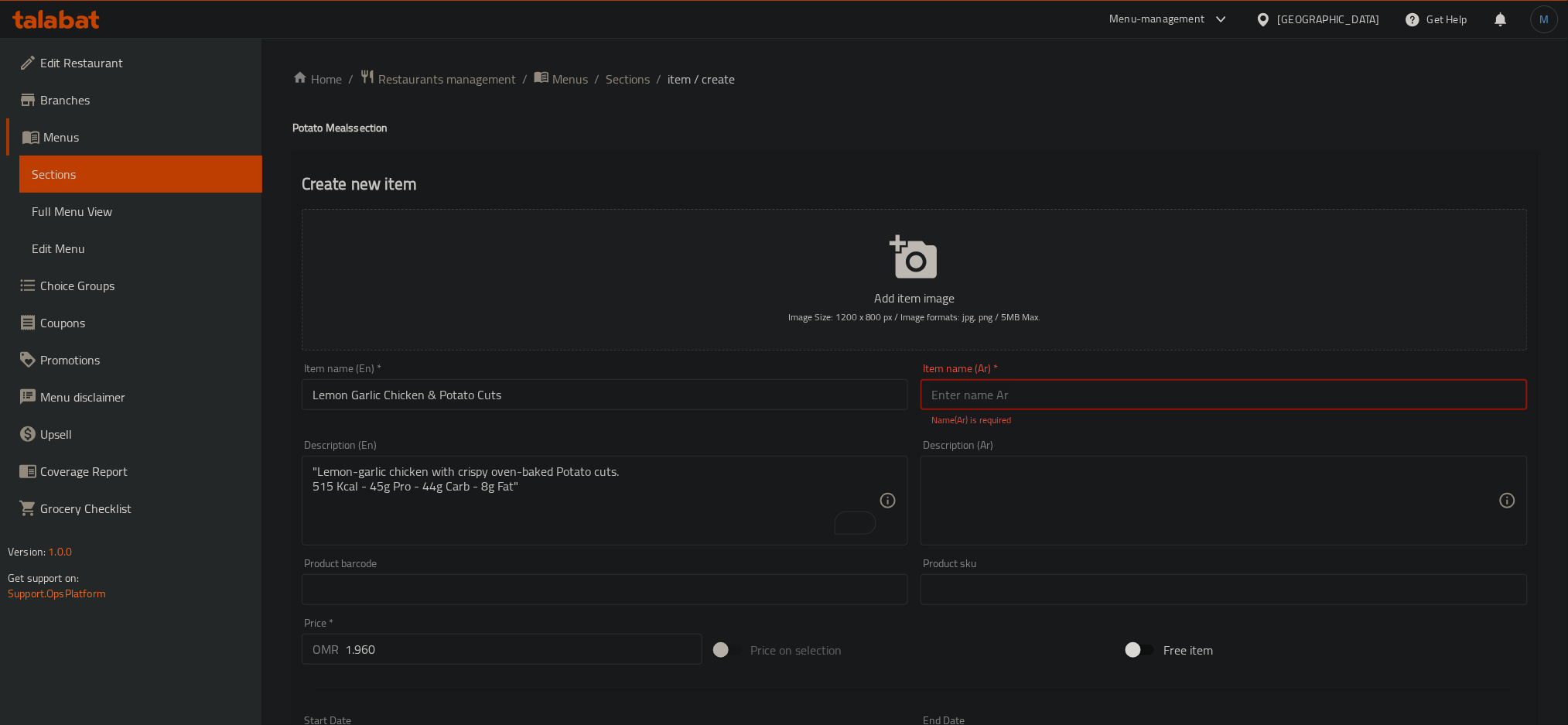
click at [981, 406] on input "text" at bounding box center [1224, 394] width 607 height 31
paste input "دجاج ليمون و ثوم مع بطاطس"
type input "دجاج ليمون و ثوم مع بطاطس"
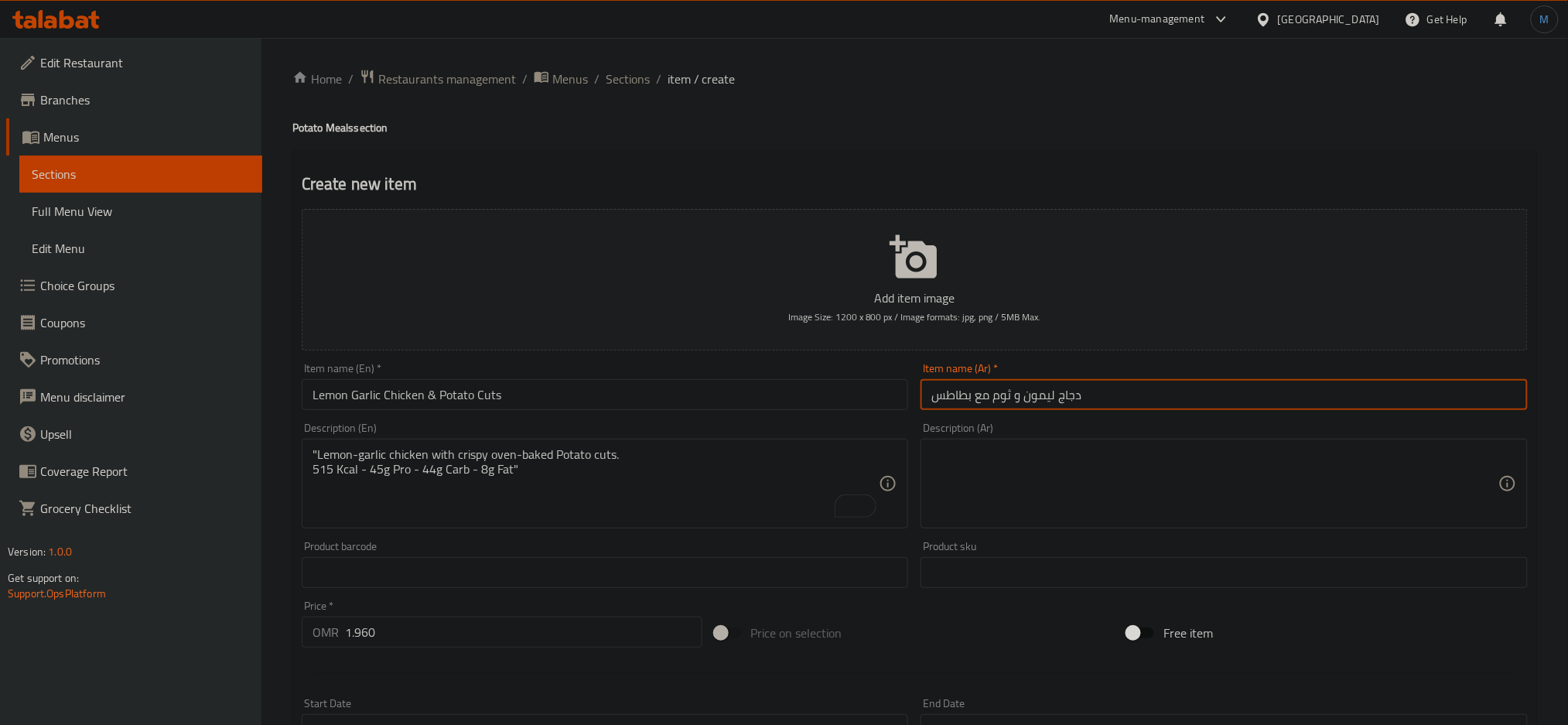
paste textarea ""دجاج بنكهة الليمون والثوم مع بطاطس مقرمشة مشوية بالفرن. ٥١٥ سعرة – ٤٥ جم بروتي…"
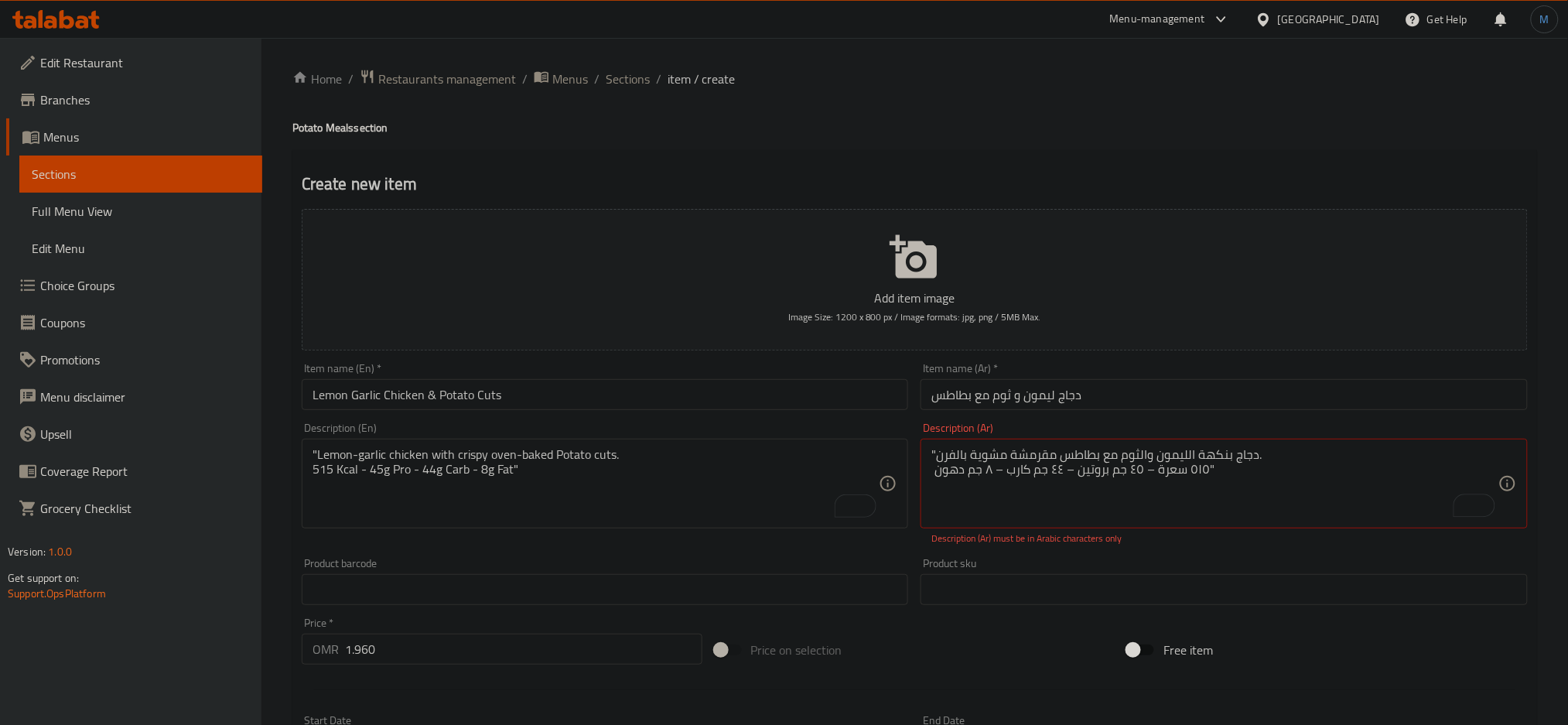
click at [795, 370] on div "Item name (En)   * Lemon Garlic Chicken & Potato Cuts Item name (En) *" at bounding box center [605, 386] width 607 height 47
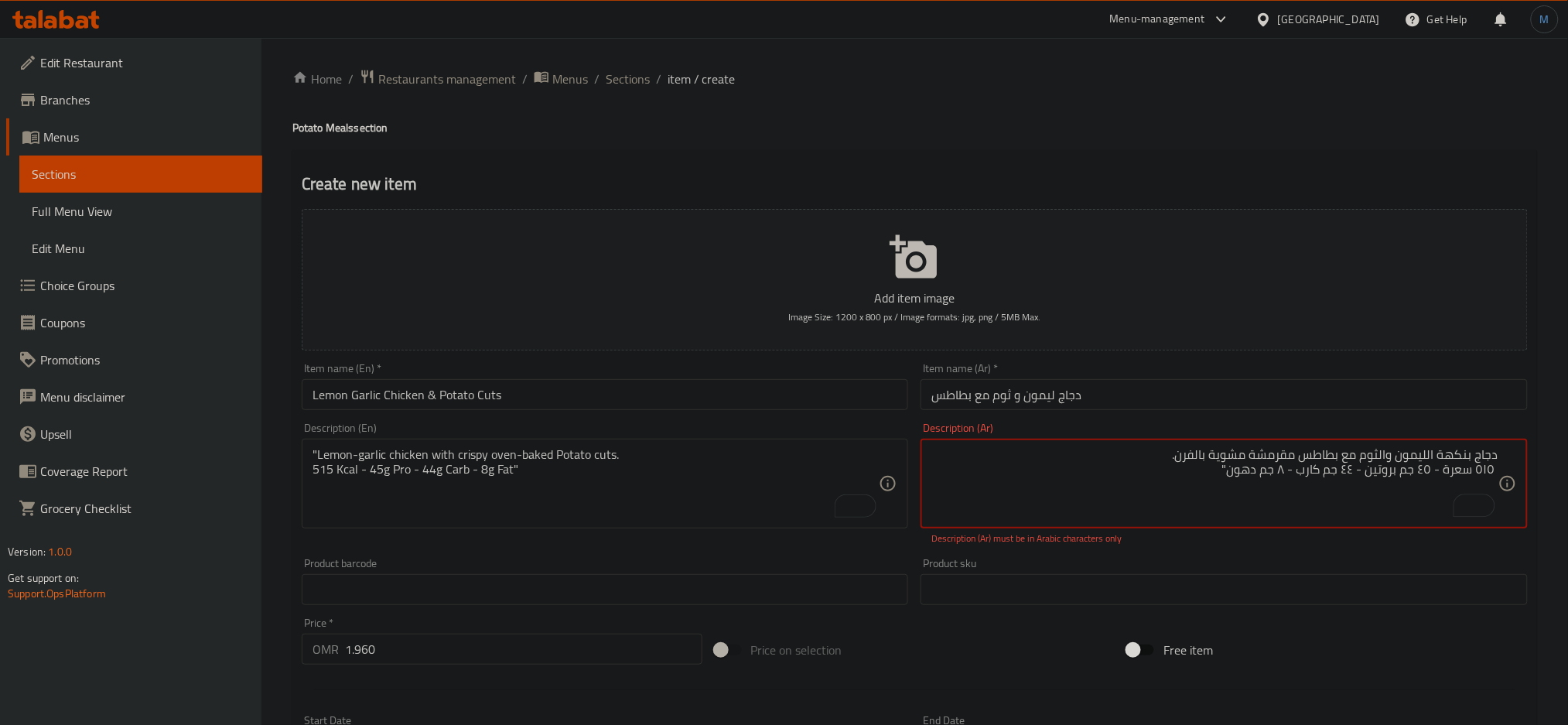
type textarea "دجاج بنكهة الليمون والثوم مع بطاطس مقرمشة مشوية بالفرن. ٥١٥ سعرة - ٤٥ جم بروتين…"
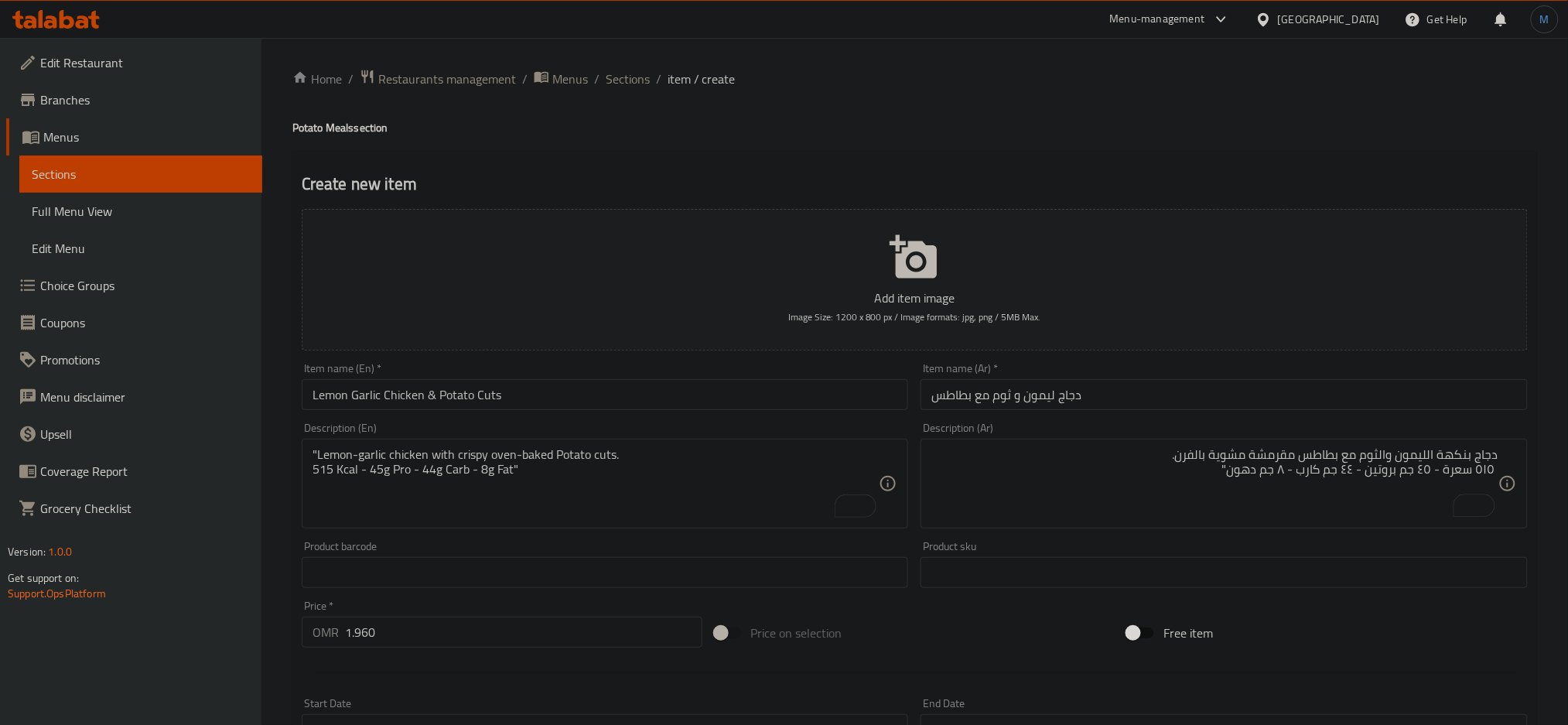
click at [805, 439] on div ""Lemon-garlic chicken with crispy oven-baked Potato cuts. 515 Kcal - 45g Pro - …" at bounding box center [605, 483] width 607 height 89
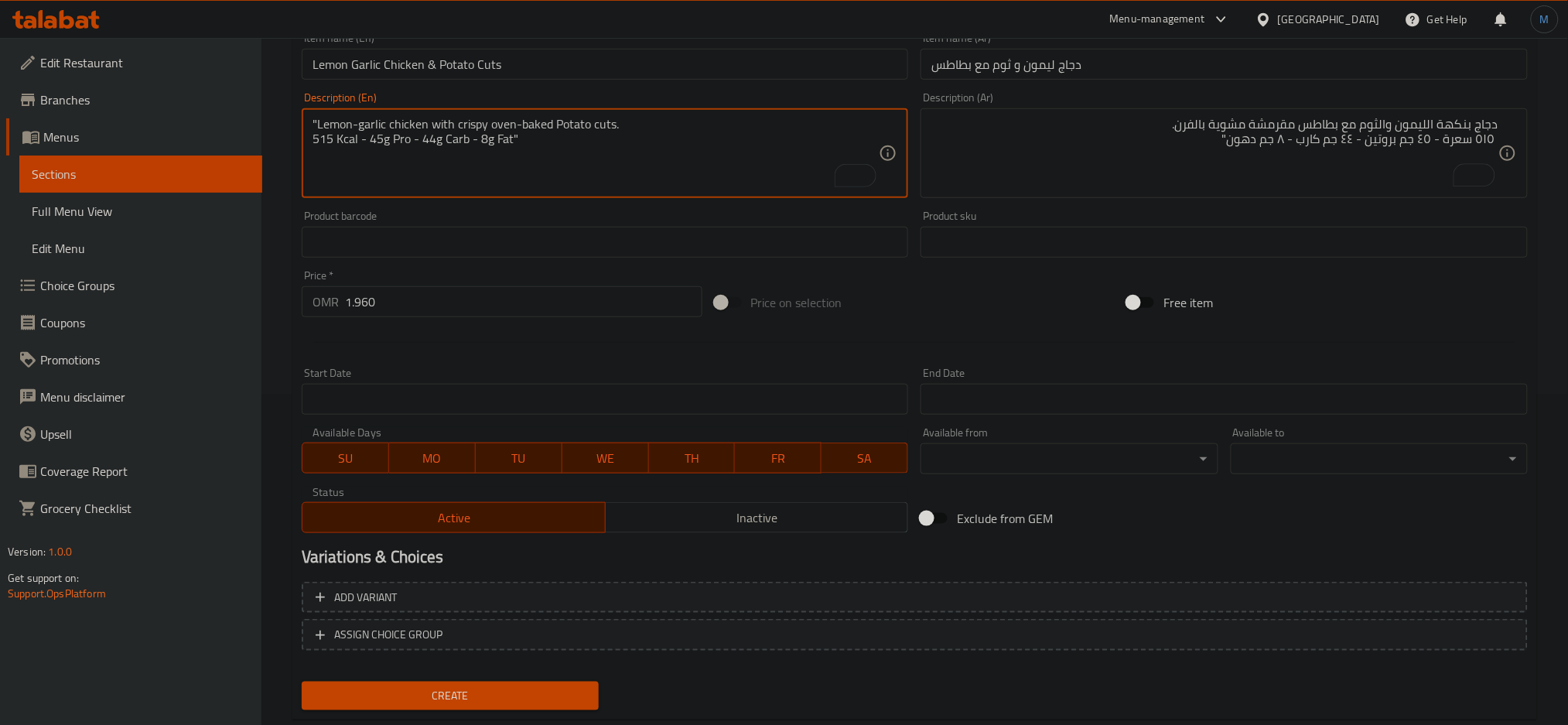
scroll to position [366, 0]
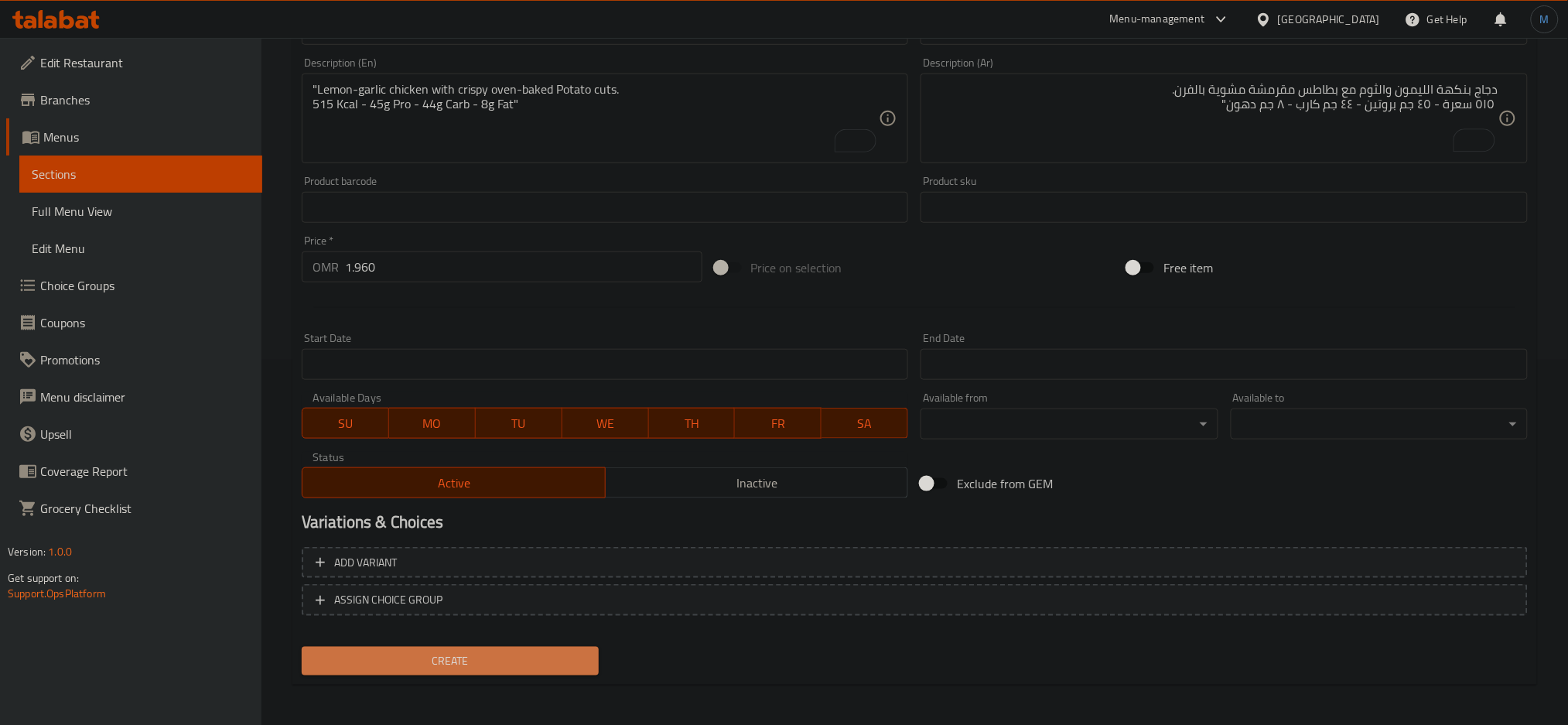
click at [523, 660] on span "Create" at bounding box center [450, 661] width 273 height 19
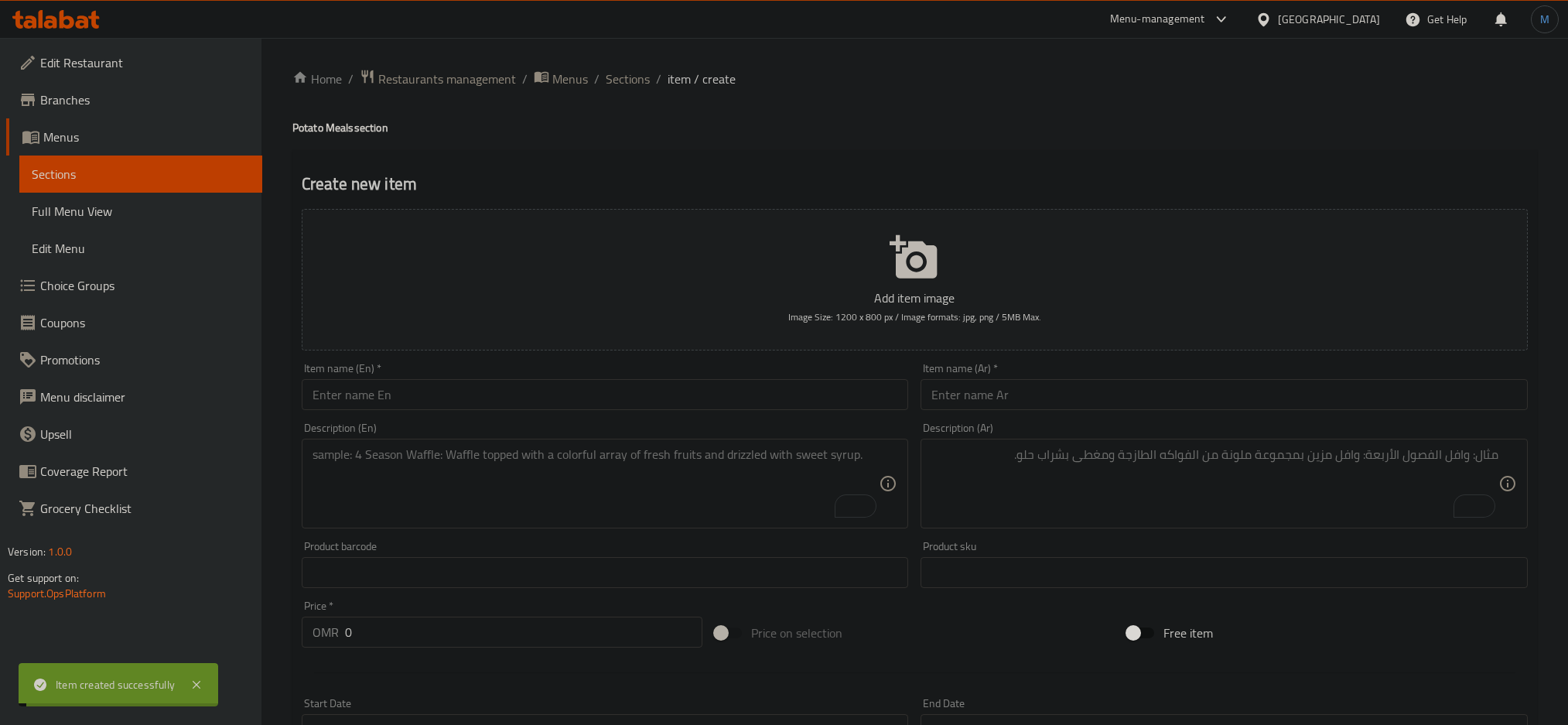
scroll to position [366, 0]
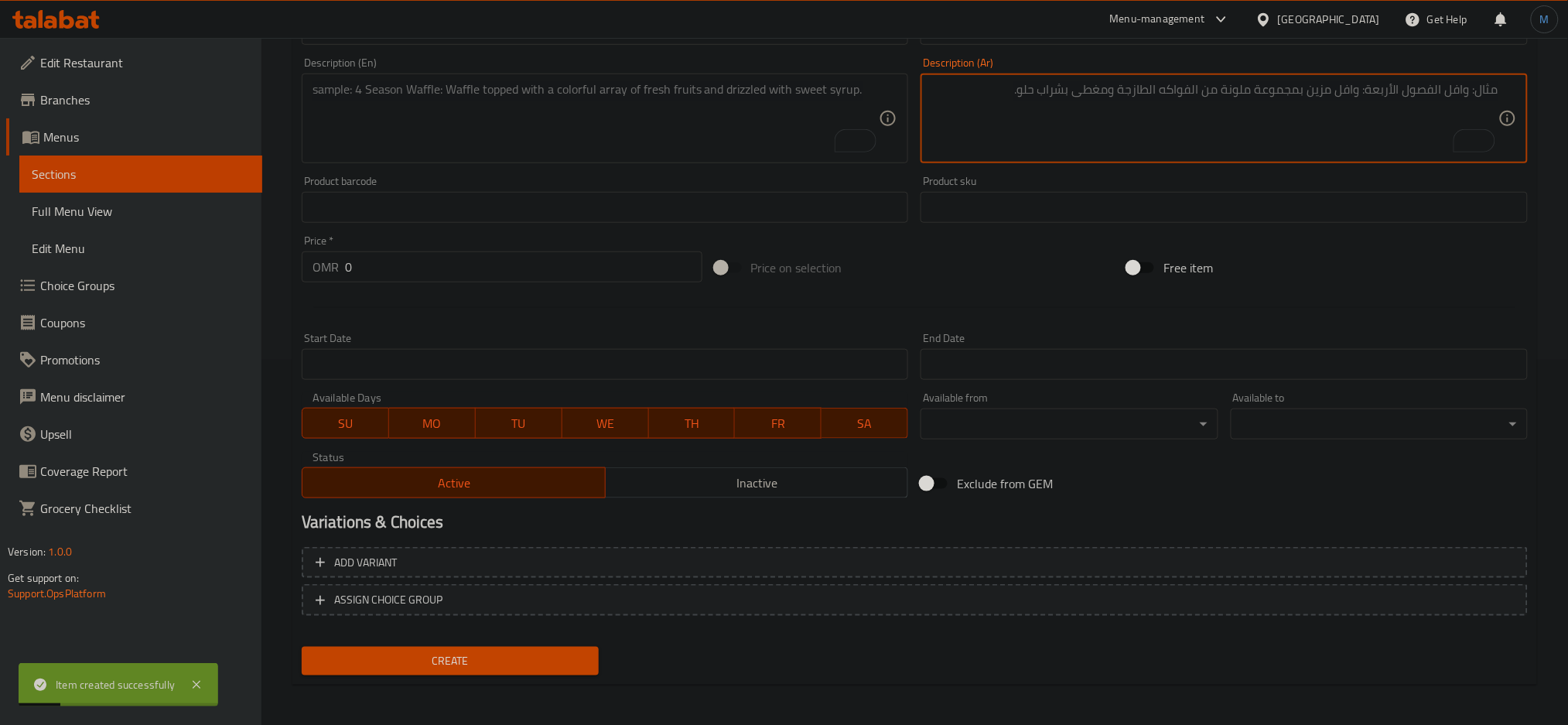
click at [1197, 120] on textarea "To enrich screen reader interactions, please activate Accessibility in Grammarl…" at bounding box center [1215, 119] width 567 height 73
paste textarea ""دجاج باربكيو مشوي مع بطاطس مقرمشة مشوية بالفرن. 520 سعرة – ٤٥ جم بروتين – ٤٤ ج…"
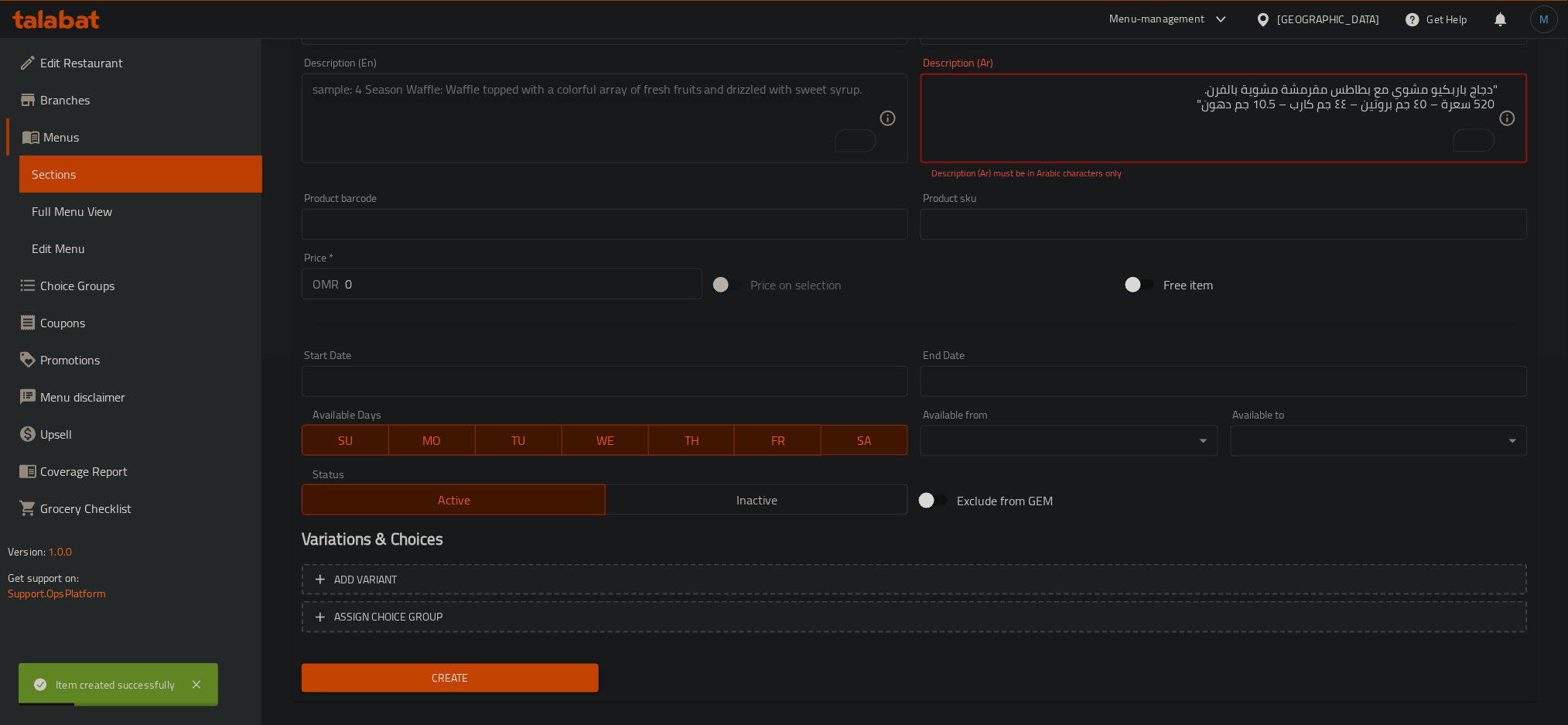
type textarea ""دجاج باربكيو مشوي مع بطاطس مقرمشة مشوية بالفرن. 520 سعرة – ٤٥ جم بروتين – ٤٤ ج…"
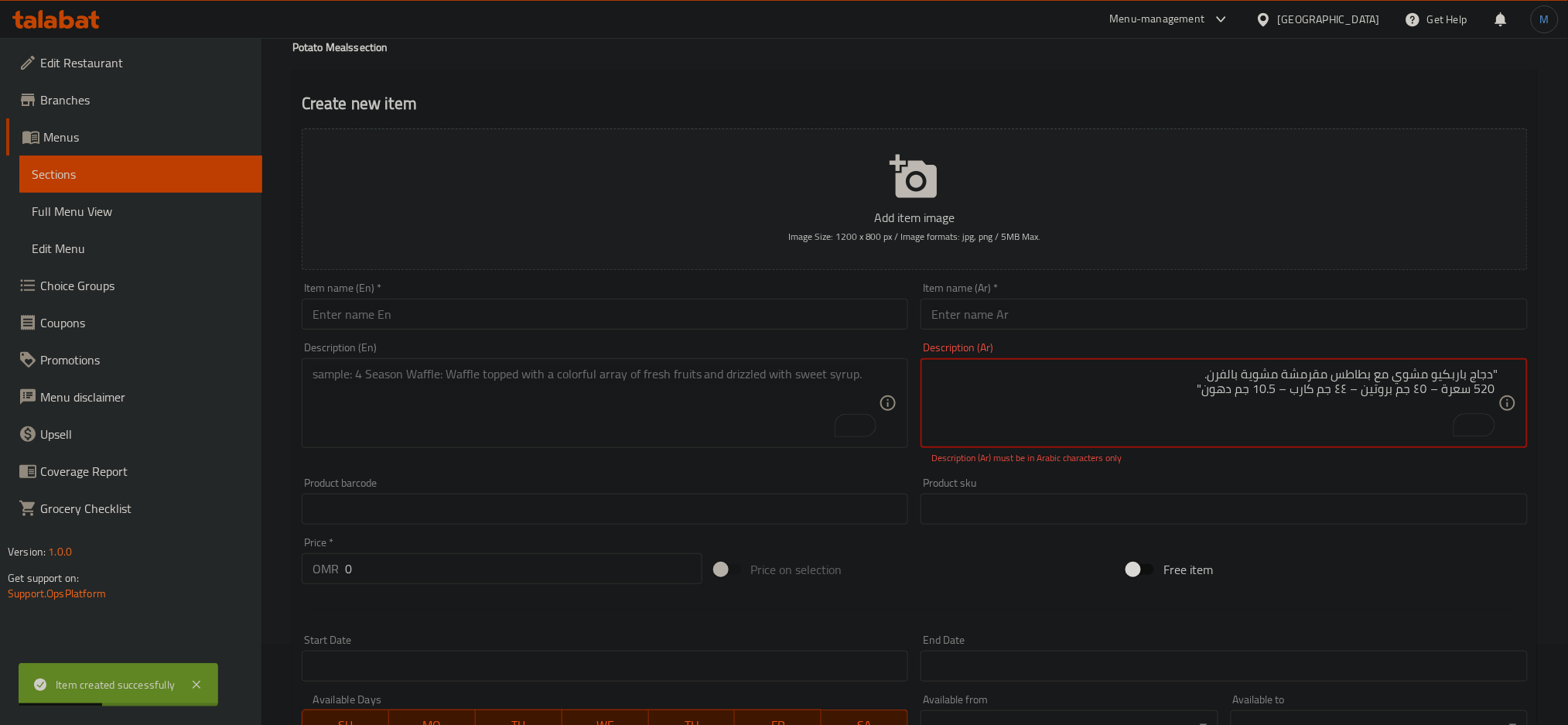
scroll to position [79, 0]
paste input "دجاج باربكيو مع بطاطس"
click at [1156, 320] on input "دجاج باربكيو مع بطاطس" at bounding box center [1224, 315] width 607 height 31
type input "دجاج باربكيو مع بطاطس"
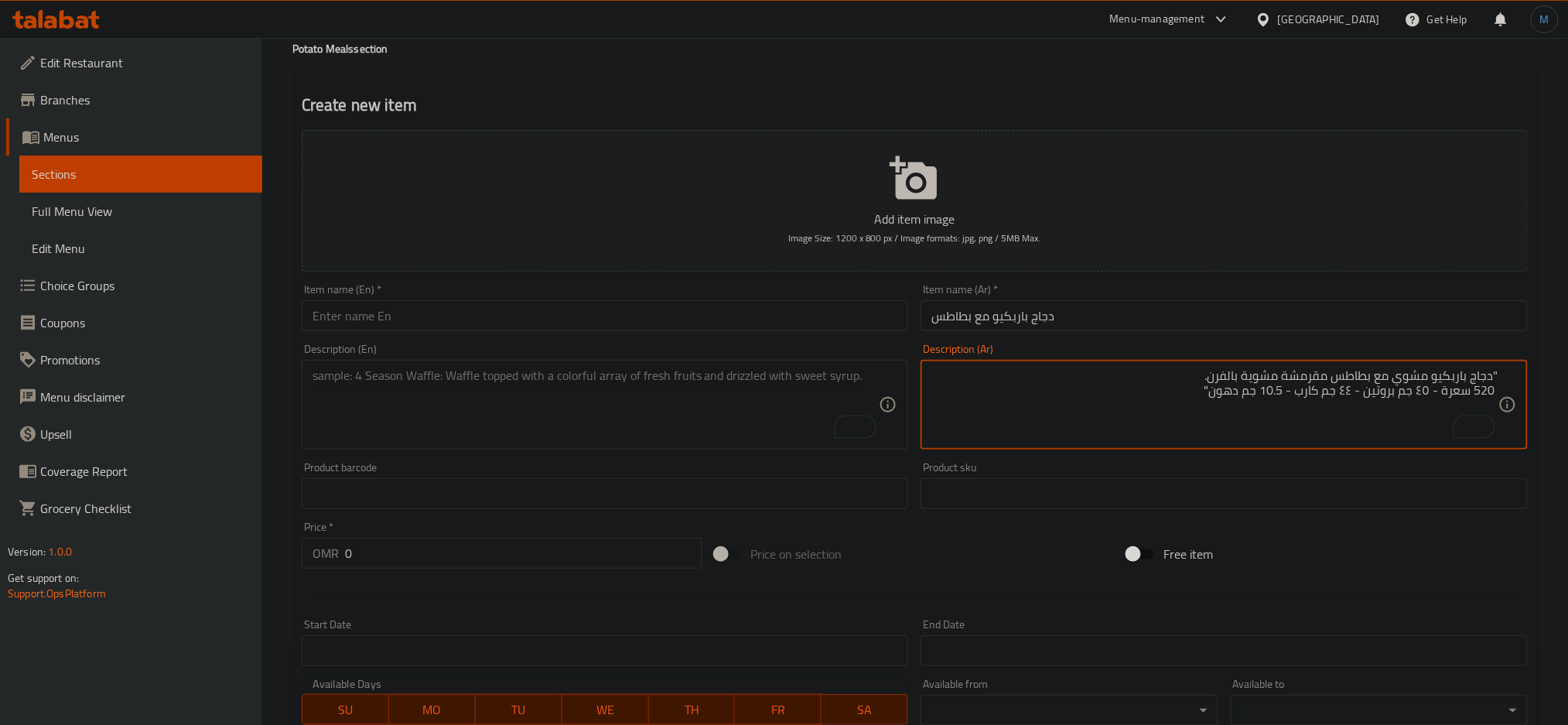
type textarea ""دجاج باربكيو مشوي مع بطاطس مقرمشة مشوية بالفرن. 520 سعرة - ٤٥ جم بروتين - ٤٤ ج…"
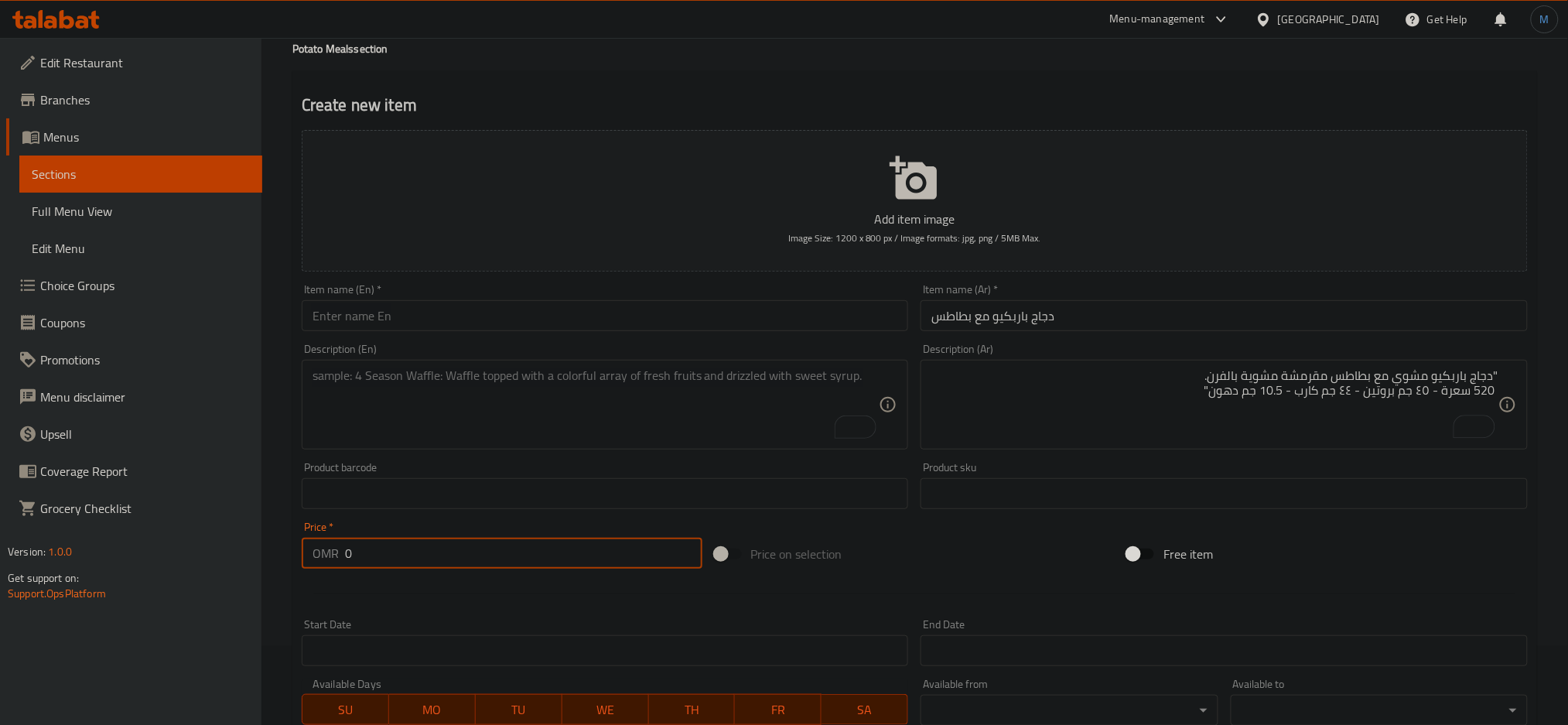
paste input "2.30"
click at [450, 540] on input "2.300" at bounding box center [524, 553] width 357 height 31
type input "2.300"
paste textarea ""BBQ-glazed chicken paired with crispy oven-baked Potato cuts. 520 Kcal - 45g P…"
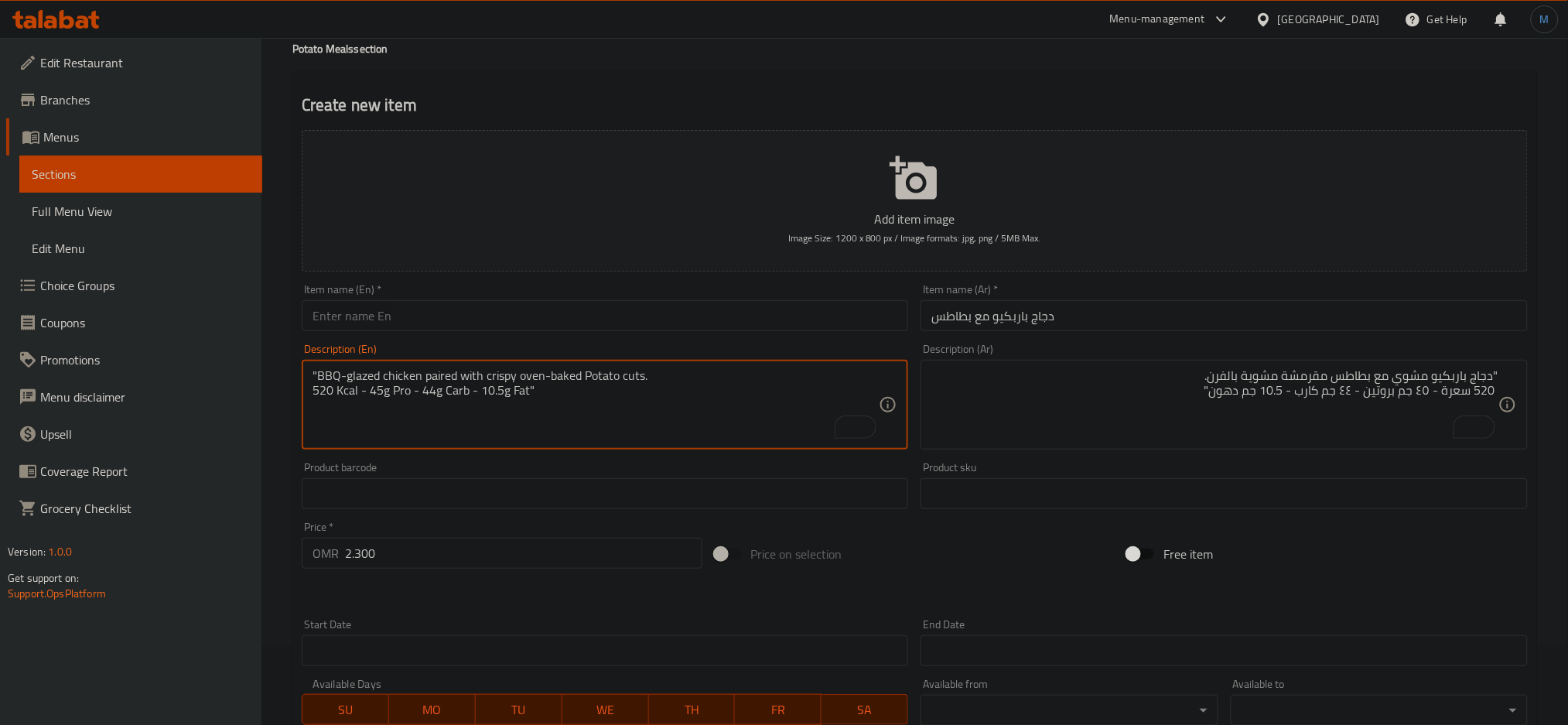
type textarea ""BBQ-glazed chicken paired with crispy oven-baked Potato cuts. 520 Kcal - 45g P…"
drag, startPoint x: 543, startPoint y: 331, endPoint x: 574, endPoint y: 313, distance: 35.8
click at [574, 313] on div "Item name (En)   * Item name (En) *" at bounding box center [605, 307] width 619 height 59
paste input "BBQ chicken & Potato Cuts"
click at [574, 313] on input "BBQ chicken & Potato Cuts" at bounding box center [605, 315] width 607 height 31
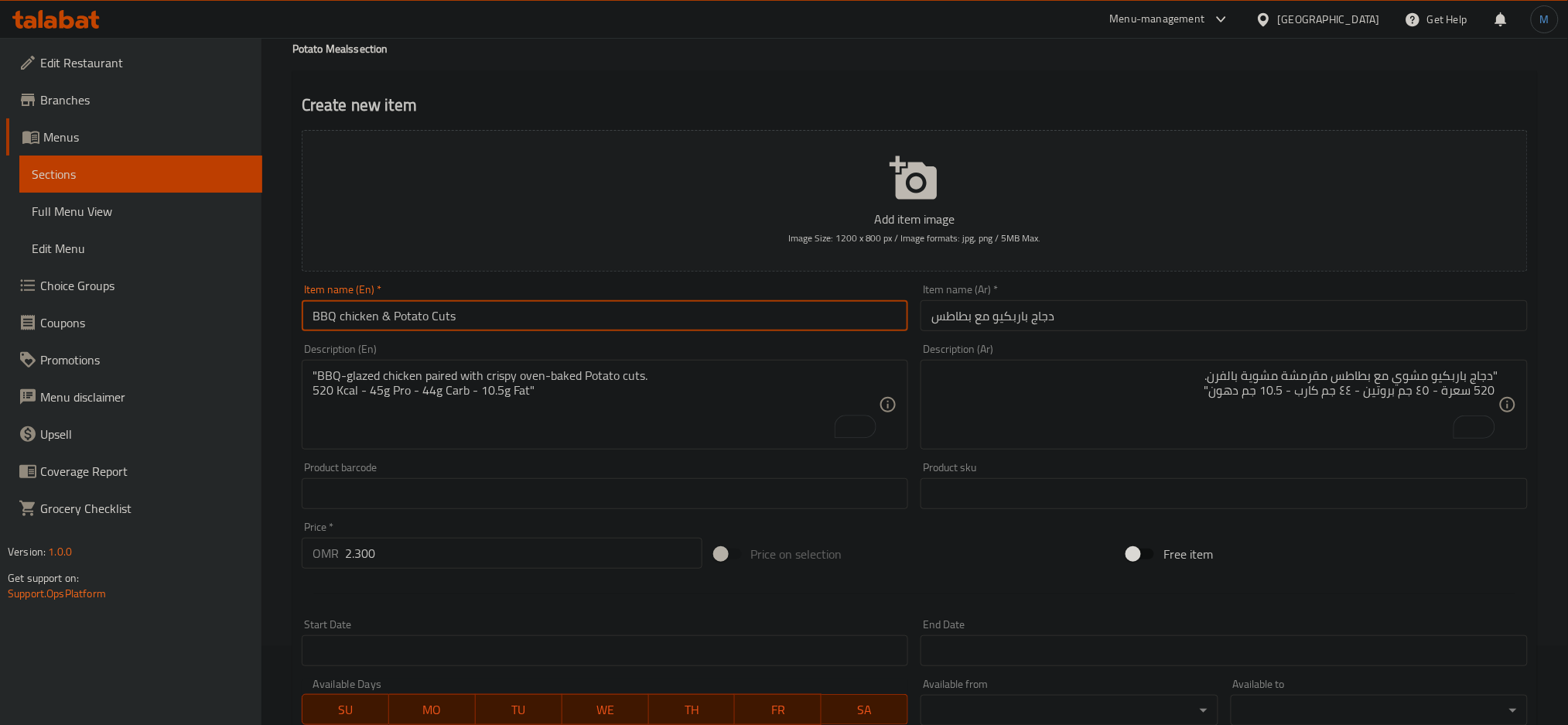
type input "BBQ chicken & Potato Cuts"
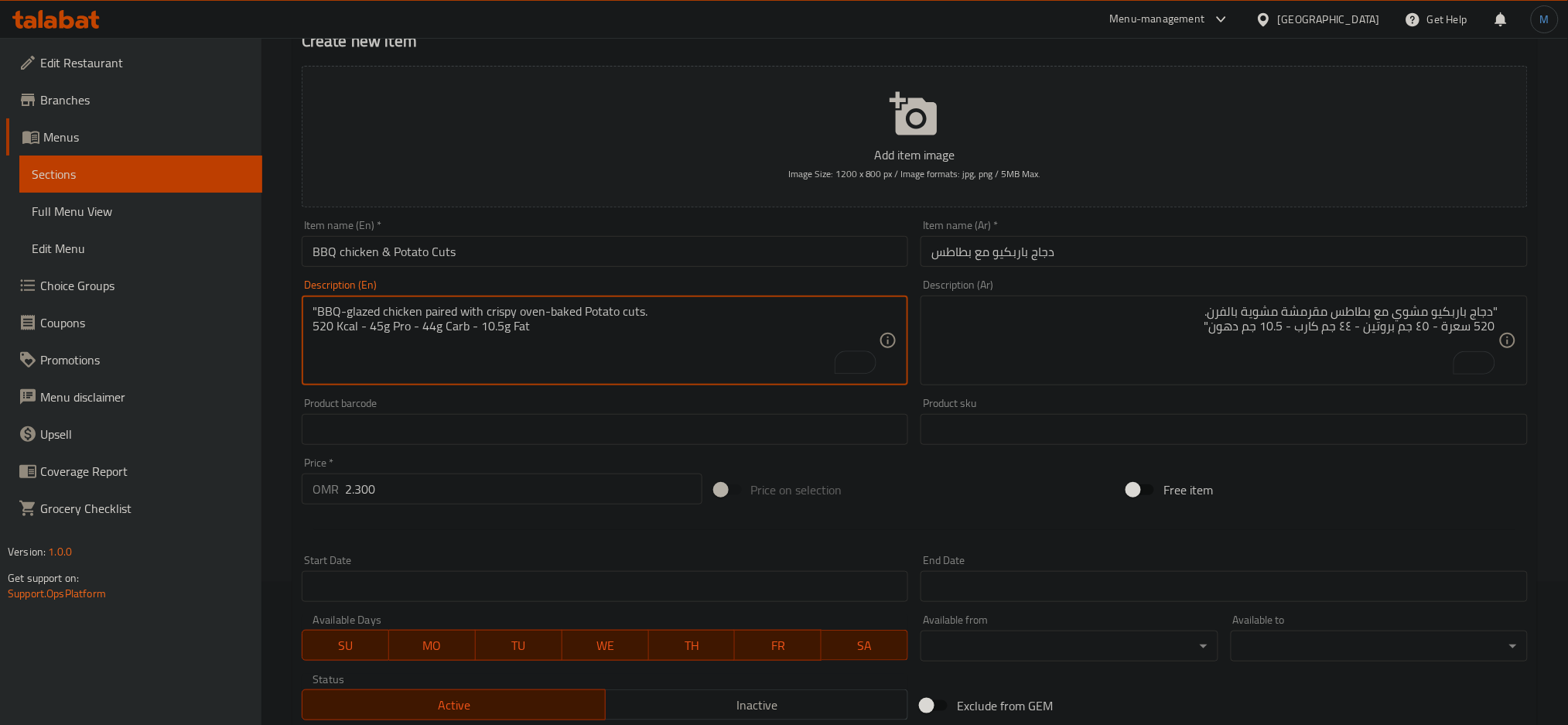
scroll to position [366, 0]
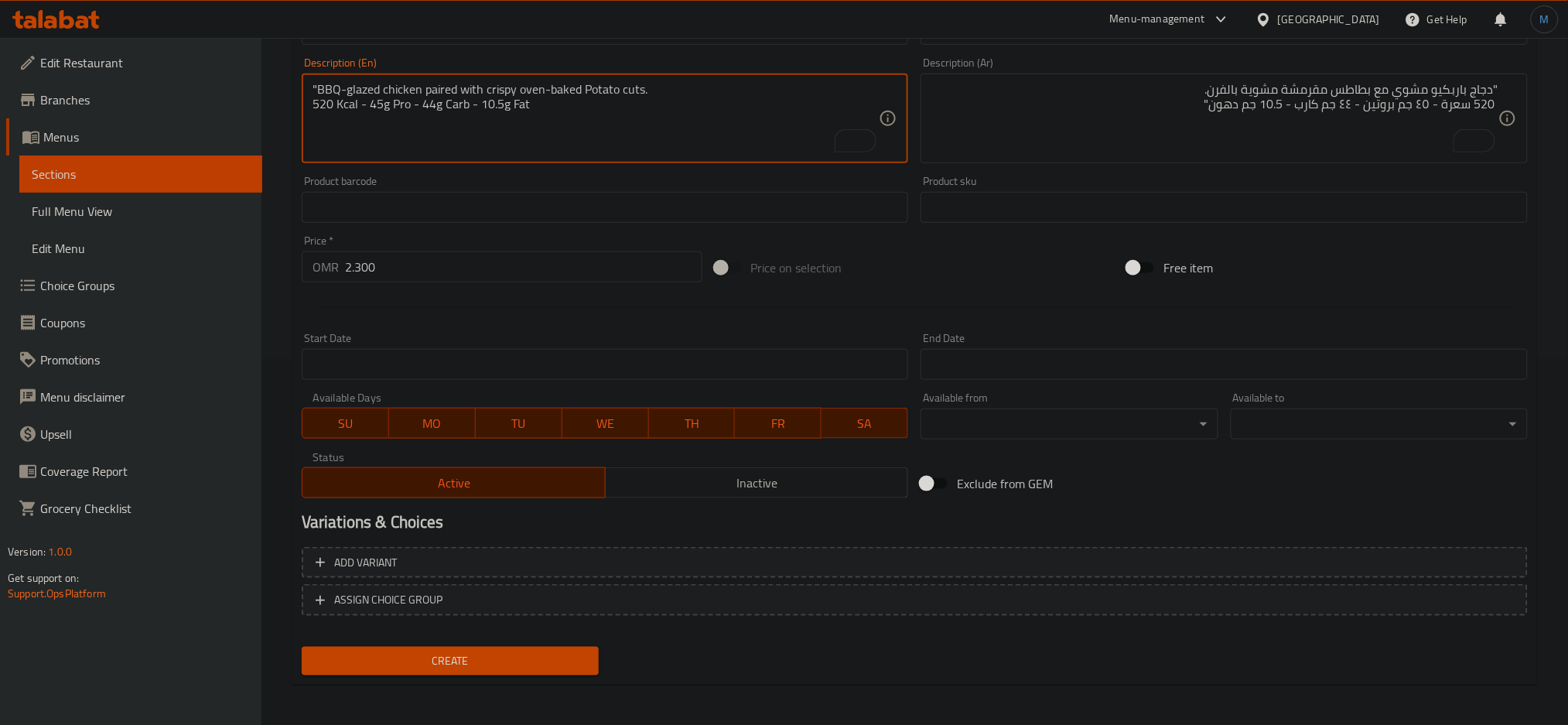
type textarea ""BBQ-glazed chicken paired with crispy oven-baked Potato cuts. 520 Kcal - 45g P…"
click at [527, 652] on span "Create" at bounding box center [450, 661] width 273 height 19
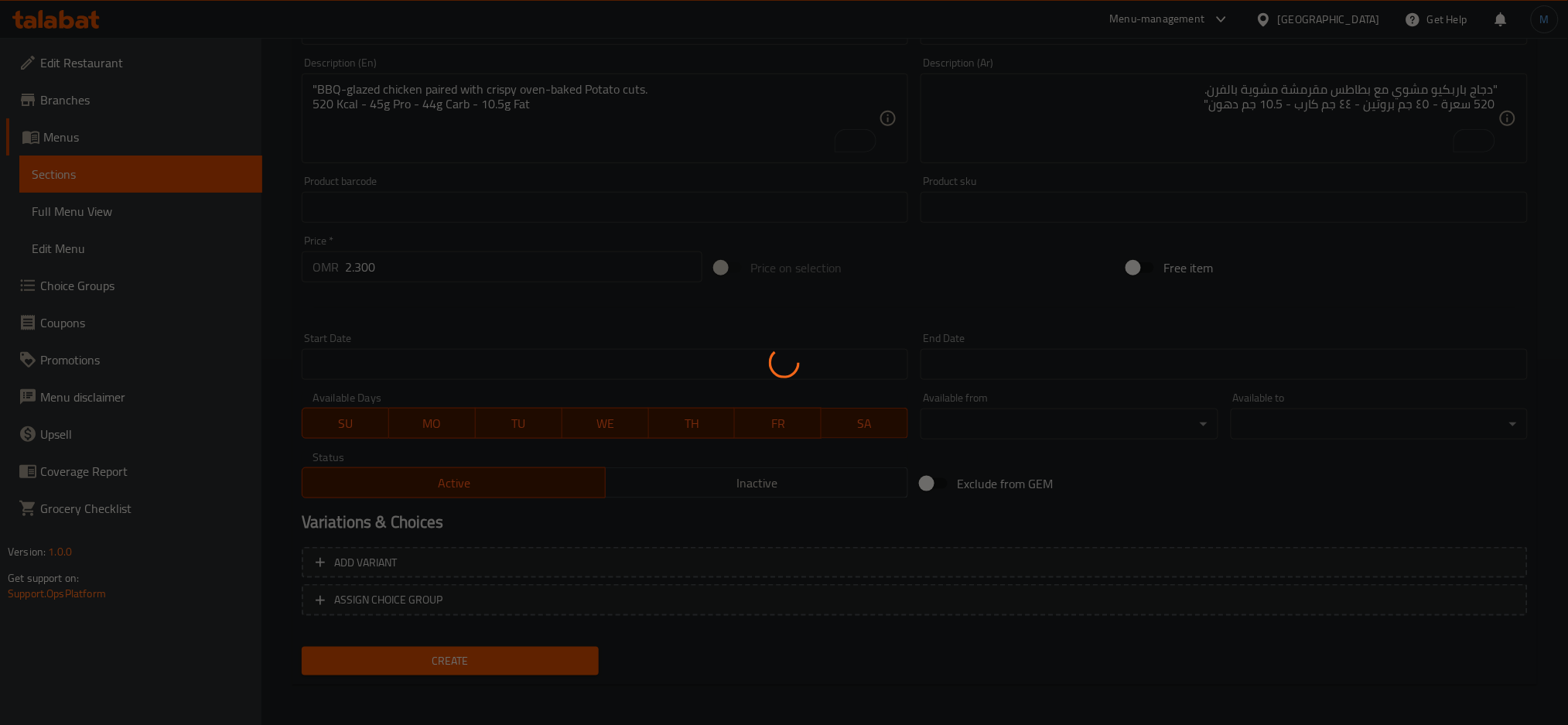
type input "0"
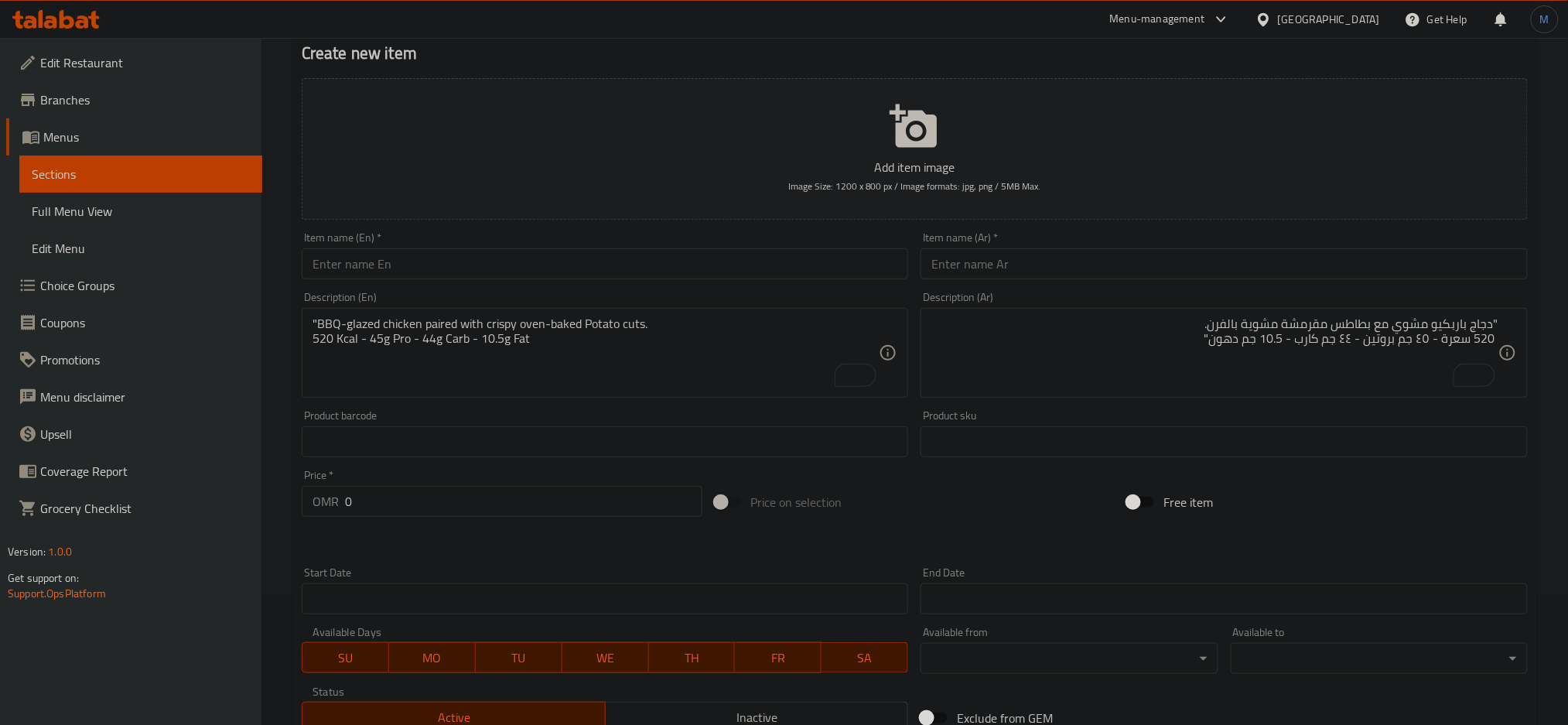
scroll to position [0, 0]
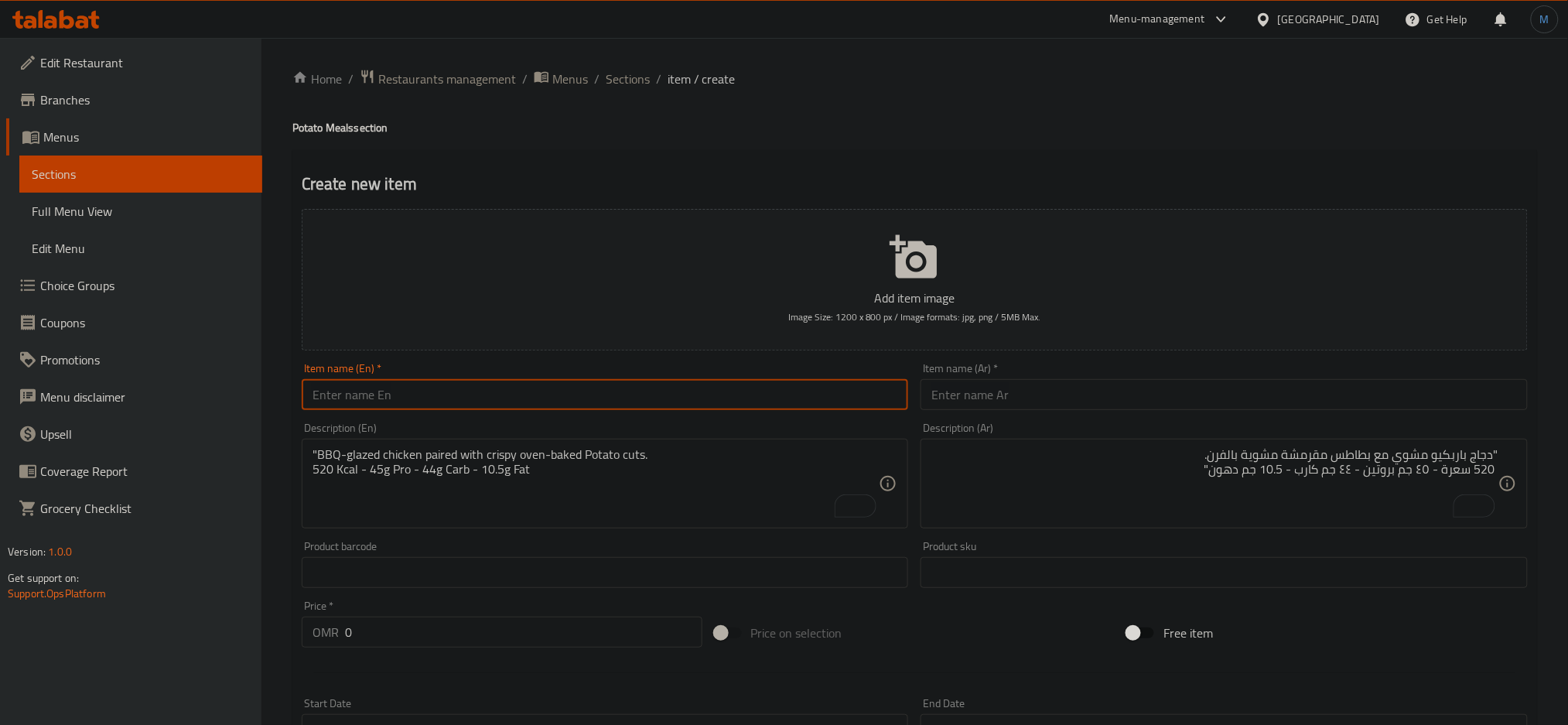
click at [471, 401] on input "text" at bounding box center [605, 394] width 607 height 31
paste input "Pesto Chicken & Potato Cuts"
type input "Pesto Chicken & Potato Cuts"
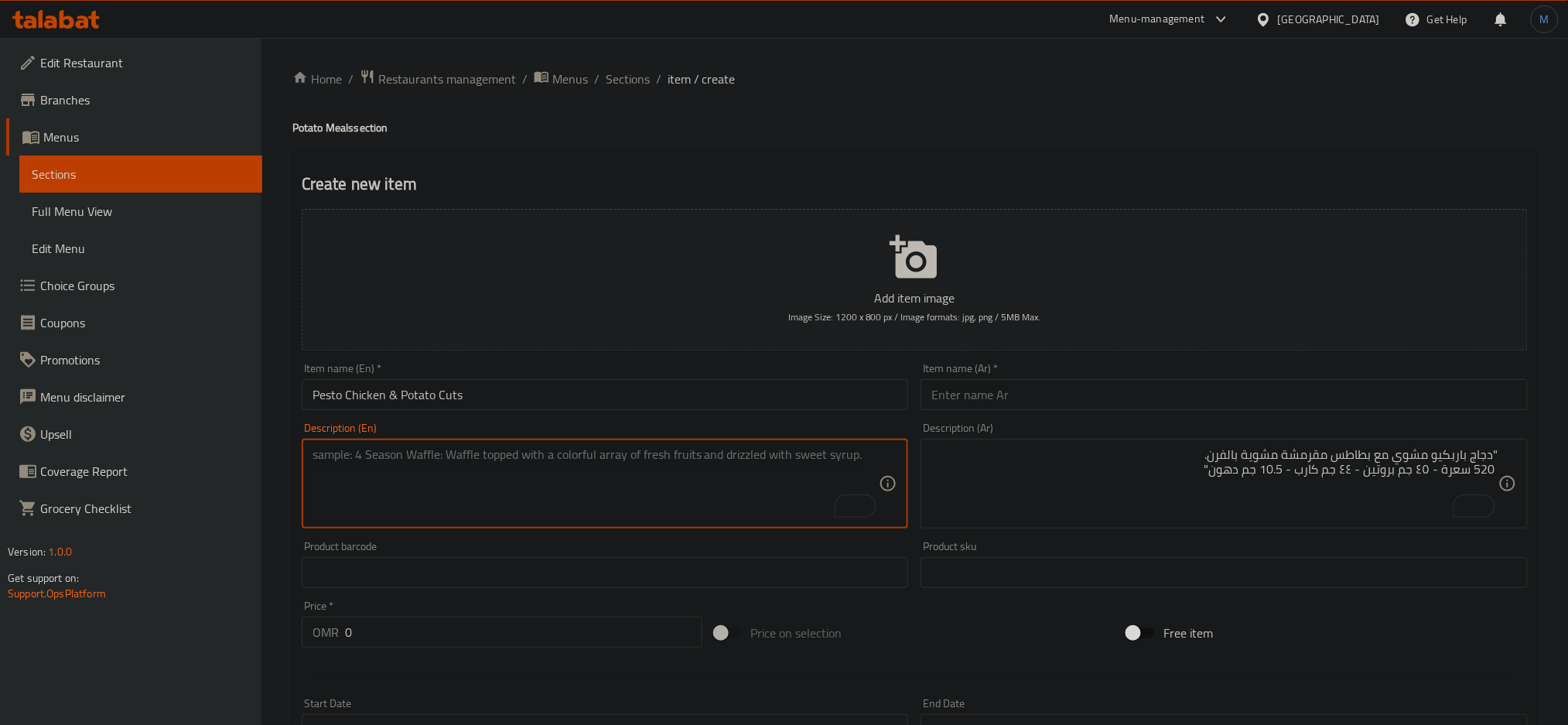
paste textarea ""Pesto-marinated grilled chicken with crispy oven-baked Potato cuts. 572 Kcal -…"
type textarea ""Pesto-marinated grilled chicken with crispy oven-baked Potato cuts. 572 Kcal -…"
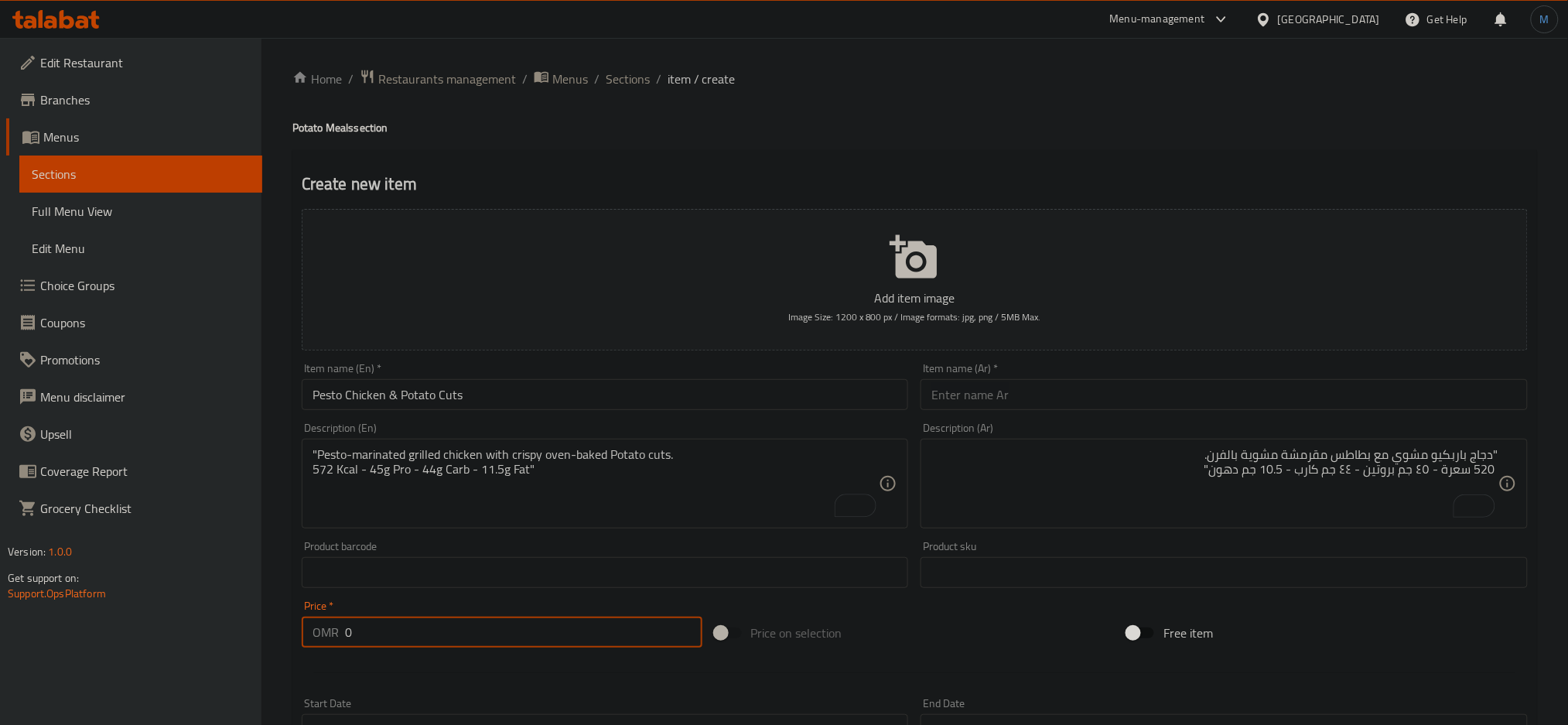
paste input "2.45"
click at [372, 636] on input "2.450" at bounding box center [524, 632] width 357 height 31
type input "2.450"
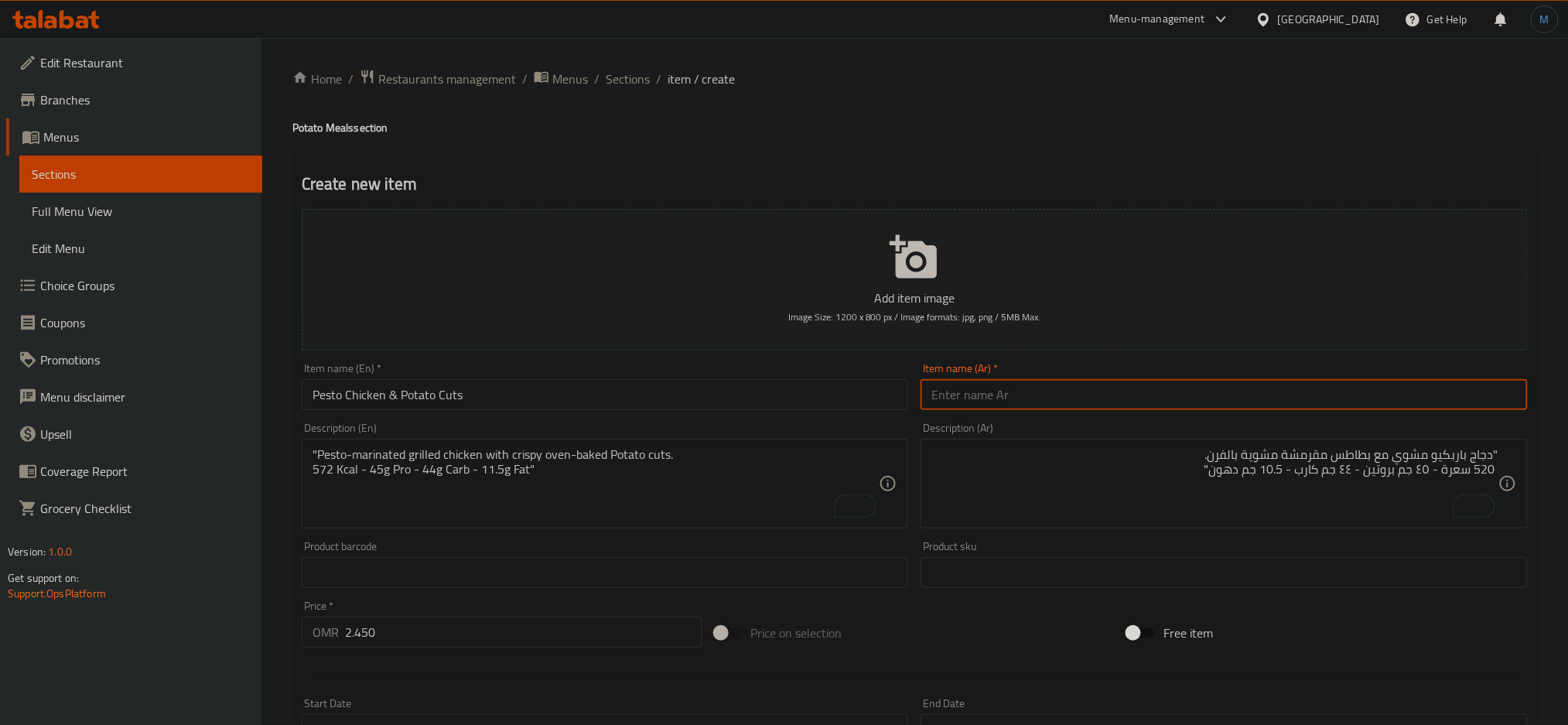
click at [1026, 390] on input "text" at bounding box center [1224, 394] width 607 height 31
paste input "دجاج بيستو مع بطاطس"
type input "دجاج بيستو مع بطاطس"
paste textarea ""دجاج مشوي بخلطة البيستو مع بطاطس مقرمشة مشوية بالفرن. 572 سعرة – ٤٥ جم بروتين …"
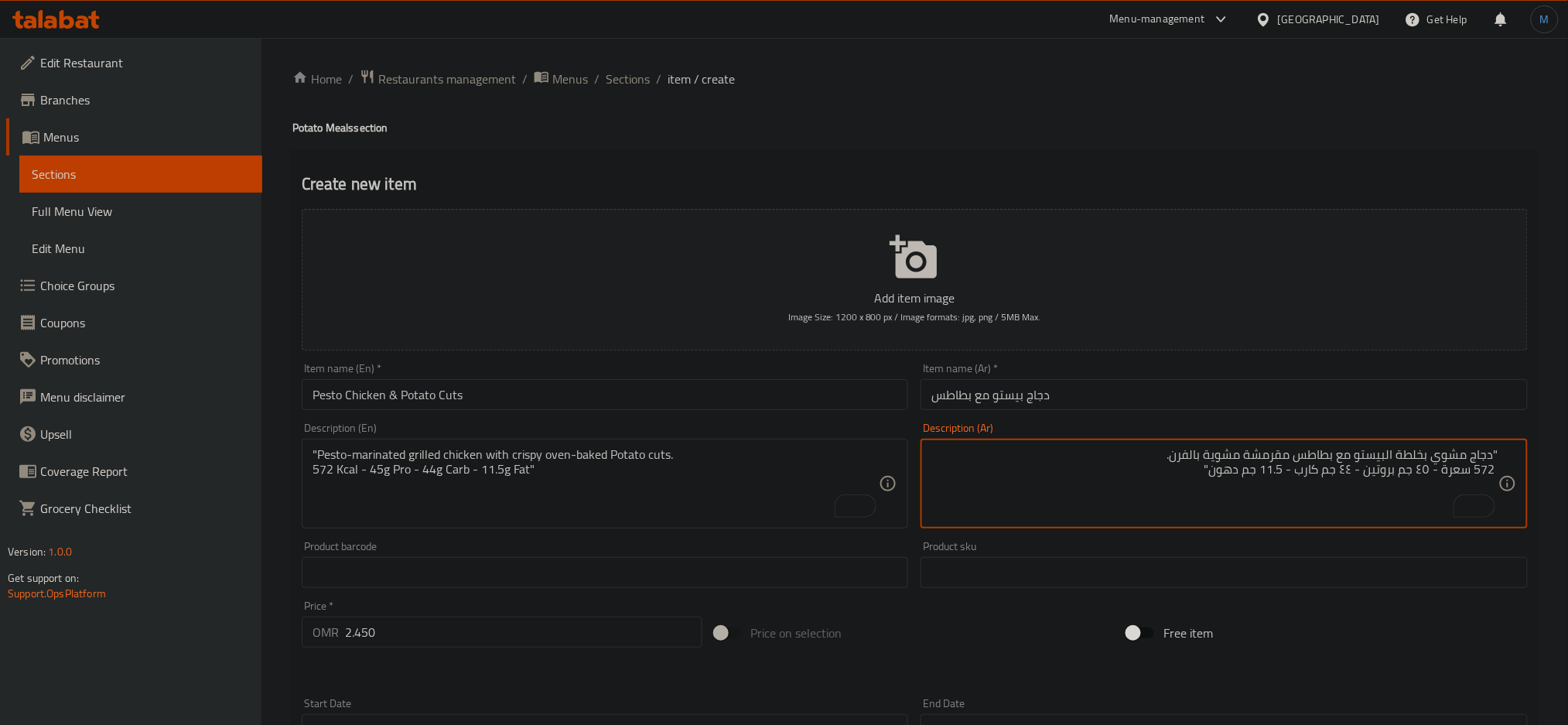
type textarea ""دجاج مشوي بخلطة البيستو مع بطاطس مقرمشة مشوية بالفرن. 572 سعرة - ٤٥ جم بروتين …"
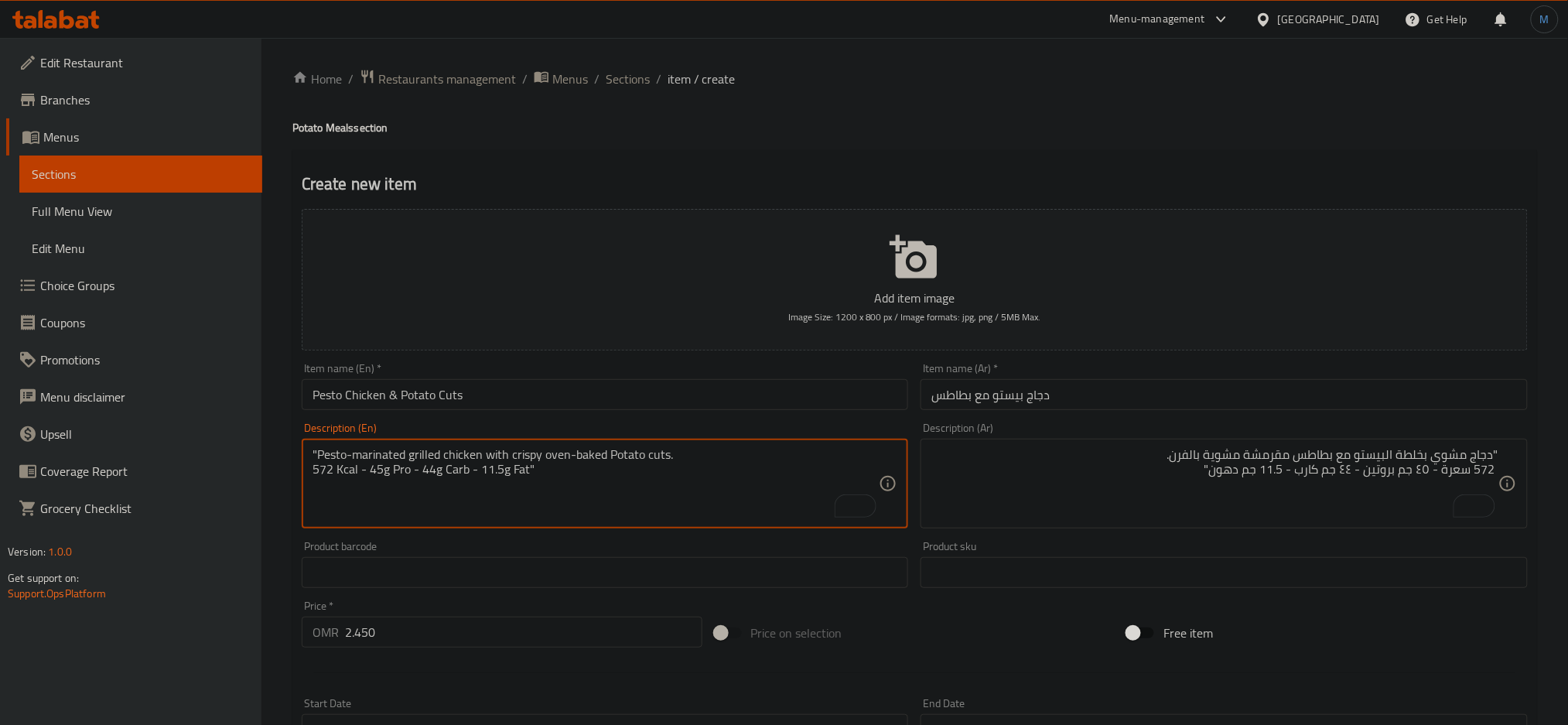
click at [789, 475] on textarea ""Pesto-marinated grilled chicken with crispy oven-baked Potato cuts. 572 Kcal -…" at bounding box center [596, 483] width 567 height 73
click at [705, 447] on textarea ""Pesto-marinated grilled chicken with crispy oven-baked Potato cuts. 572 Kcal -…" at bounding box center [596, 483] width 567 height 73
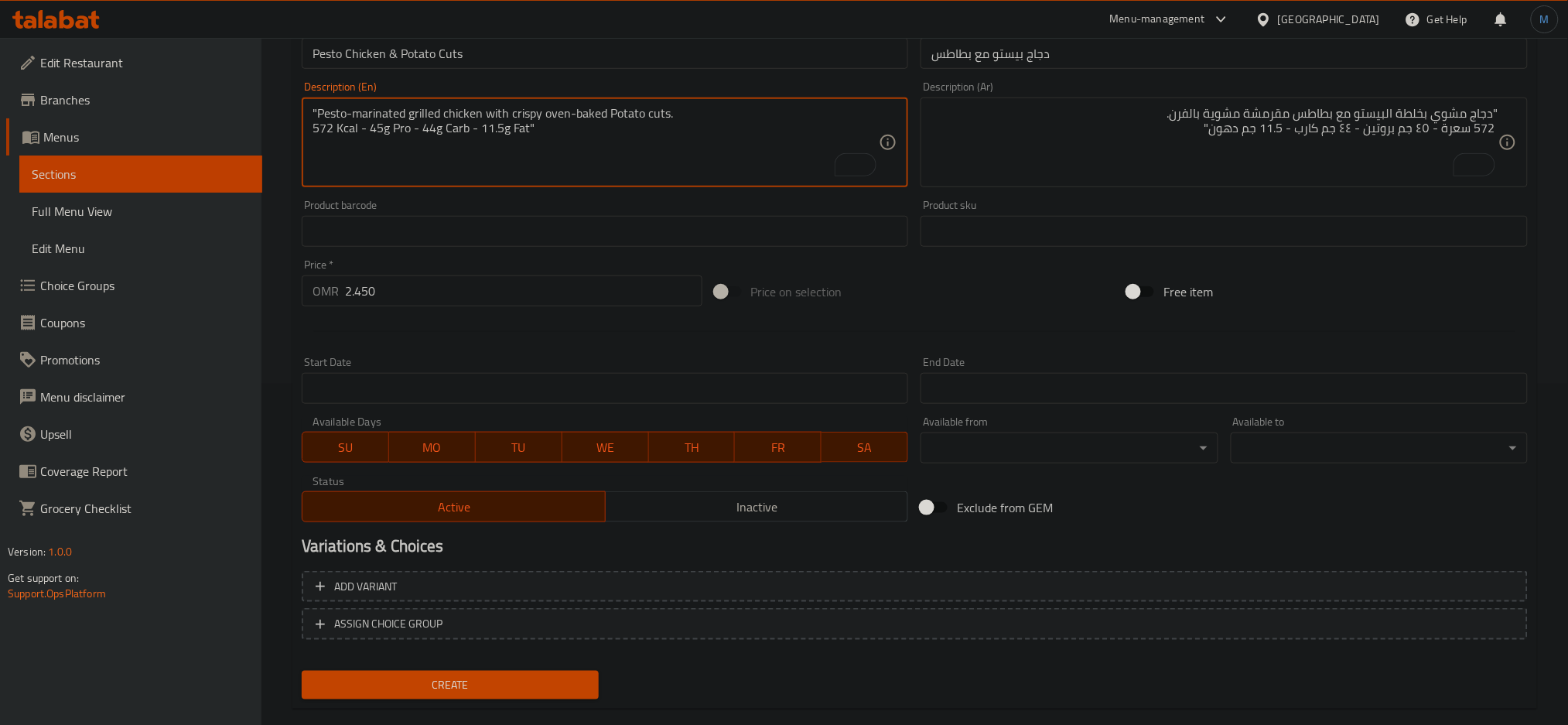
scroll to position [366, 0]
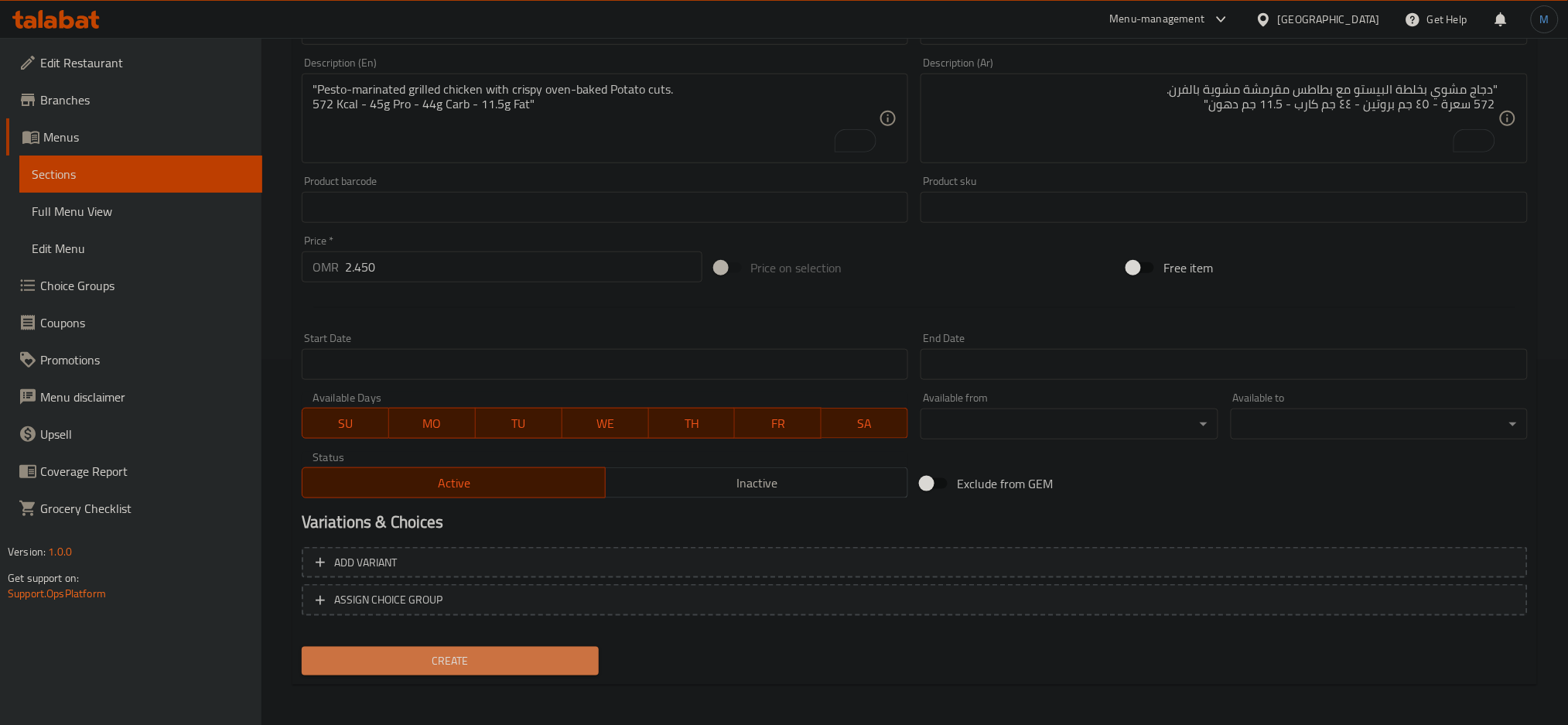
click at [490, 662] on span "Create" at bounding box center [450, 661] width 273 height 19
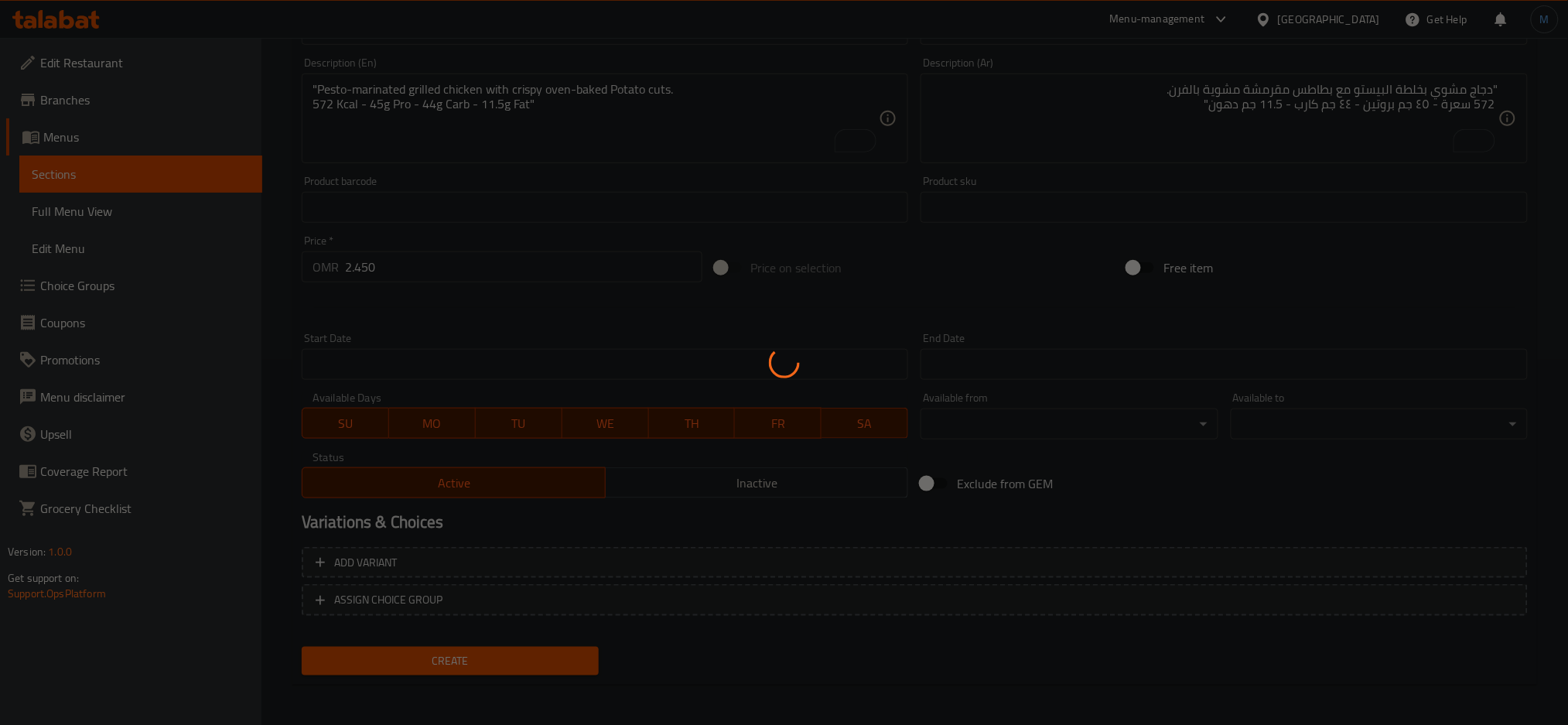
type input "0"
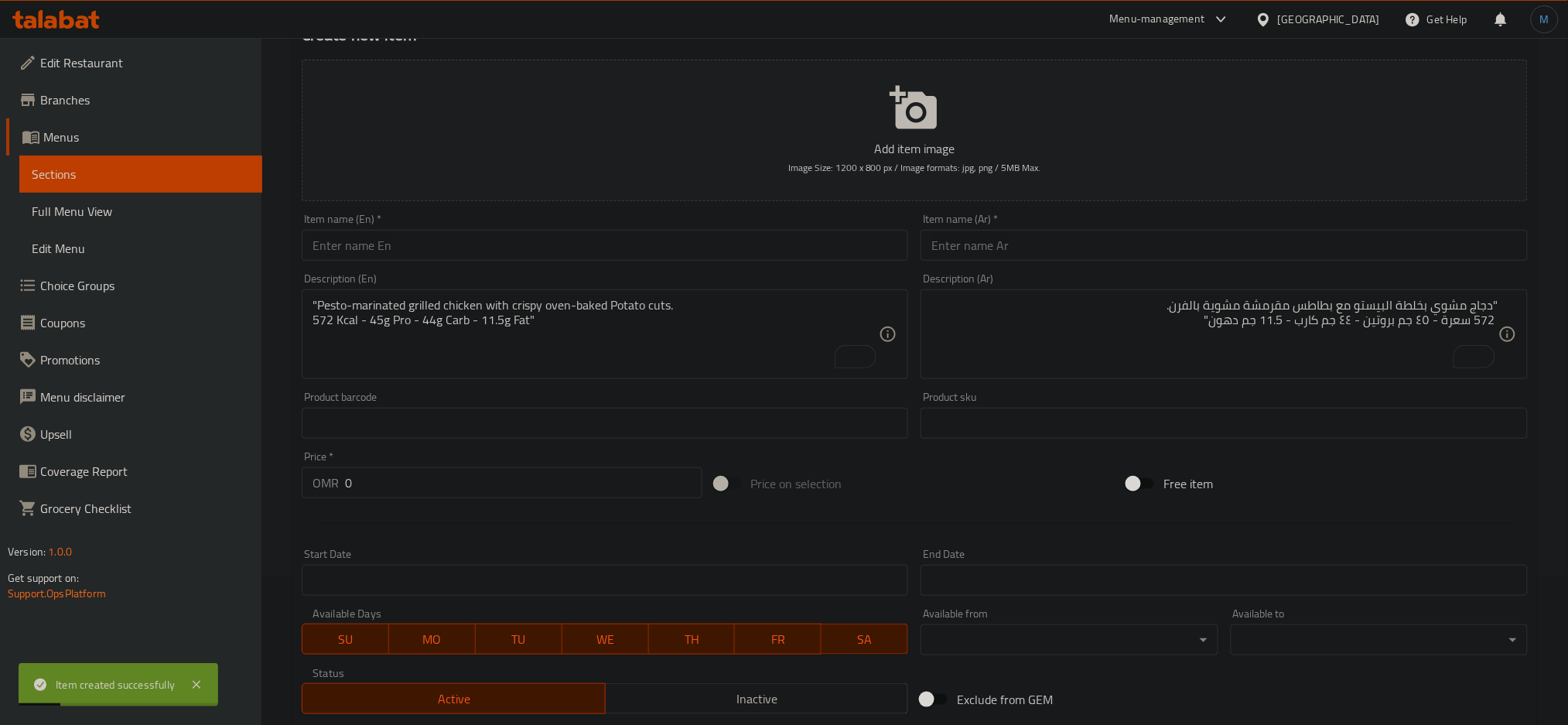
scroll to position [143, 0]
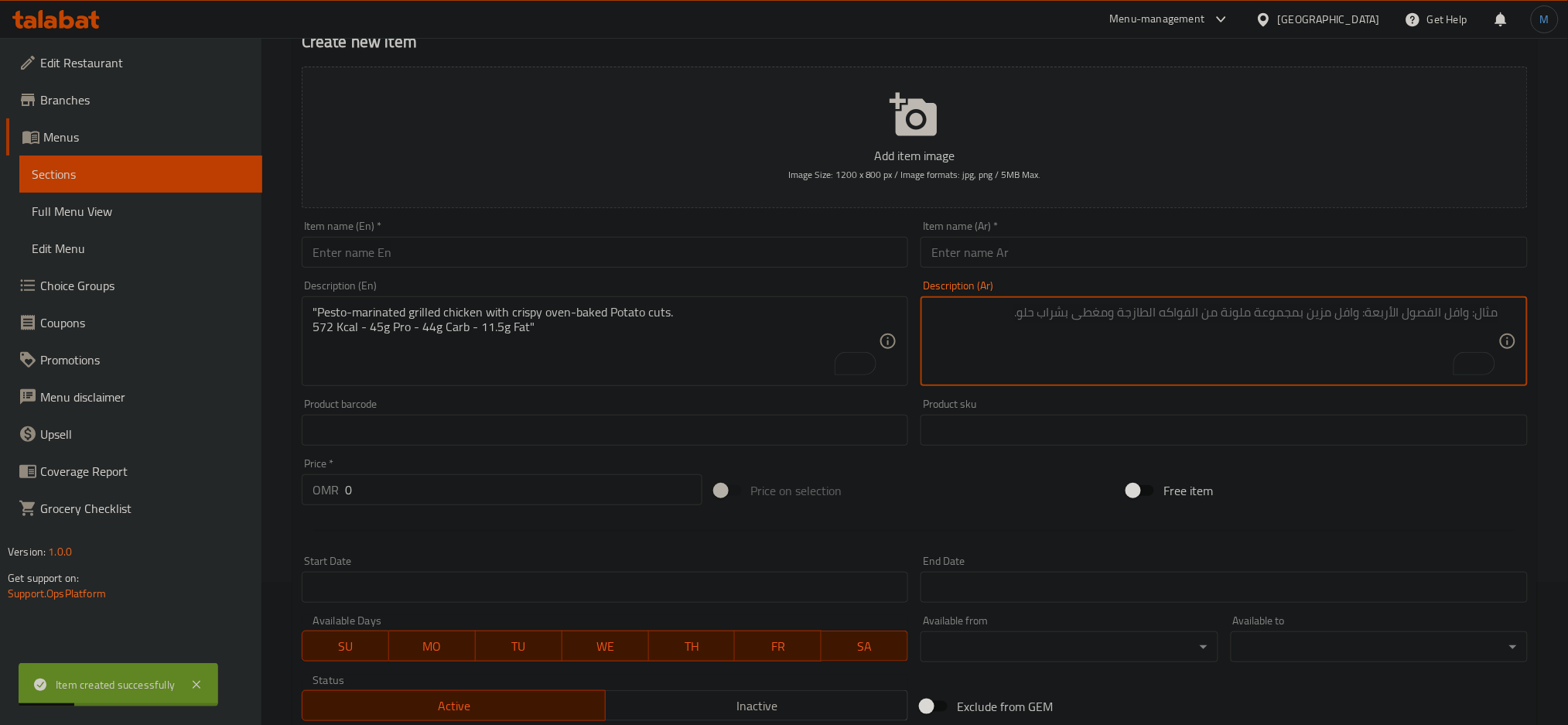
paste textarea ""ستيك بصوص مشروم كريمي خفيف مع بطاطس مقرمشة مشوية بالفرن. 554 سعرة – 38 جم بروت…"
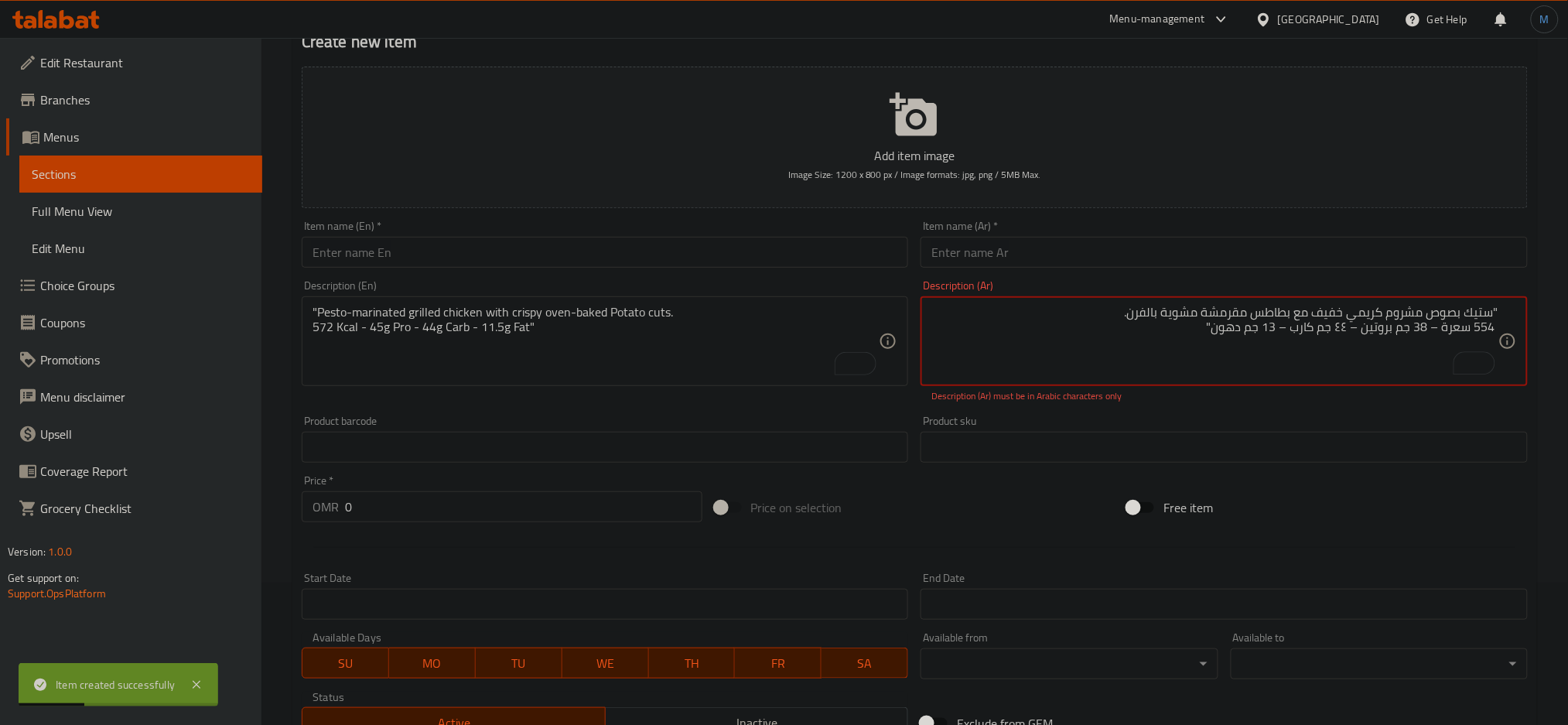
type textarea ""ستيك بصوص مشروم كريمي خفيف مع بطاطس مقرمشة مشوية بالفرن. 554 سعرة – 38 جم بروت…"
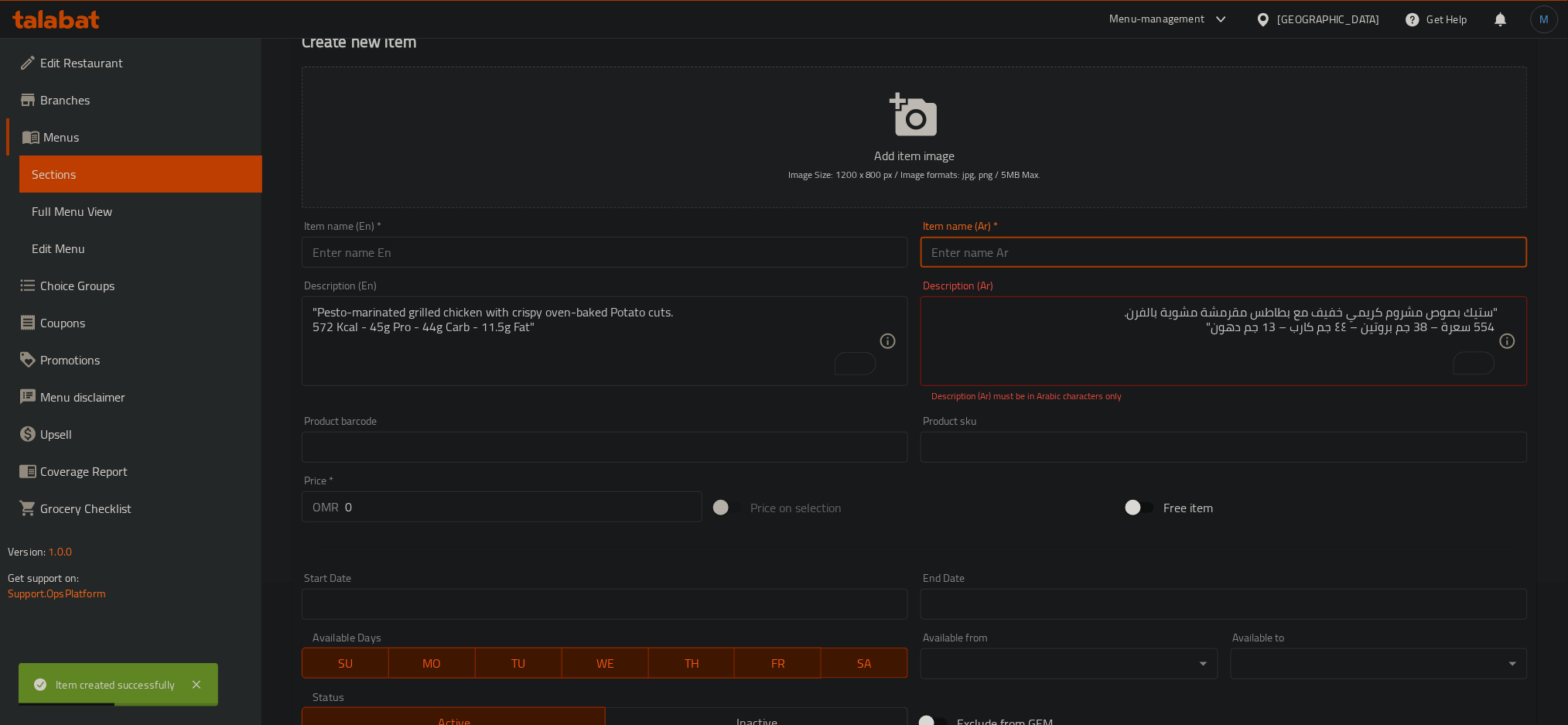
paste input "ستيك مشروم مع بطاطس"
click at [1198, 258] on input "ستيك مشروم مع بطاطس" at bounding box center [1224, 252] width 607 height 31
type input "ستيك مشروم مع بطاطس"
paste input "2.475"
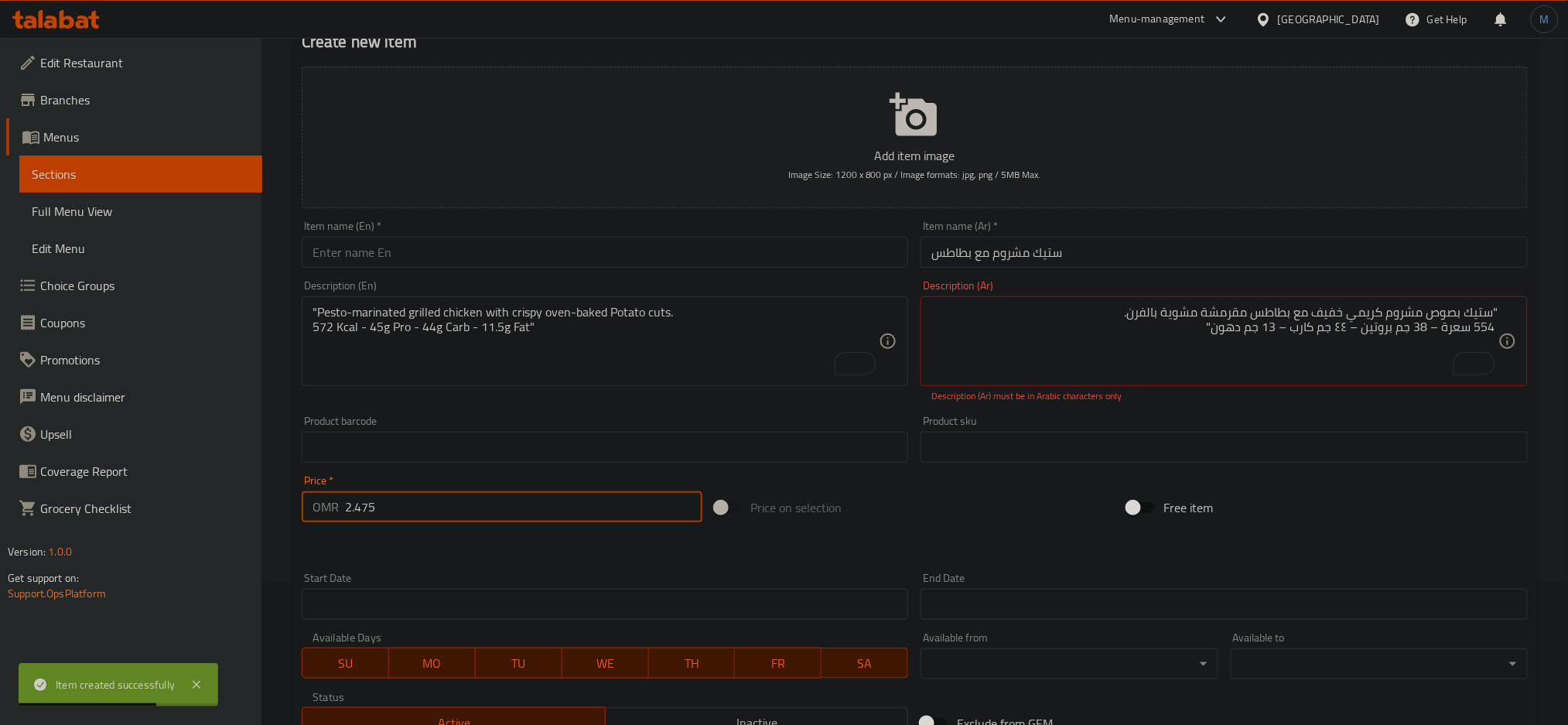
click at [637, 508] on input "2.475" at bounding box center [524, 506] width 357 height 31
type input "2.475"
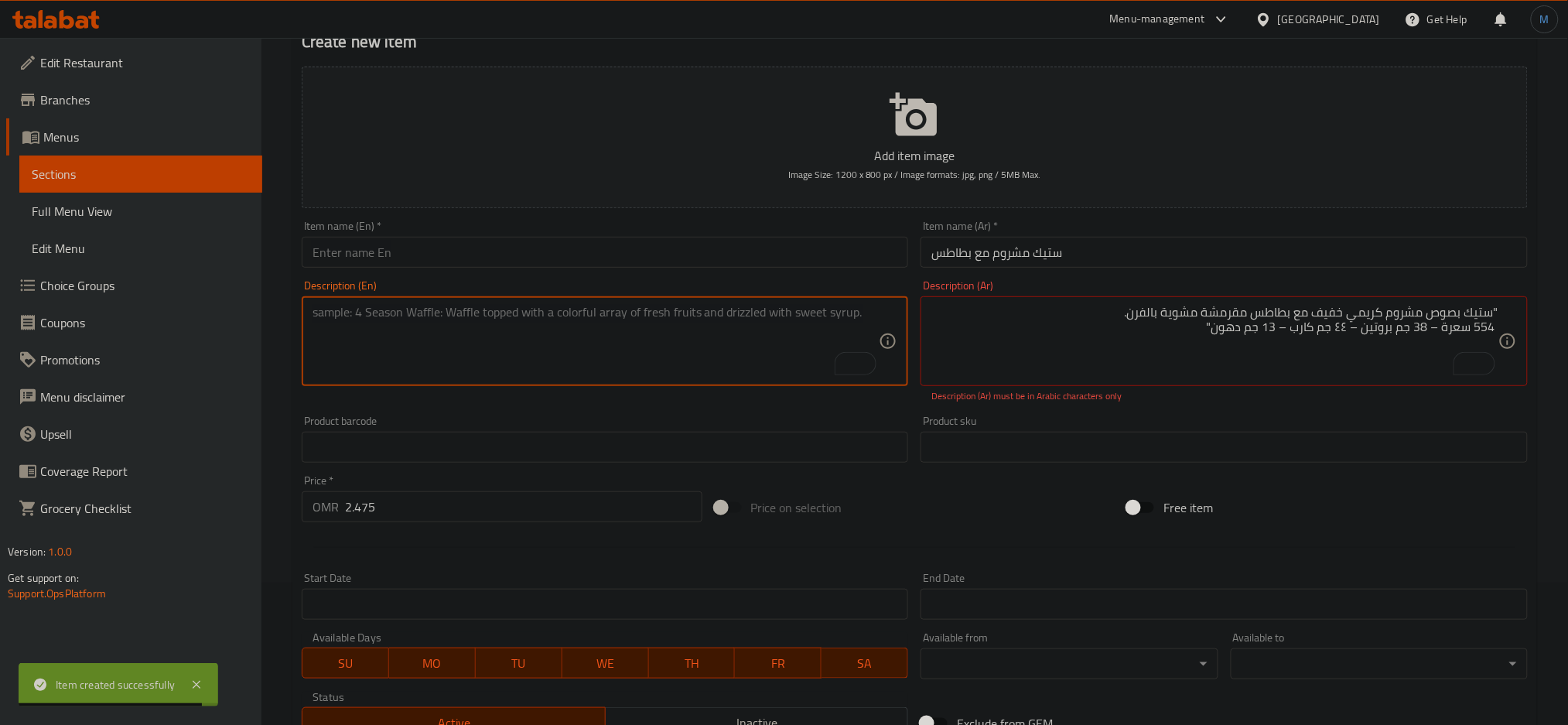
paste textarea ""Juicy Tenderloin steak in light mushroom sauce with crispy oven-baked Potato c…"
type textarea ""Juicy Tenderloin steak in light mushroom sauce with crispy oven-baked Potato c…"
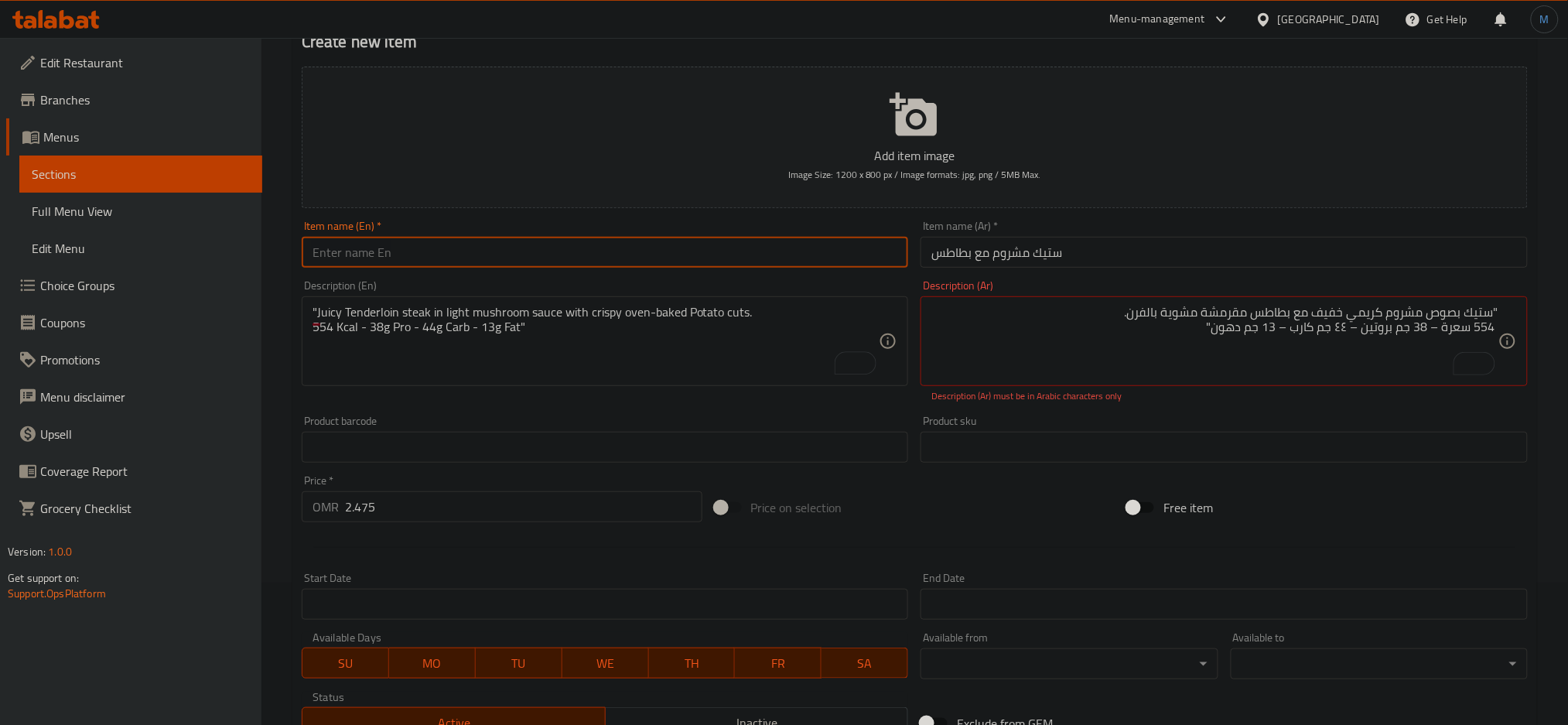
click at [633, 258] on input "text" at bounding box center [605, 252] width 607 height 31
paste input "Mushroom Steak & Potato Cuts"
type input "Mushroom Steak & Potato Cuts"
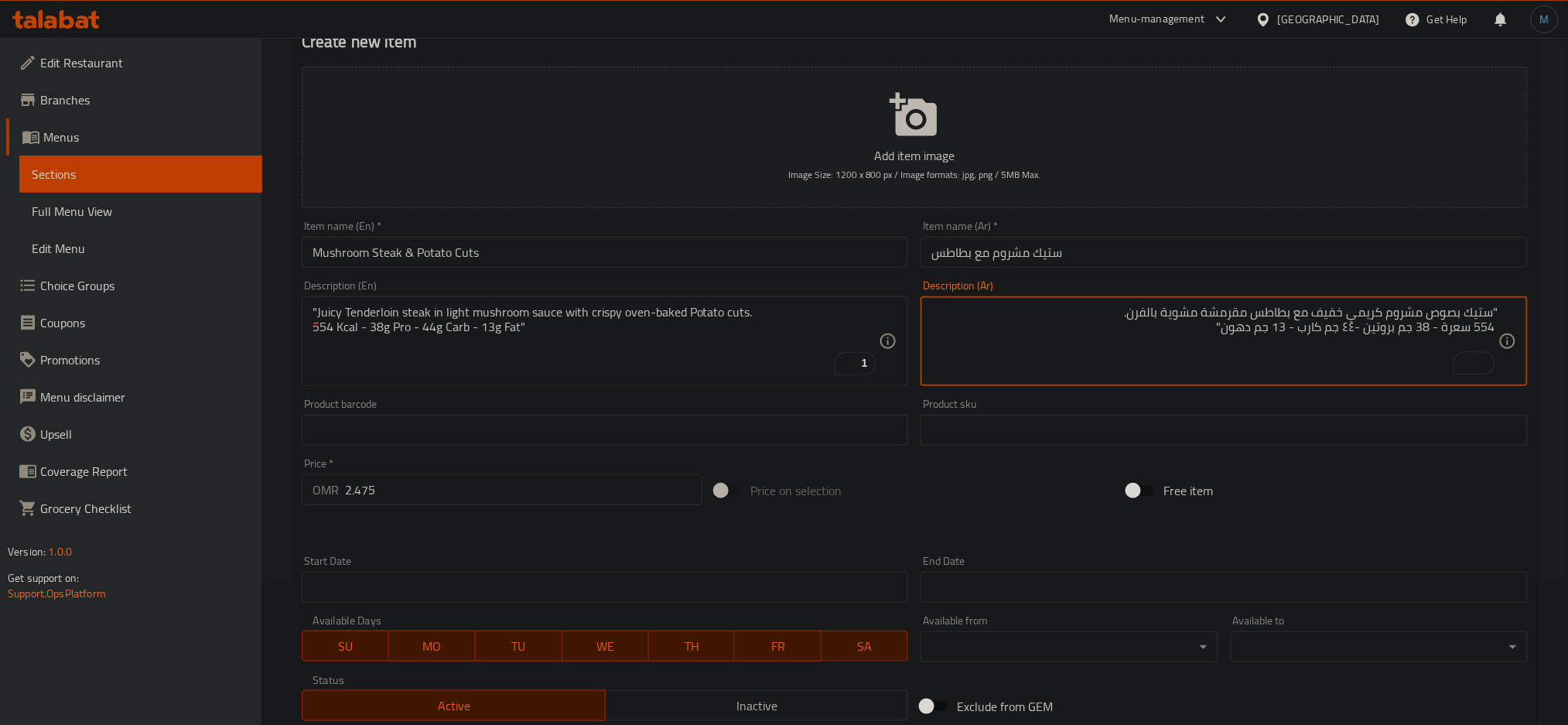
type textarea ""ستيك بصوص مشروم كريمي خفيف مع بطاطس مقرمشة مشوية بالفرن. 554 سعرة - 38 جم بروت…"
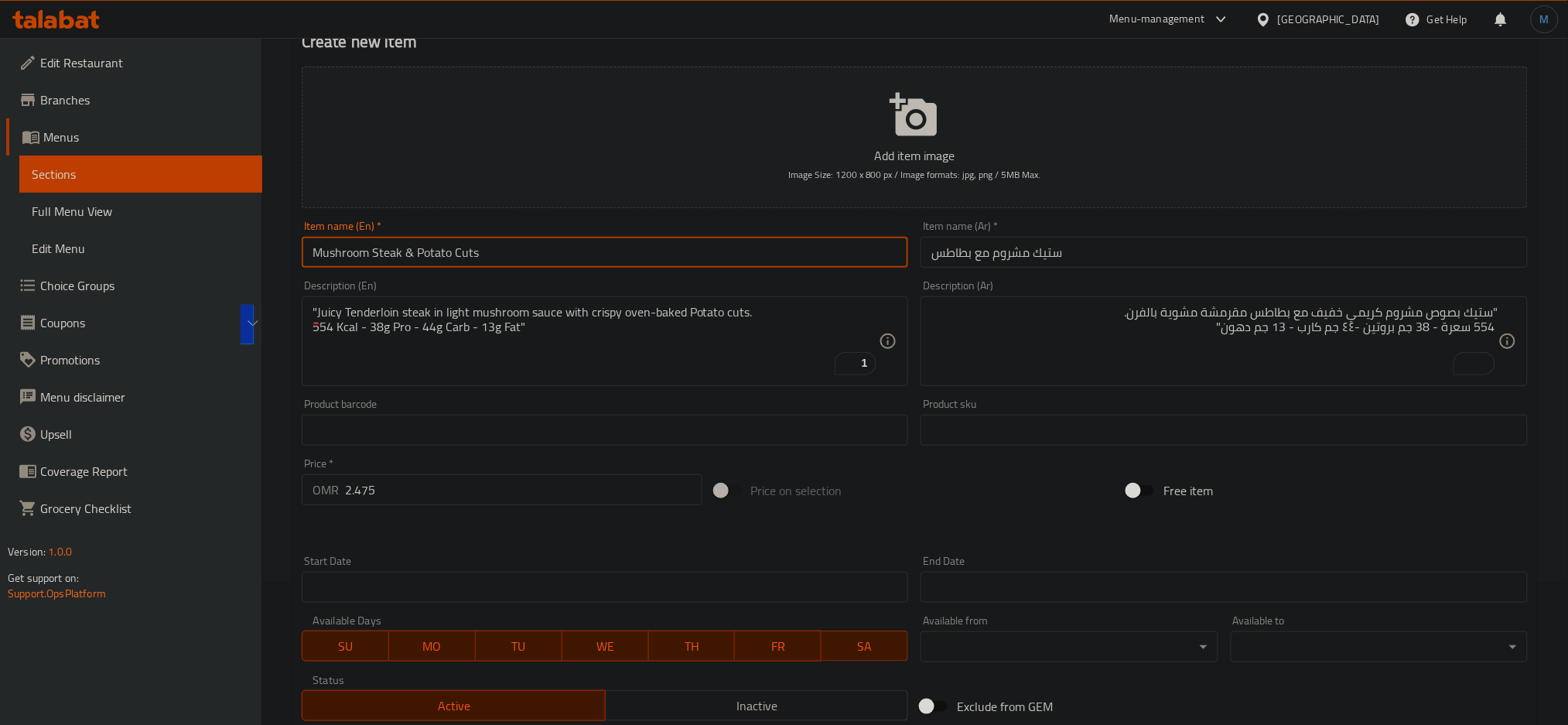
click at [642, 264] on input "Mushroom Steak & Potato Cuts" at bounding box center [605, 252] width 607 height 31
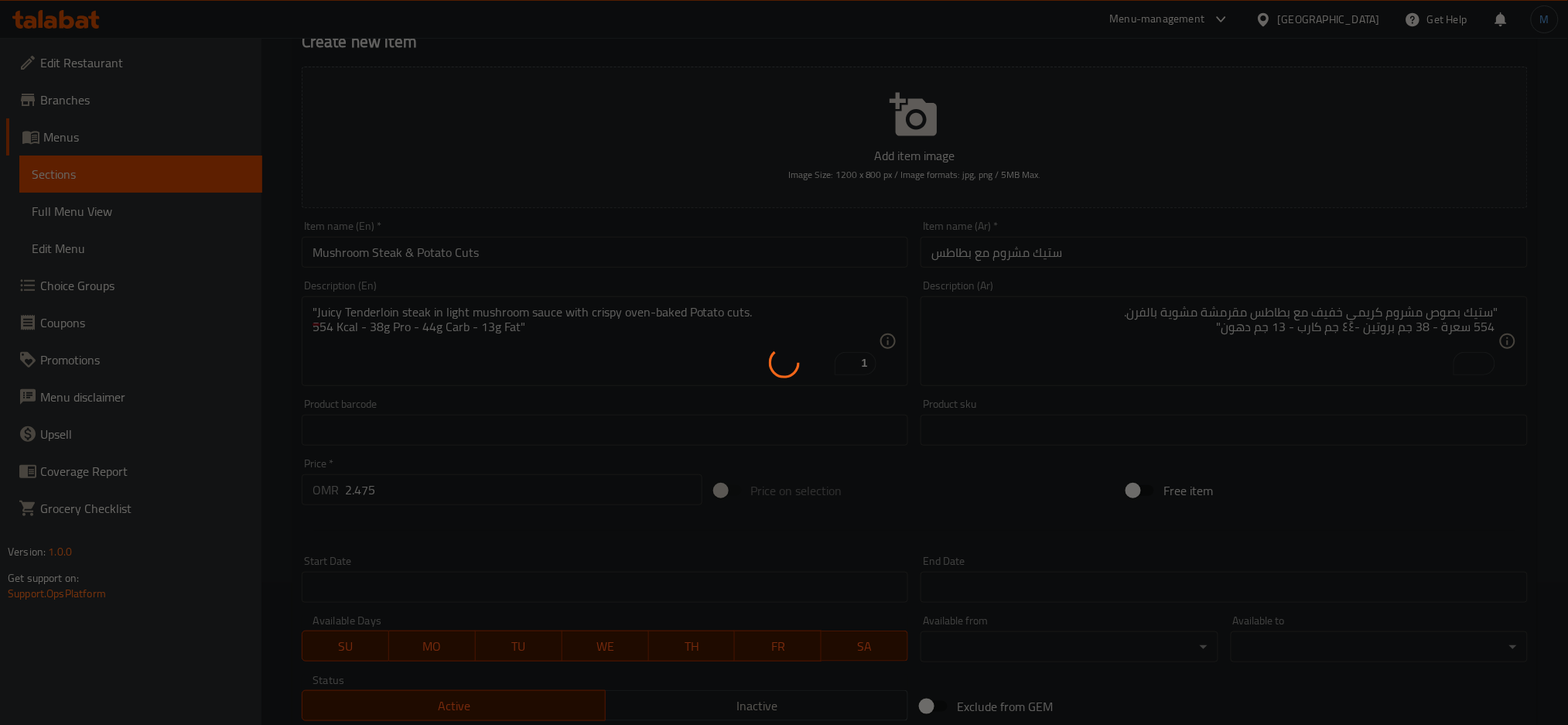
type input "0"
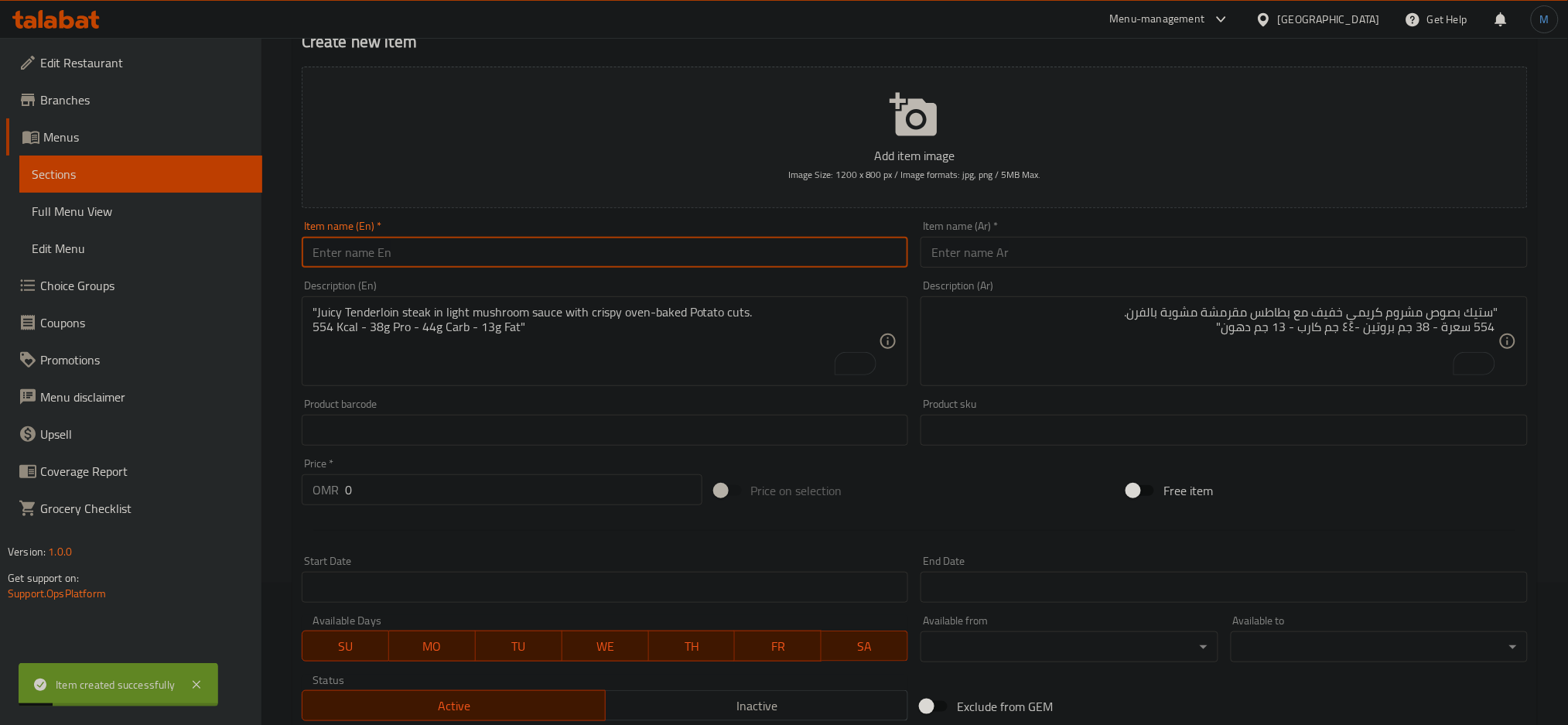
scroll to position [0, 0]
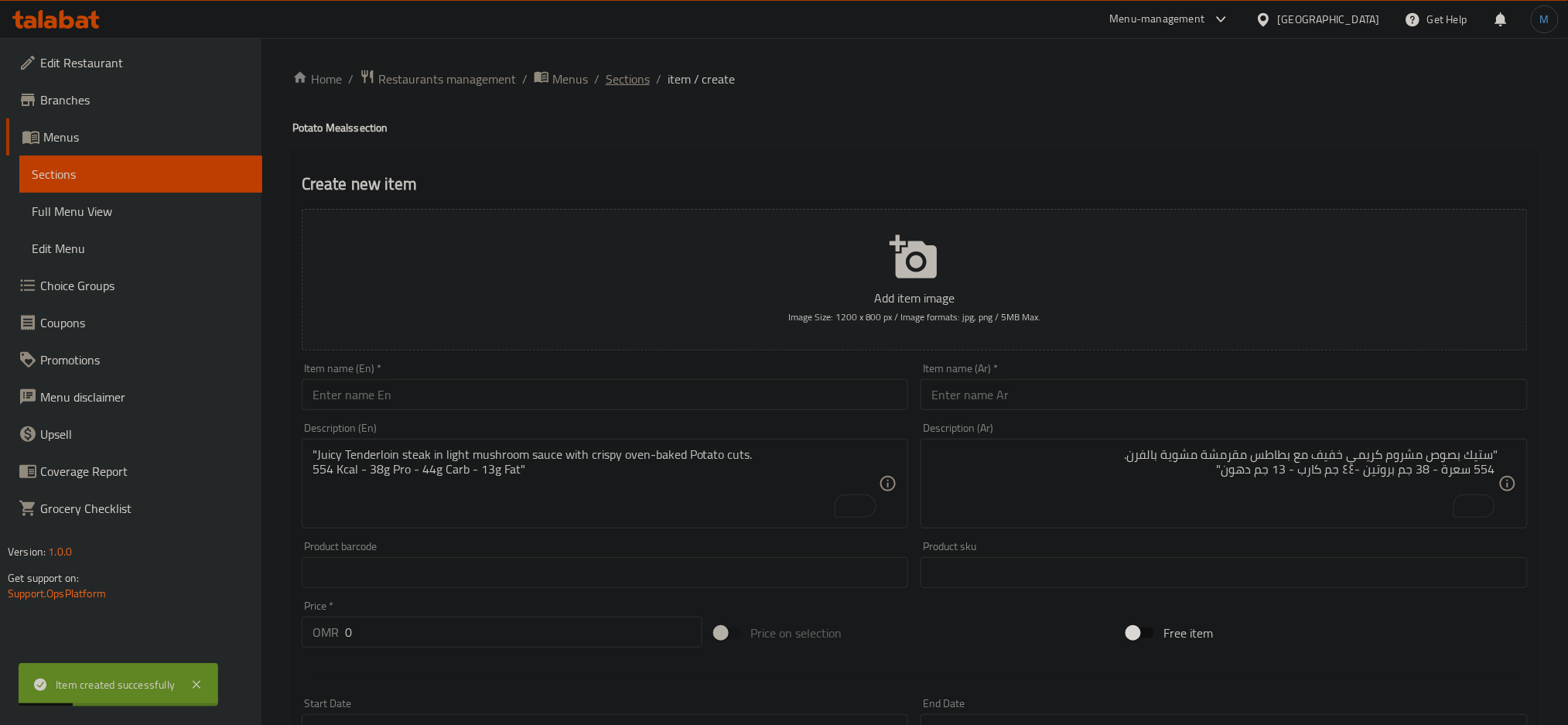
click at [606, 85] on span "Sections" at bounding box center [628, 79] width 44 height 19
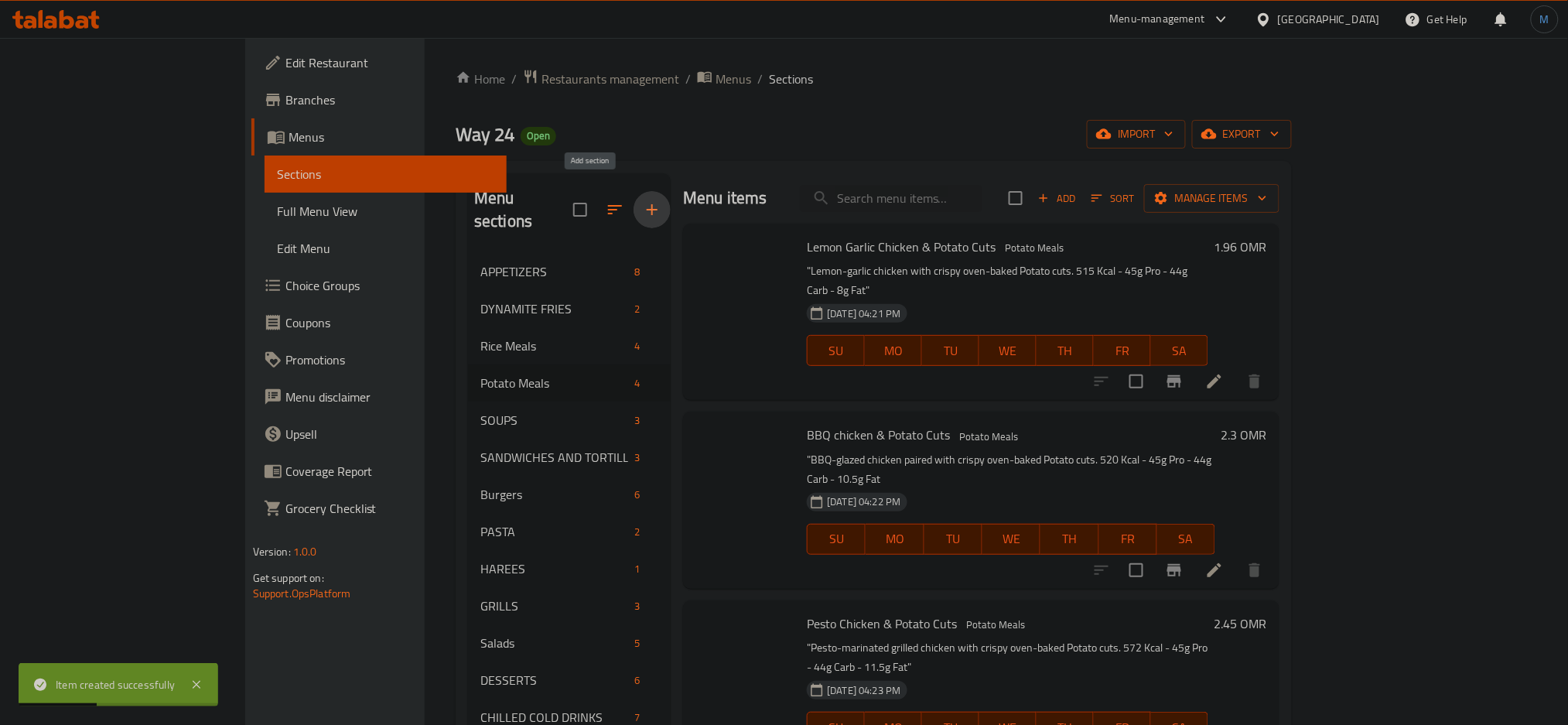
click at [634, 201] on button "button" at bounding box center [652, 210] width 37 height 37
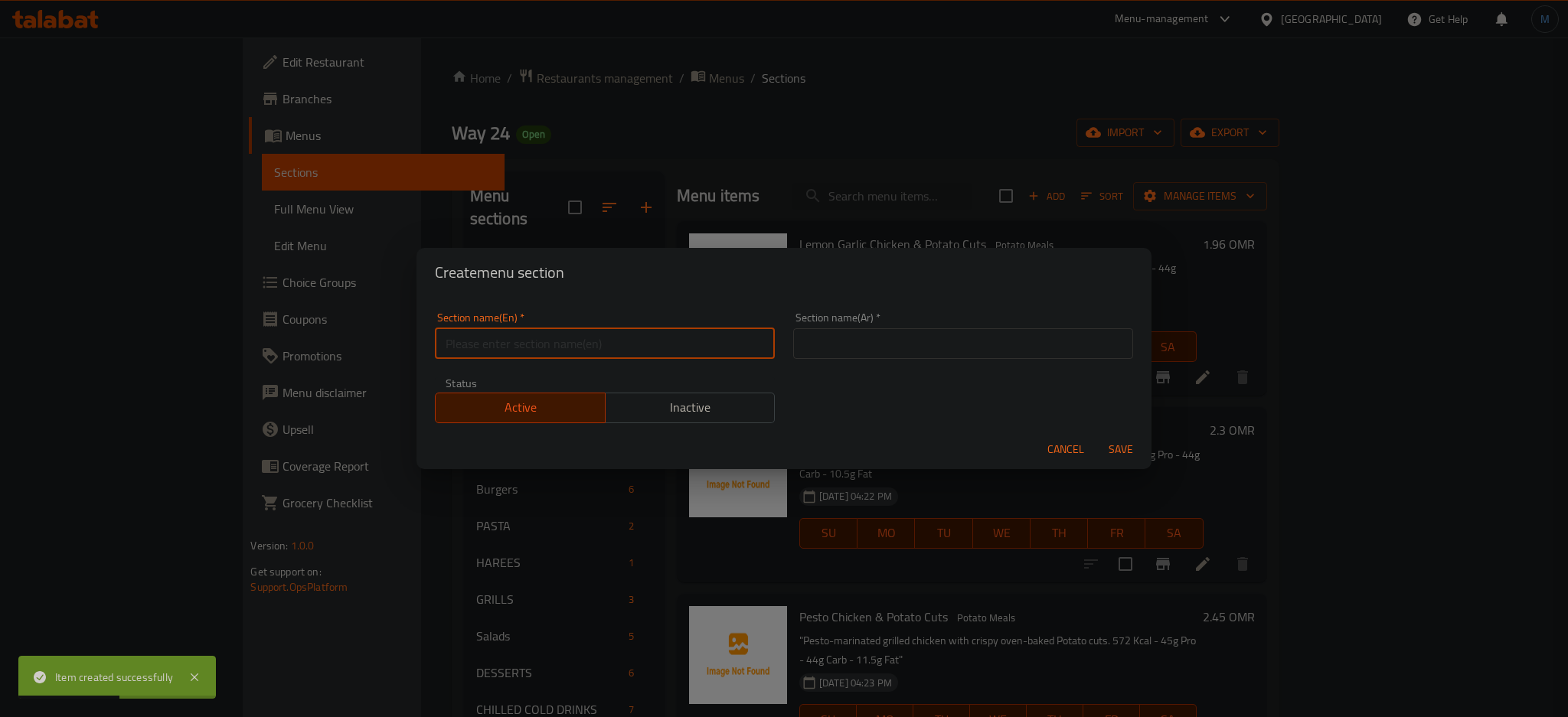
paste input "Mseto Meals"
click at [548, 341] on input "Mseto Meals" at bounding box center [605, 343] width 340 height 31
type input "Mseto Meals"
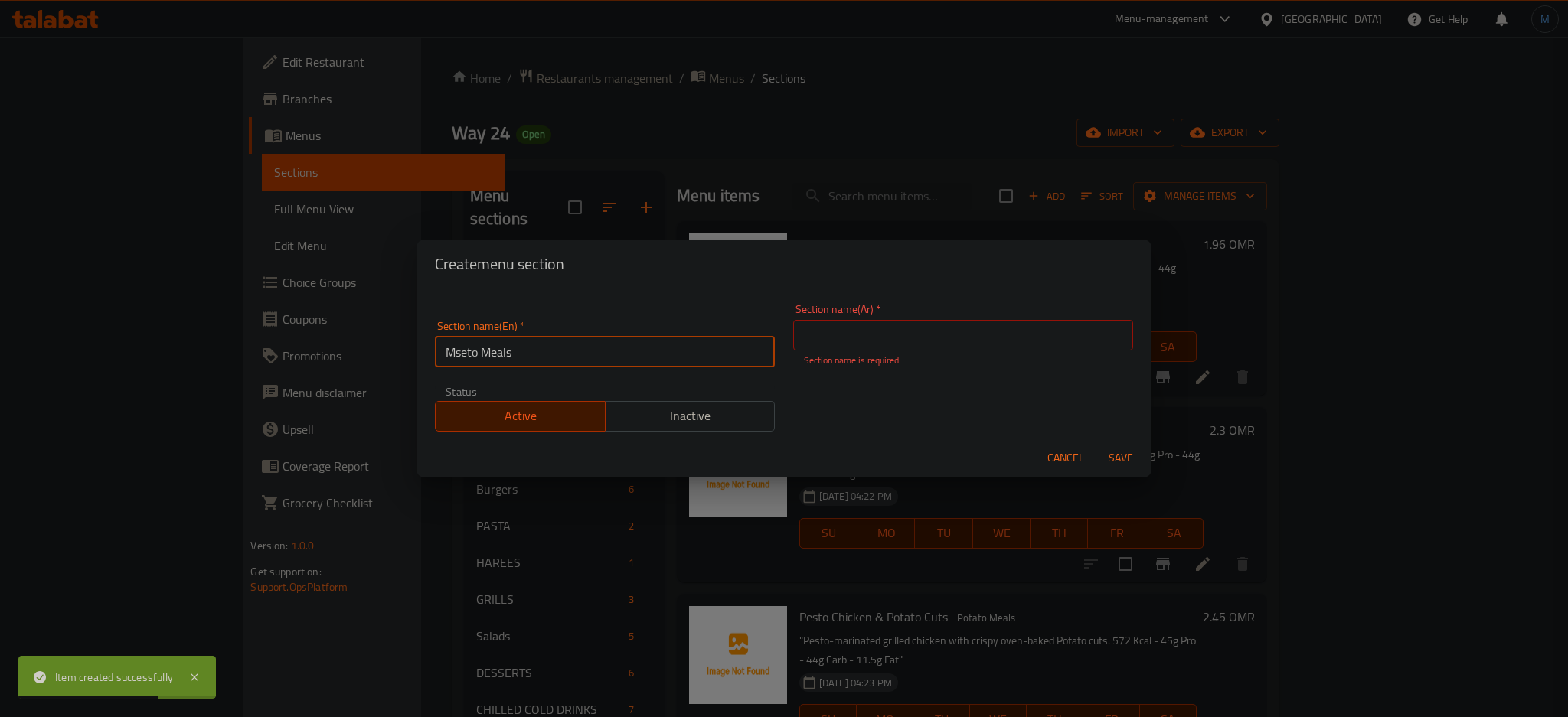
click at [548, 341] on input "Mseto Meals" at bounding box center [605, 352] width 340 height 31
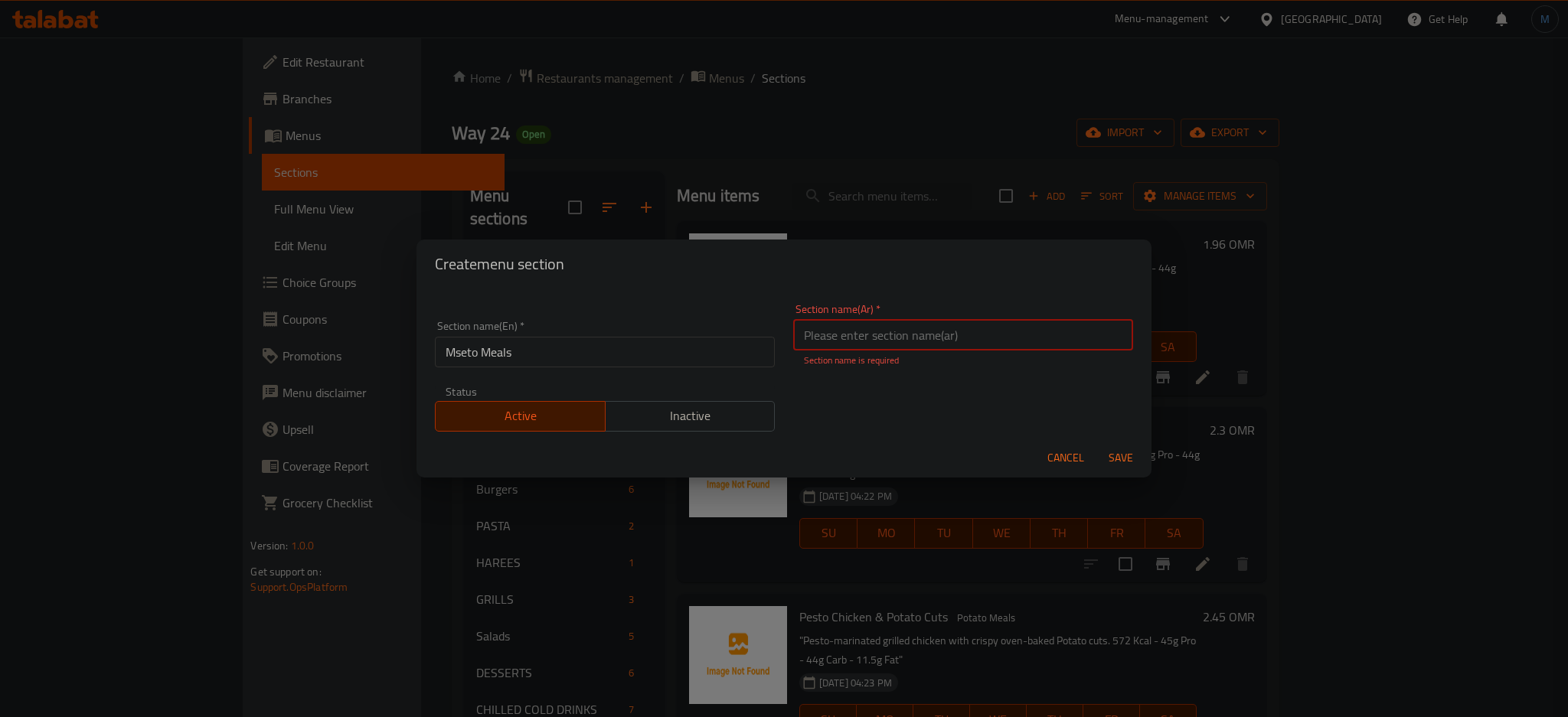
click at [900, 348] on input "text" at bounding box center [964, 334] width 340 height 31
type input "وجبات ميستو"
click at [1097, 444] on button "Save" at bounding box center [1121, 458] width 49 height 28
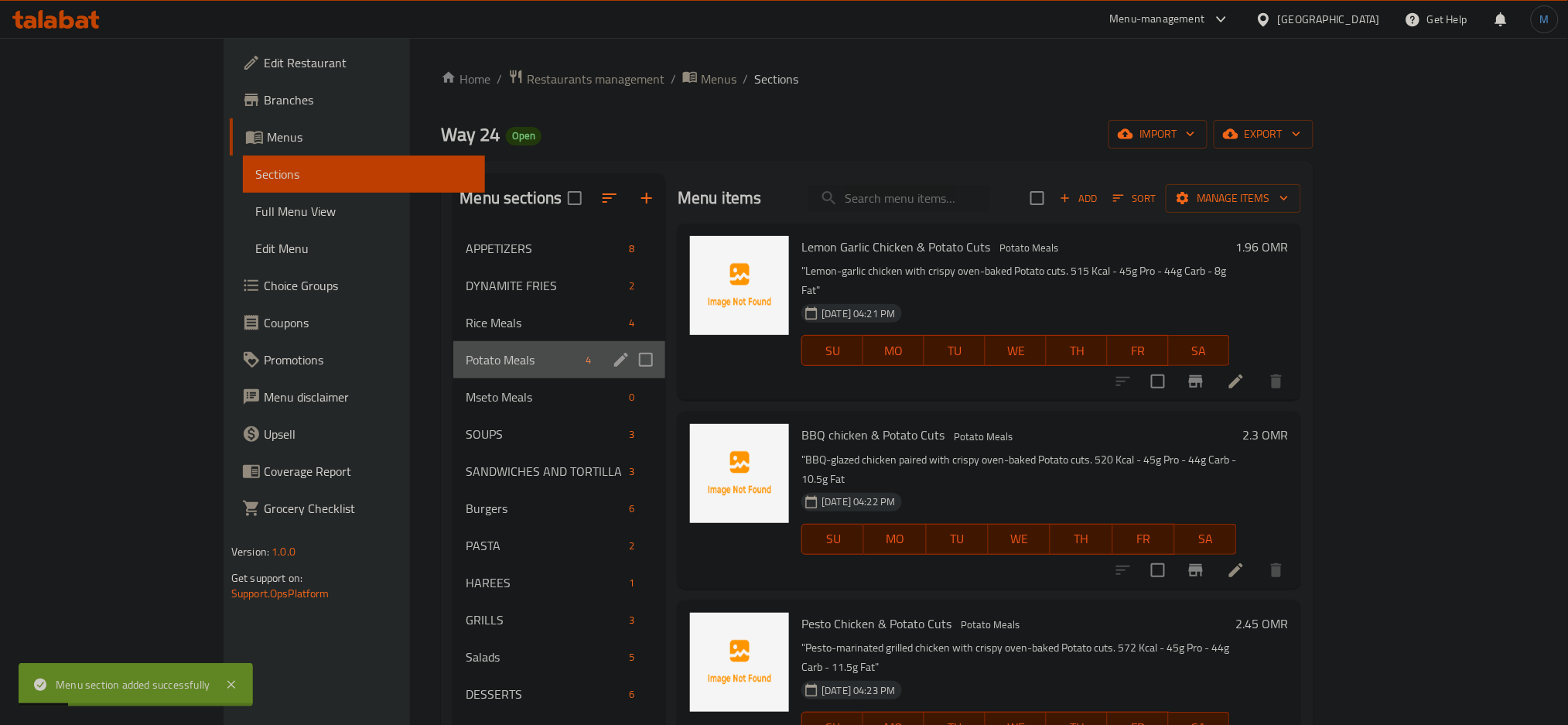
click at [453, 350] on div "Potato Meals 4" at bounding box center [559, 360] width 212 height 37
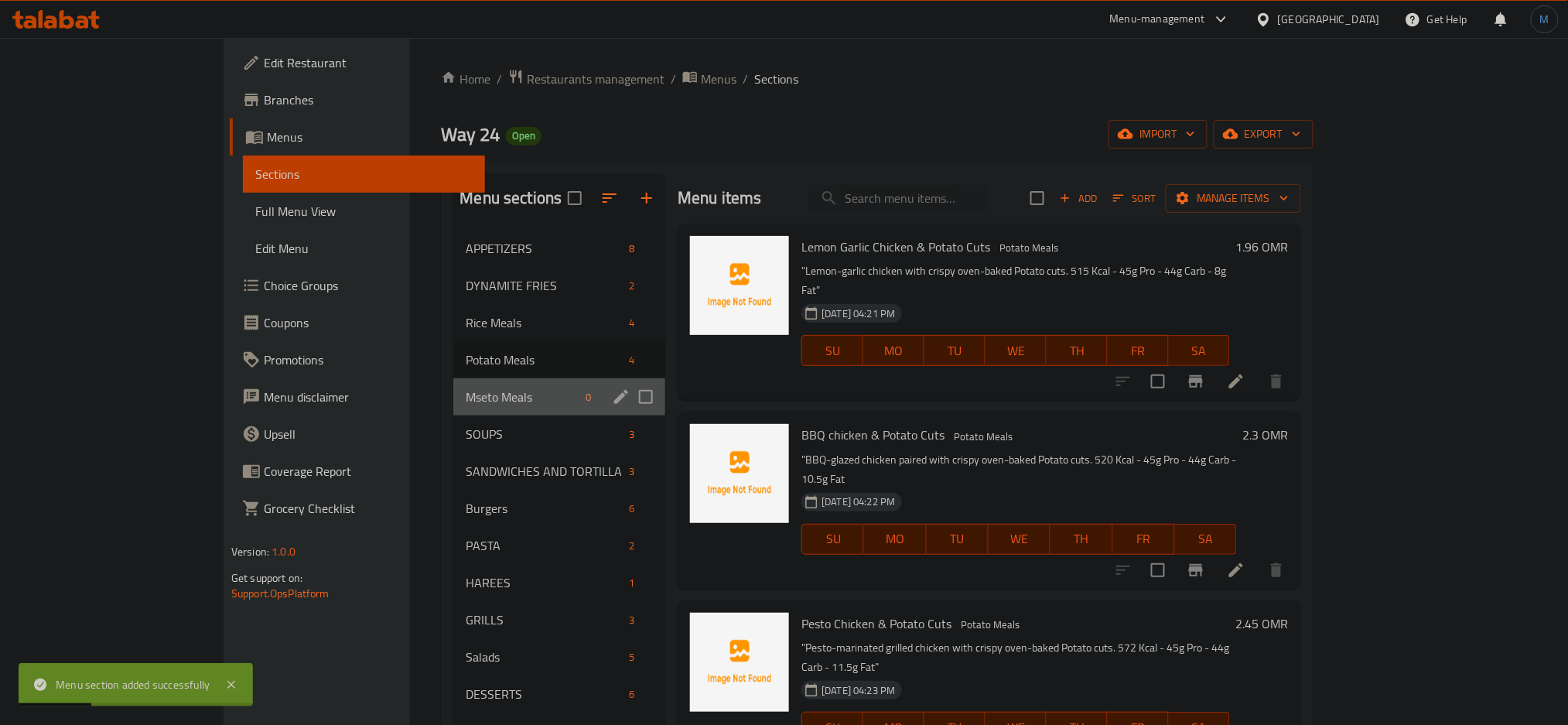
click at [453, 383] on div "Mseto Meals 0" at bounding box center [559, 397] width 212 height 37
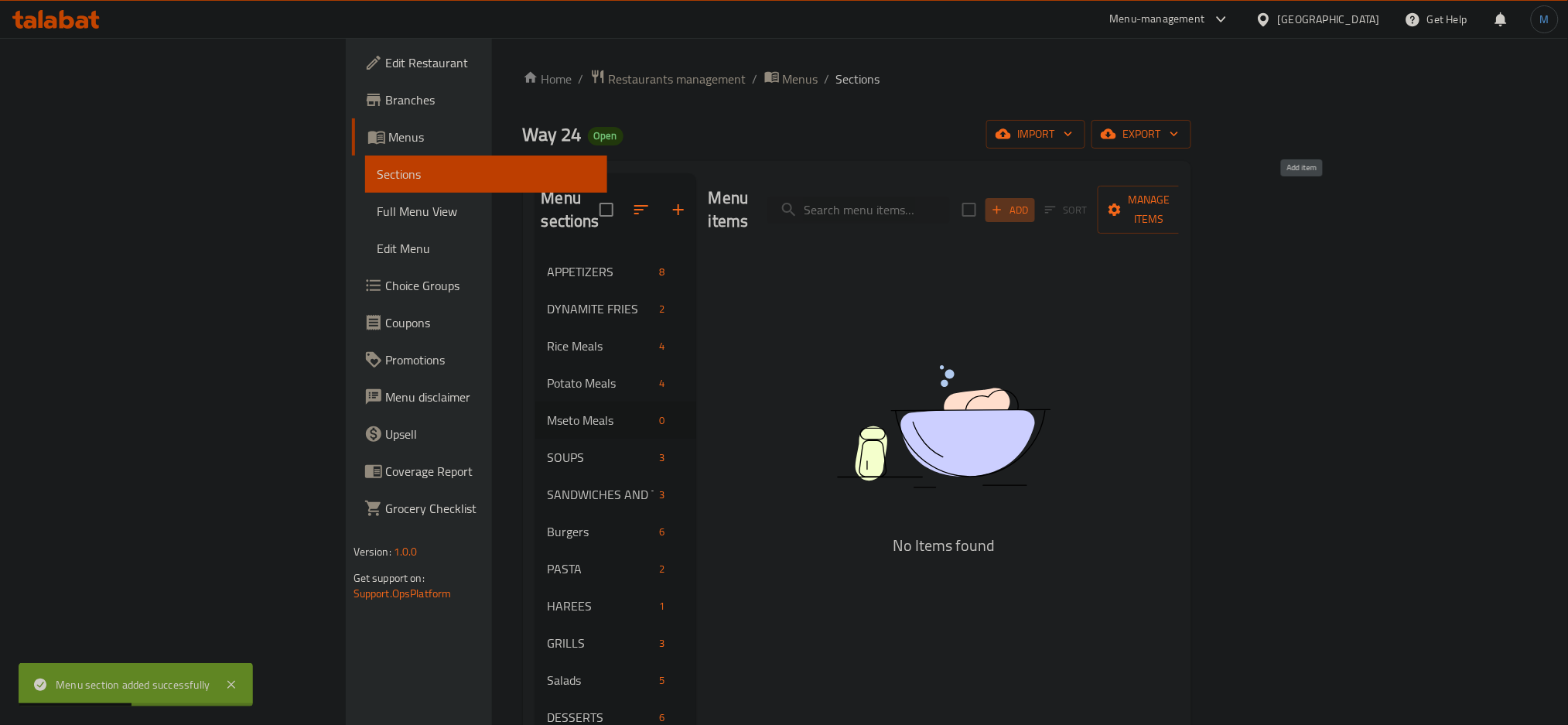
click at [1031, 207] on span "Add" at bounding box center [1010, 210] width 42 height 18
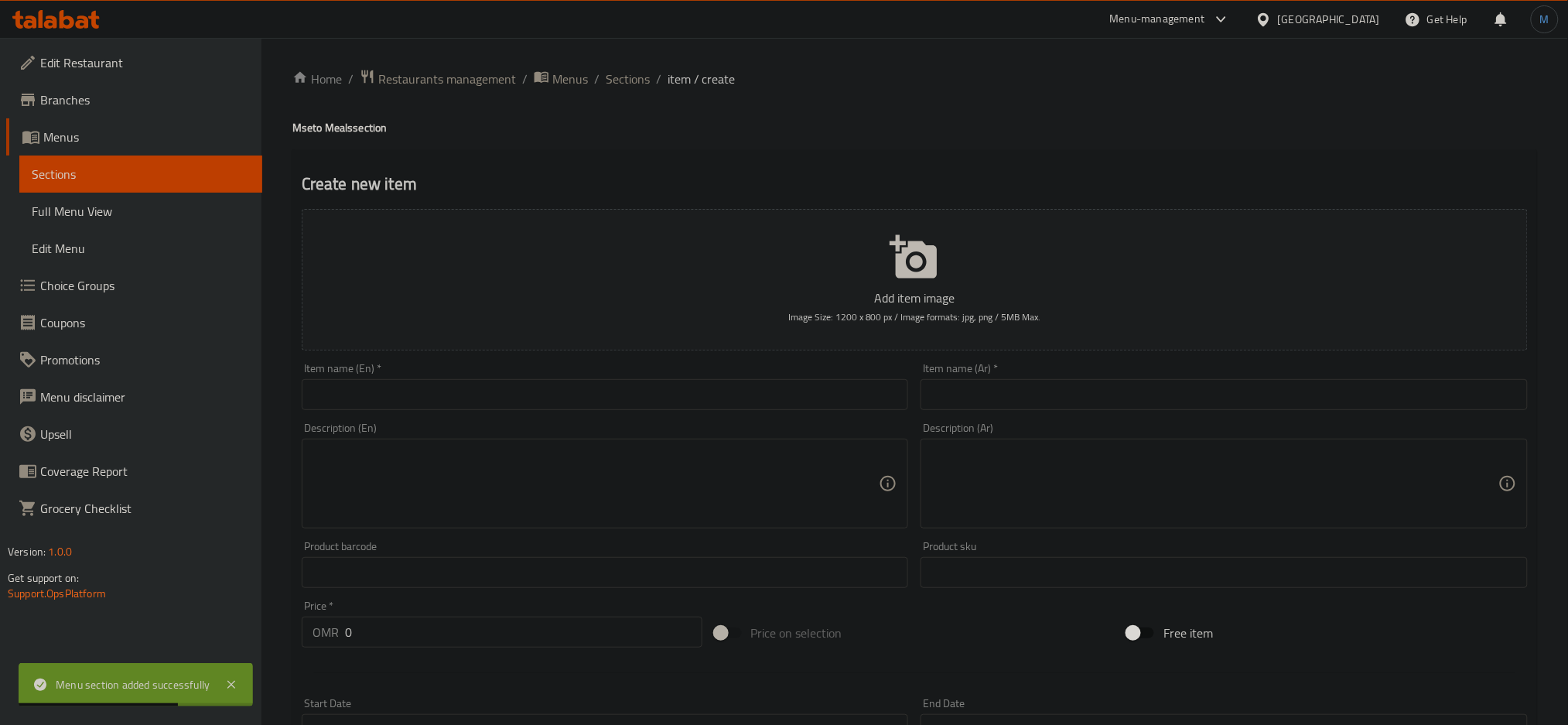
drag, startPoint x: 676, startPoint y: 373, endPoint x: 666, endPoint y: 383, distance: 14.1
click at [666, 383] on div "Item name (En)   * Item name (En) *" at bounding box center [605, 386] width 607 height 47
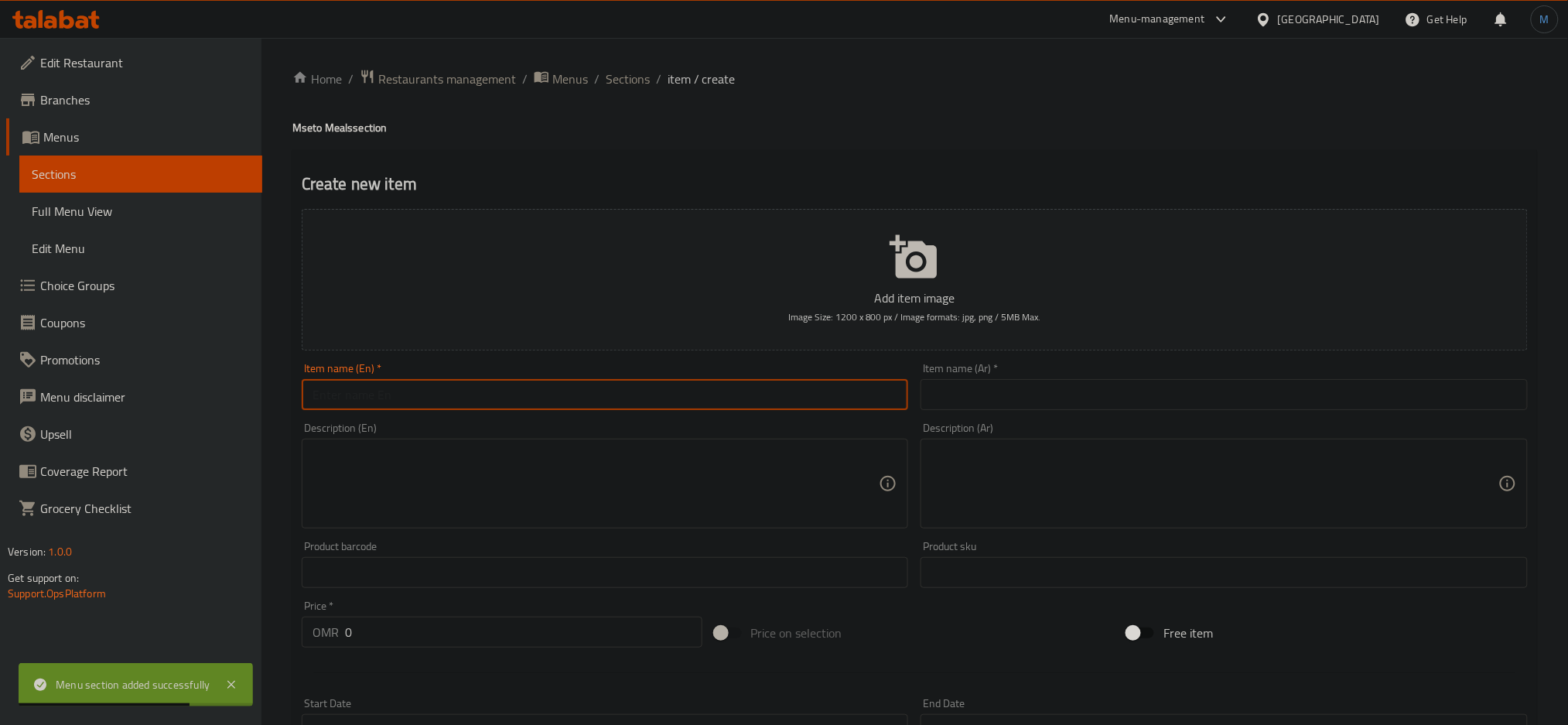
paste input "Lemon Garlic Chicken & Mseto"
click at [666, 383] on input "Lemon Garlic Chicken & Mseto" at bounding box center [605, 394] width 607 height 31
type input "Lemon Garlic Chicken & Mseto"
paste textarea ""Zesty, garlicky chicken served with light mseto - a creamy and nourishing blen…"
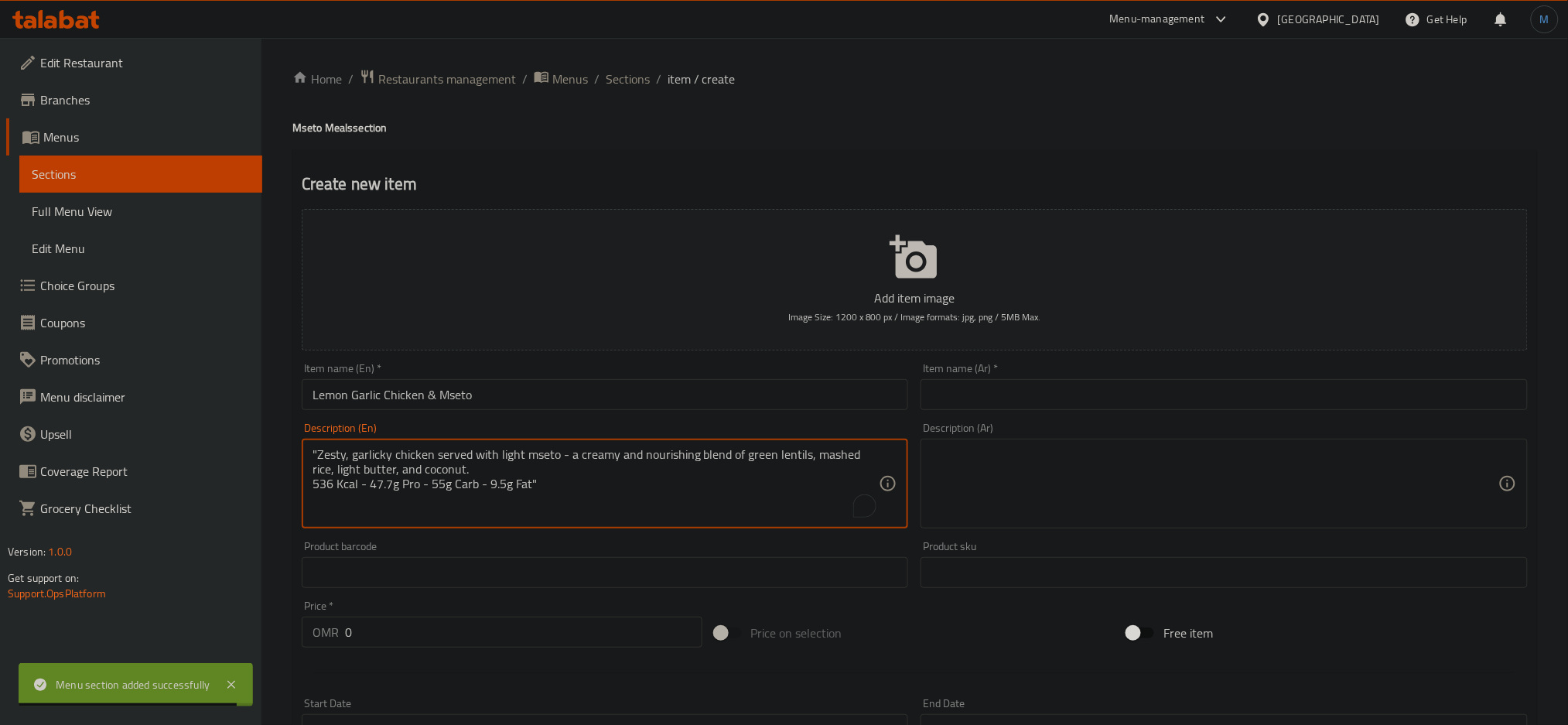
type textarea ""Zesty, garlicky chicken served with light mseto - a creamy and nourishing blen…"
paste input "2.65"
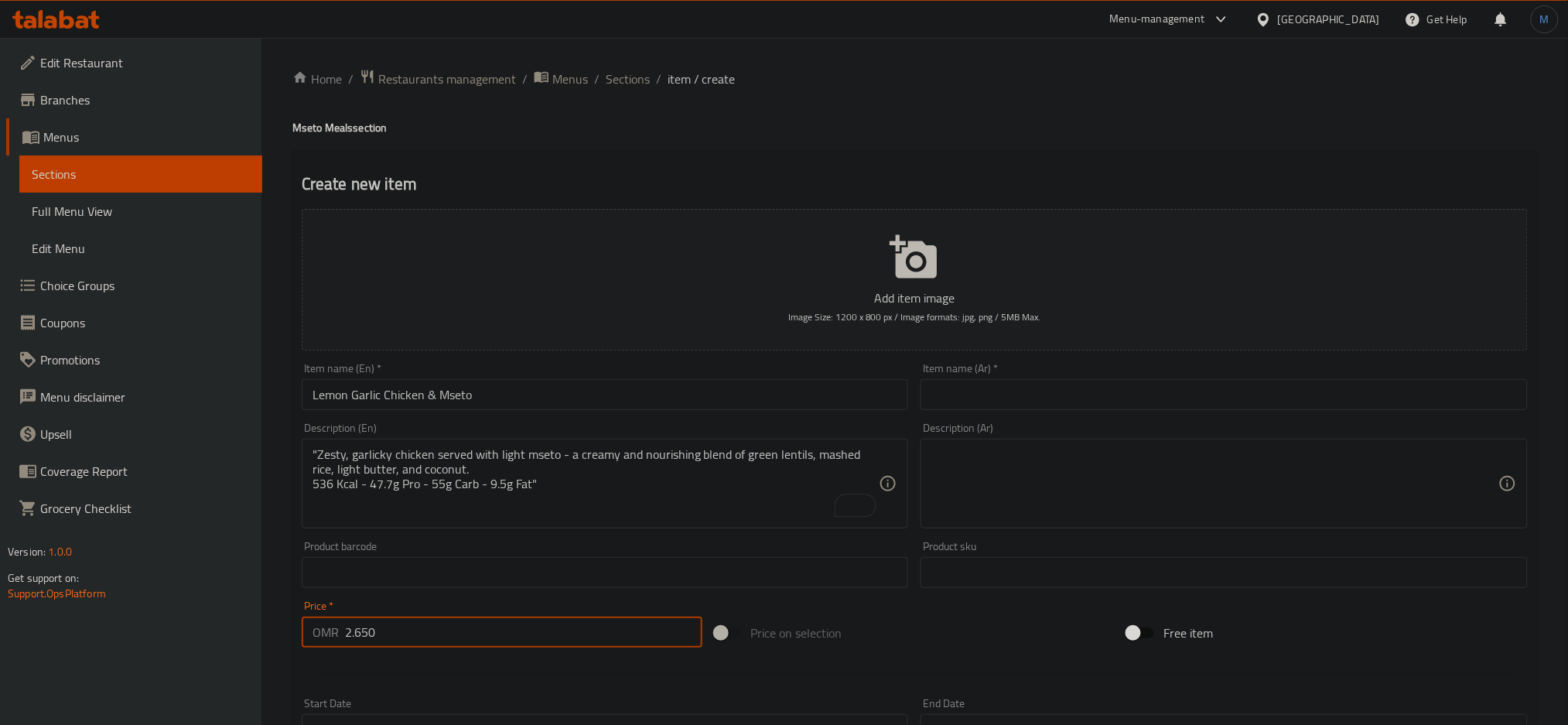
click at [377, 624] on input "2.650" at bounding box center [524, 632] width 357 height 31
type input "2.650"
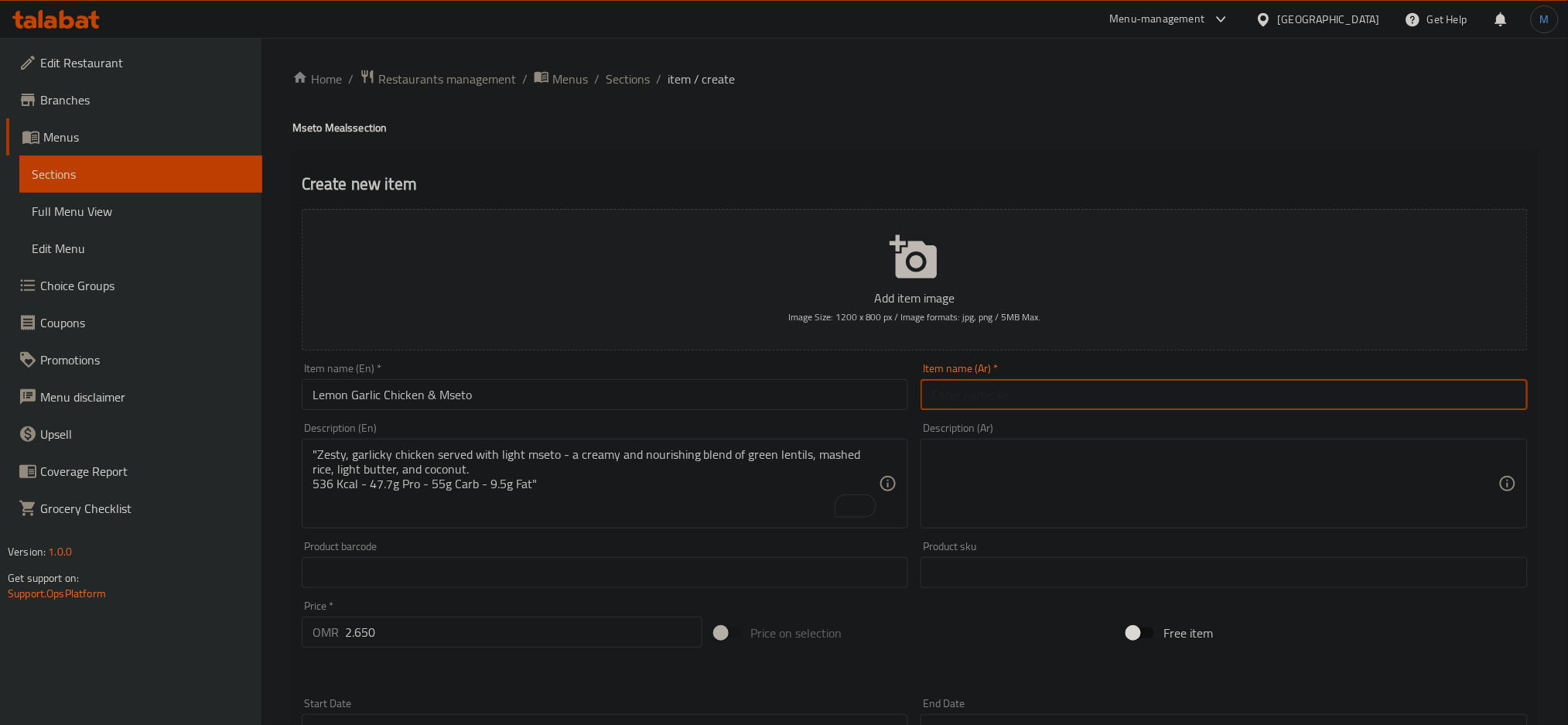
paste input "دجاج ليمون و ثوم مع مسيتو"
click at [1057, 396] on input "دجاج ليمون و ثوم مع مسيتو" at bounding box center [1224, 394] width 607 height 31
type input "دجاج ليمون و ثوم مع مسيتو"
paste textarea ""دجاج بنكهة الليمون والثوم يُقدَّم مع مسيتو- خليط كريمي ومغذّي من العدس الأخضر،…"
type textarea ""دجاج بنكهة الليمون والثوم يُقدَّم مع مسيتو- خليط كريمي ومغذّي من العدس الأخضر،…"
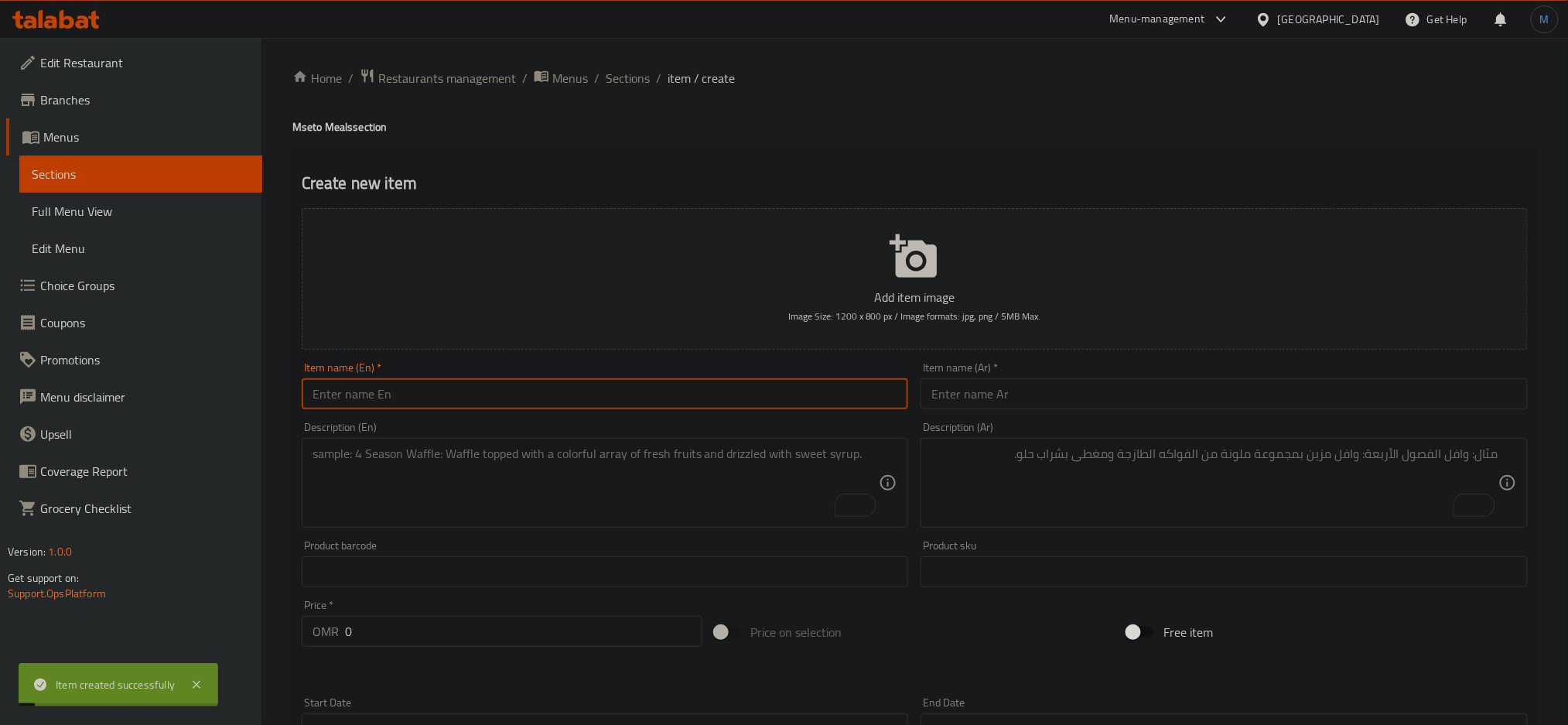
scroll to position [1, 0]
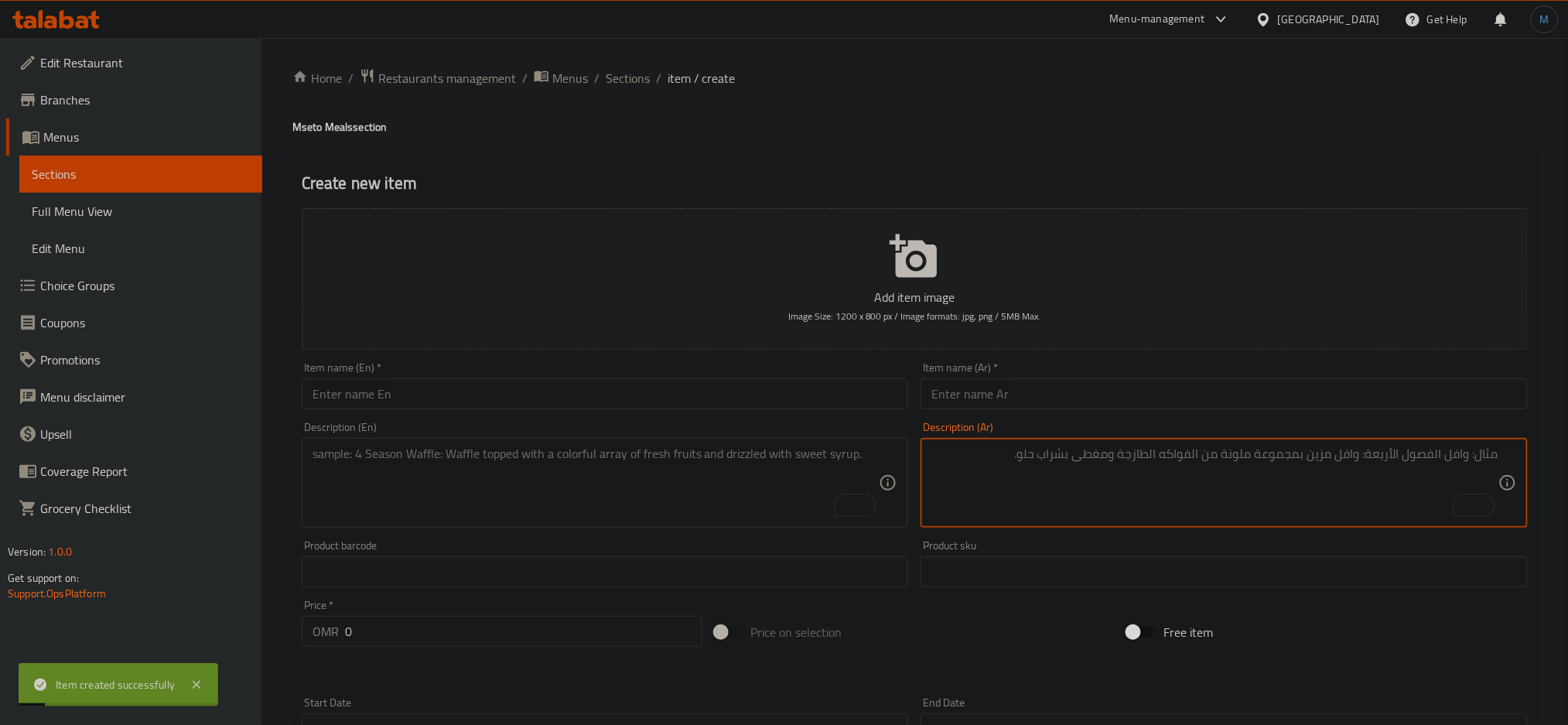
paste textarea ""دجاج باربكيو مشوي يُقدَّم مع مسيتو- خليط كريمي ومغذّي من العدس الأخضر، الرز ال…"
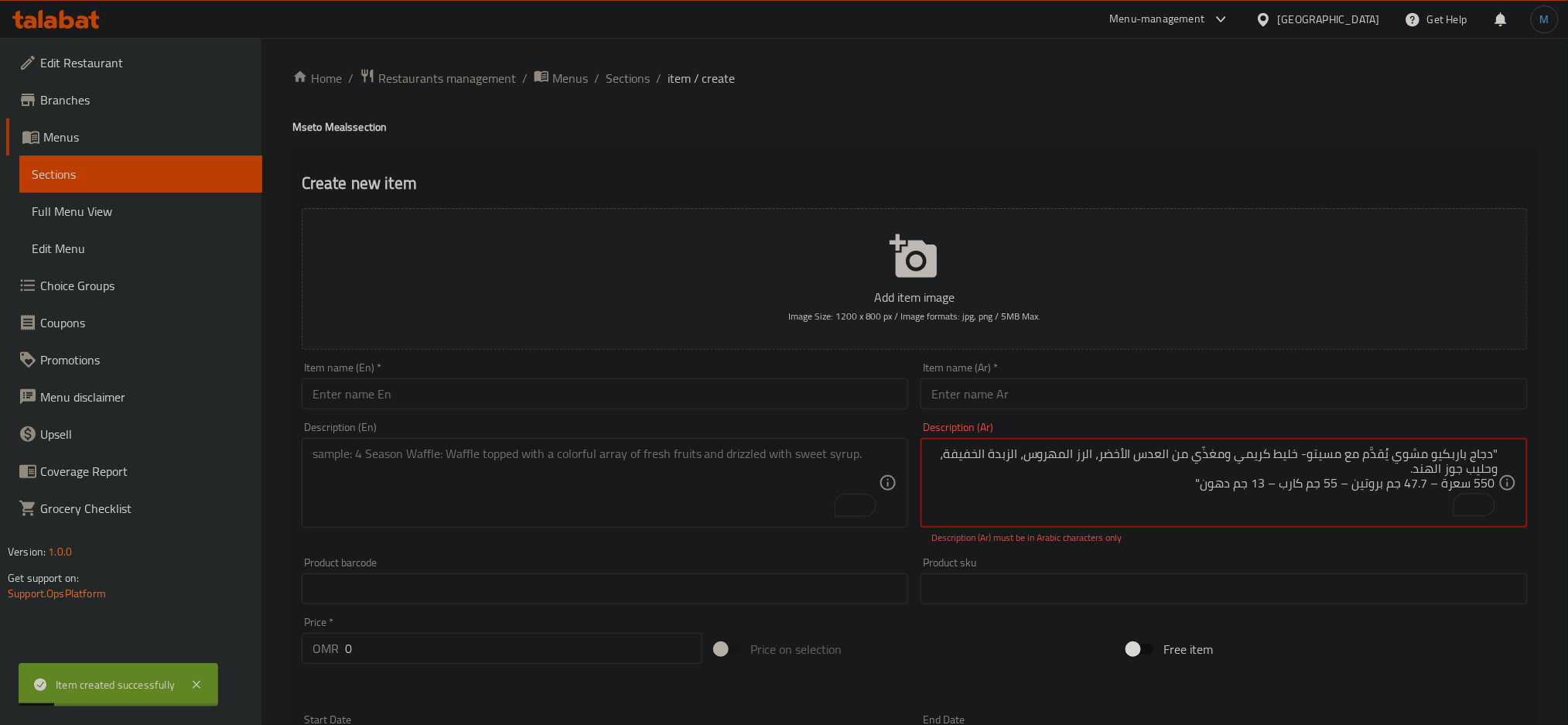
type textarea ""دجاج باربكيو مشوي يُقدَّم مع مسيتو- خليط كريمي ومغذّي من العدس الأخضر، الرز ال…"
paste input "دجاج باربكيو مع مسيتو"
click at [1332, 385] on input "دجاج باربكيو مع مسيتو" at bounding box center [1224, 393] width 607 height 31
type input "دجاج باربكيو مع مسيتو"
drag, startPoint x: 521, startPoint y: 630, endPoint x: 502, endPoint y: 642, distance: 22.5
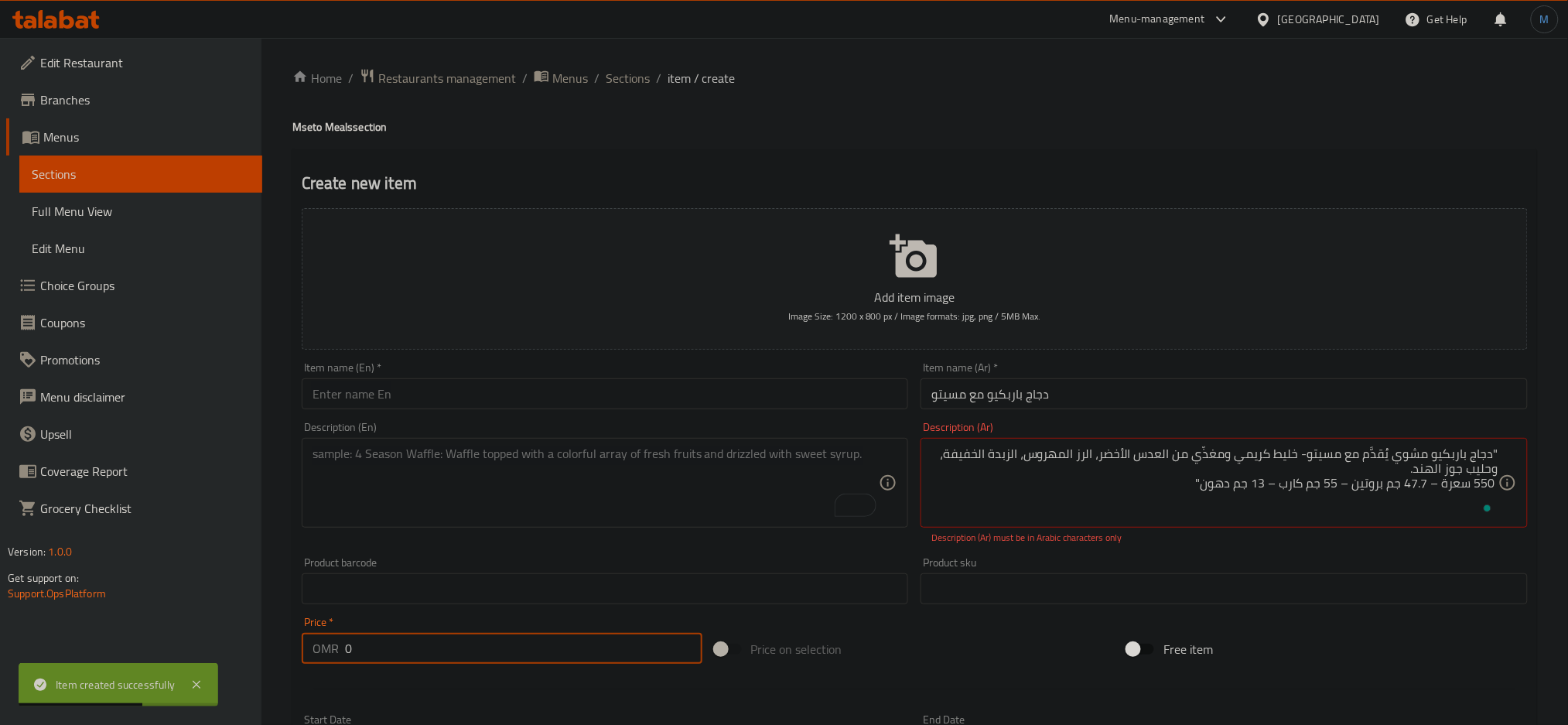
click at [502, 642] on div "Price   * OMR 0 Price *" at bounding box center [502, 640] width 401 height 47
paste input "2.80"
click at [502, 642] on input "2.800" at bounding box center [524, 648] width 357 height 31
type input "2.800"
click at [498, 526] on div "Description (En)" at bounding box center [605, 482] width 607 height 89
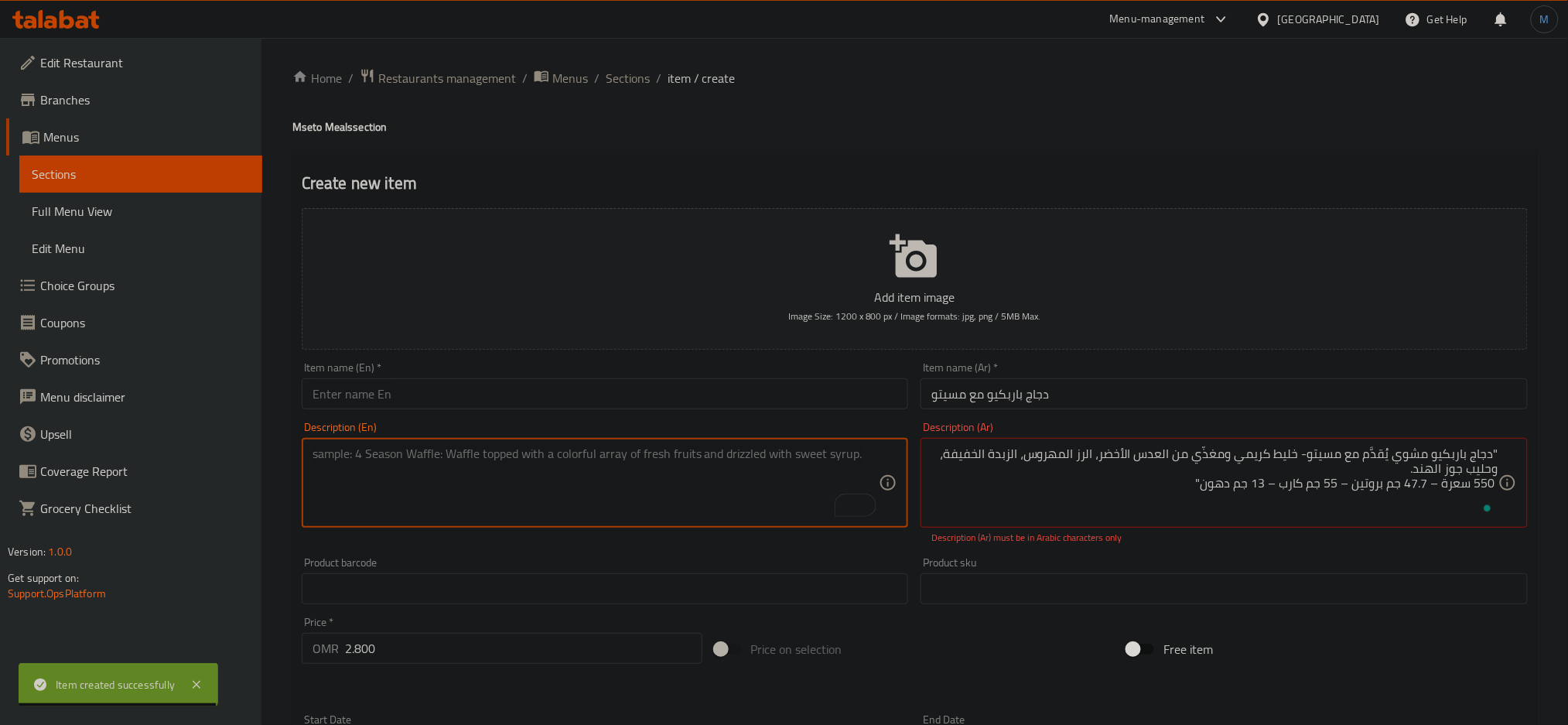
click at [505, 511] on textarea "To enrich screen reader interactions, please activate Accessibility in Grammarl…" at bounding box center [596, 482] width 567 height 73
paste textarea ""Smoky grilled BBQ chicken served with light mseto- a creamy and nourishing ble…"
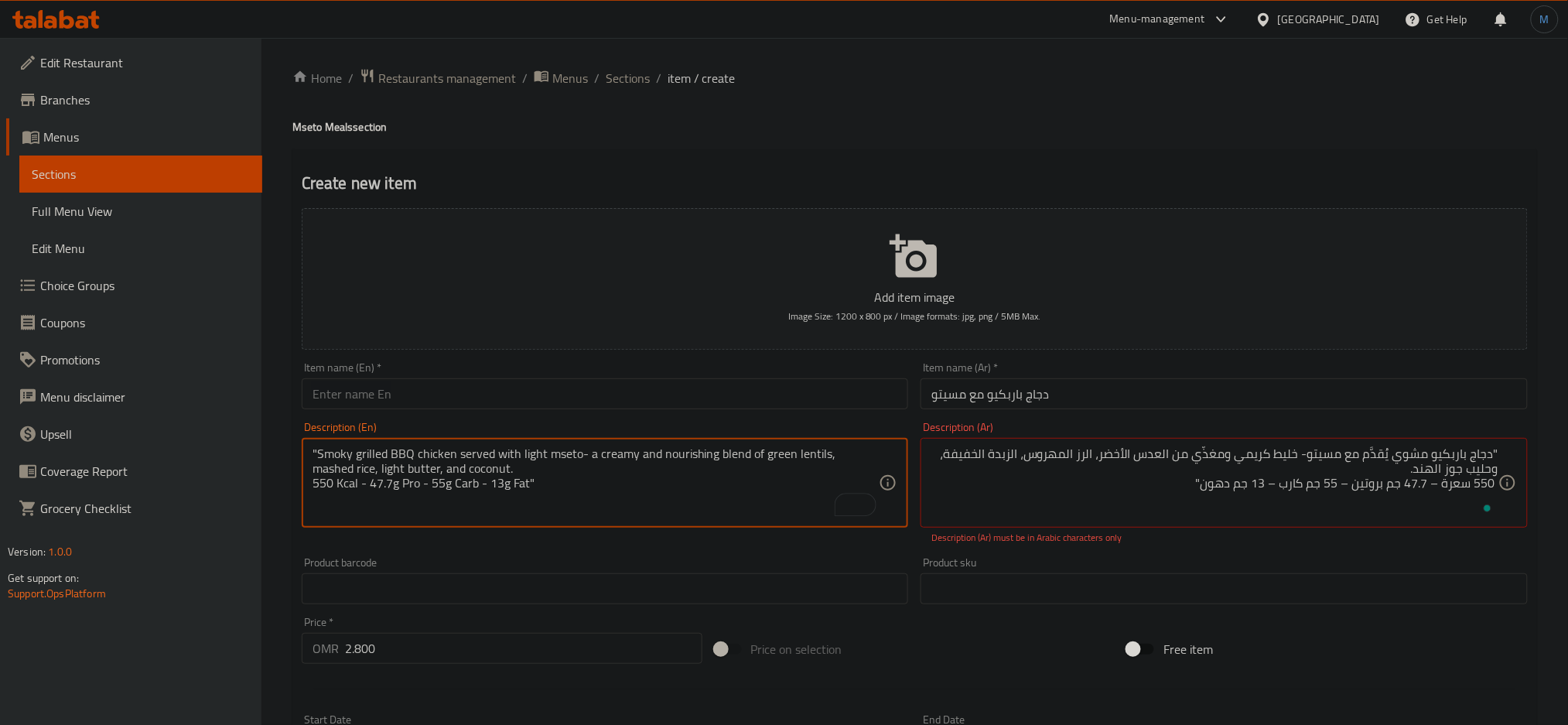
type textarea ""Smoky grilled BBQ chicken served with light mseto- a creamy and nourishing ble…"
paste input "BBQ chicken & Mseto"
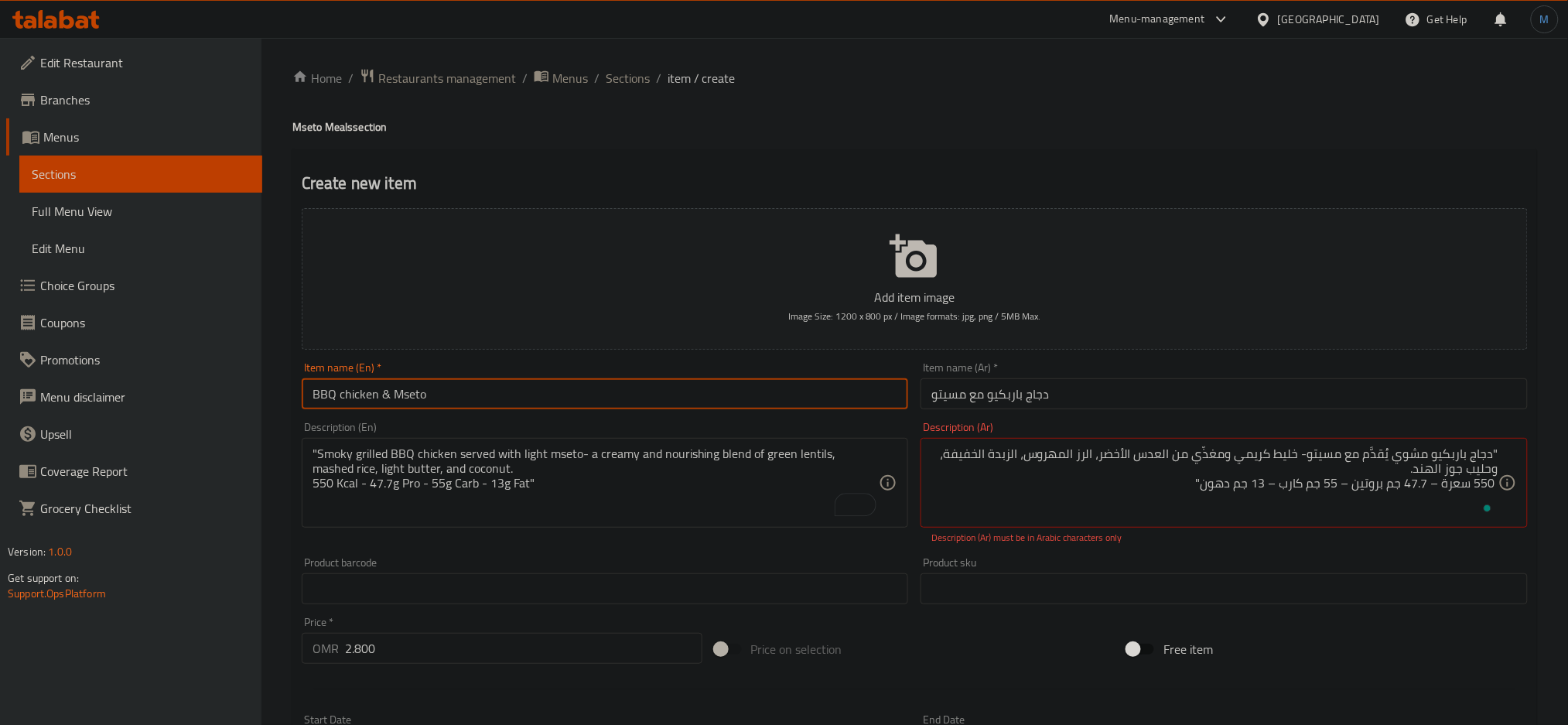
click at [427, 383] on input "BBQ chicken & Mseto" at bounding box center [605, 393] width 607 height 31
type input "BBQ Chicken & Mseto"
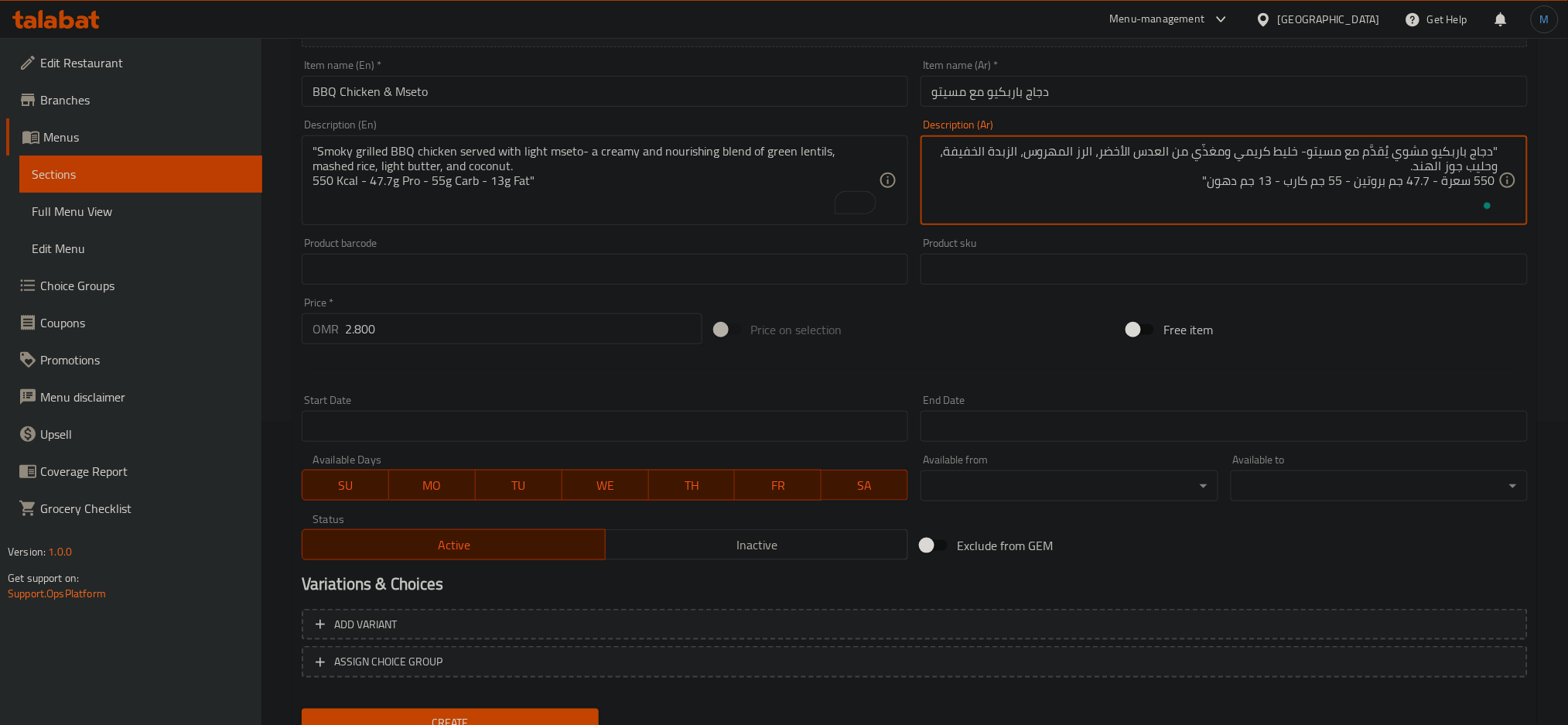
scroll to position [351, 0]
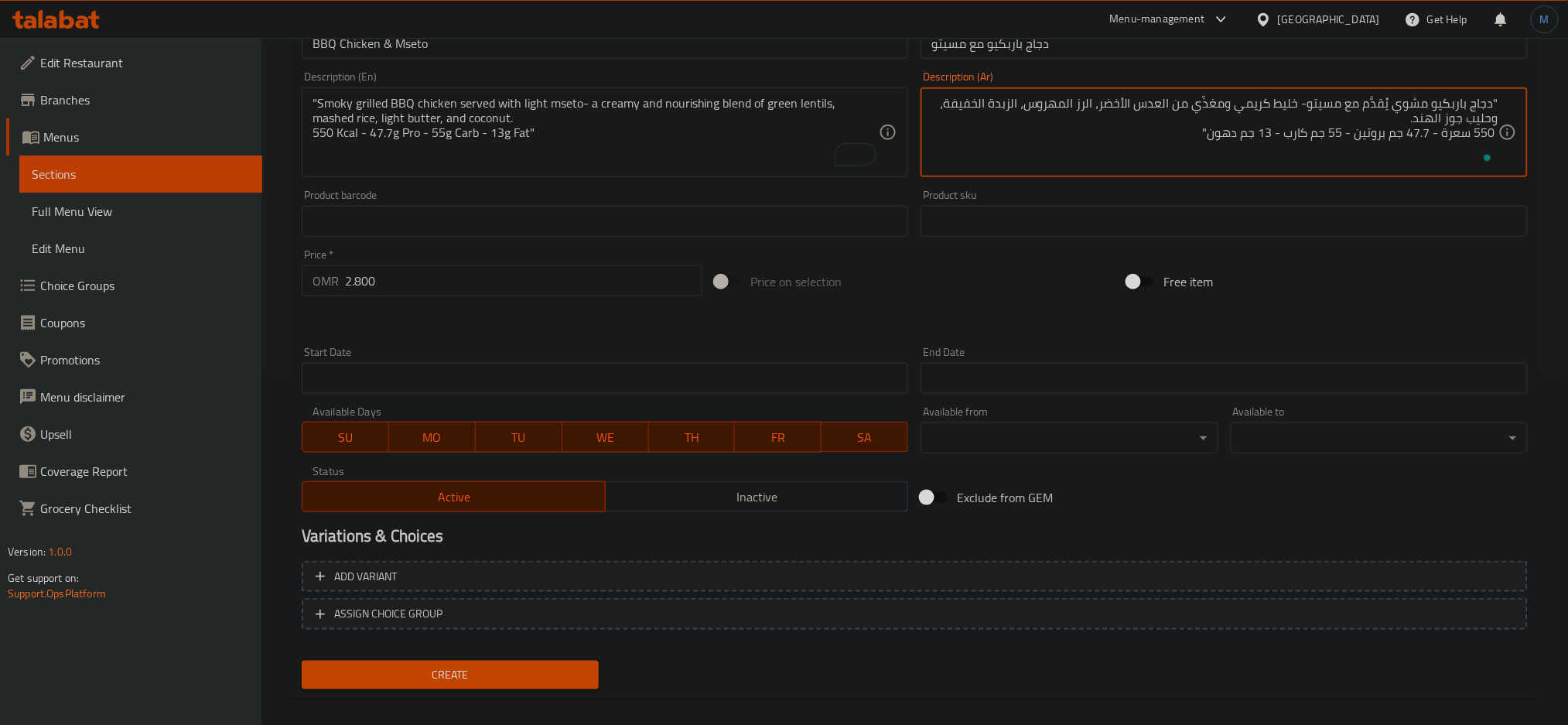
type textarea ""دجاج باربكيو مشوي يُقدَّم مع مسيتو- خليط كريمي ومغذّي من العدس الأخضر، الرز ال…"
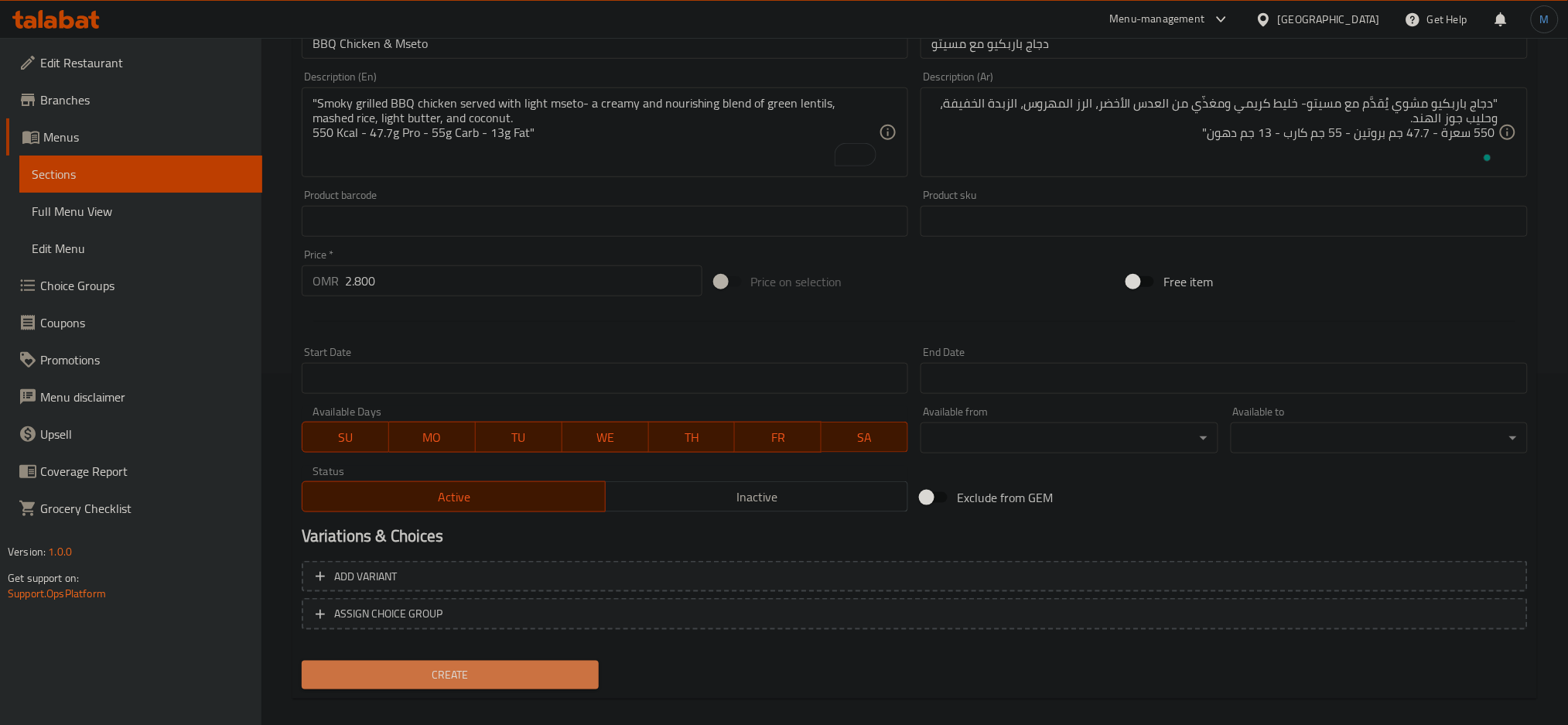
click at [527, 661] on button "Create" at bounding box center [450, 675] width 297 height 28
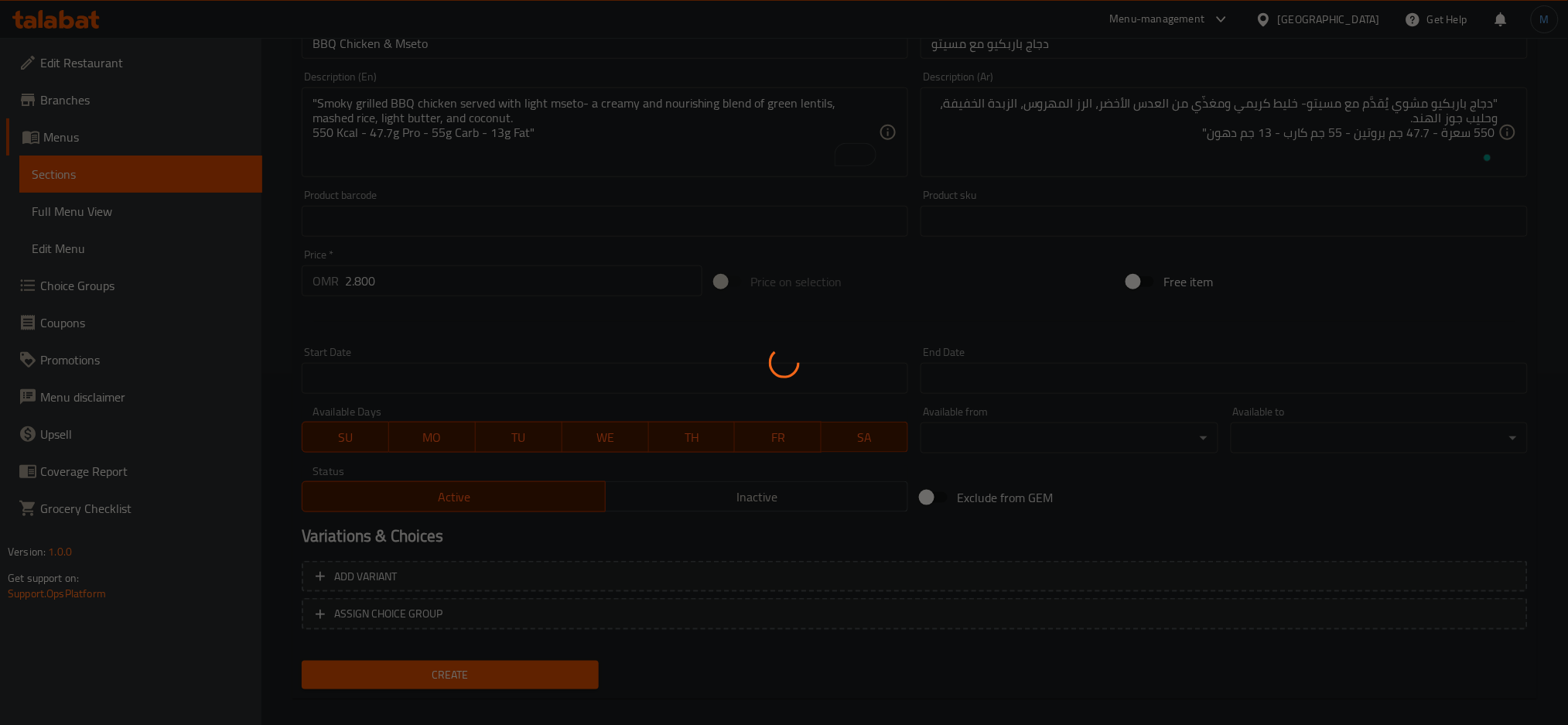
type input "0"
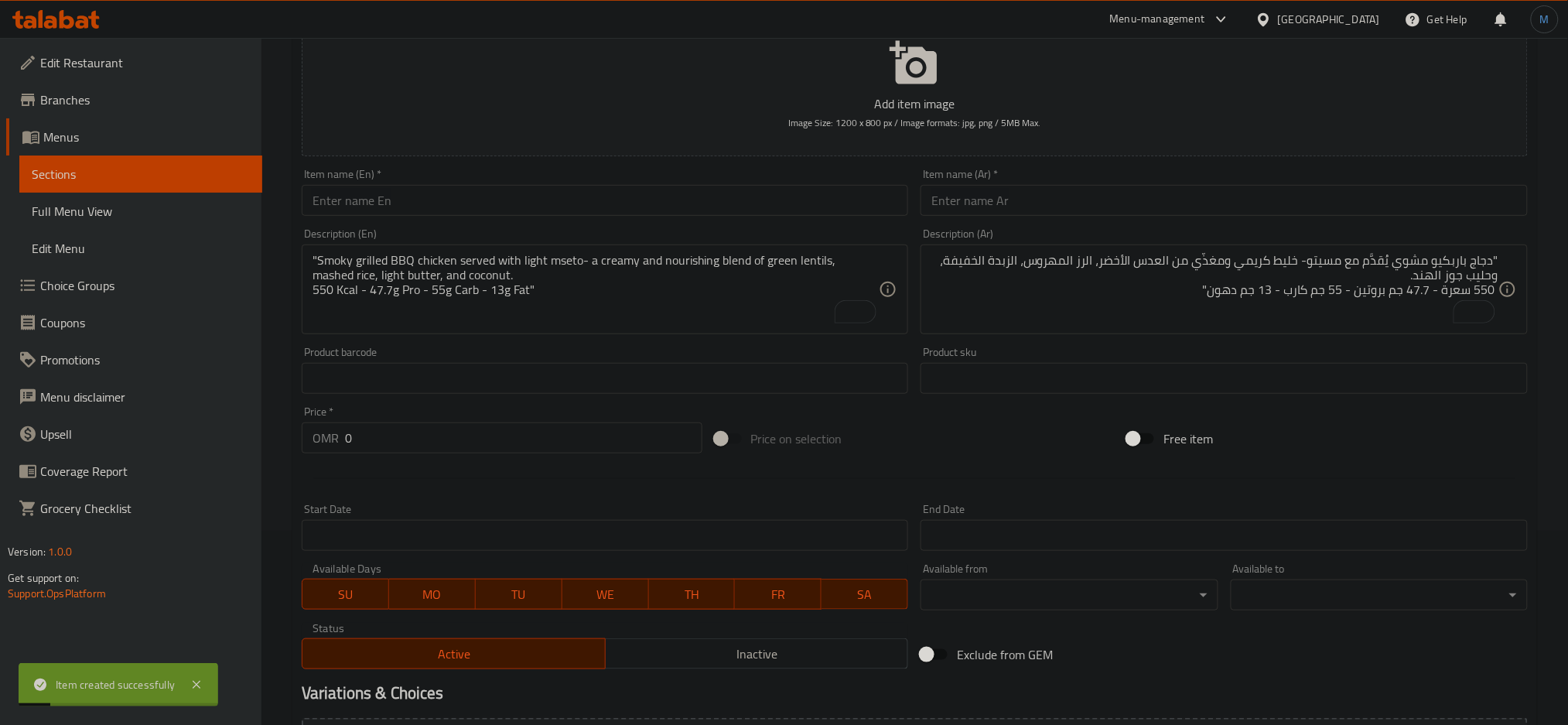
scroll to position [187, 0]
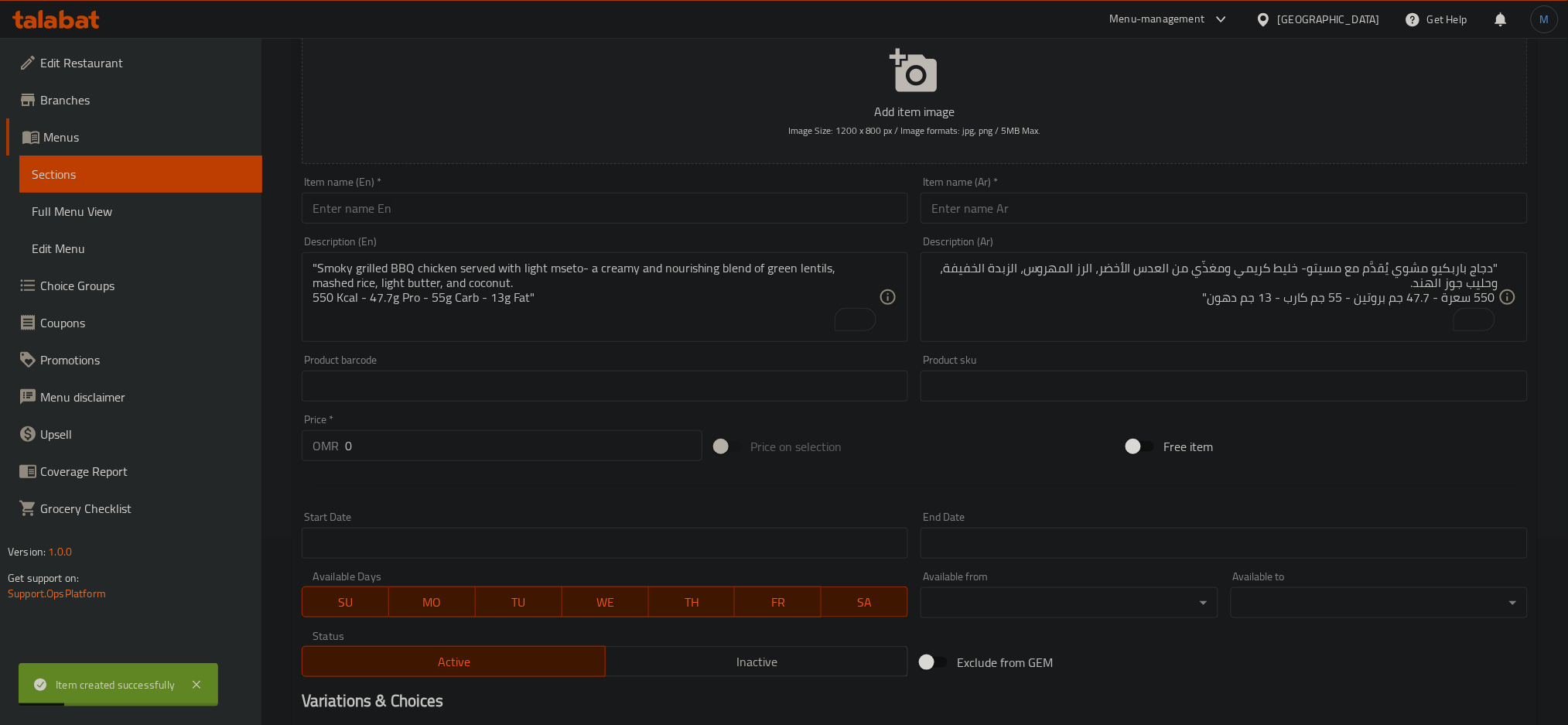
paste input "Pesto Chicken & Mseto"
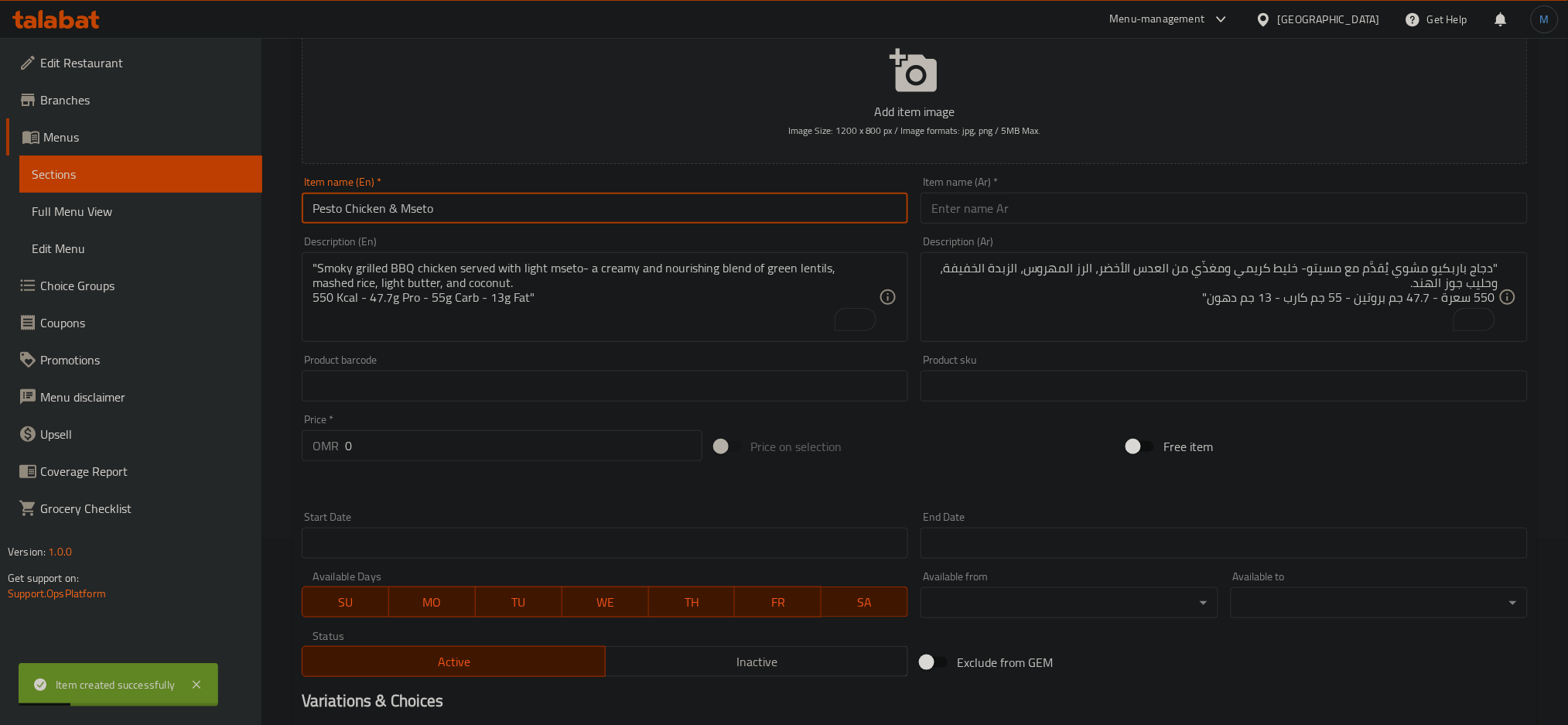
click at [534, 204] on input "Pesto Chicken & Mseto" at bounding box center [605, 208] width 607 height 31
type input "Pesto Chicken & Mseto"
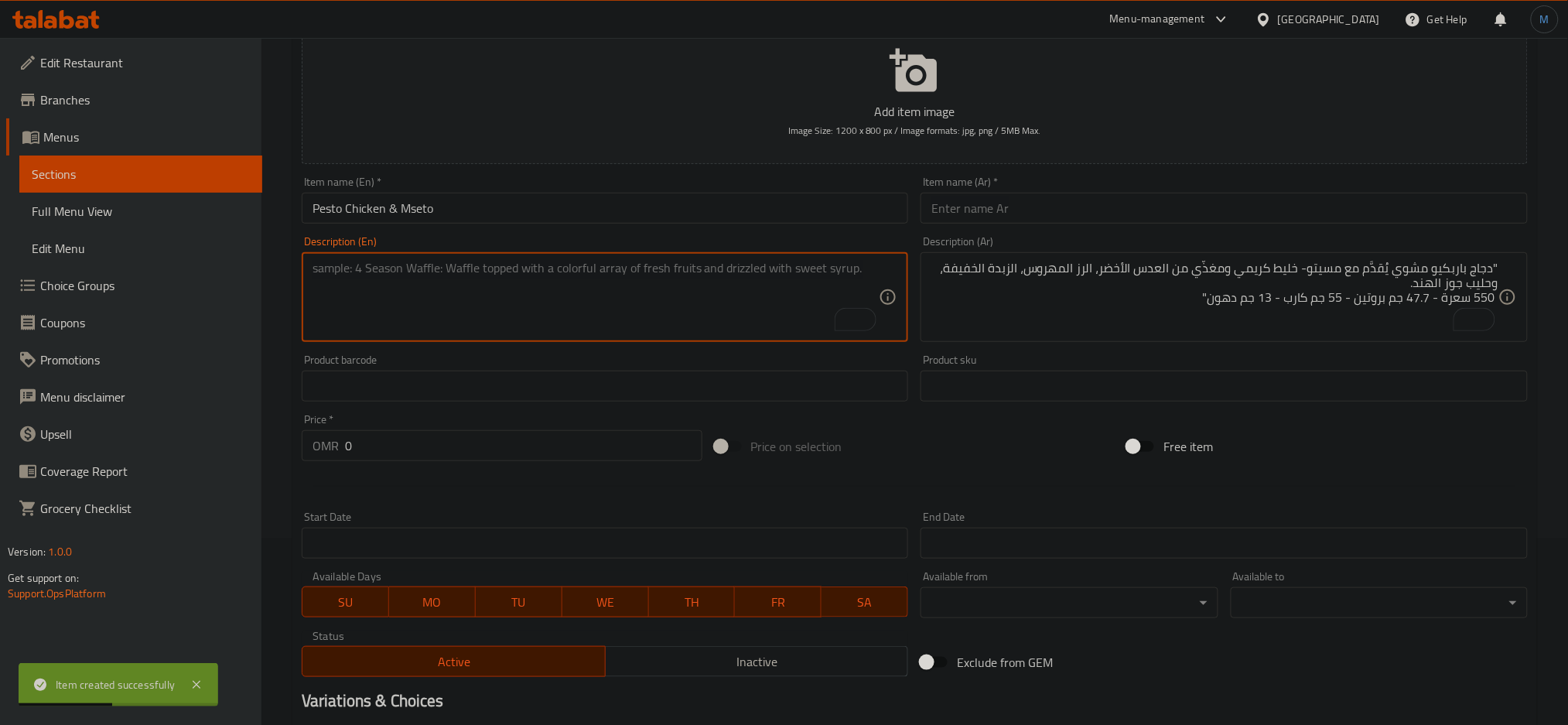
paste textarea ""Grilled chicken in fresh basil pesto served with light mseto- a creamy and nou…"
type textarea ""Grilled chicken in fresh basil pesto served with light mseto- a creamy and nou…"
paste input "2.95"
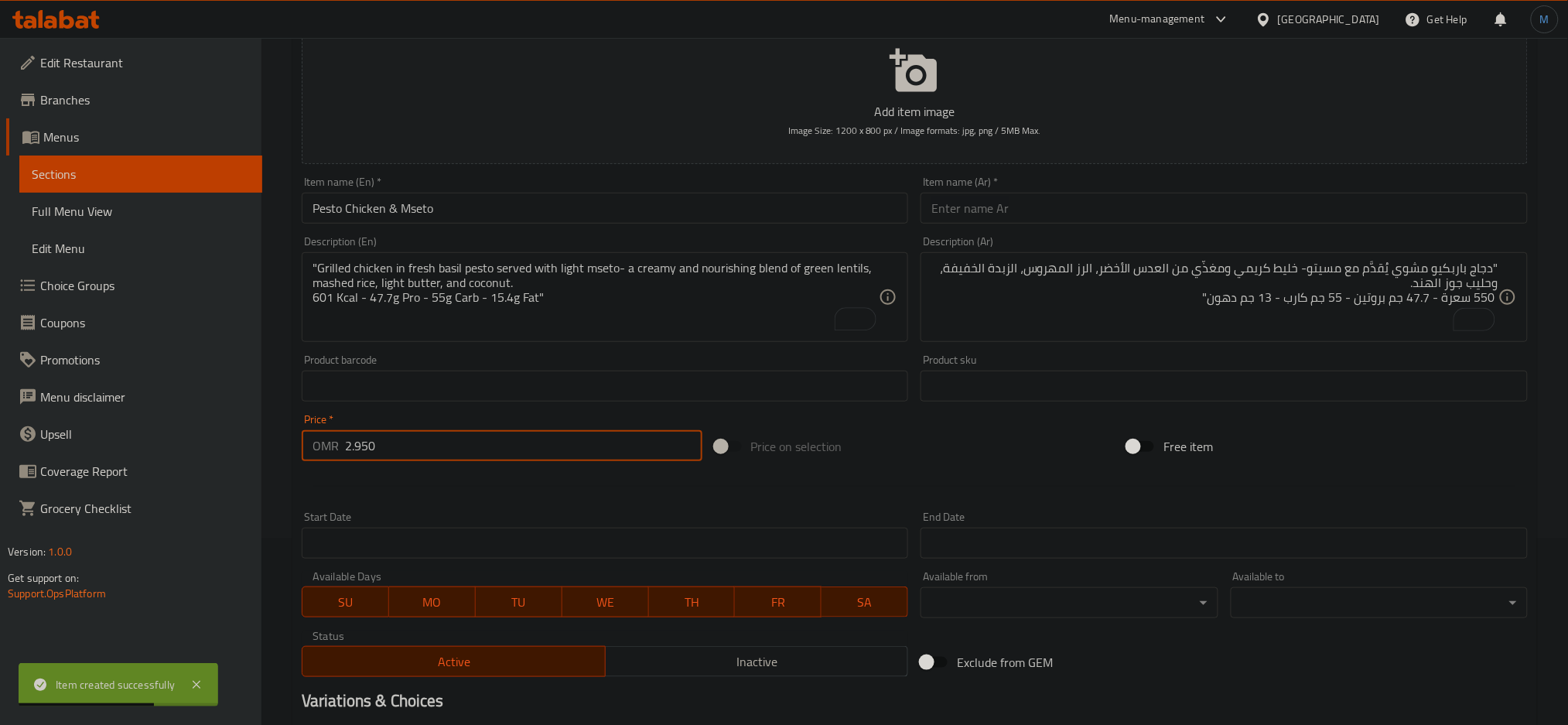
click at [384, 441] on input "2.950" at bounding box center [524, 445] width 357 height 31
type input "2.950"
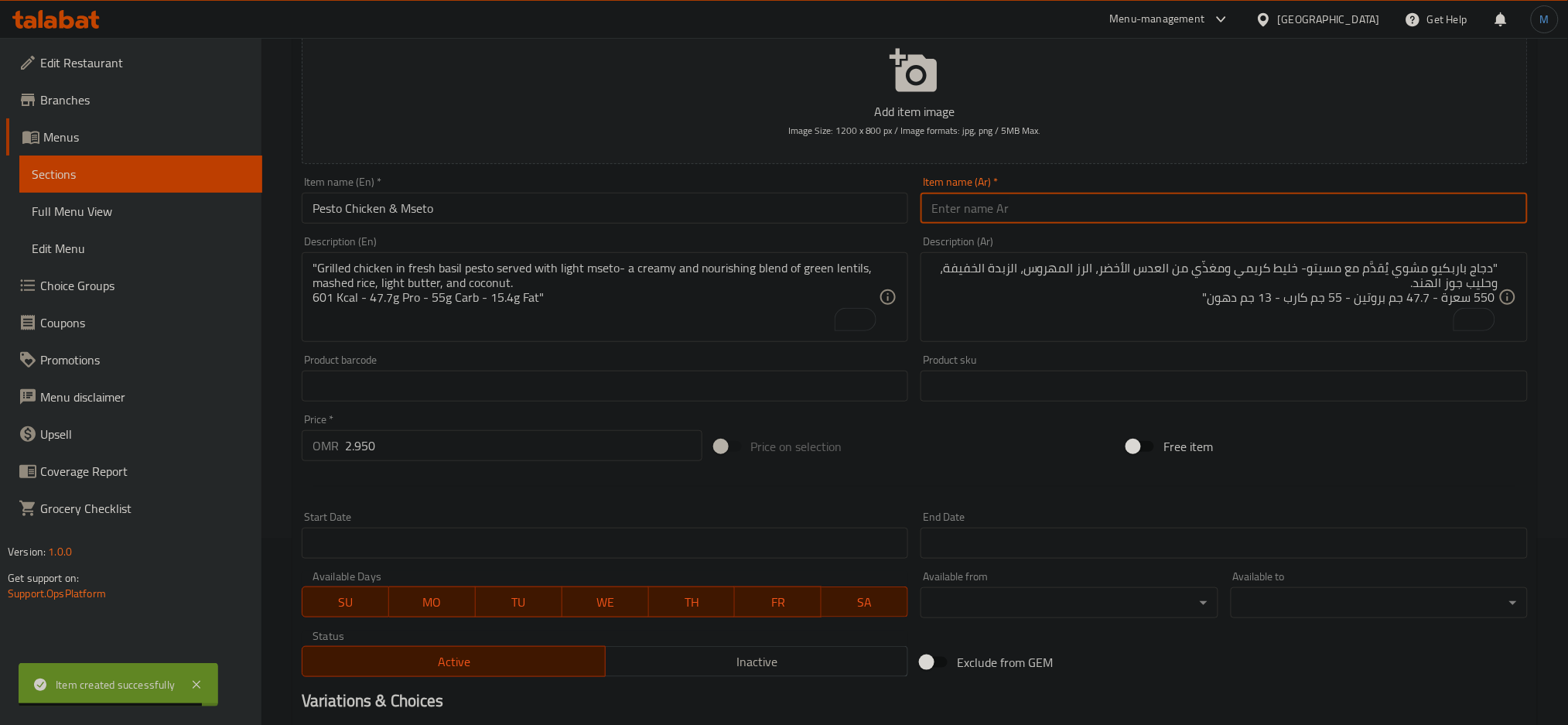
paste input "دجاج بيستو مع مسيتو"
click at [992, 209] on input "دجاج بيستو مع مسيتو" at bounding box center [1224, 208] width 607 height 31
type input "دجاج بيستو مع مسيتو"
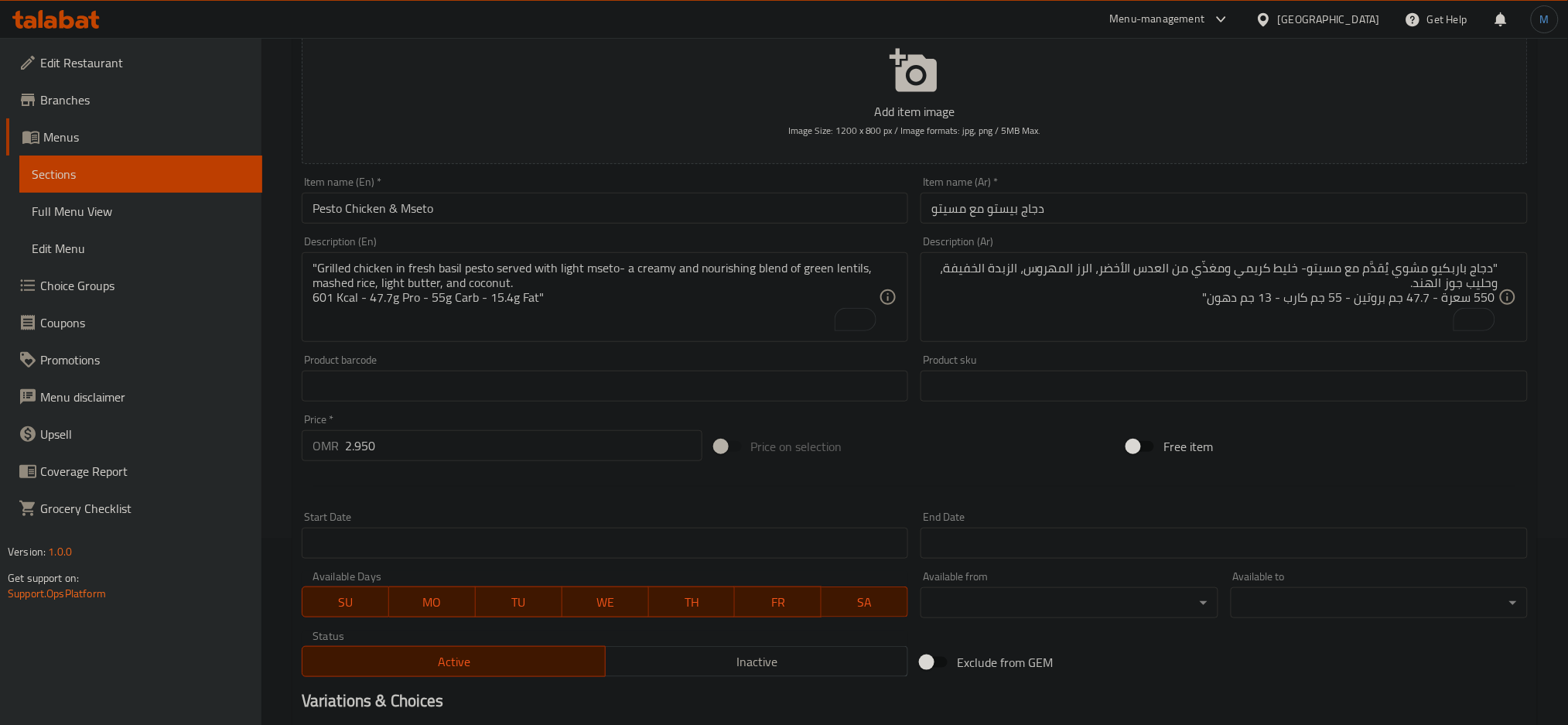
click at [1128, 258] on div ""دجاج باربكيو مشوي يُقدَّم مع مسيتو- خليط كريمي ومغذّي من العدس الأخضر، الرز ال…" at bounding box center [1224, 297] width 607 height 89
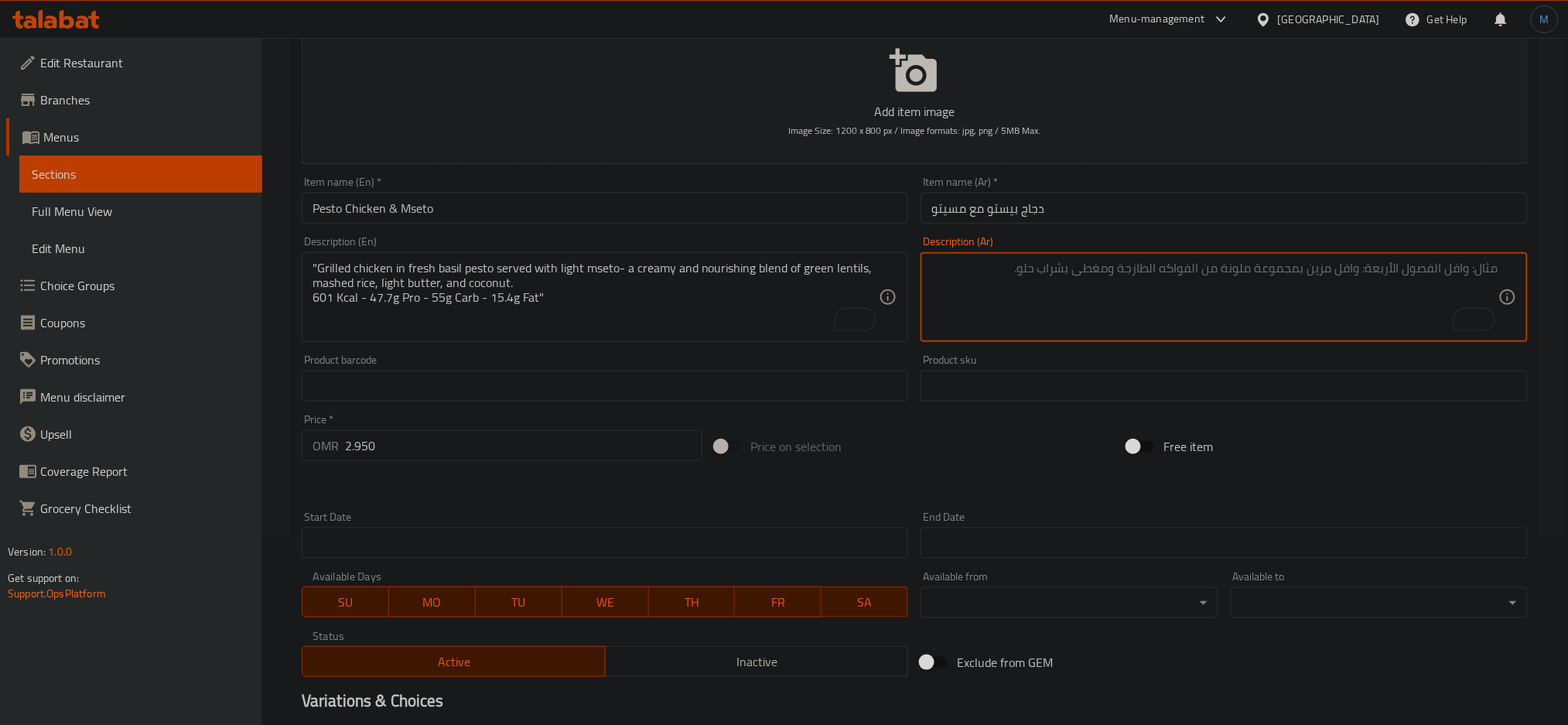
paste textarea ""دجاج مشوي بصوص البيستو يُقدَّم مع مسيتو- خليط كريمي ومغذّي من العدس الأخضر، ال…"
type textarea ""دجاج مشوي بصوص البيستو يُقدَّم مع مسيتو- خليط كريمي ومغذّي من العدس الأخضر، ال…"
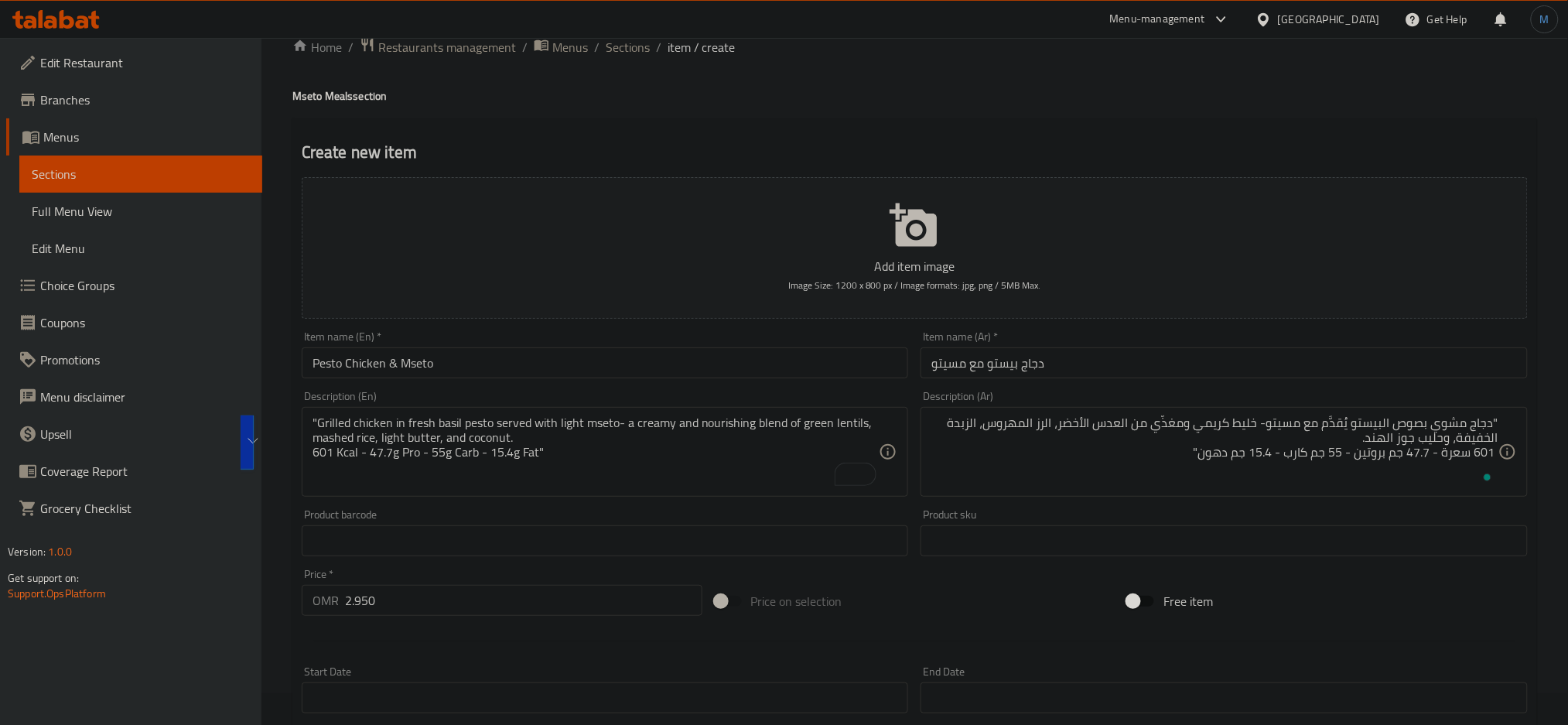
scroll to position [34, 0]
click at [591, 366] on input "Pesto Chicken & Mseto" at bounding box center [605, 361] width 607 height 31
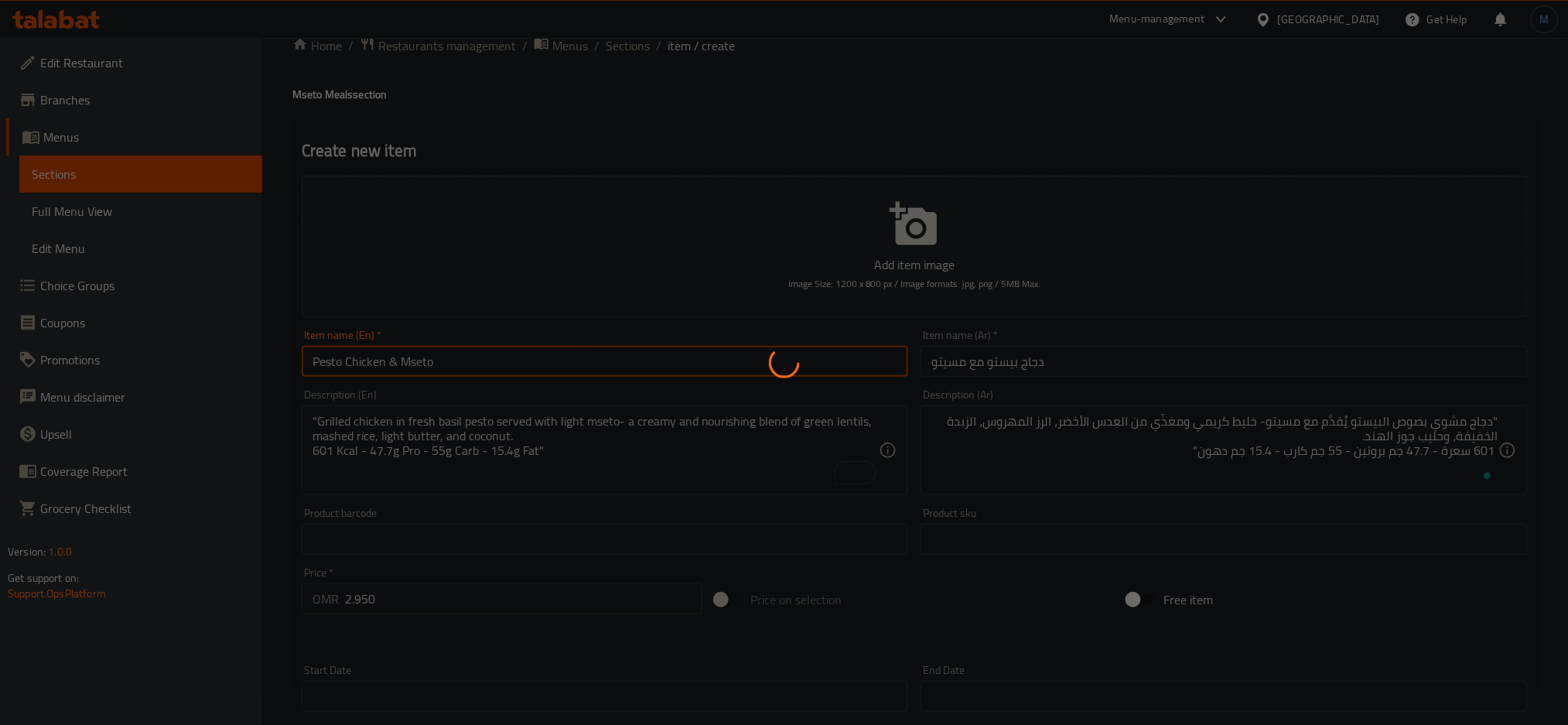
type input "0"
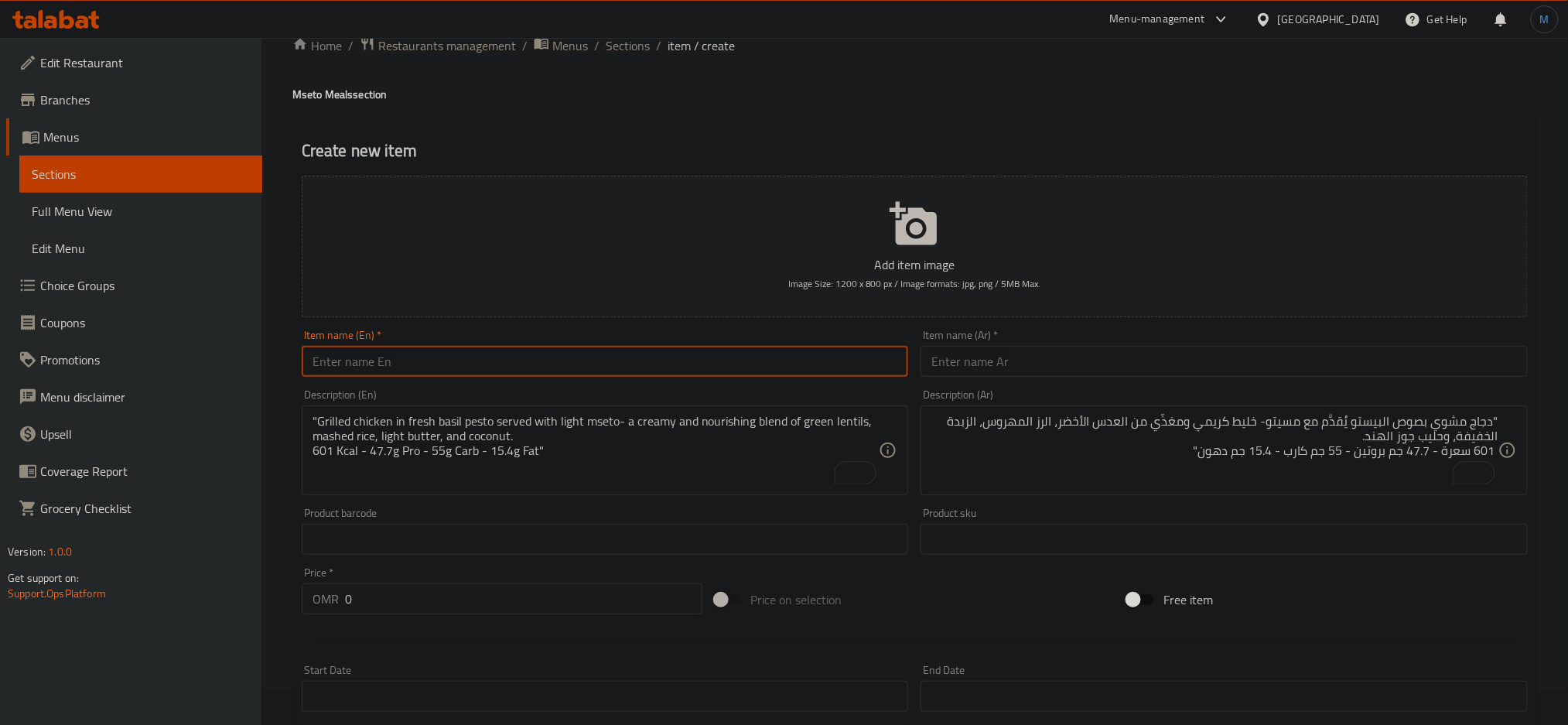
paste input "Mushroom Steak & Mseto"
type input "Mushroom Steak & Mseto"
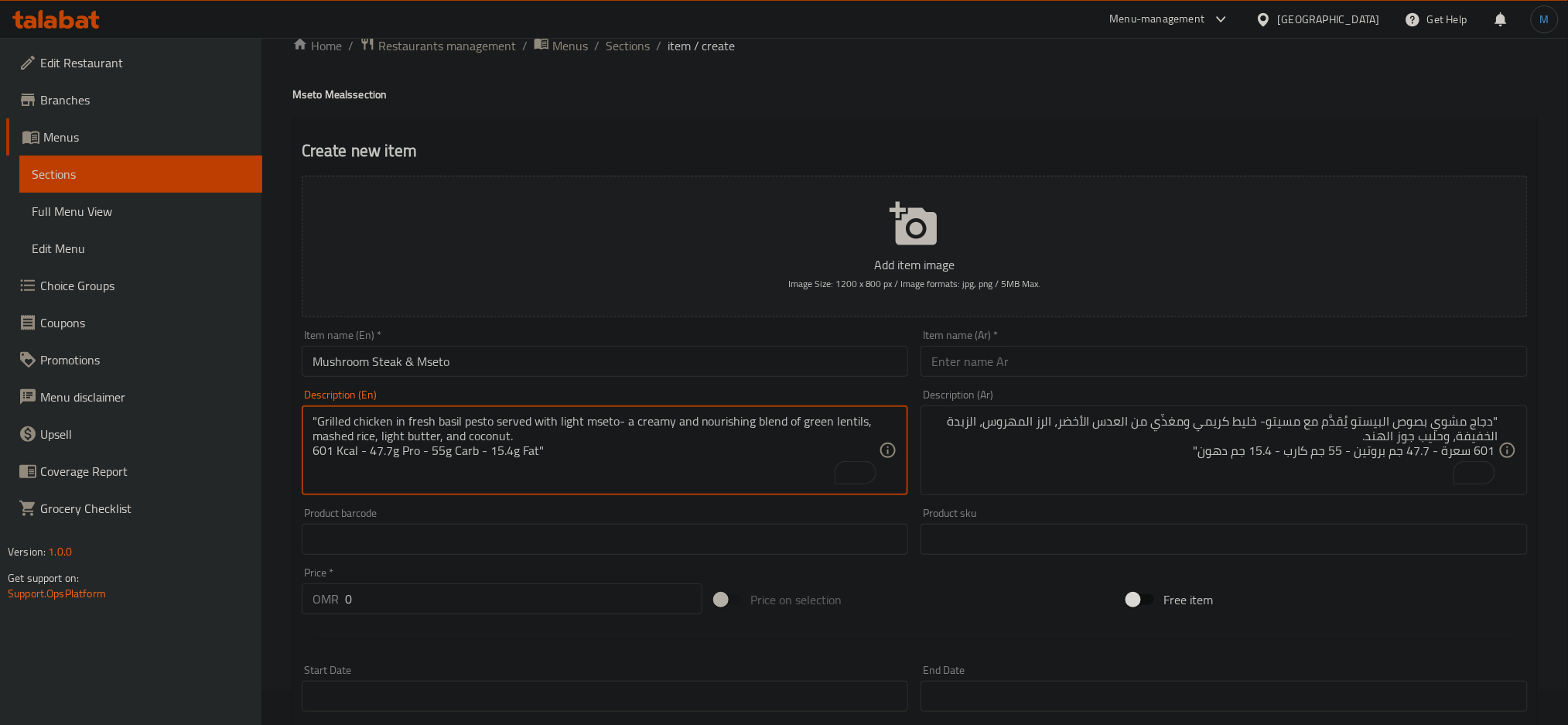
click at [396, 425] on textarea ""Grilled chicken in fresh basil pesto served with light mseto- a creamy and nou…" at bounding box center [596, 451] width 567 height 73
paste textarea ""Tenderloin steak in creamy light mushroom sauce served with light mseto- a cre…"
type textarea ""Tenderloin steak in creamy light mushroom sauce served with light mseto- a cre…"
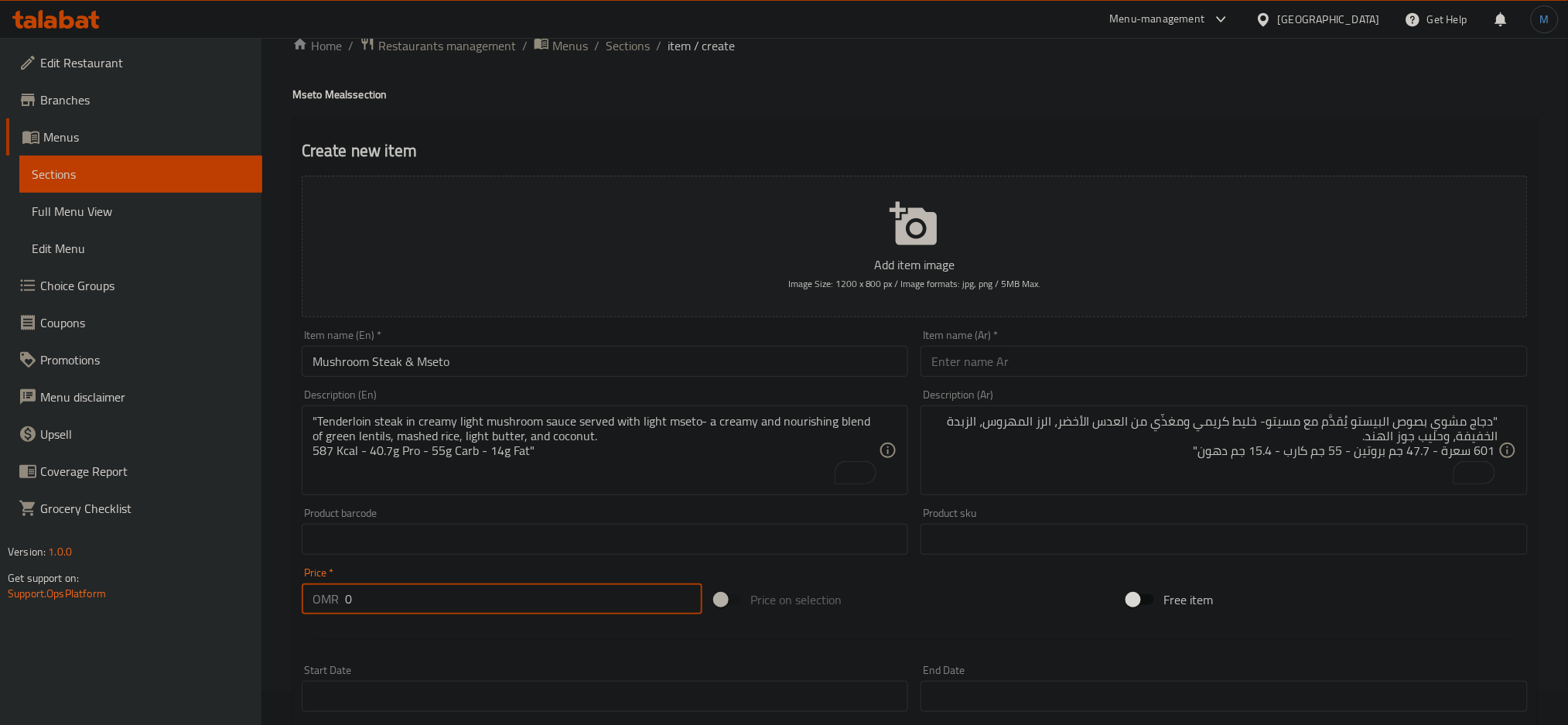
click at [554, 598] on input "0" at bounding box center [524, 598] width 357 height 31
paste input "3.155"
type input "3.155"
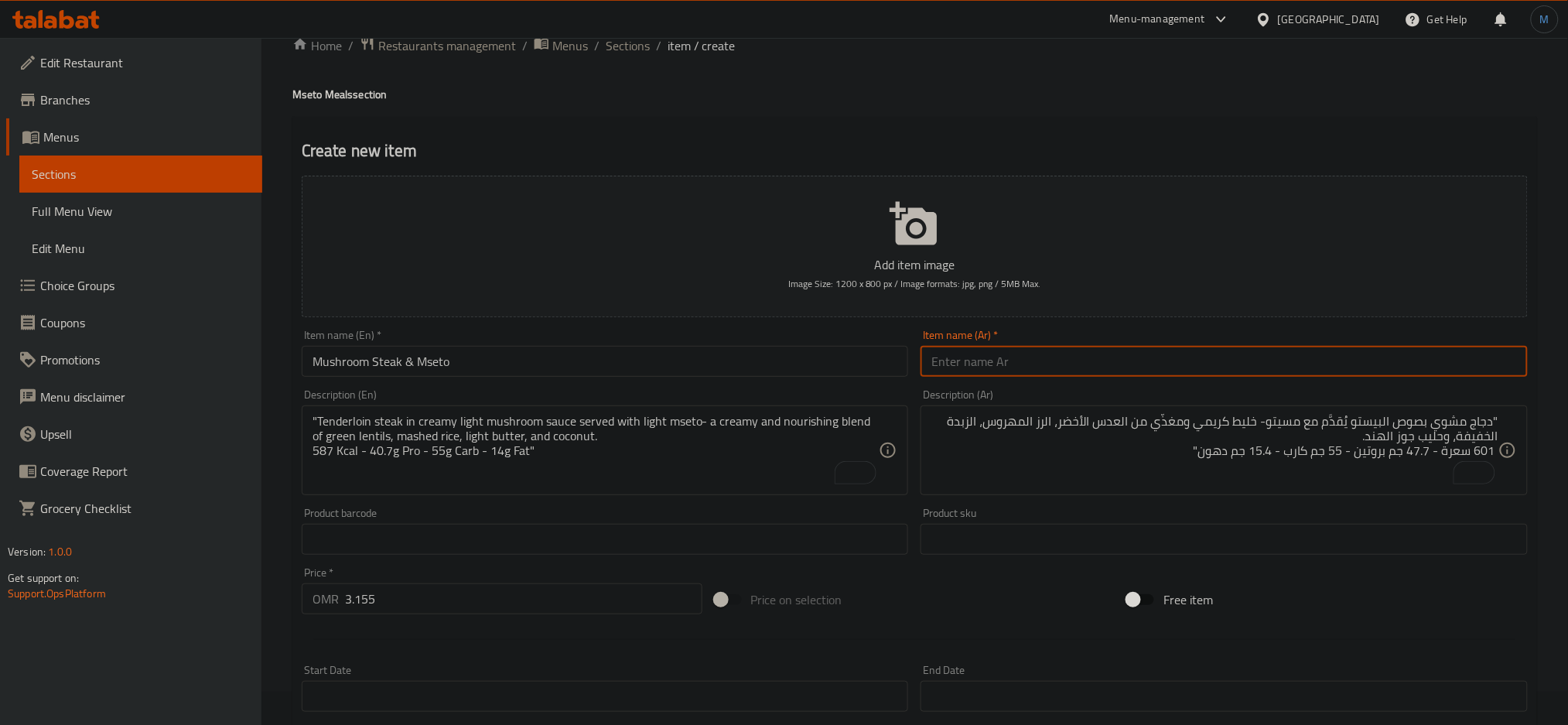
click at [981, 365] on input "text" at bounding box center [1224, 361] width 607 height 31
paste input "ستيك مشروم مع مسيتو"
type input "ستيك مشروم مع مسيتو"
click at [1018, 437] on textarea ""دجاج مشوي بصوص البيستو يُقدَّم مع مسيتو- خليط كريمي ومغذّي من العدس الأخضر، ال…" at bounding box center [1215, 451] width 567 height 73
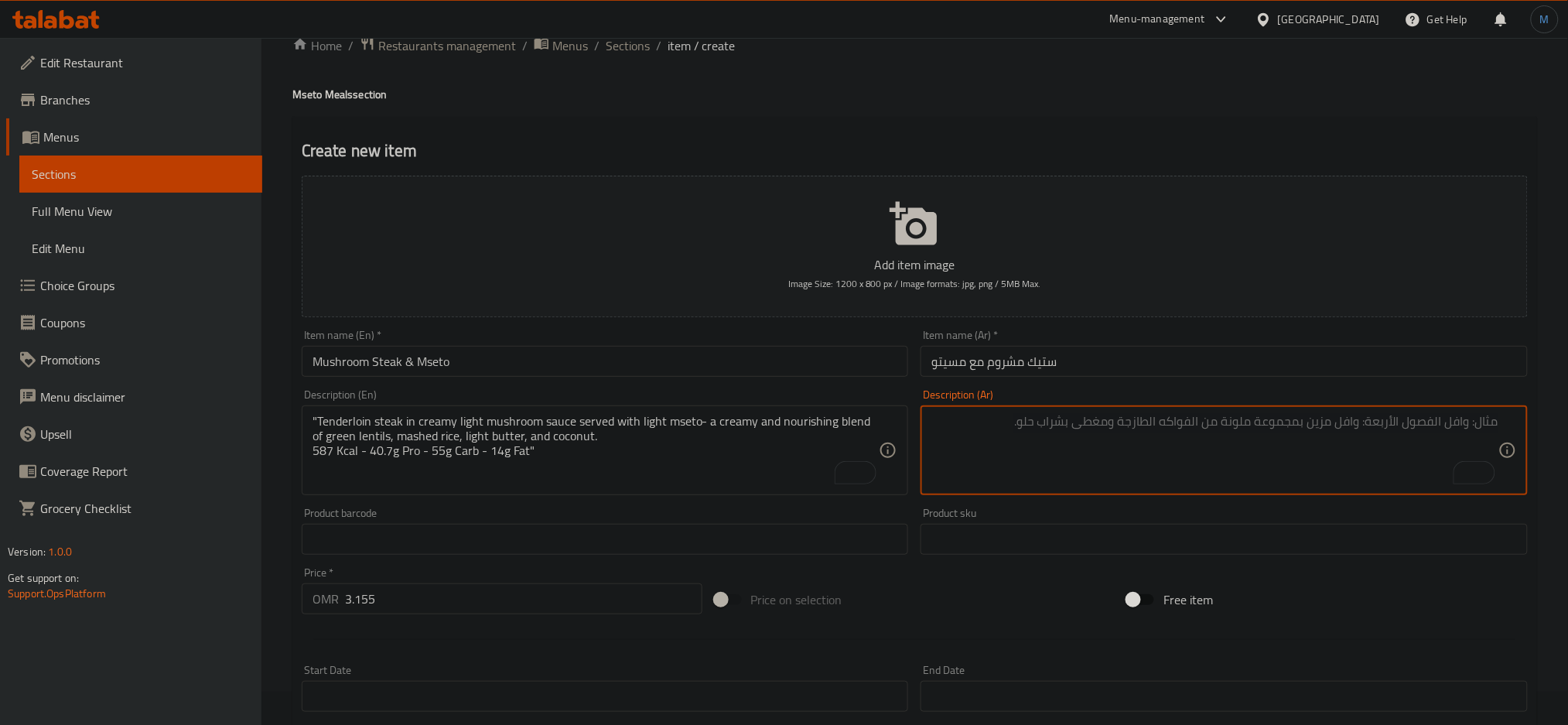
paste textarea ""ستيك بصوص مشروم كريمي خفيف يُقدَّم مع مسيتو- خليط كريمي ومغذّي من العدس الأخضر…"
type textarea ""ستيك بصوص مشروم كريمي خفيف يُقدَّم مع مسيتو- خليط كريمي ومغذّي من العدس الأخضر…"
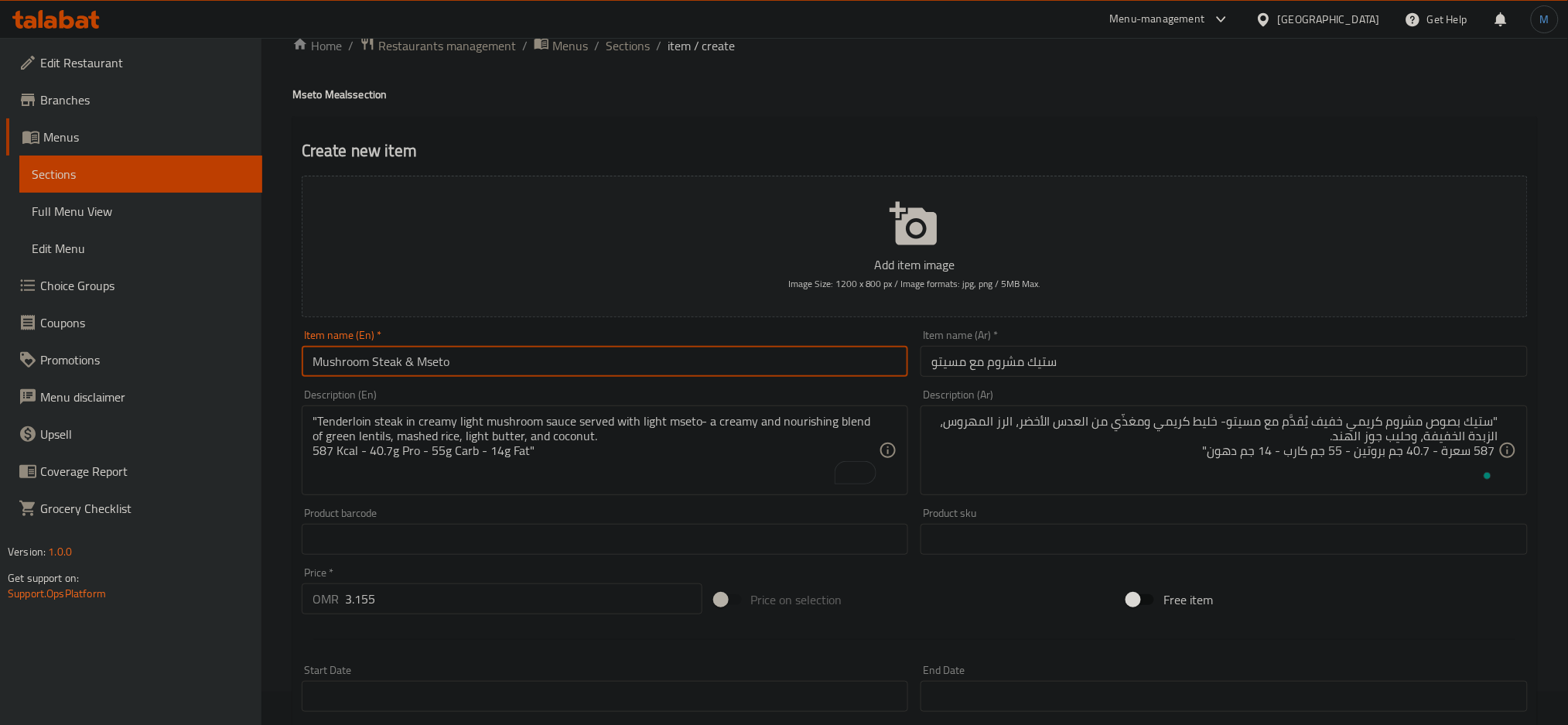
click at [578, 354] on input "Mushroom Steak & Mseto" at bounding box center [605, 361] width 607 height 31
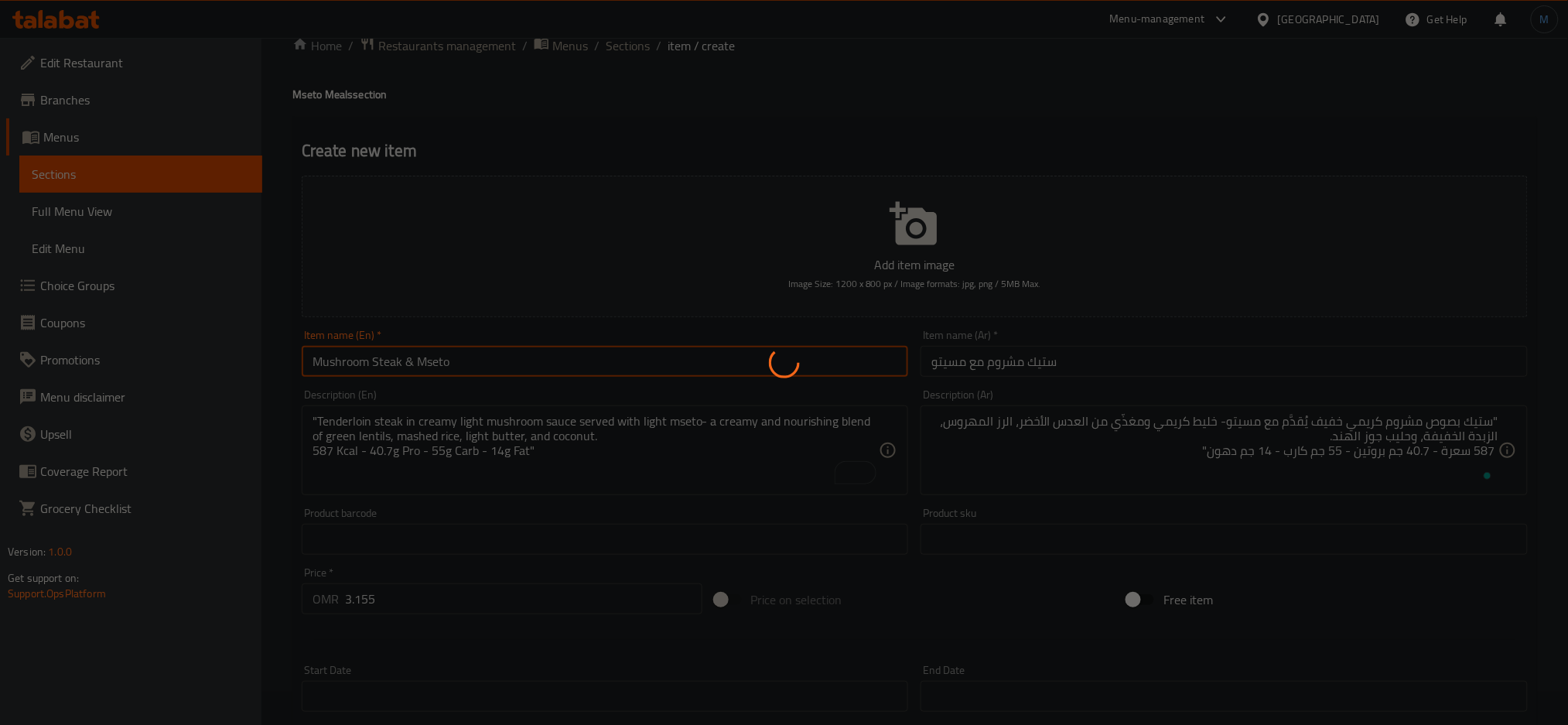
type input "0"
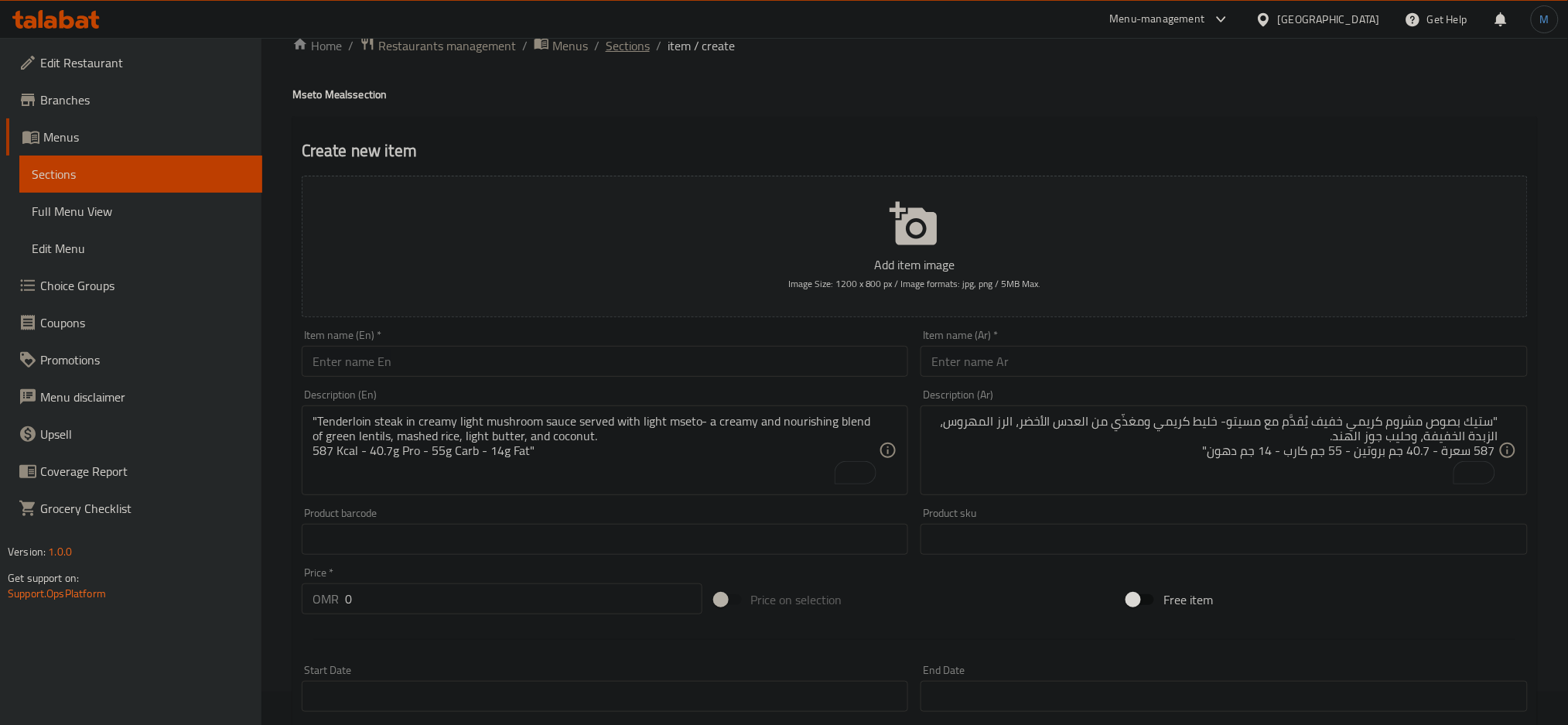
click at [639, 43] on span "Sections" at bounding box center [628, 45] width 44 height 19
